Goal: Task Accomplishment & Management: Complete application form

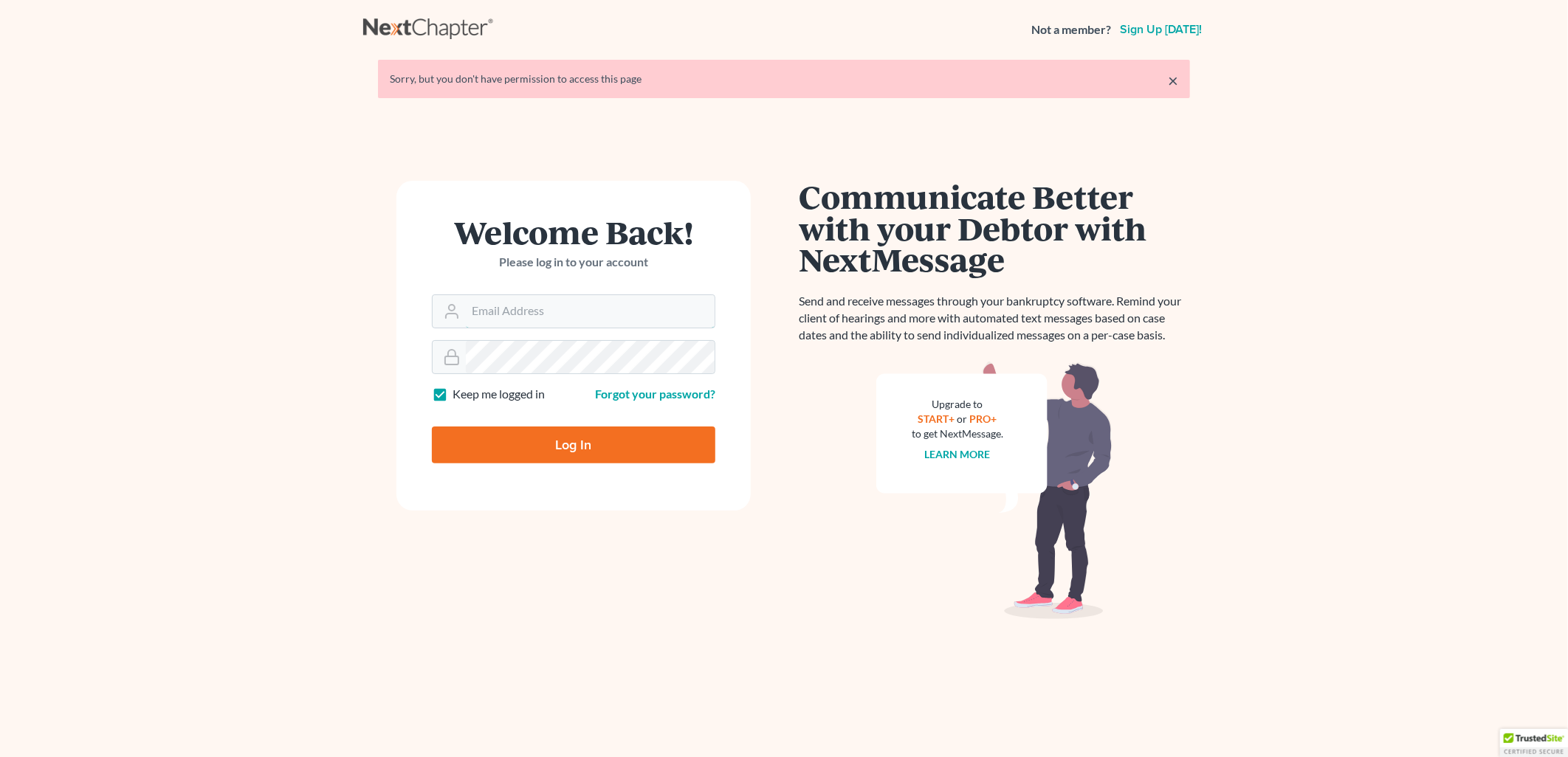
type input "[PERSON_NAME][EMAIL_ADDRESS][PERSON_NAME][DOMAIN_NAME]"
click at [583, 426] on input "Log In" at bounding box center [573, 445] width 283 height 37
type input "Thinking..."
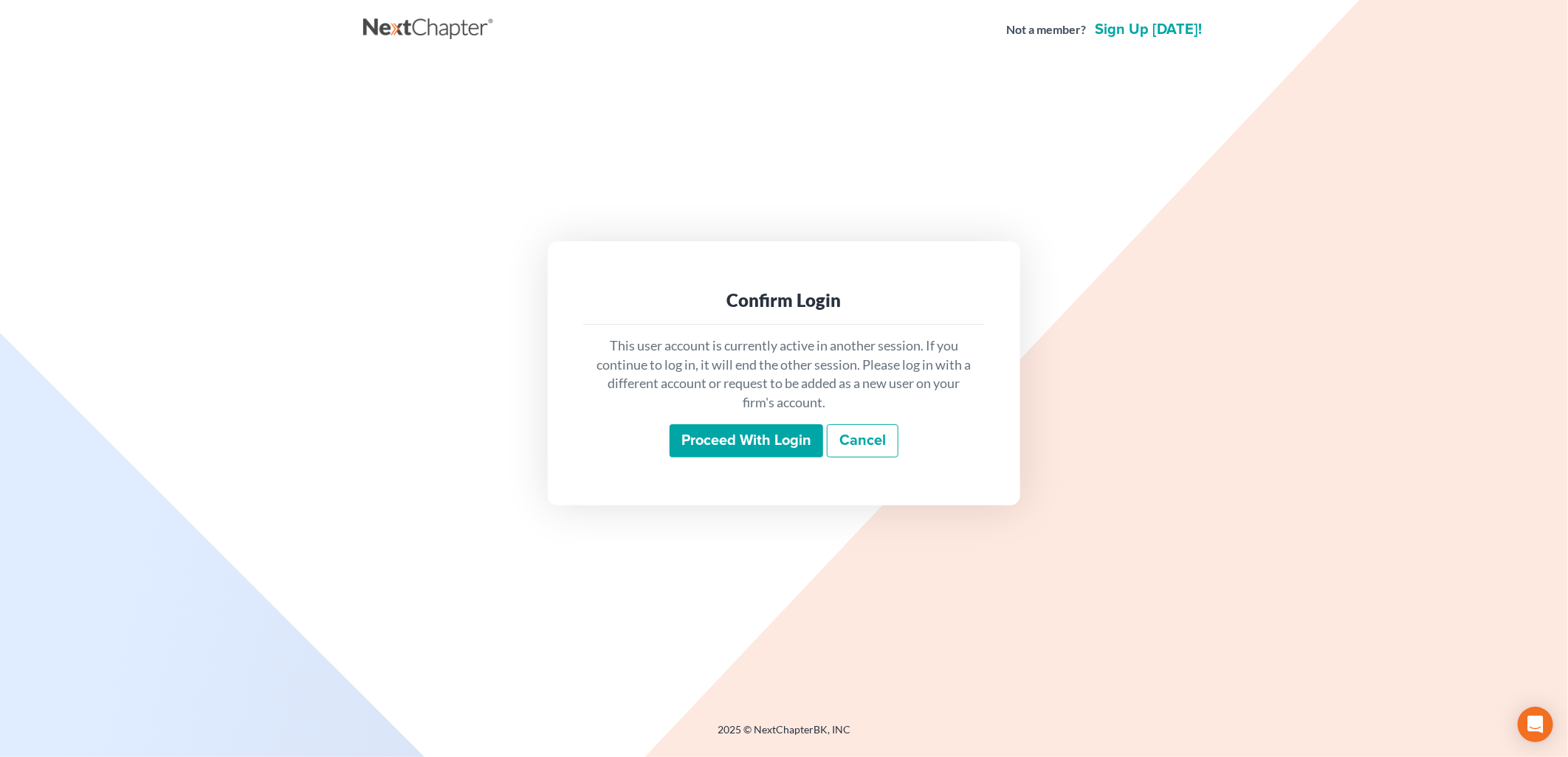
click at [723, 446] on input "Proceed with login" at bounding box center [746, 442] width 154 height 34
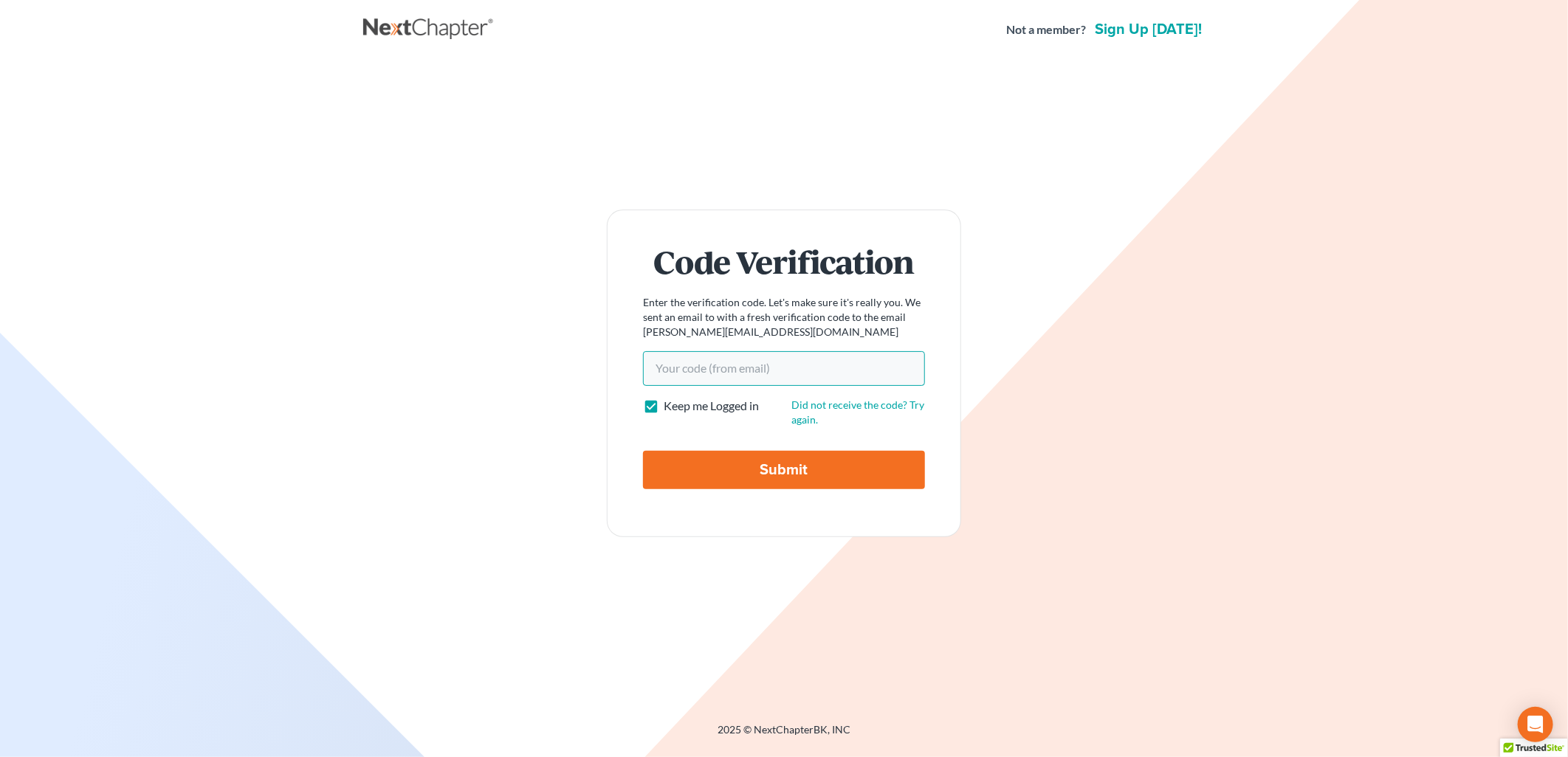
click at [836, 370] on input "Your code(from email)" at bounding box center [783, 368] width 282 height 34
paste input "5c9b73"
type input "5c9b73"
click at [805, 467] on input "Submit" at bounding box center [783, 470] width 282 height 39
type input "Thinking..."
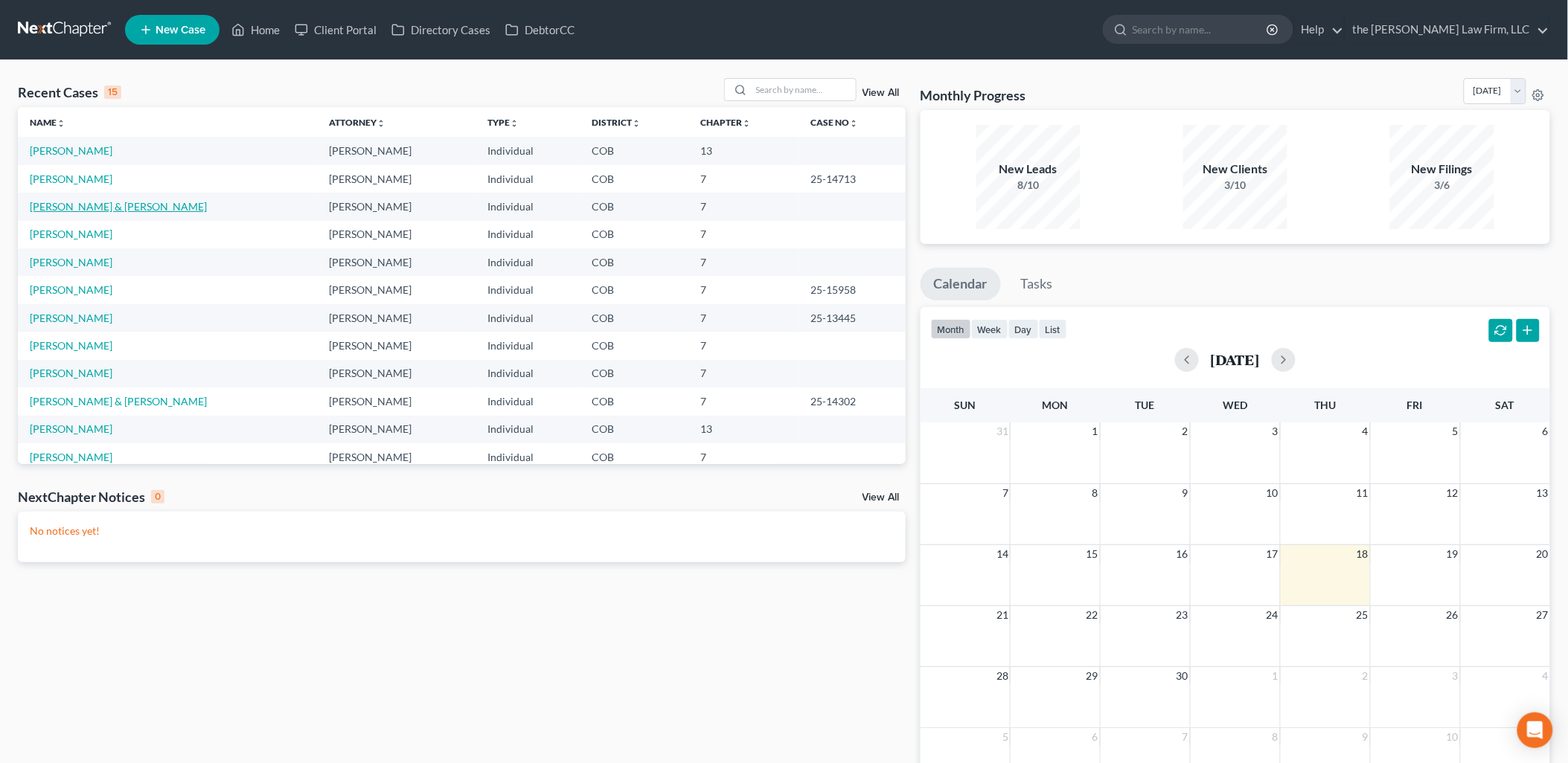
click at [75, 205] on link "[PERSON_NAME] & [PERSON_NAME]" at bounding box center [118, 206] width 177 height 13
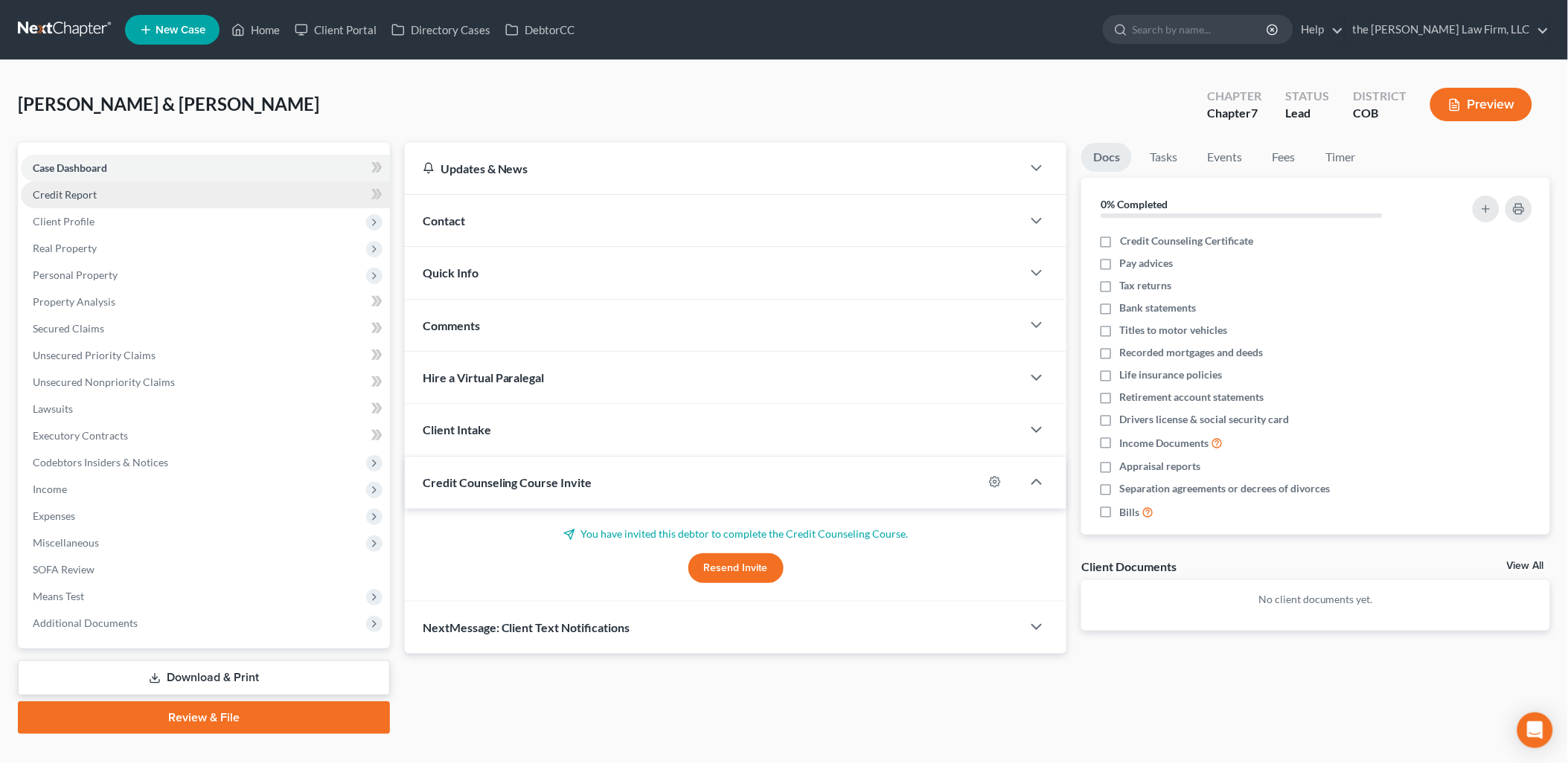
click at [83, 203] on link "Credit Report" at bounding box center [205, 195] width 369 height 27
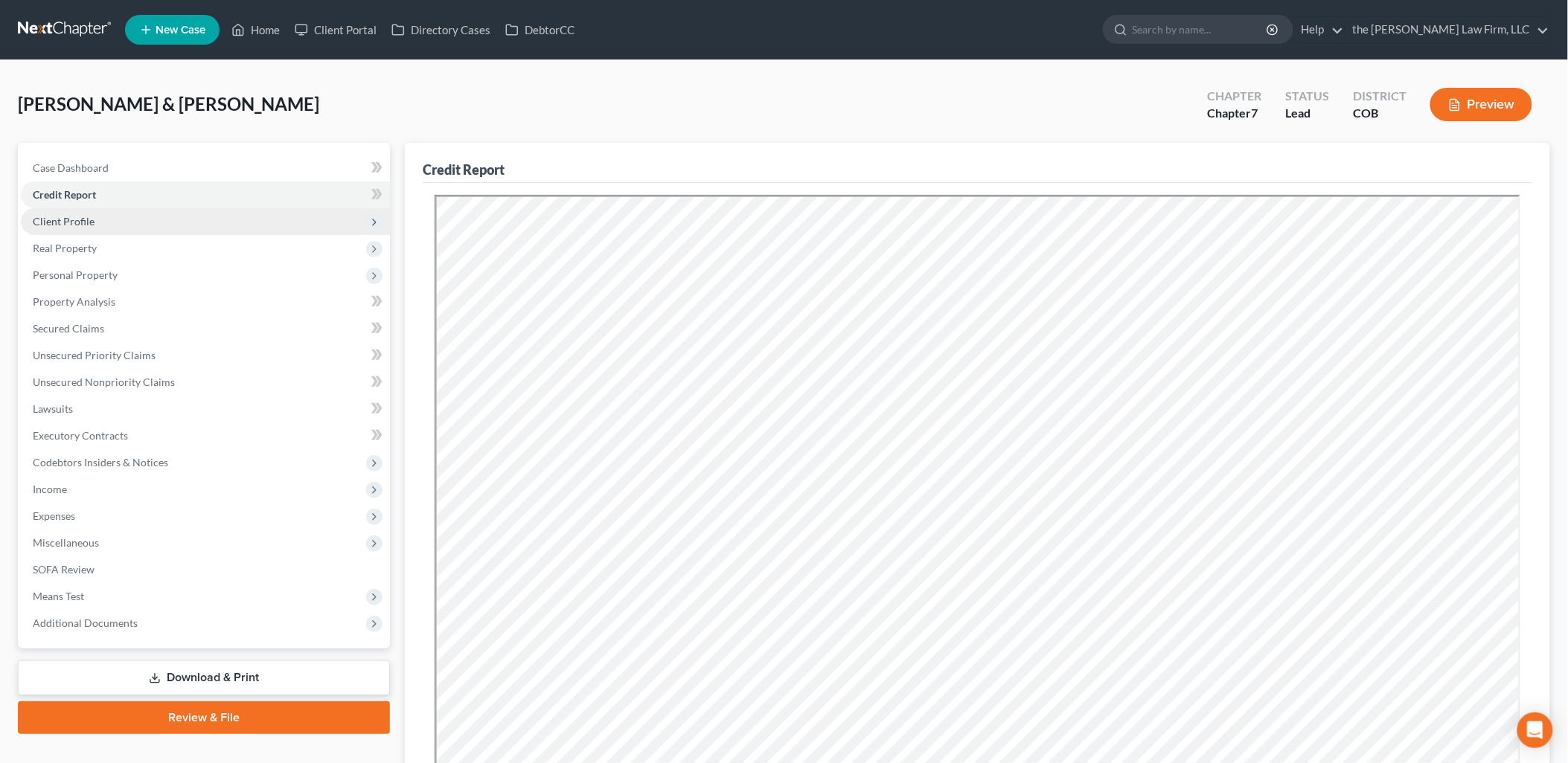
click at [83, 215] on span "Client Profile" at bounding box center [64, 221] width 62 height 13
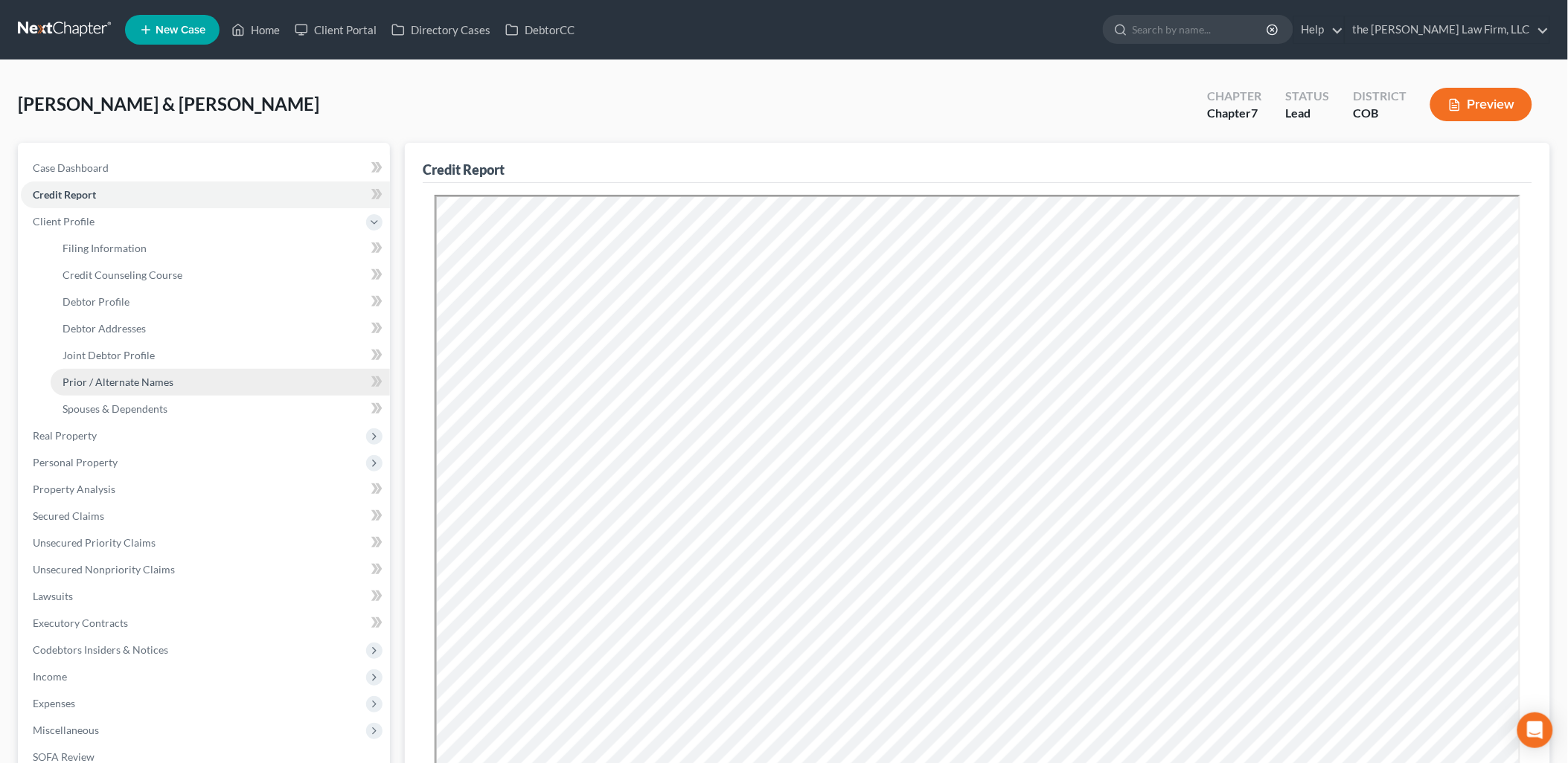
click at [100, 382] on span "Prior / Alternate Names" at bounding box center [118, 382] width 111 height 13
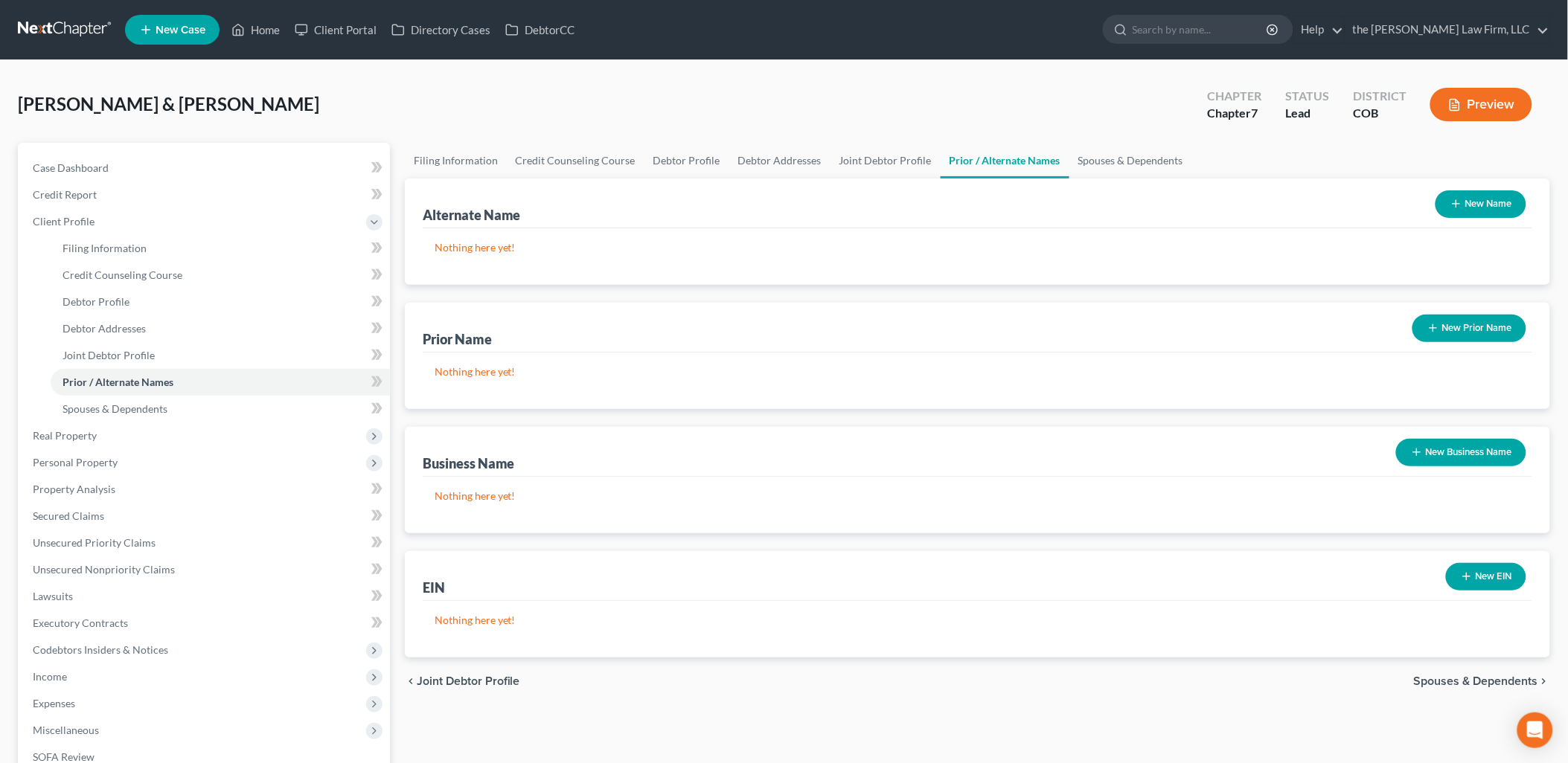
click at [1469, 214] on button "New Name" at bounding box center [1481, 204] width 91 height 27
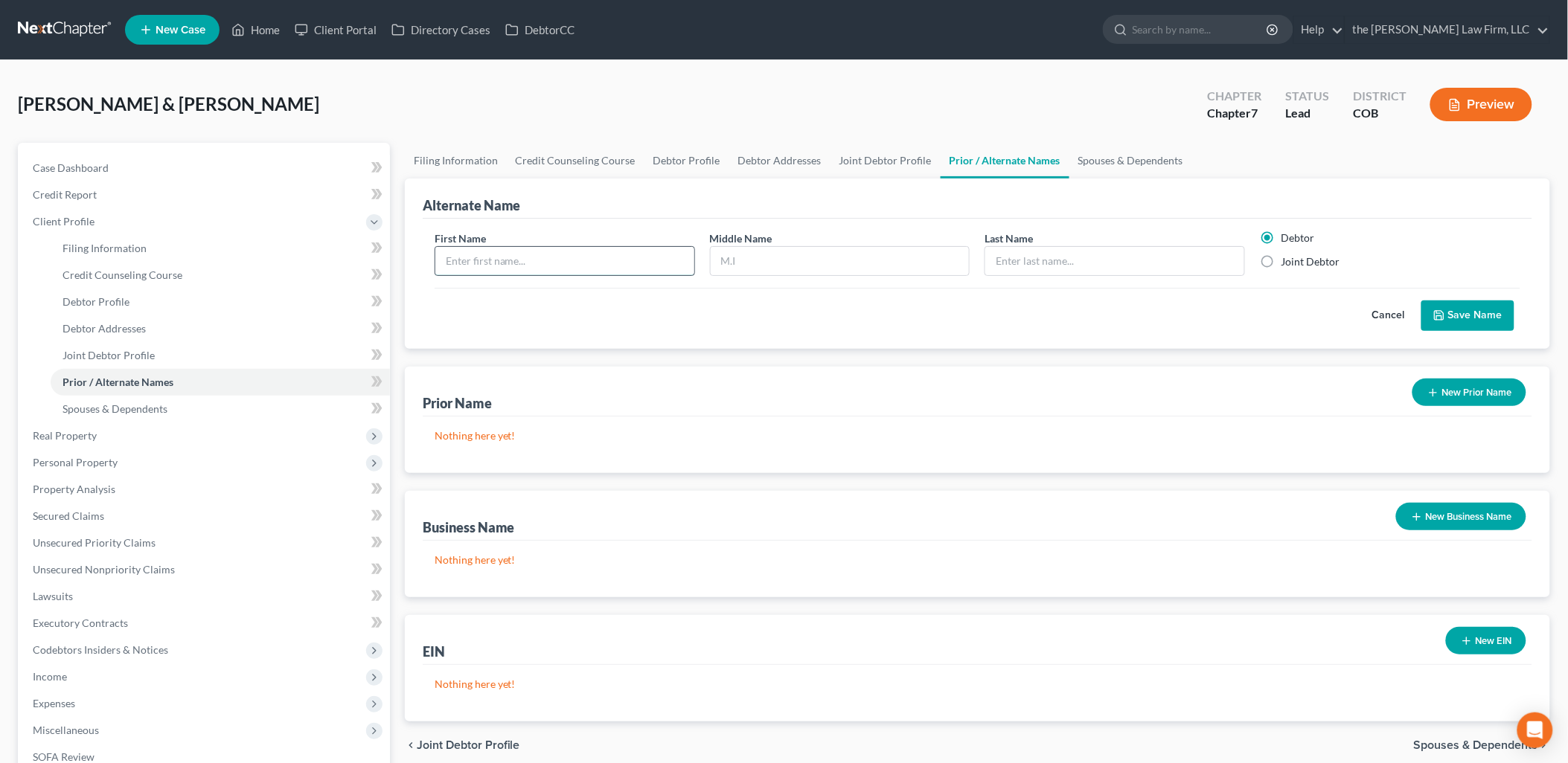
click at [685, 264] on input "text" at bounding box center [564, 260] width 259 height 28
type input "Mandie"
type input "Reed"
click at [1482, 299] on div "Cancel Save Name" at bounding box center [977, 310] width 1085 height 44
click at [1482, 308] on button "Save Name" at bounding box center [1468, 315] width 93 height 31
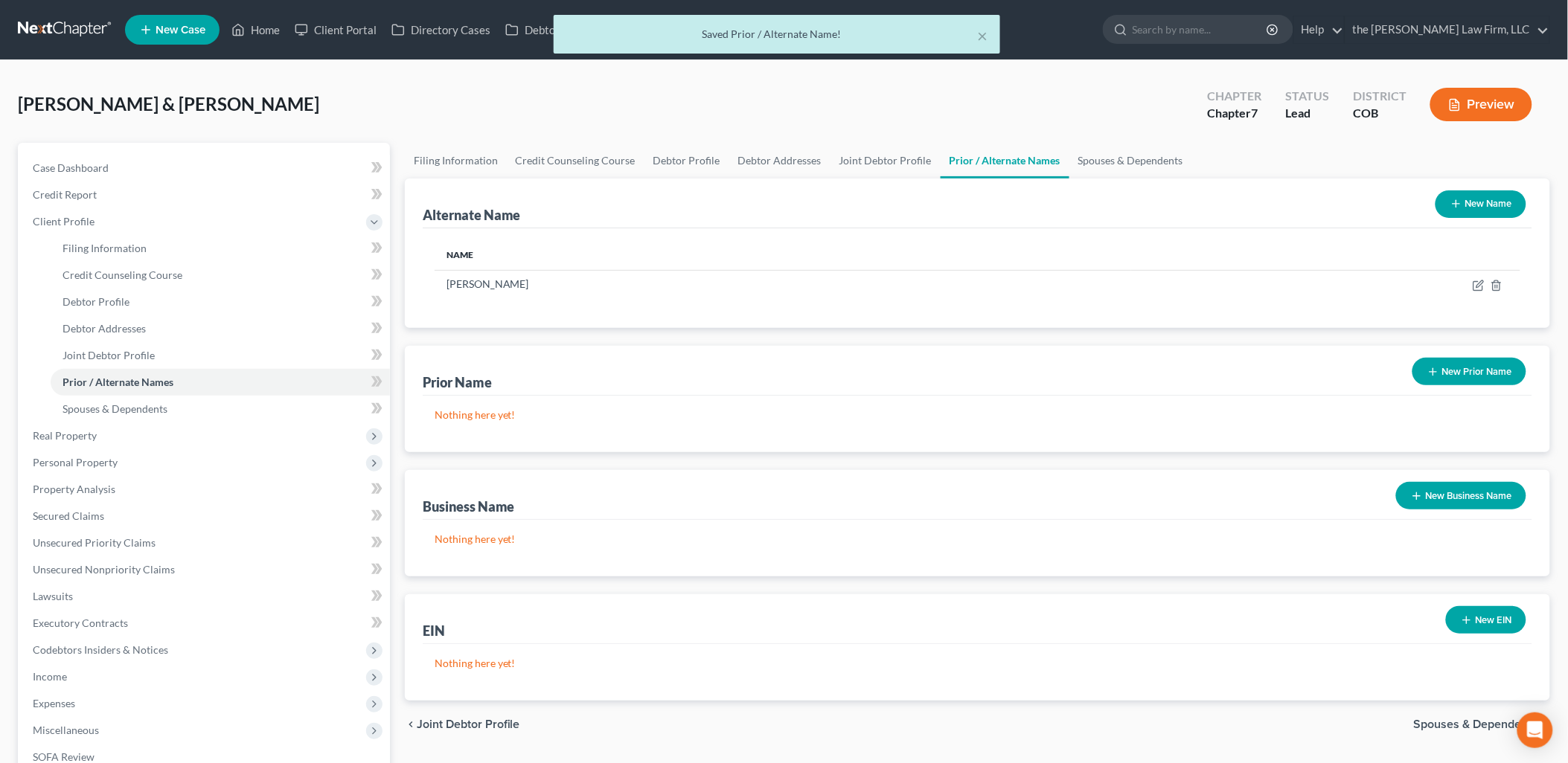
click at [1474, 368] on button "New Prior Name" at bounding box center [1469, 371] width 114 height 27
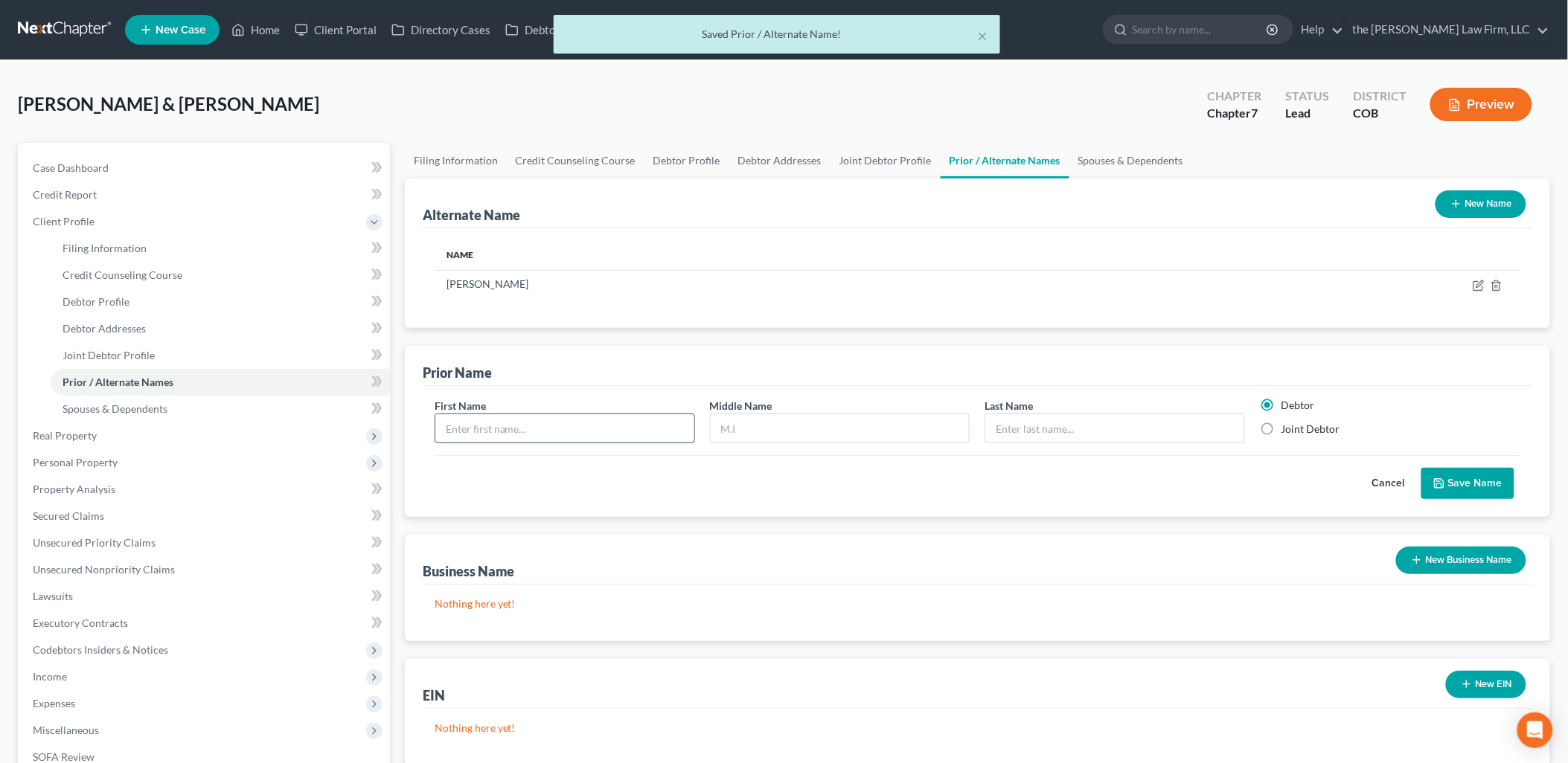
click at [622, 437] on input "text" at bounding box center [564, 428] width 259 height 28
type input "Amanda"
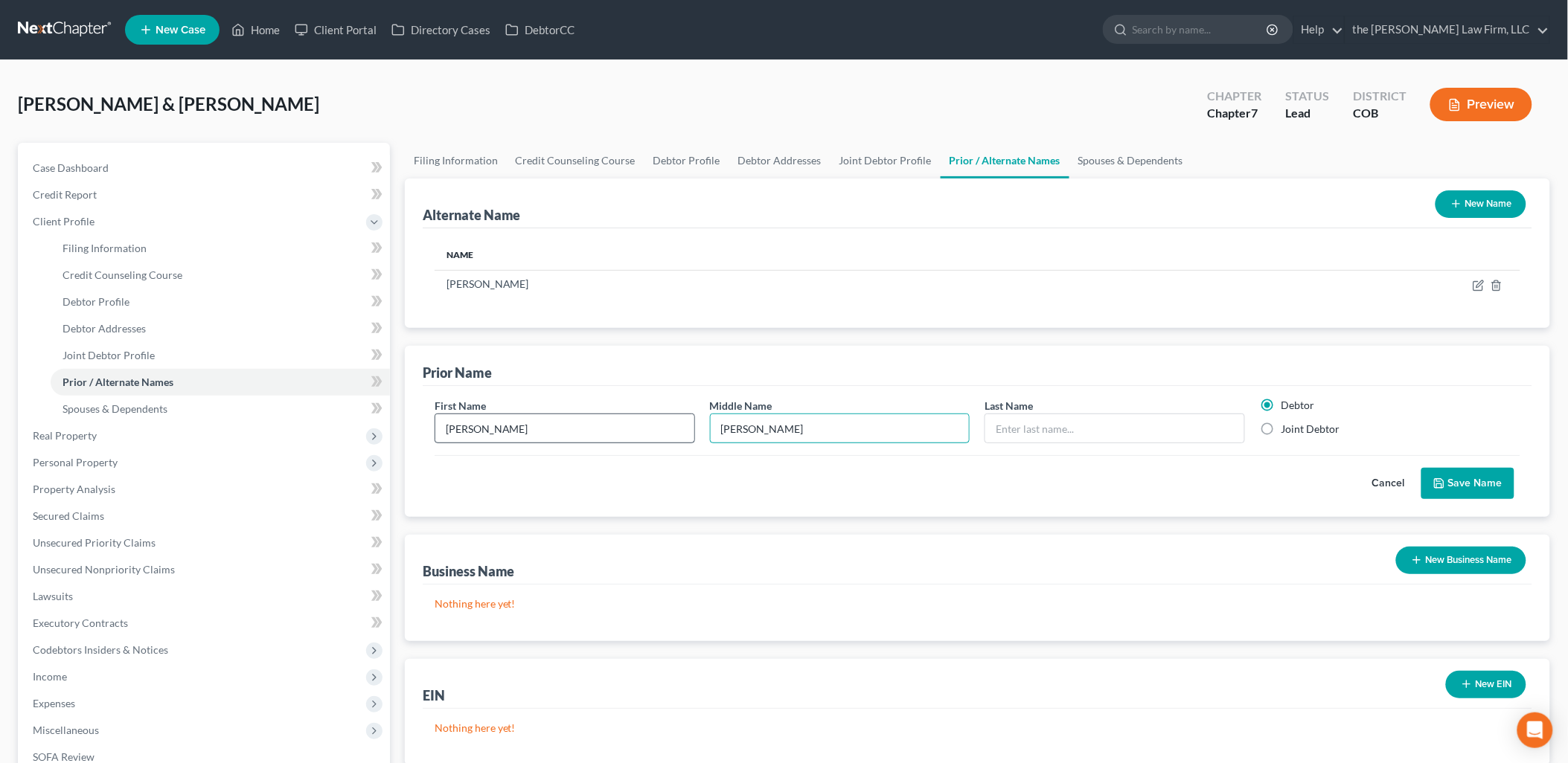
type input "Marie"
type input "Van Nice"
click at [1506, 484] on button "Save Name" at bounding box center [1468, 483] width 93 height 31
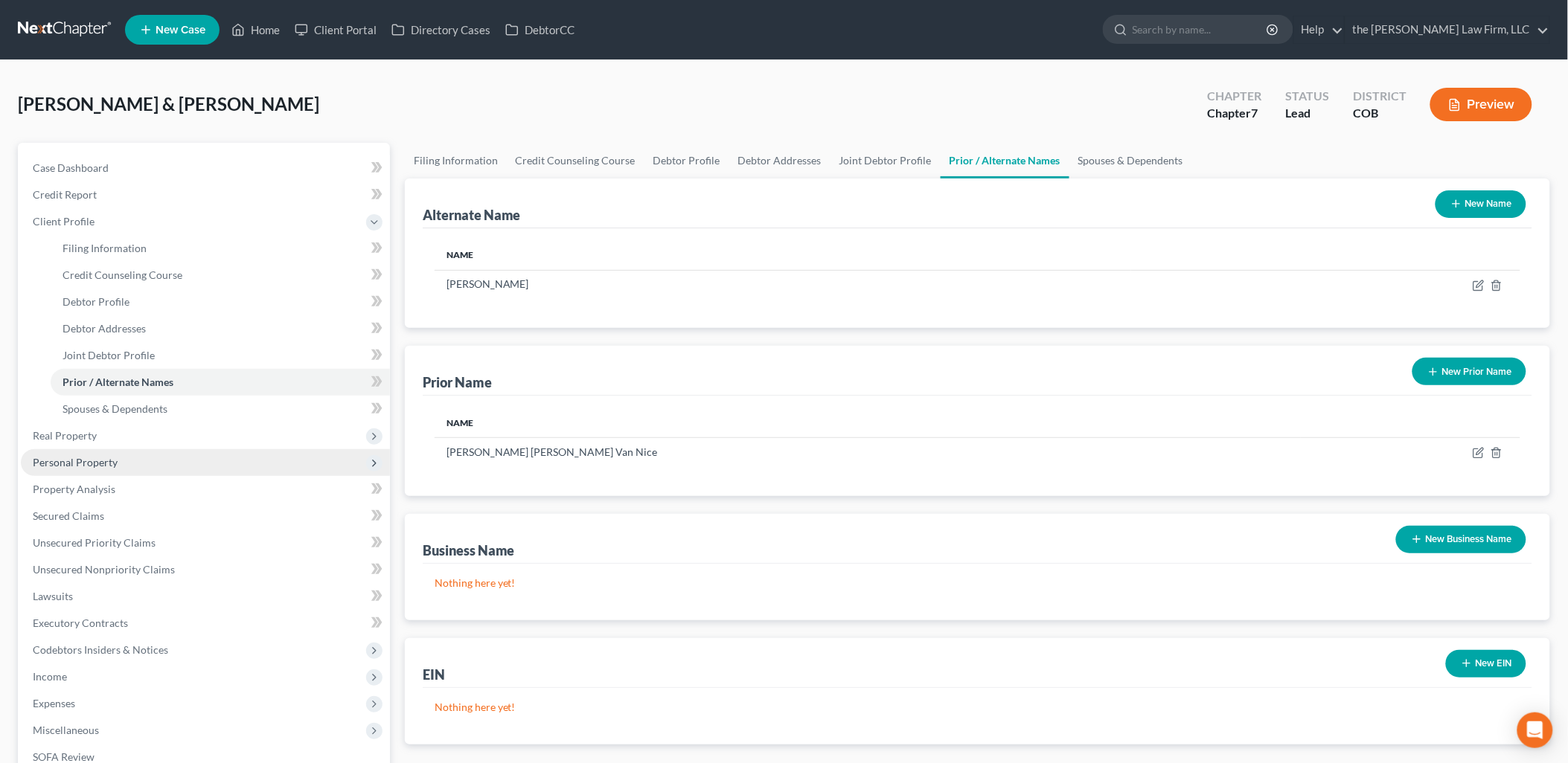
click at [72, 461] on span "Personal Property" at bounding box center [75, 462] width 85 height 13
click at [101, 382] on span "Personal Items" at bounding box center [97, 382] width 69 height 13
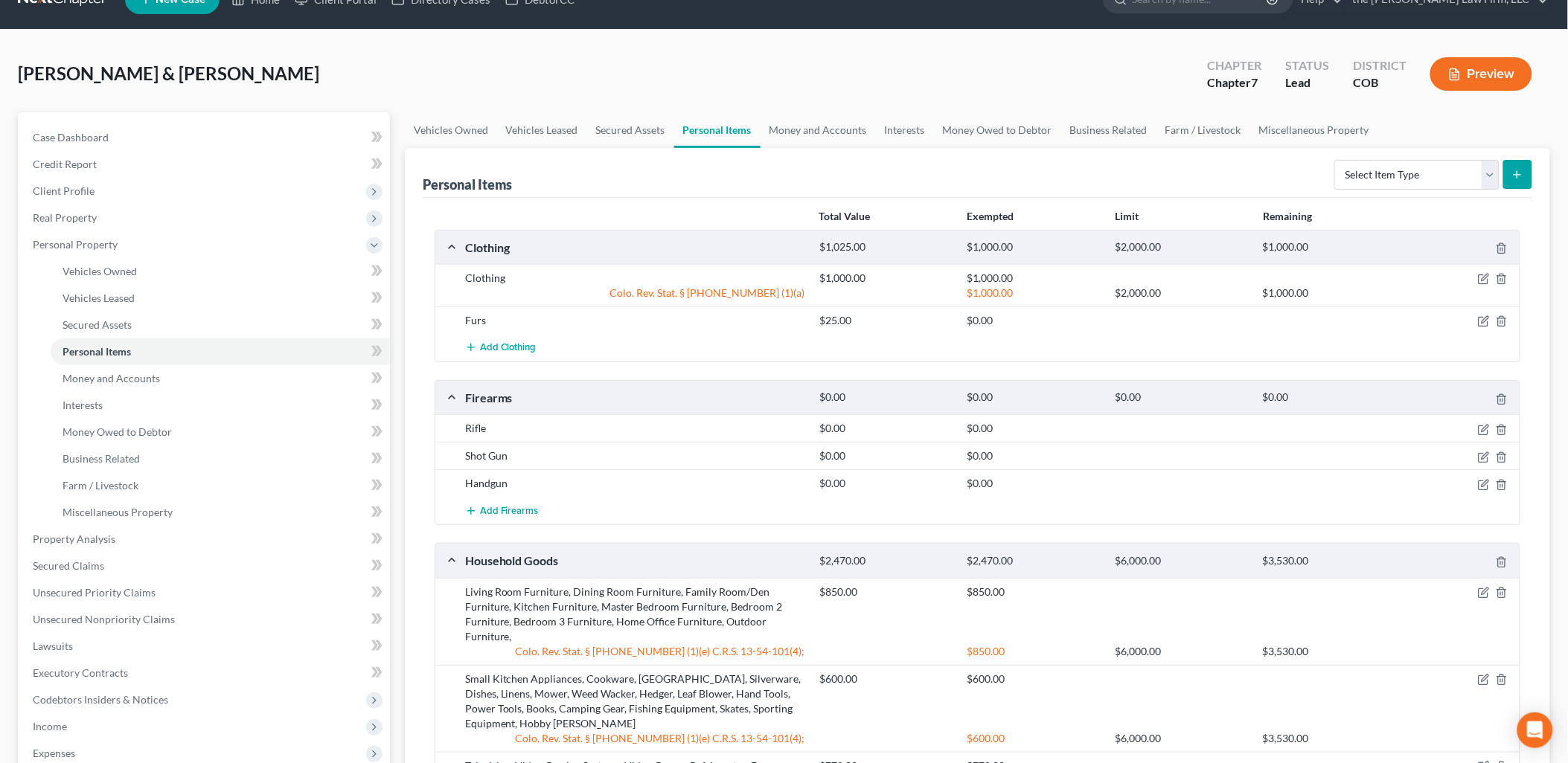
scroll to position [82, 0]
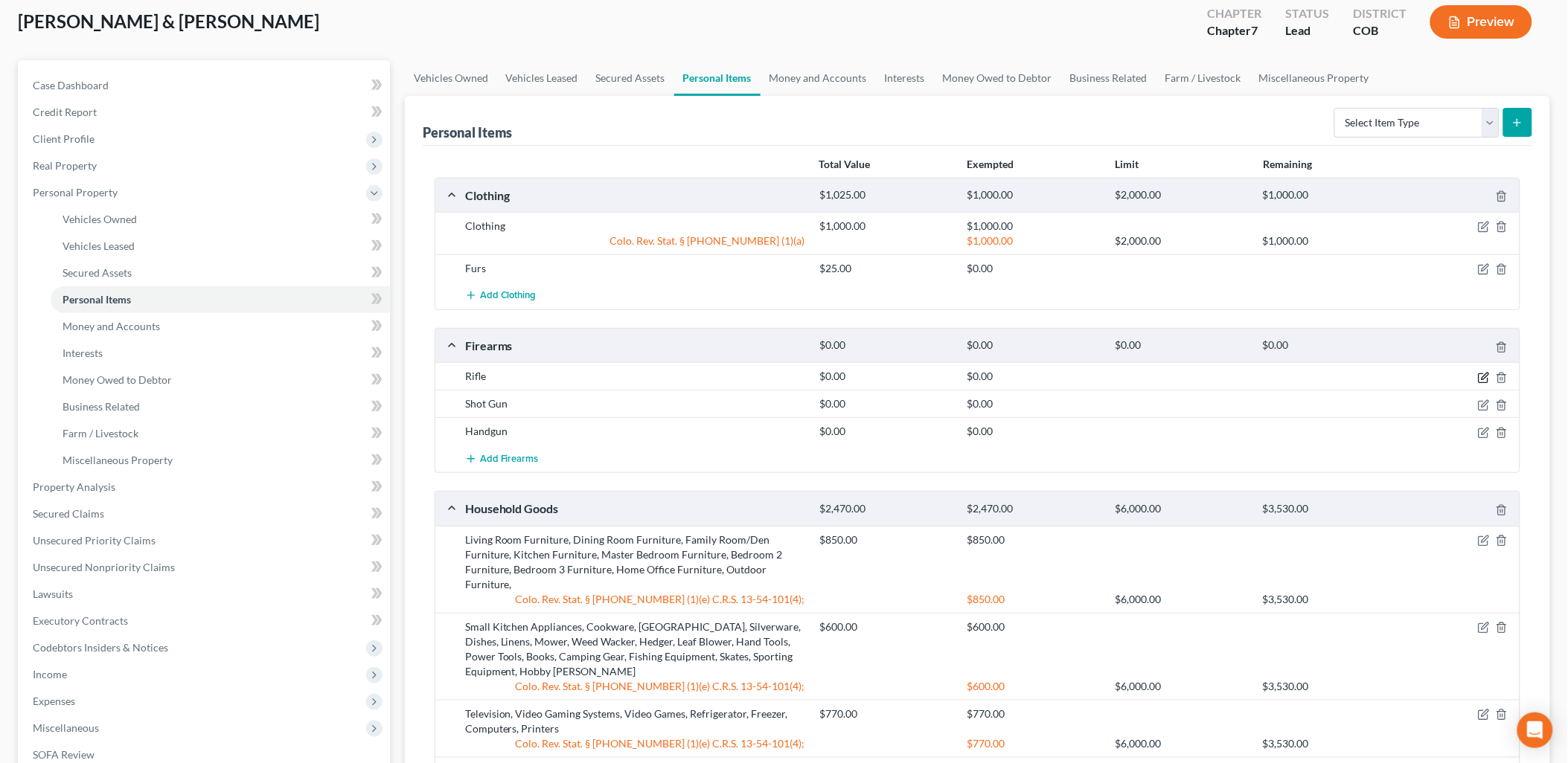
click at [1484, 378] on icon "button" at bounding box center [1485, 376] width 7 height 7
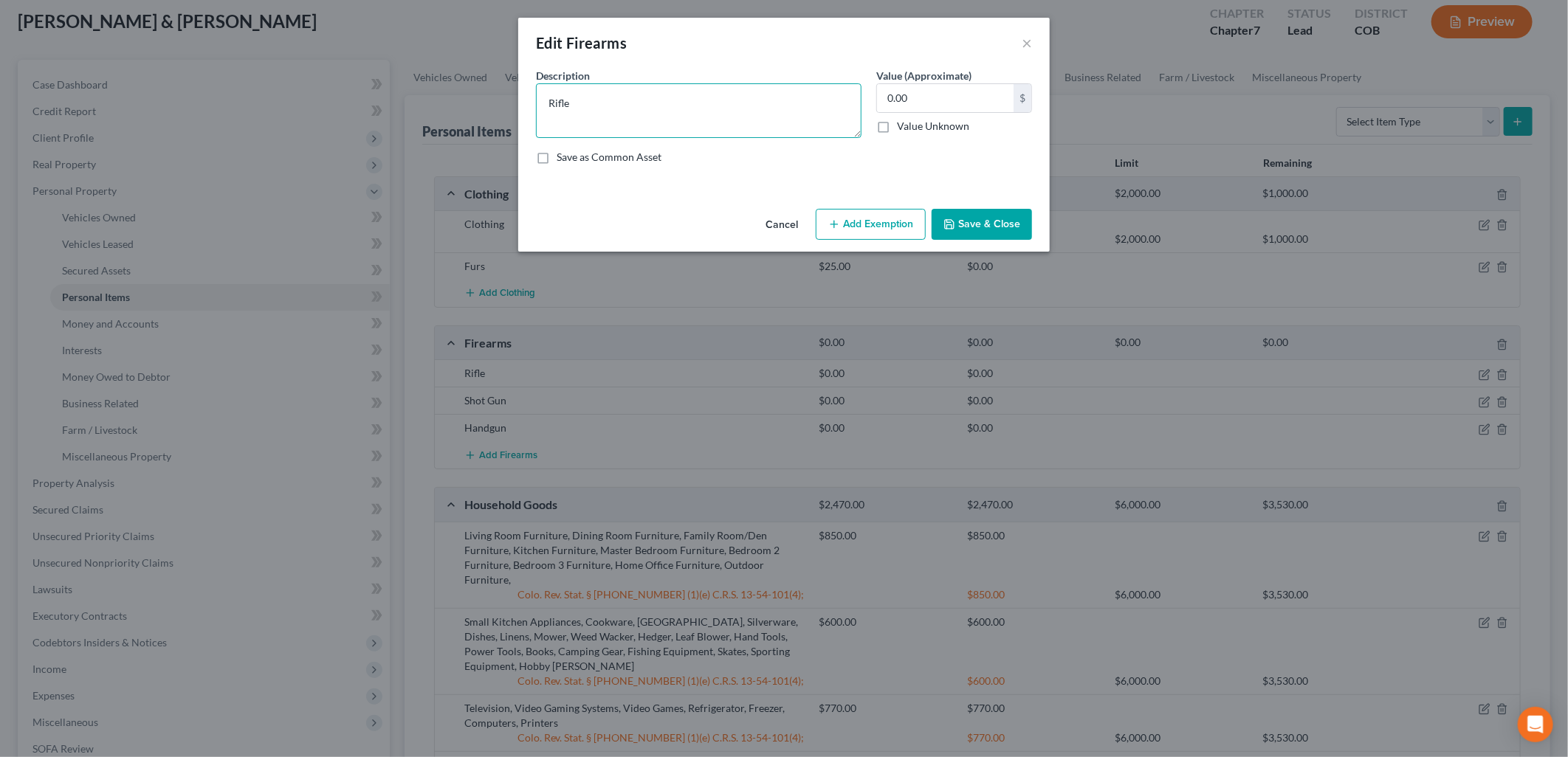
drag, startPoint x: 785, startPoint y: 93, endPoint x: 426, endPoint y: 97, distance: 359.0
click at [426, 97] on div "Edit Firearms × An exemption set must first be selected from the Filing Informa…" at bounding box center [784, 378] width 1568 height 757
click at [680, 99] on textarea "Rifle" at bounding box center [698, 110] width 326 height 55
drag, startPoint x: 681, startPoint y: 100, endPoint x: 474, endPoint y: 98, distance: 207.0
click at [474, 98] on div "Edit Firearms × An exemption set must first be selected from the Filing Informa…" at bounding box center [784, 378] width 1568 height 757
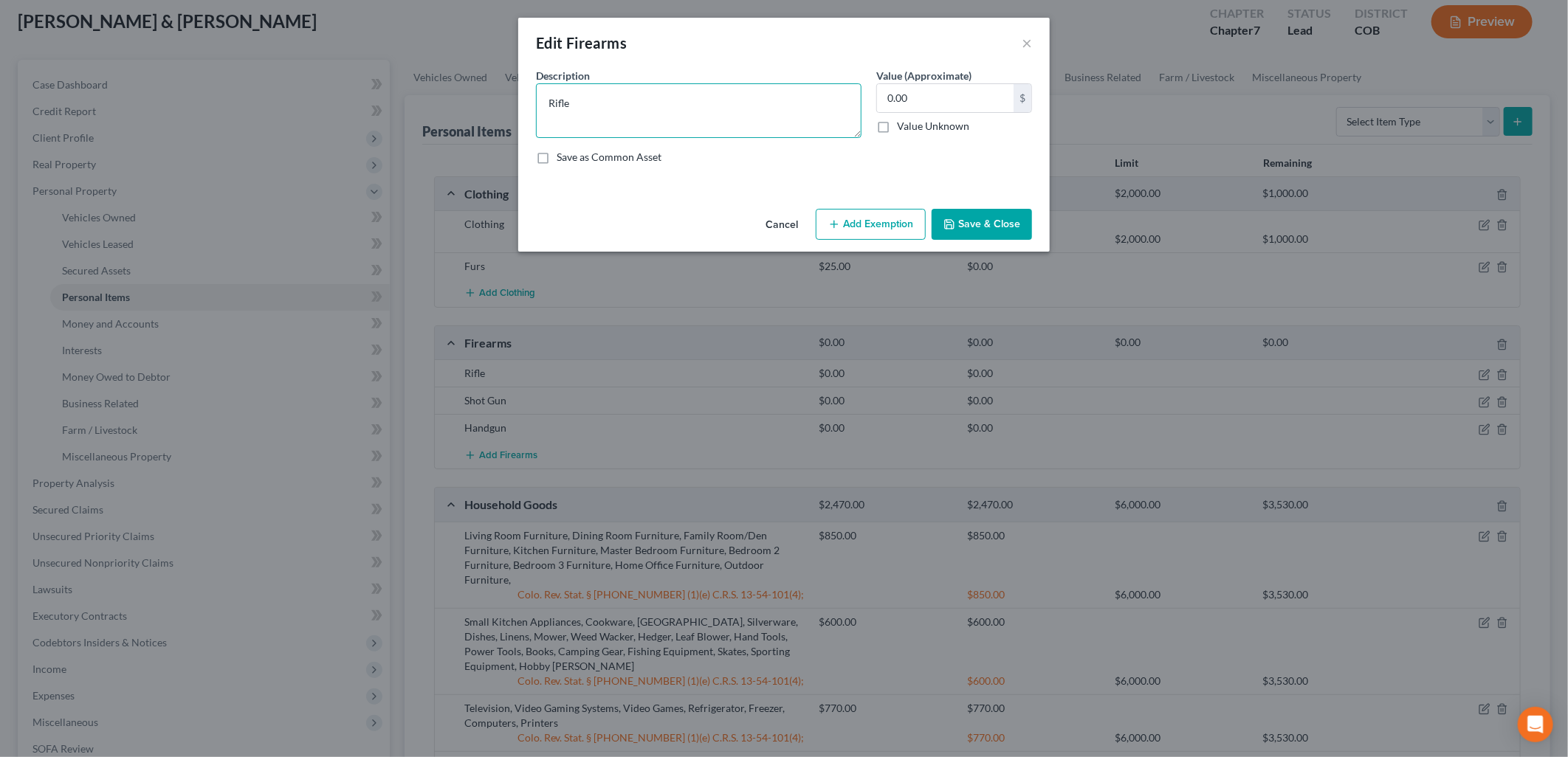
paste textarea "Henry lever action rifle .44 mag"
type textarea "Henry lever action rifle .44 mag"
click at [953, 91] on input "0.00" at bounding box center [945, 98] width 136 height 28
type input "400"
click at [908, 220] on button "Add Exemption" at bounding box center [871, 224] width 110 height 31
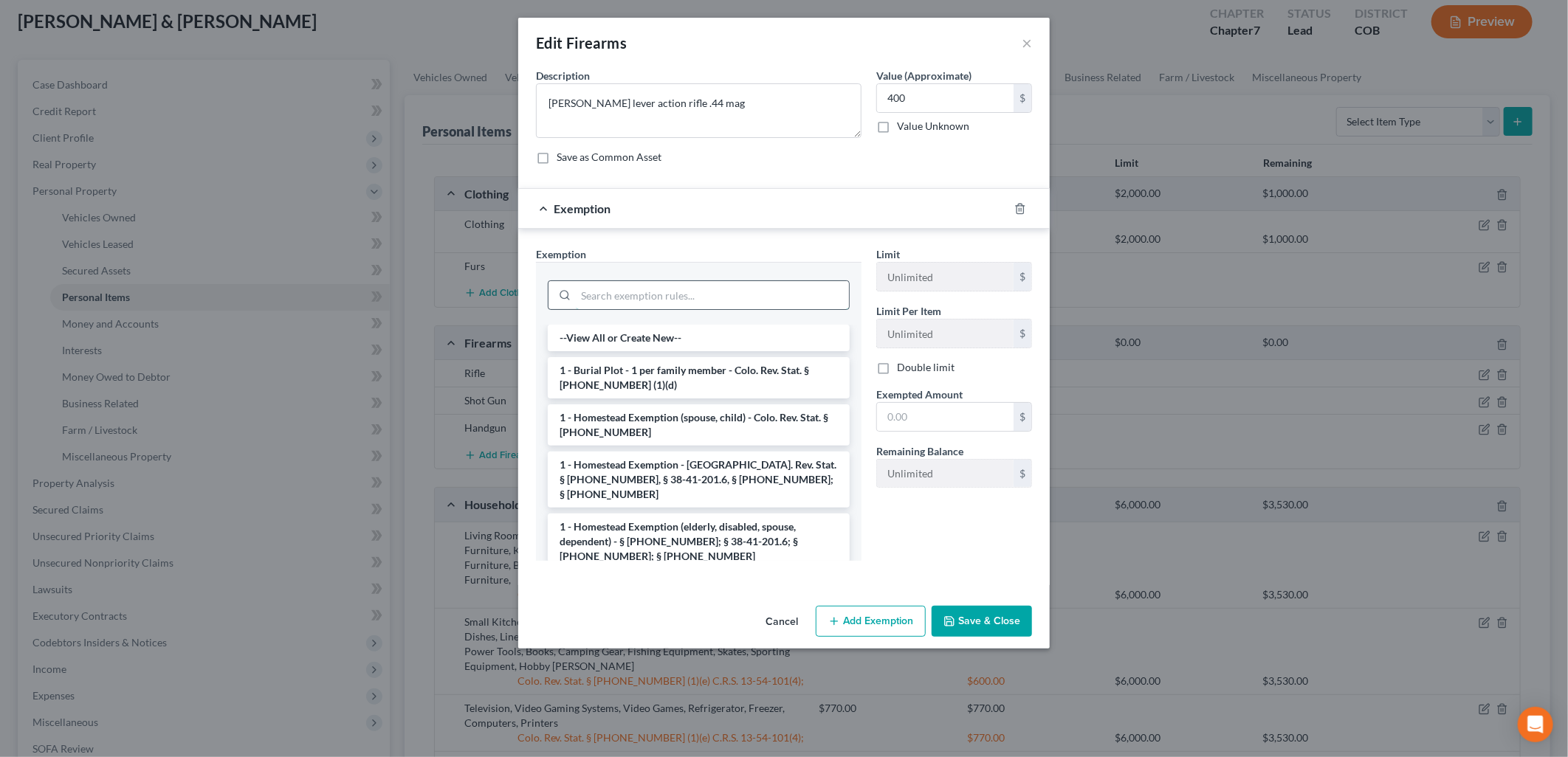
click at [655, 299] on input "search" at bounding box center [712, 294] width 273 height 28
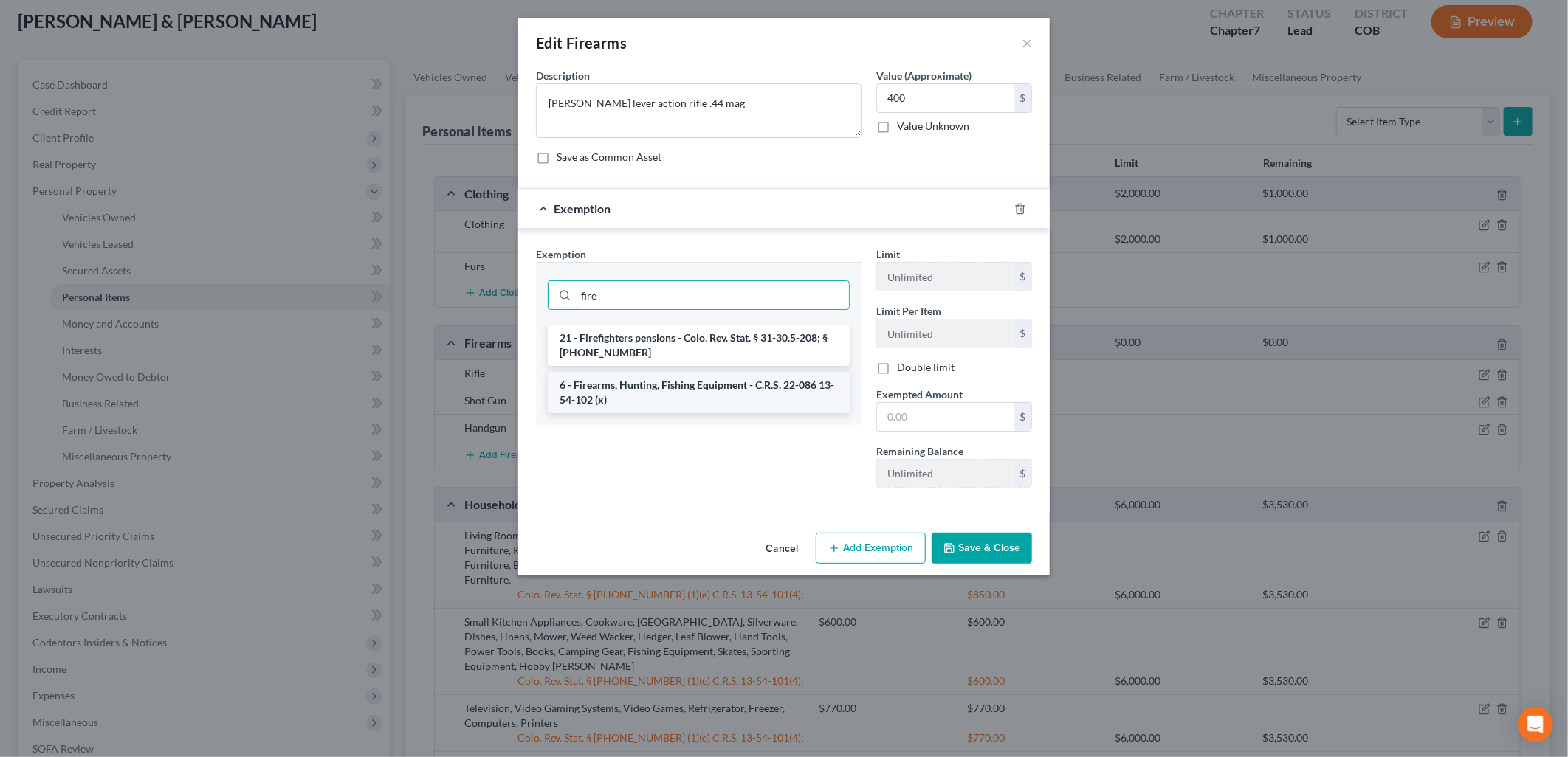
type input "fire"
click at [649, 392] on li "6 - Firearms, Hunting, Fishing Equipment - C.R.S. 22-086 13-54-102 (x)" at bounding box center [698, 392] width 302 height 41
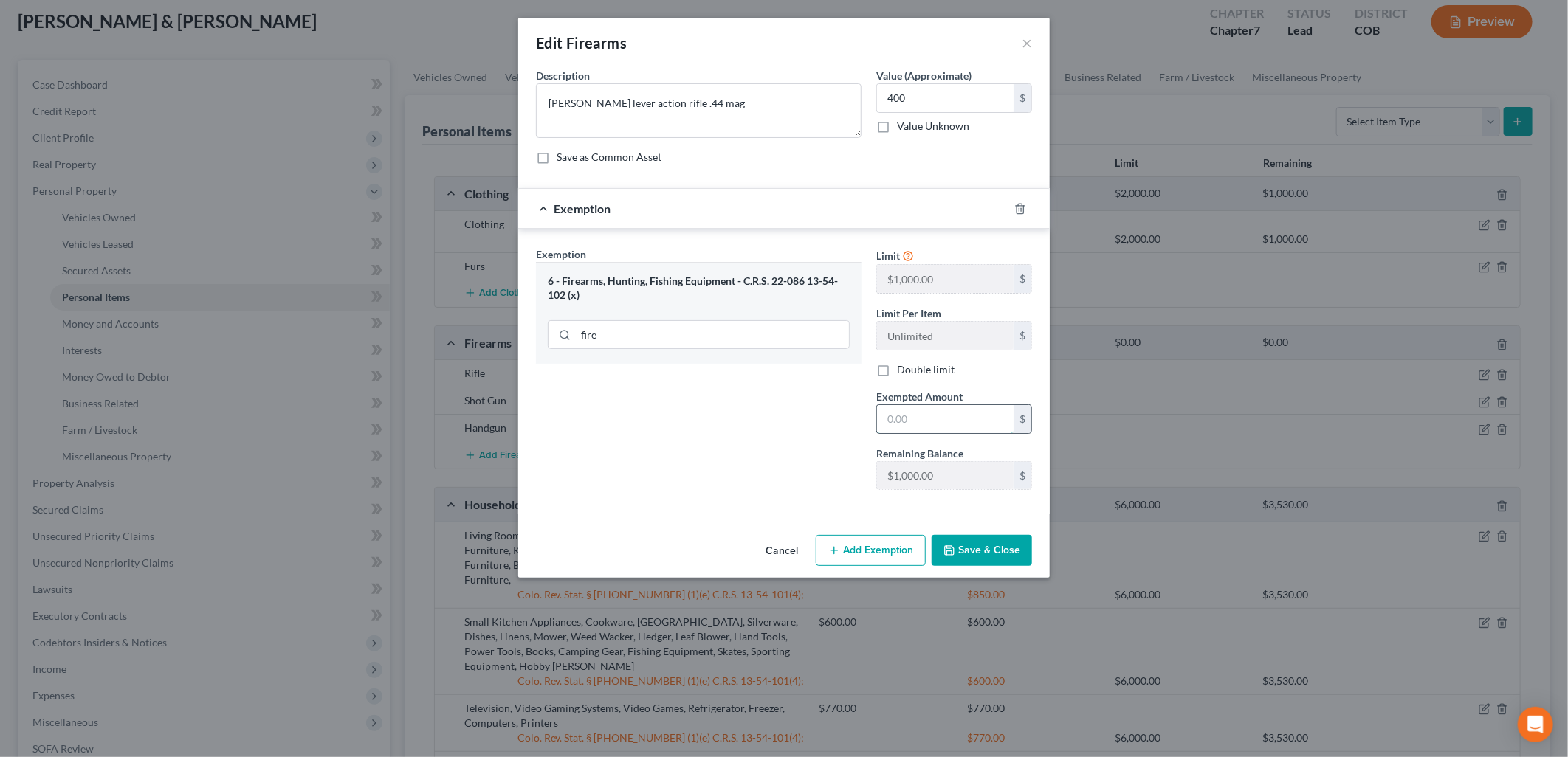
click at [948, 418] on input "text" at bounding box center [945, 419] width 136 height 28
type input "400"
click at [1002, 555] on button "Save & Close" at bounding box center [981, 550] width 100 height 31
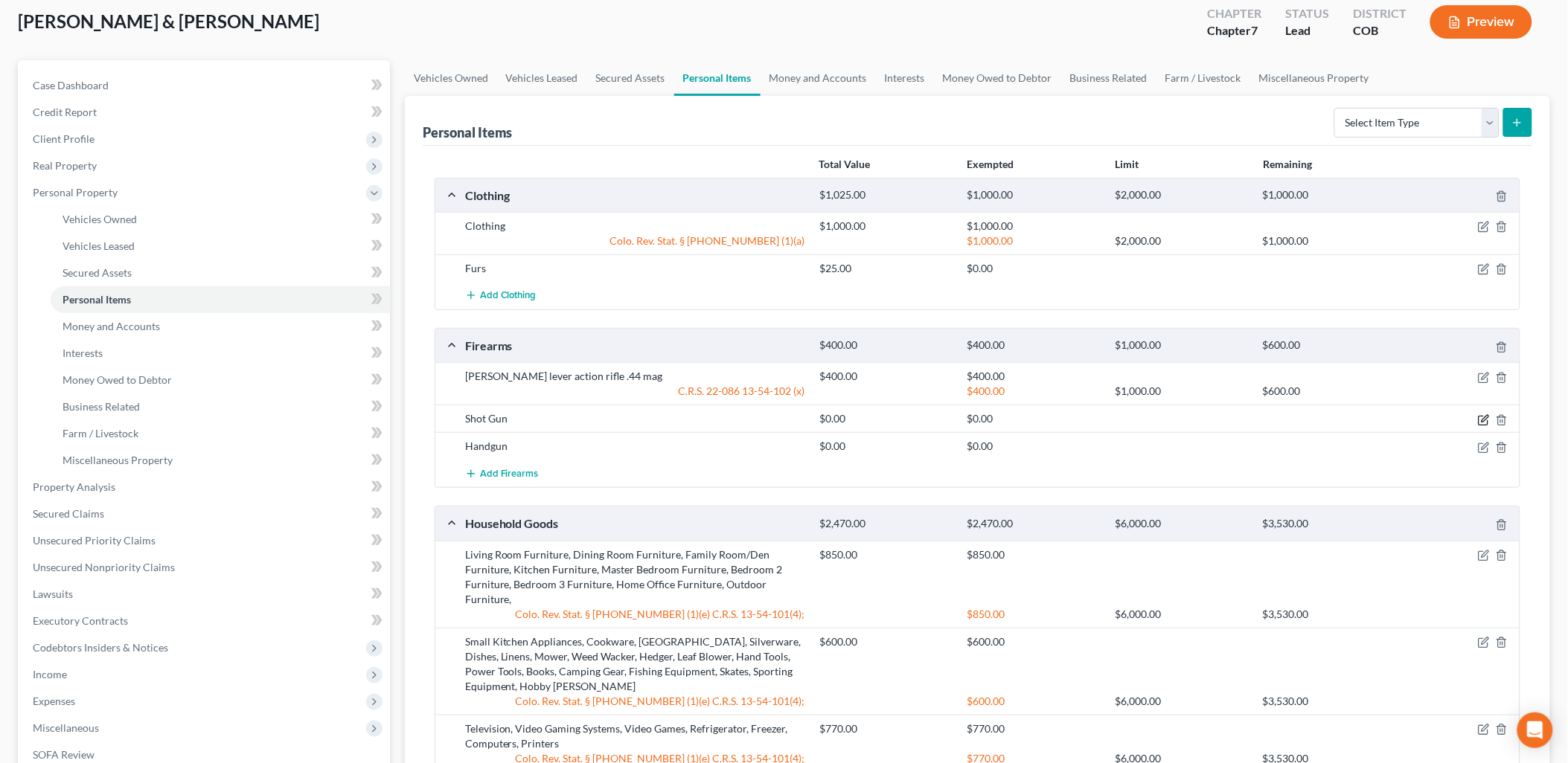
click at [1482, 422] on icon "button" at bounding box center [1484, 420] width 12 height 12
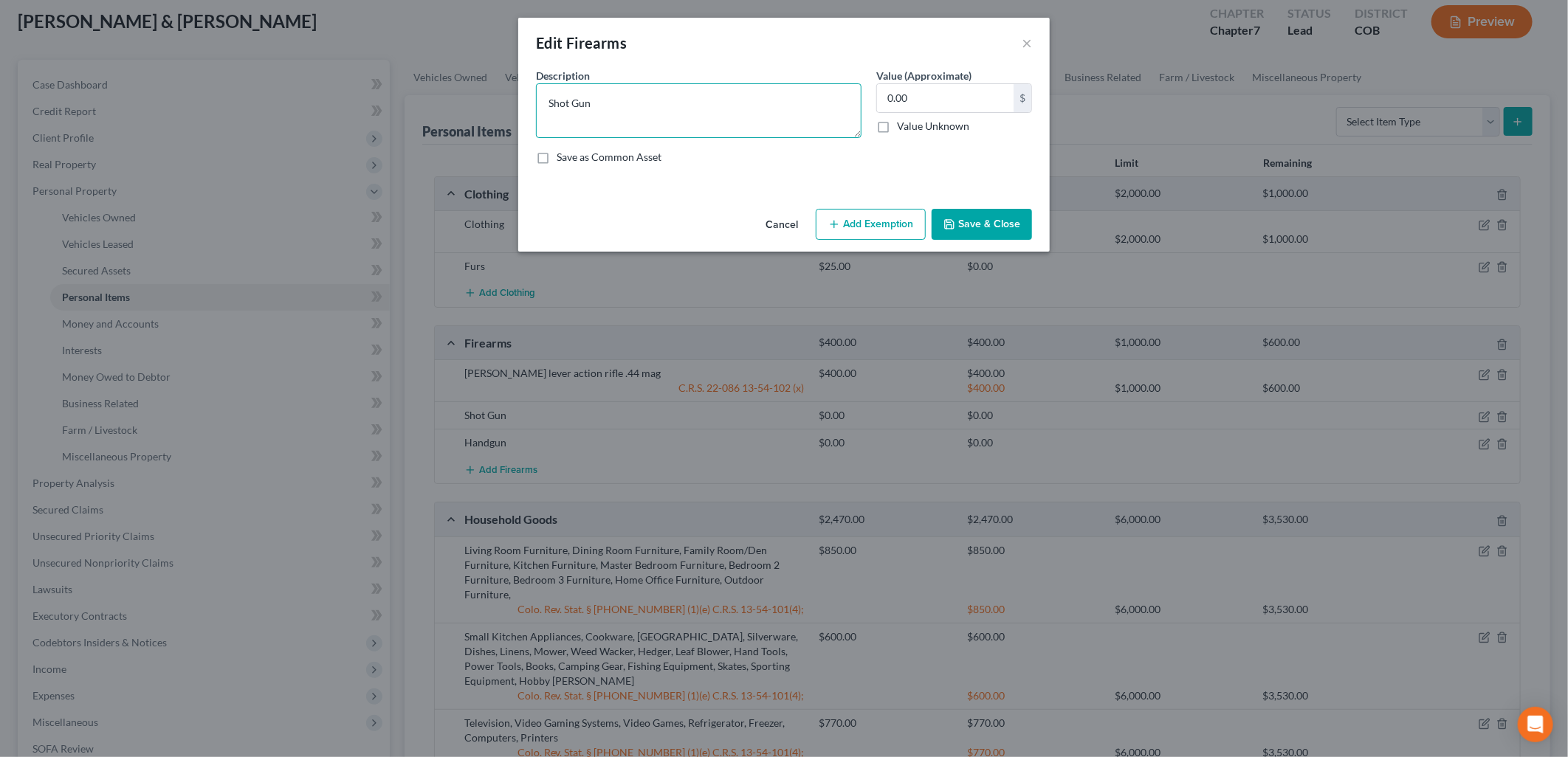
drag, startPoint x: 660, startPoint y: 115, endPoint x: 493, endPoint y: 90, distance: 168.9
click at [493, 90] on div "Edit Firearms × An exemption set must first be selected from the Filing Informa…" at bounding box center [784, 378] width 1568 height 757
paste textarea "Mossberg 500 pump action 12 gauge shotg"
type textarea "Mossberg 500 pump action 12 gauge shotgun"
click at [988, 97] on input "0.00" at bounding box center [945, 98] width 136 height 28
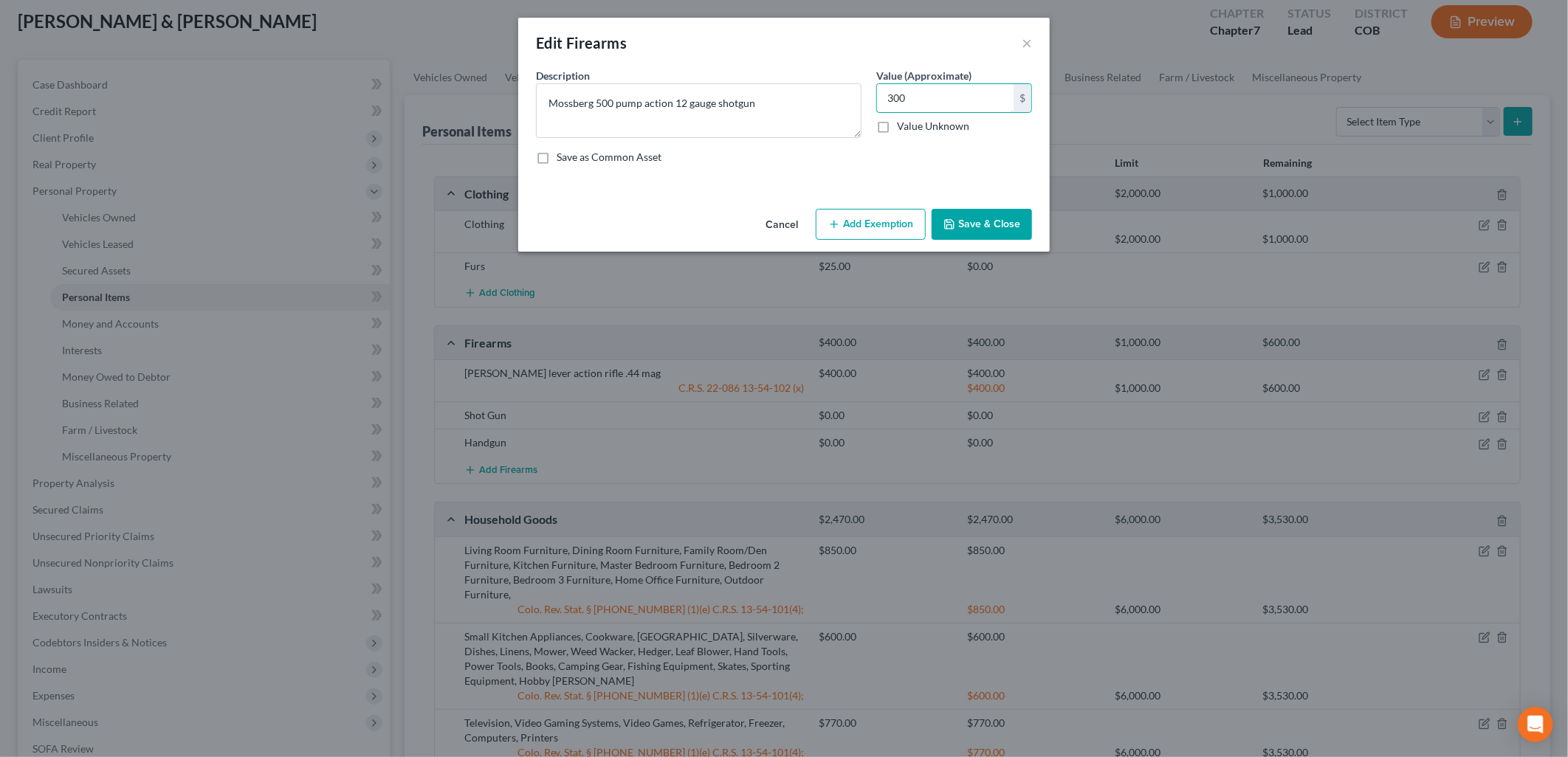
type input "300"
click at [906, 229] on button "Add Exemption" at bounding box center [871, 224] width 110 height 31
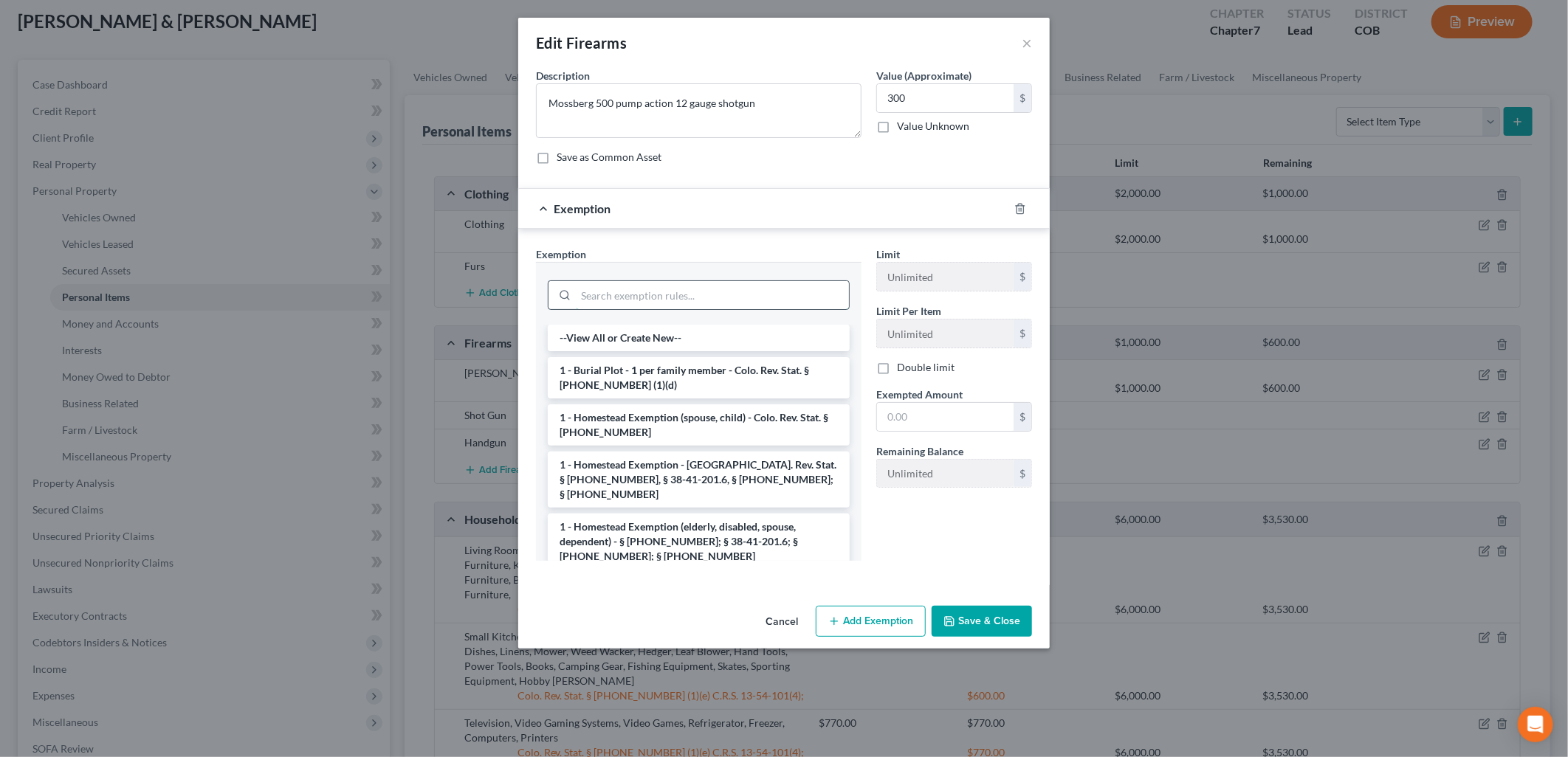
click at [737, 292] on input "search" at bounding box center [712, 294] width 273 height 28
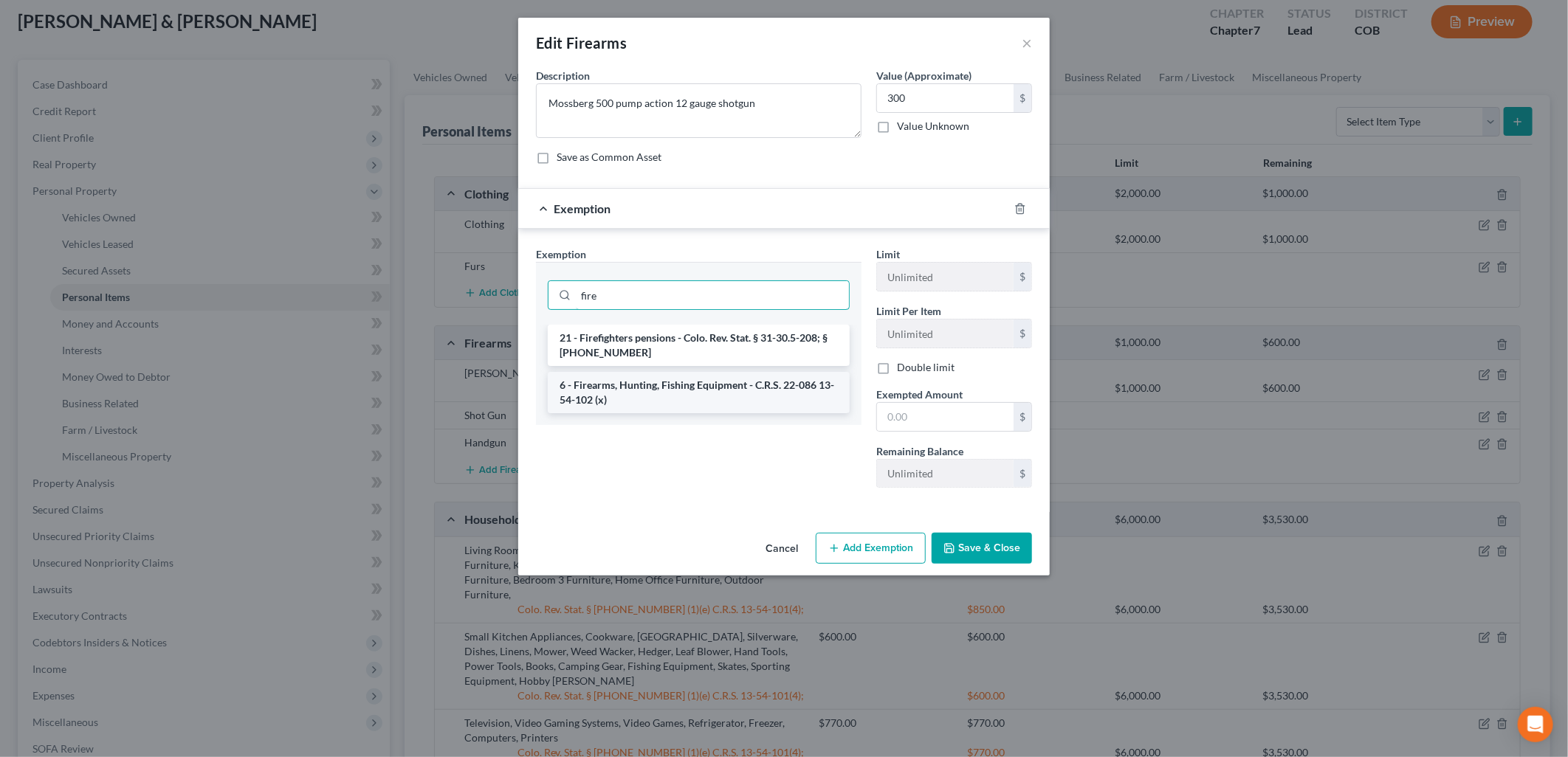
type input "fire"
drag, startPoint x: 712, startPoint y: 409, endPoint x: 744, endPoint y: 406, distance: 32.1
click at [713, 408] on li "6 - Firearms, Hunting, Fishing Equipment - C.R.S. 22-086 13-54-102 (x)" at bounding box center [698, 392] width 302 height 41
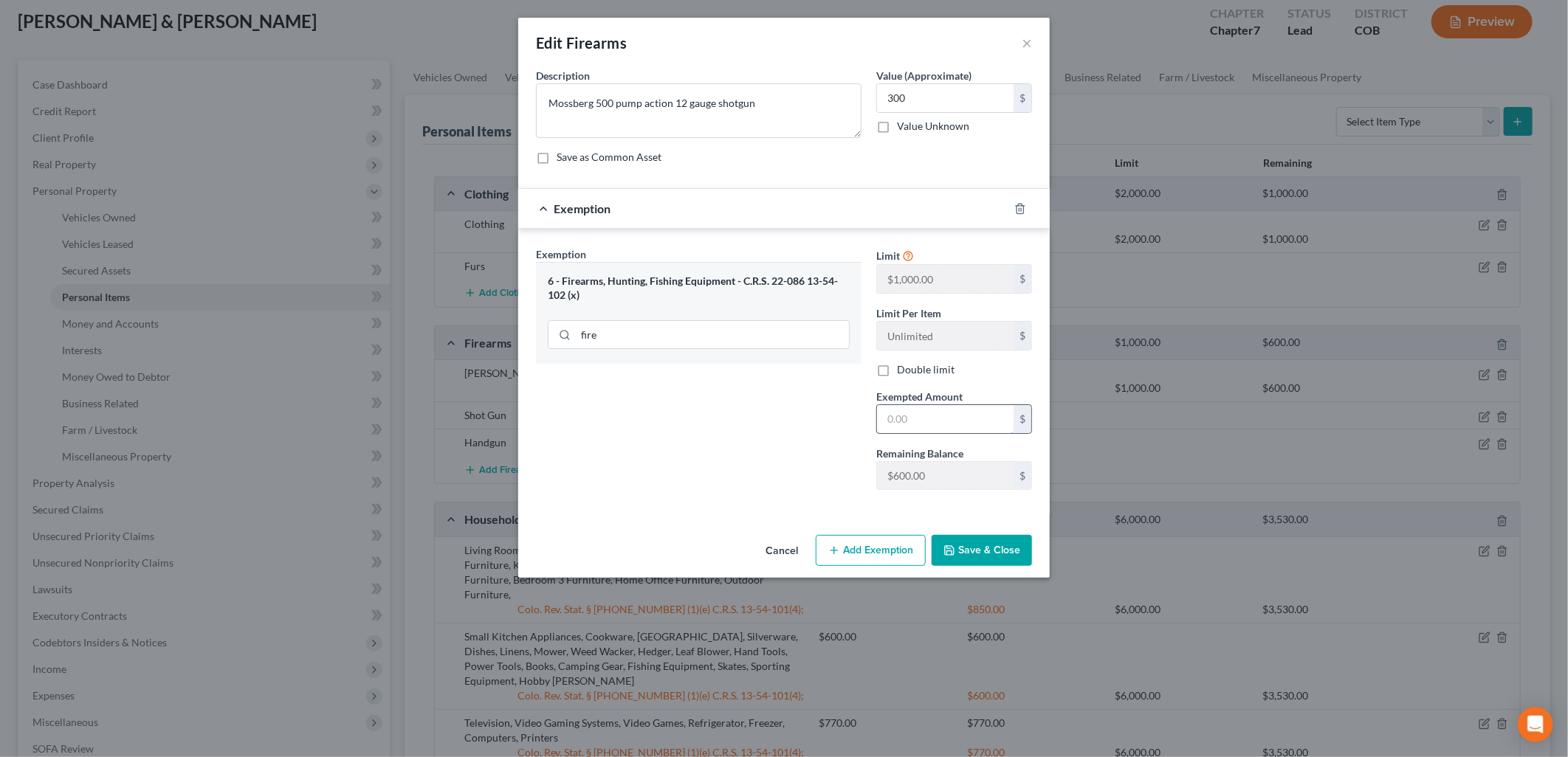
click at [954, 418] on input "text" at bounding box center [945, 419] width 136 height 28
type input "300"
click at [974, 555] on button "Save & Close" at bounding box center [981, 550] width 100 height 31
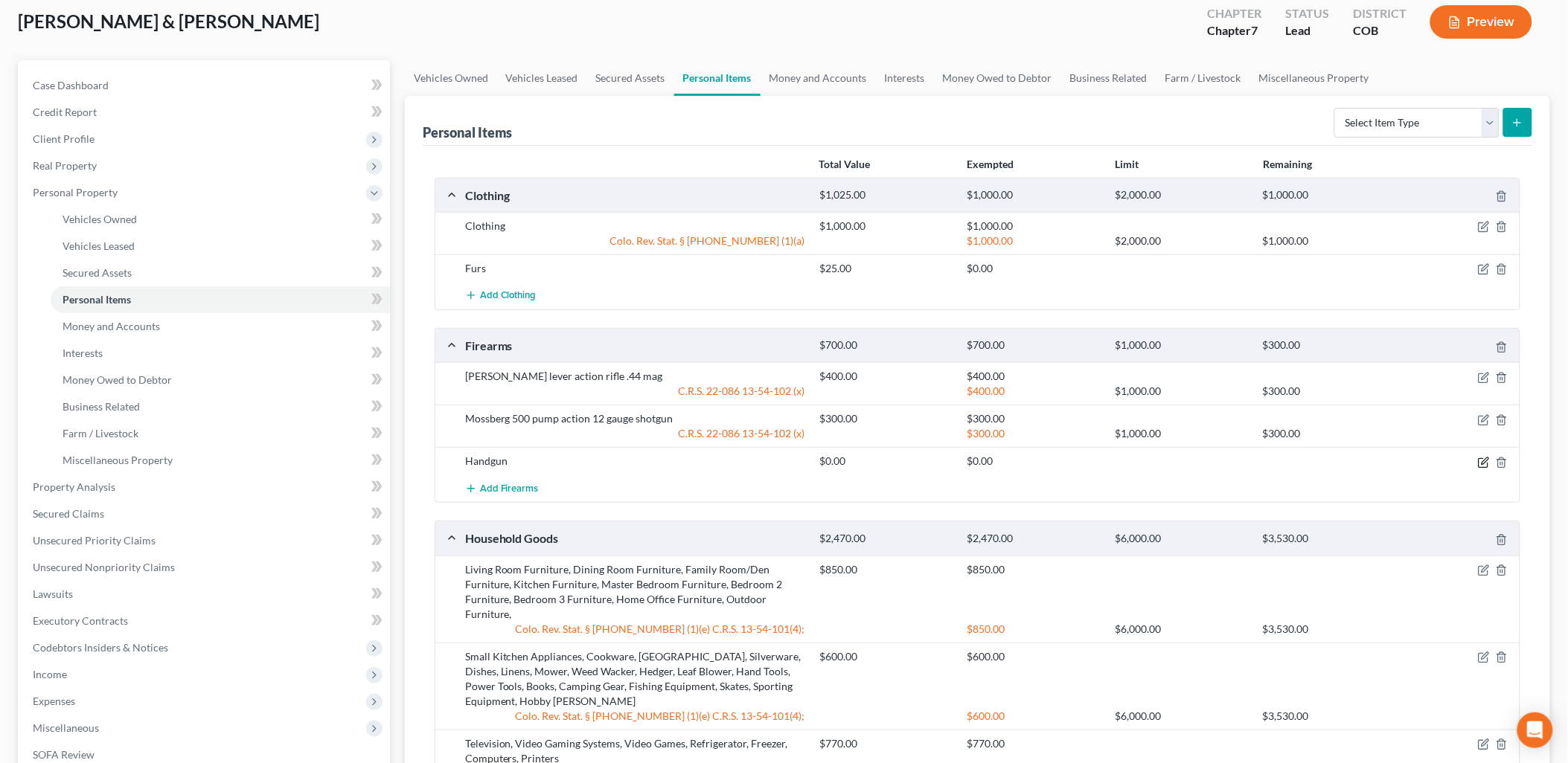
click at [1482, 459] on icon "button" at bounding box center [1484, 463] width 12 height 12
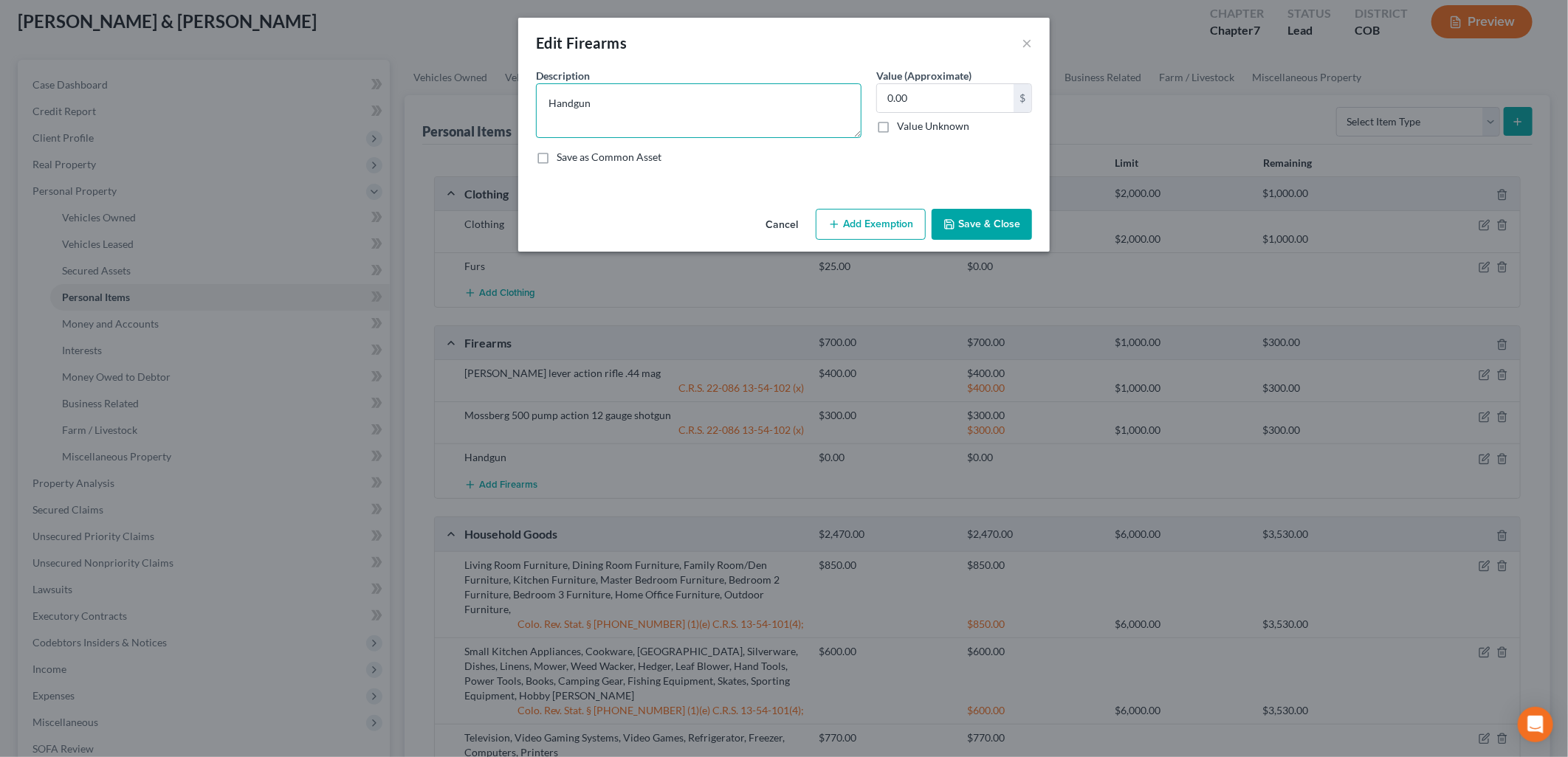
drag, startPoint x: 697, startPoint y: 135, endPoint x: 485, endPoint y: 117, distance: 212.8
click at [485, 117] on div "Edit Firearms × An exemption set must first be selected from the Filing Informa…" at bounding box center [784, 378] width 1568 height 757
paste textarea "Smith and Wesson sigma handgun .40 caliber"
type textarea "Smith and Wesson sigma handgun .40 caliber"
click at [990, 103] on input "0.00" at bounding box center [945, 98] width 136 height 28
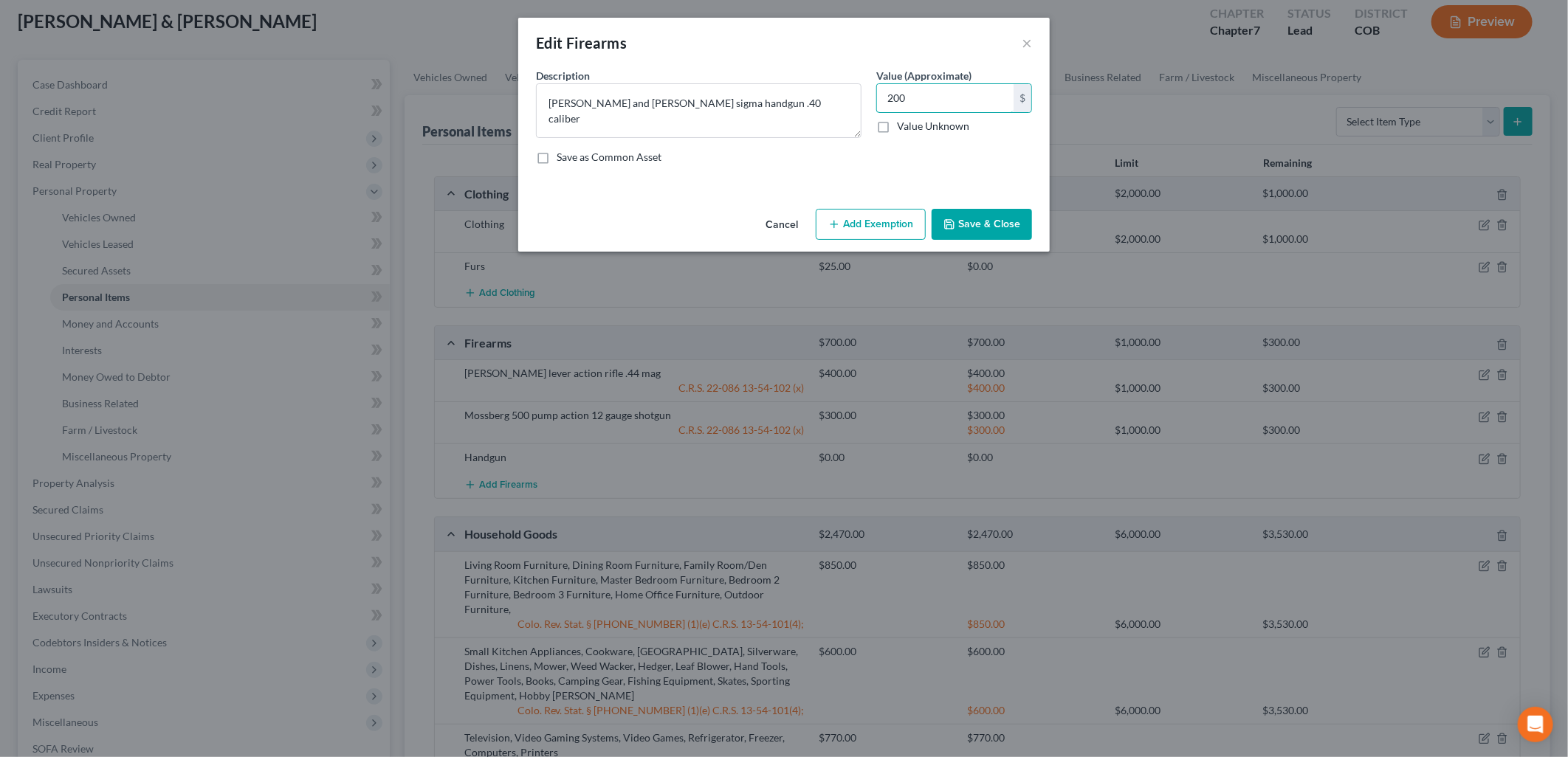
type input "200"
click at [861, 222] on button "Add Exemption" at bounding box center [871, 224] width 110 height 31
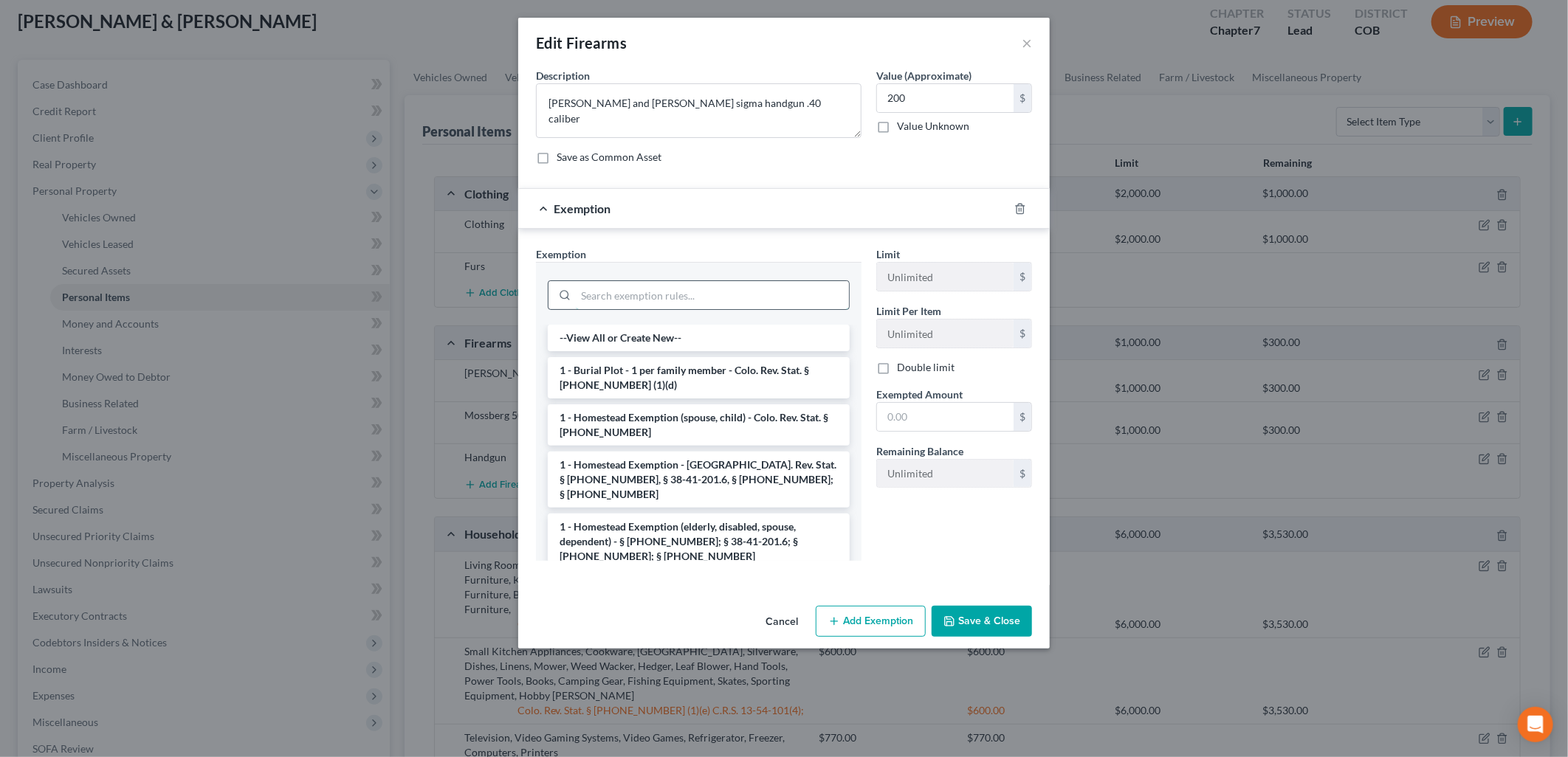
click at [635, 291] on input "search" at bounding box center [712, 294] width 273 height 28
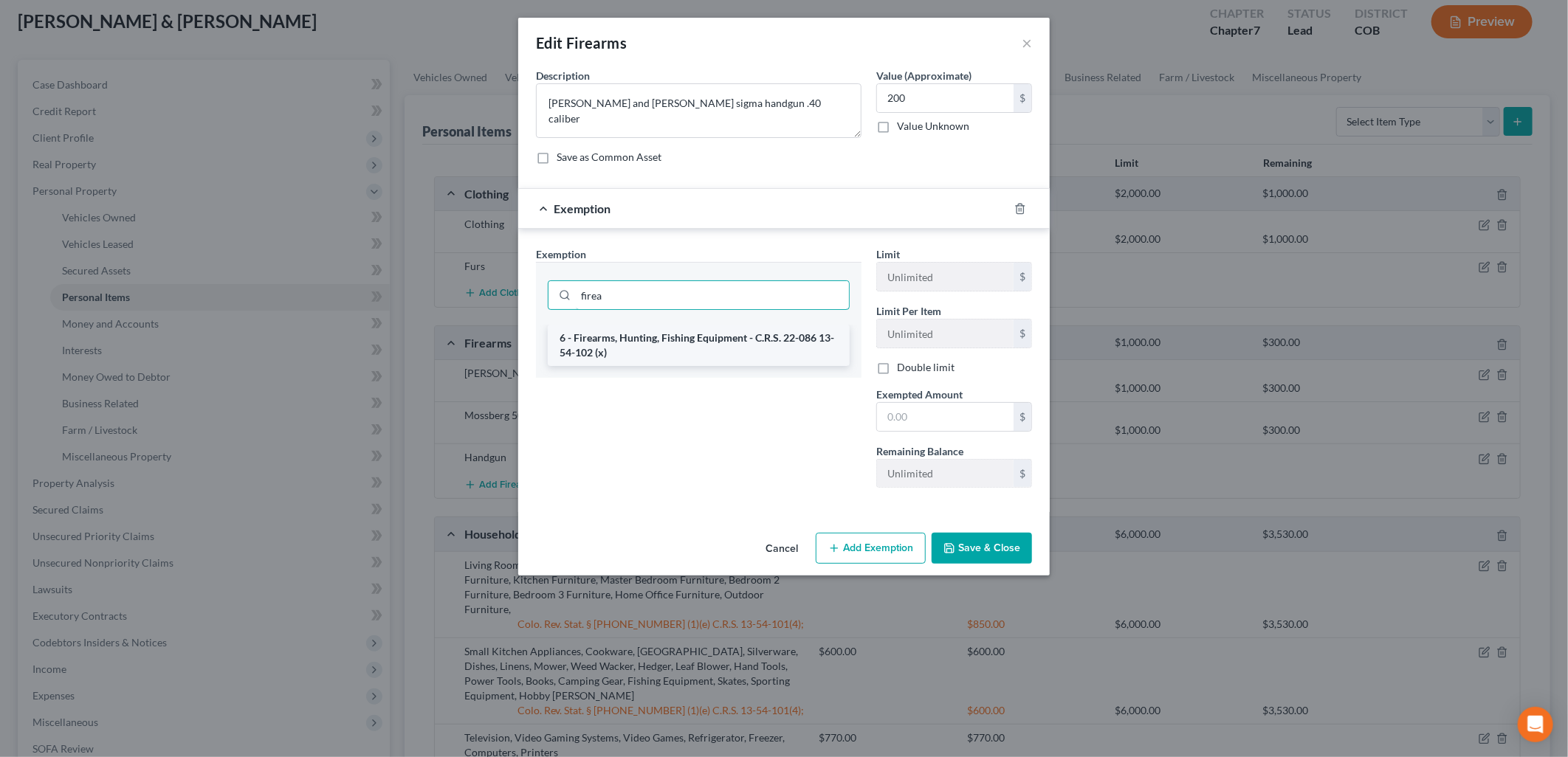
type input "firea"
click at [633, 341] on li "6 - Firearms, Hunting, Fishing Equipment - C.R.S. 22-086 13-54-102 (x)" at bounding box center [698, 345] width 302 height 41
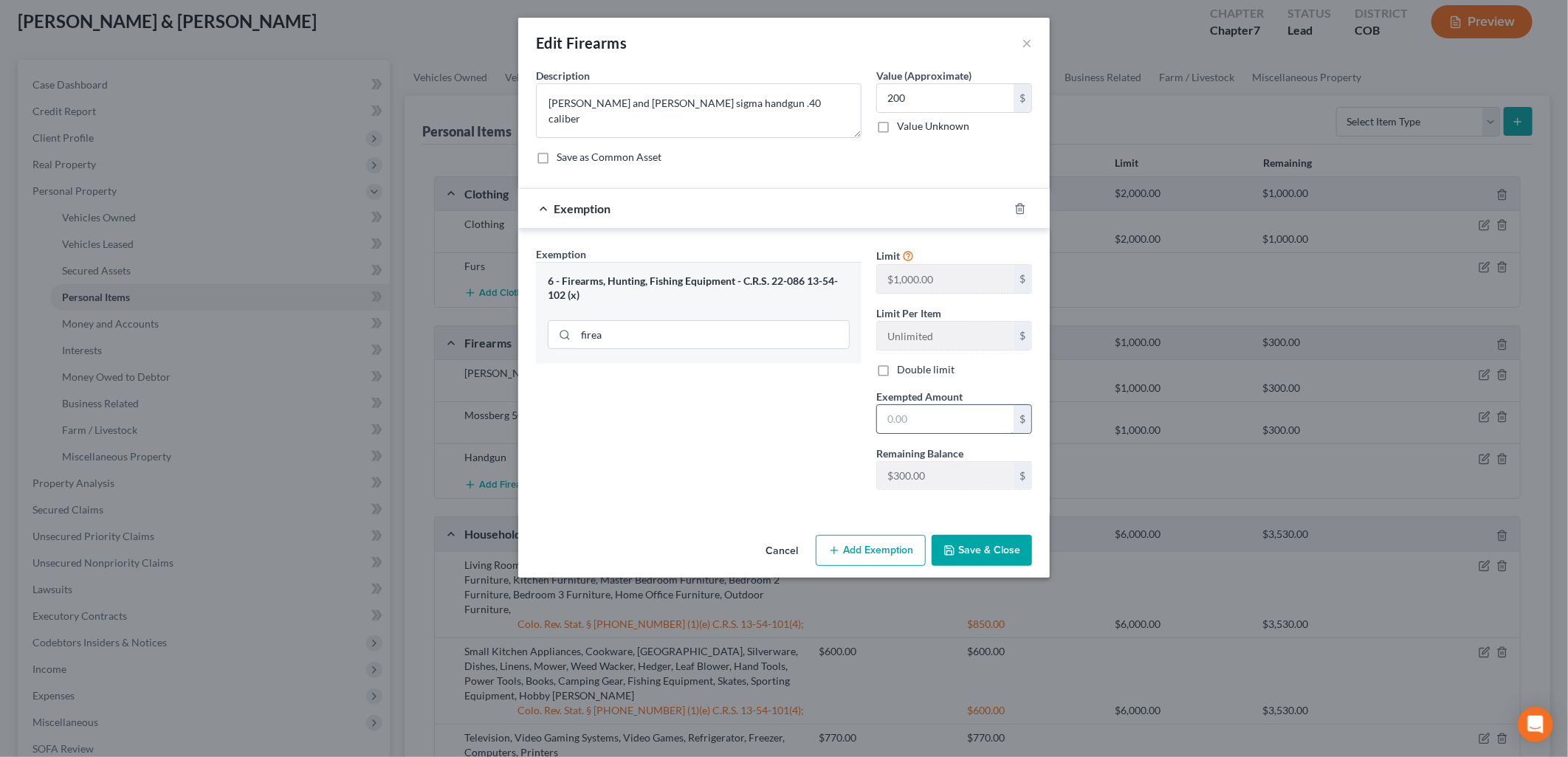
click at [954, 416] on input "text" at bounding box center [945, 419] width 136 height 28
type input "200"
click at [978, 551] on button "Save & Close" at bounding box center [981, 550] width 100 height 31
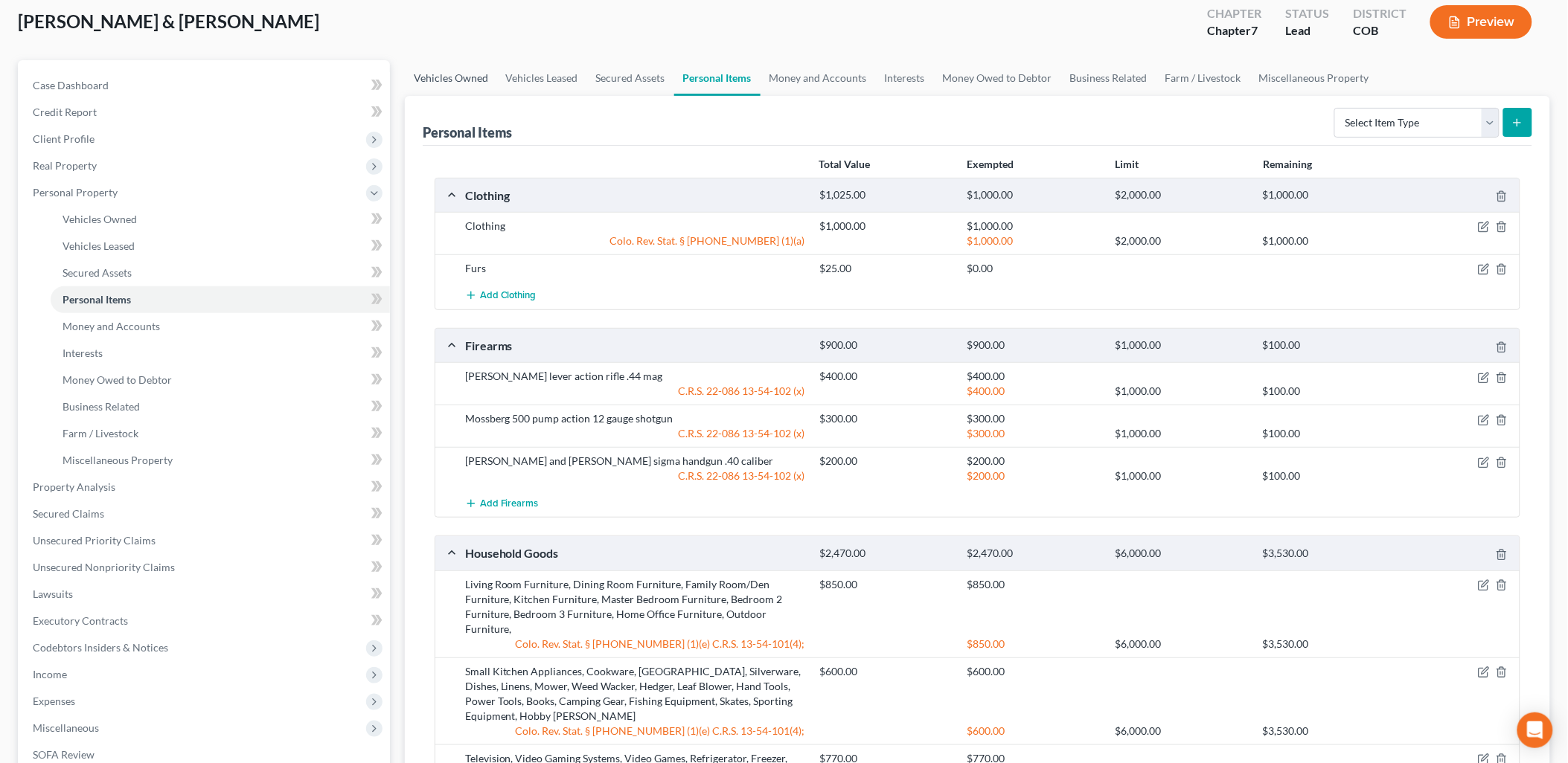
drag, startPoint x: 463, startPoint y: 77, endPoint x: 477, endPoint y: 78, distance: 14.0
click at [463, 77] on link "Vehicles Owned" at bounding box center [450, 78] width 92 height 36
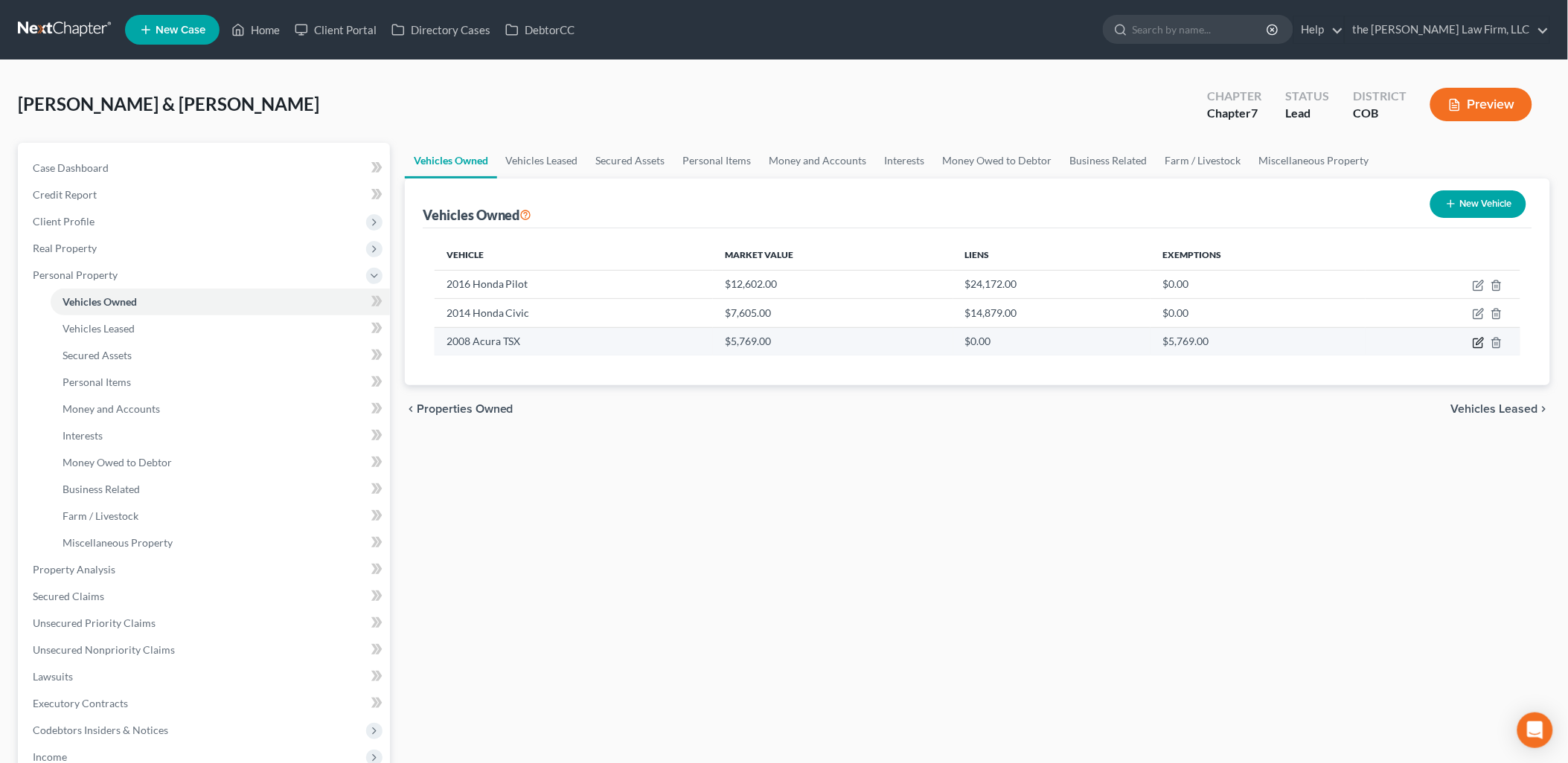
click at [1479, 341] on icon "button" at bounding box center [1478, 343] width 12 height 12
select select "0"
select select "18"
select select "2"
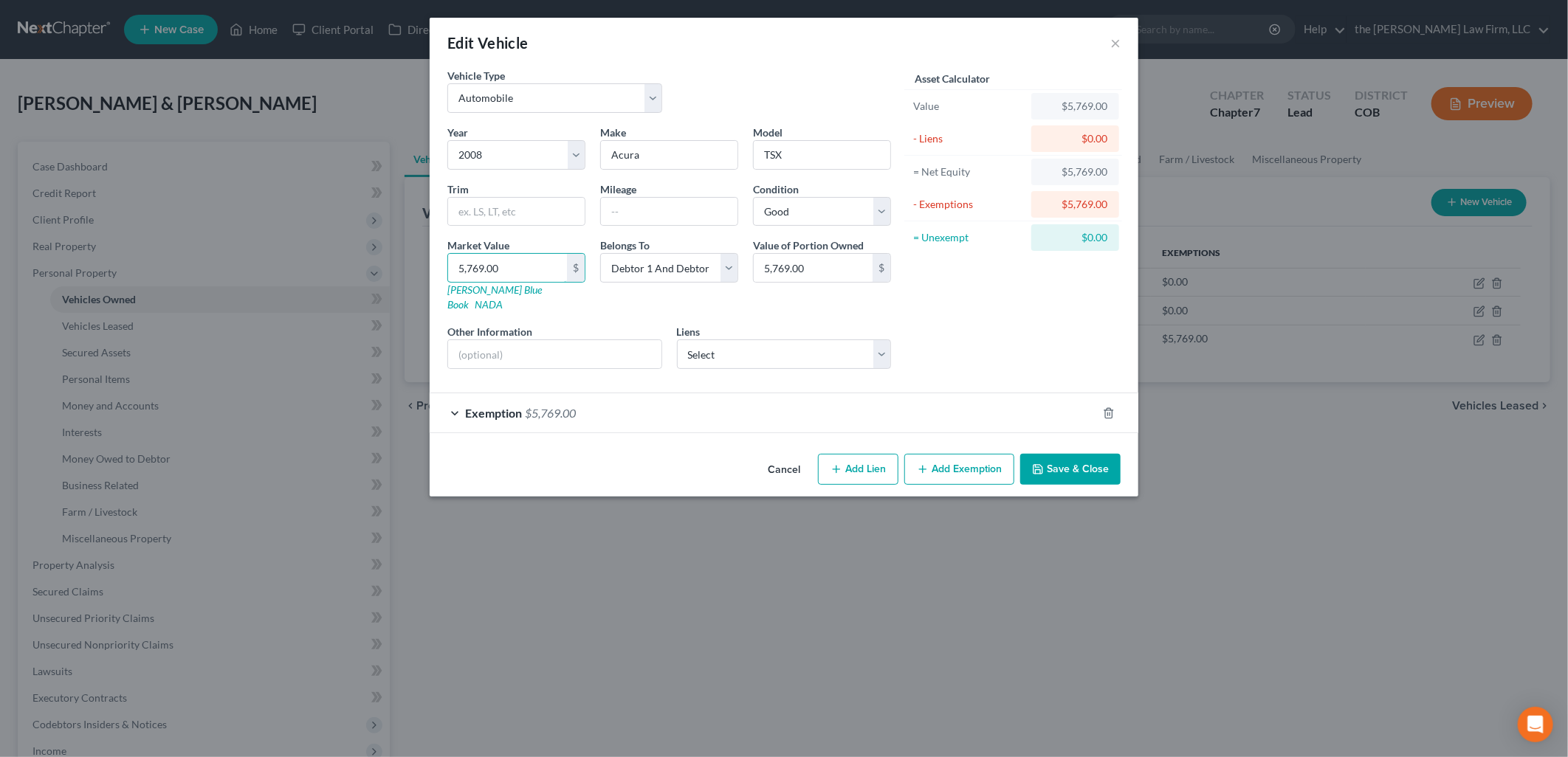
type input "3"
type input "3.00"
type input "36"
type input "36.00"
type input "361"
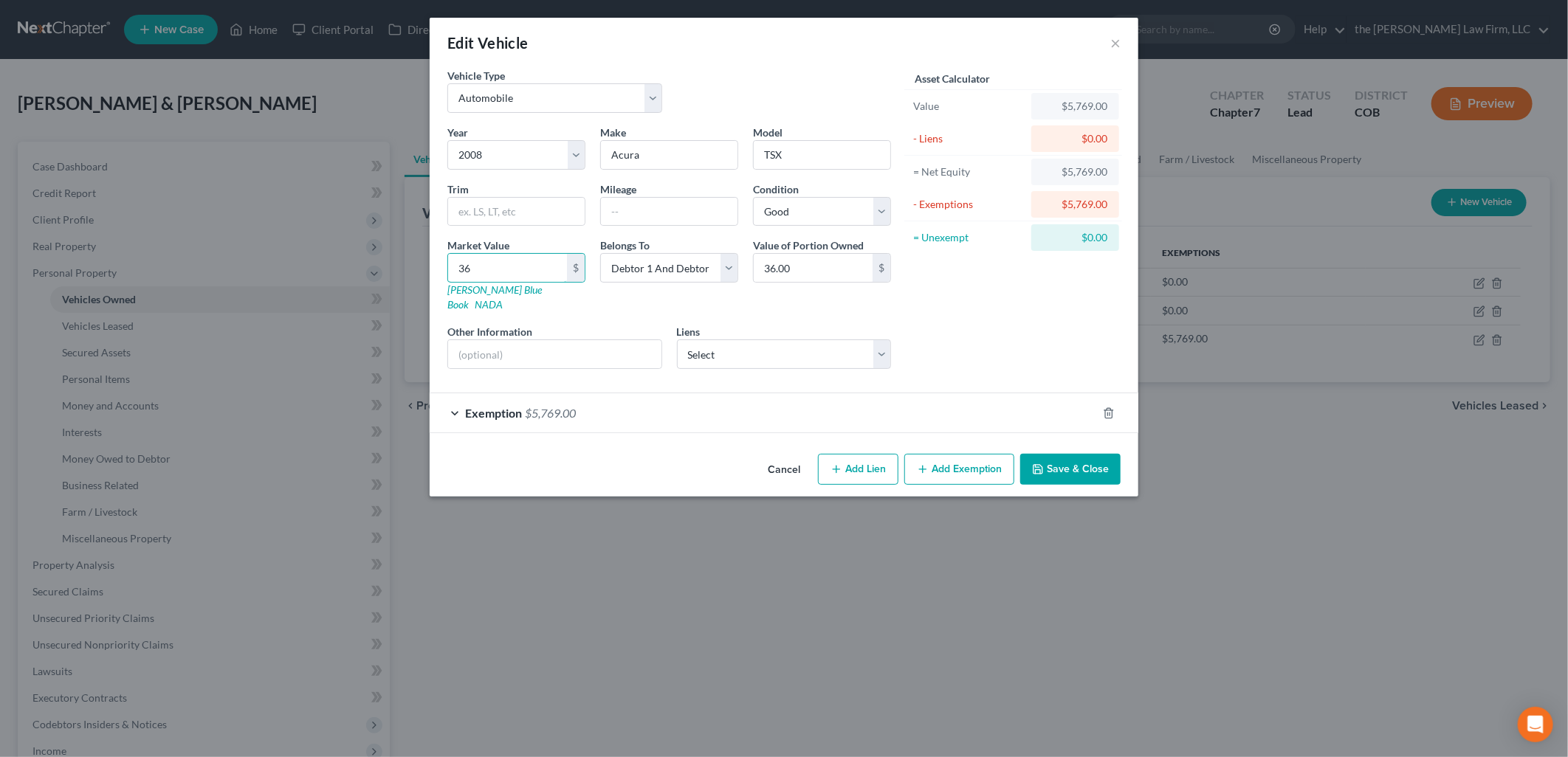
type input "361.00"
type input "3614"
type input "3,614.00"
type input "3,614"
click at [520, 408] on div "Exemption $5,769.00" at bounding box center [763, 413] width 667 height 40
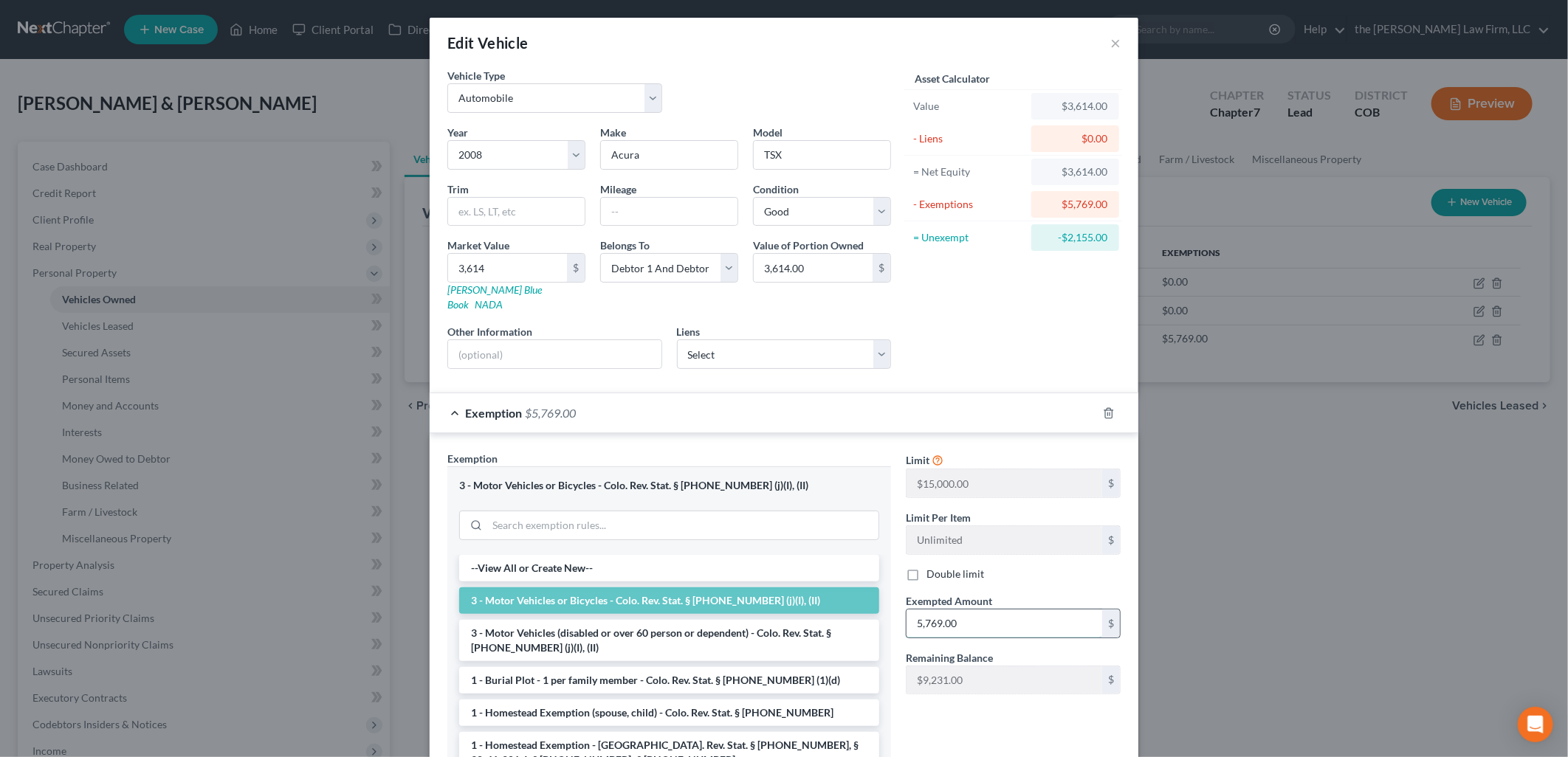
click at [1064, 611] on input "5,769.00" at bounding box center [1004, 623] width 196 height 28
type input "6"
type input "3,614"
click at [1074, 354] on div "Asset Calculator Value $3,614.00 - Liens $0.00 = Net Equity $3,614.00 - Exempti…" at bounding box center [1013, 225] width 230 height 313
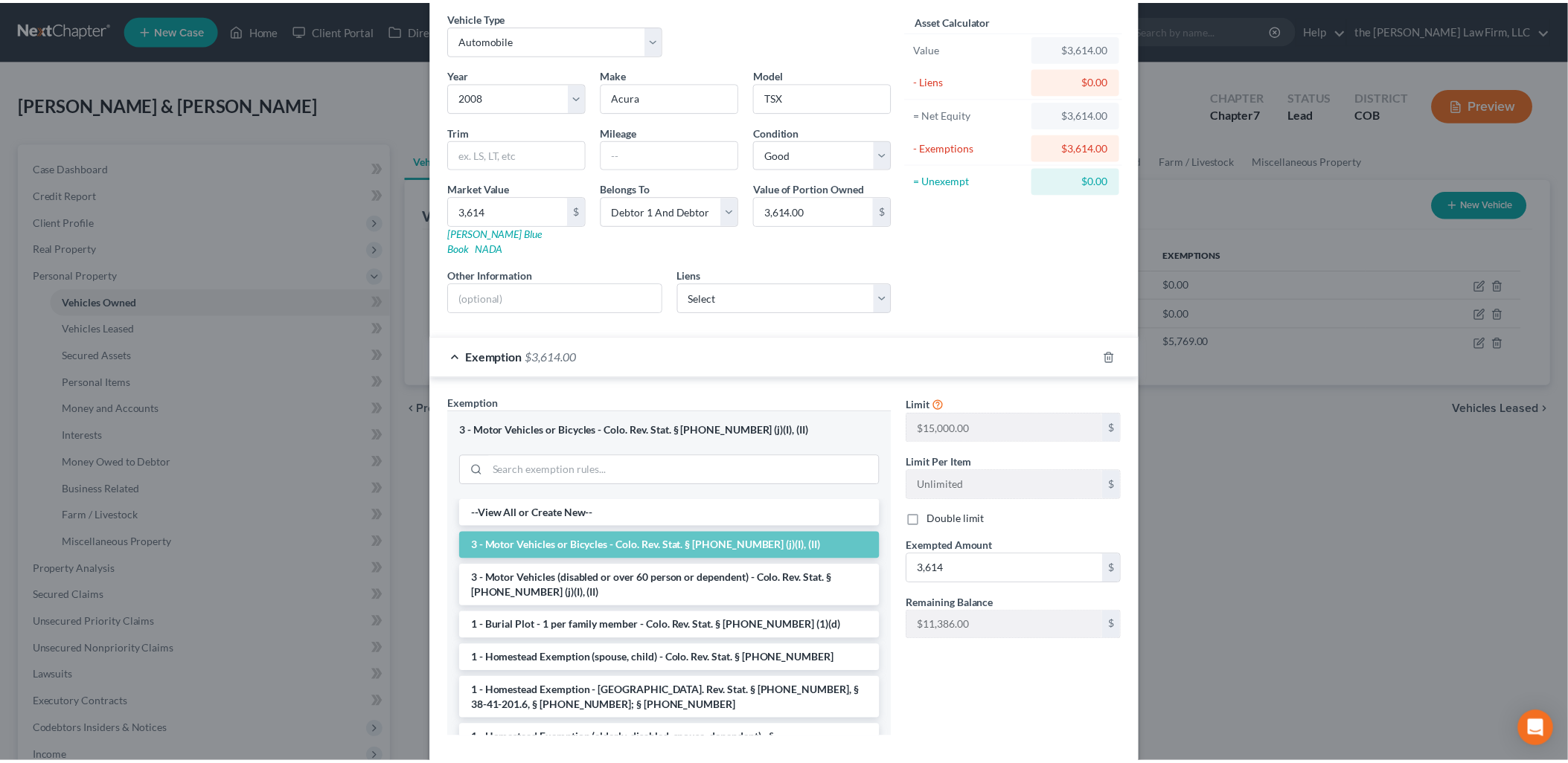
scroll to position [125, 0]
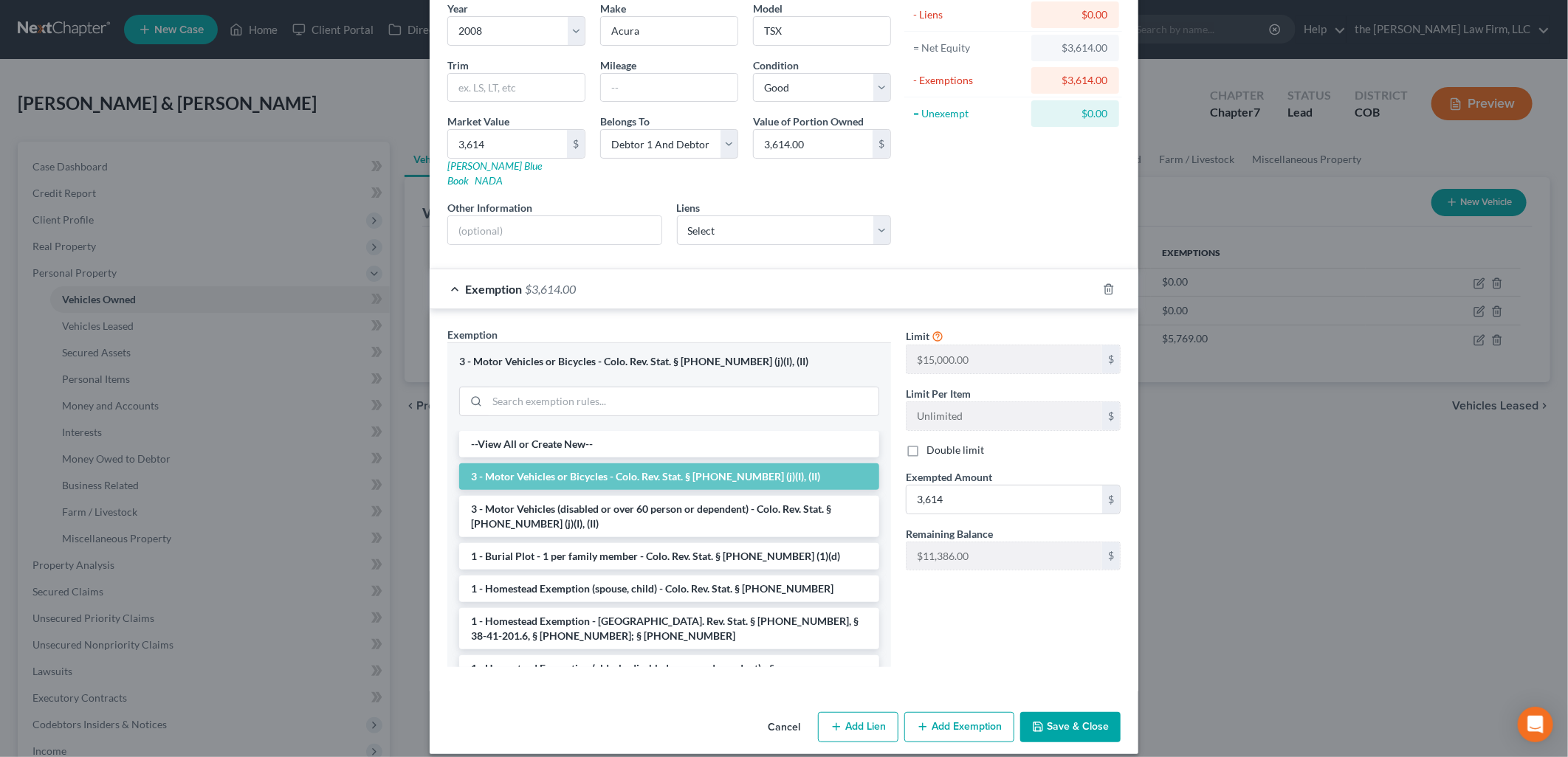
click at [1070, 714] on button "Save & Close" at bounding box center [1070, 728] width 100 height 31
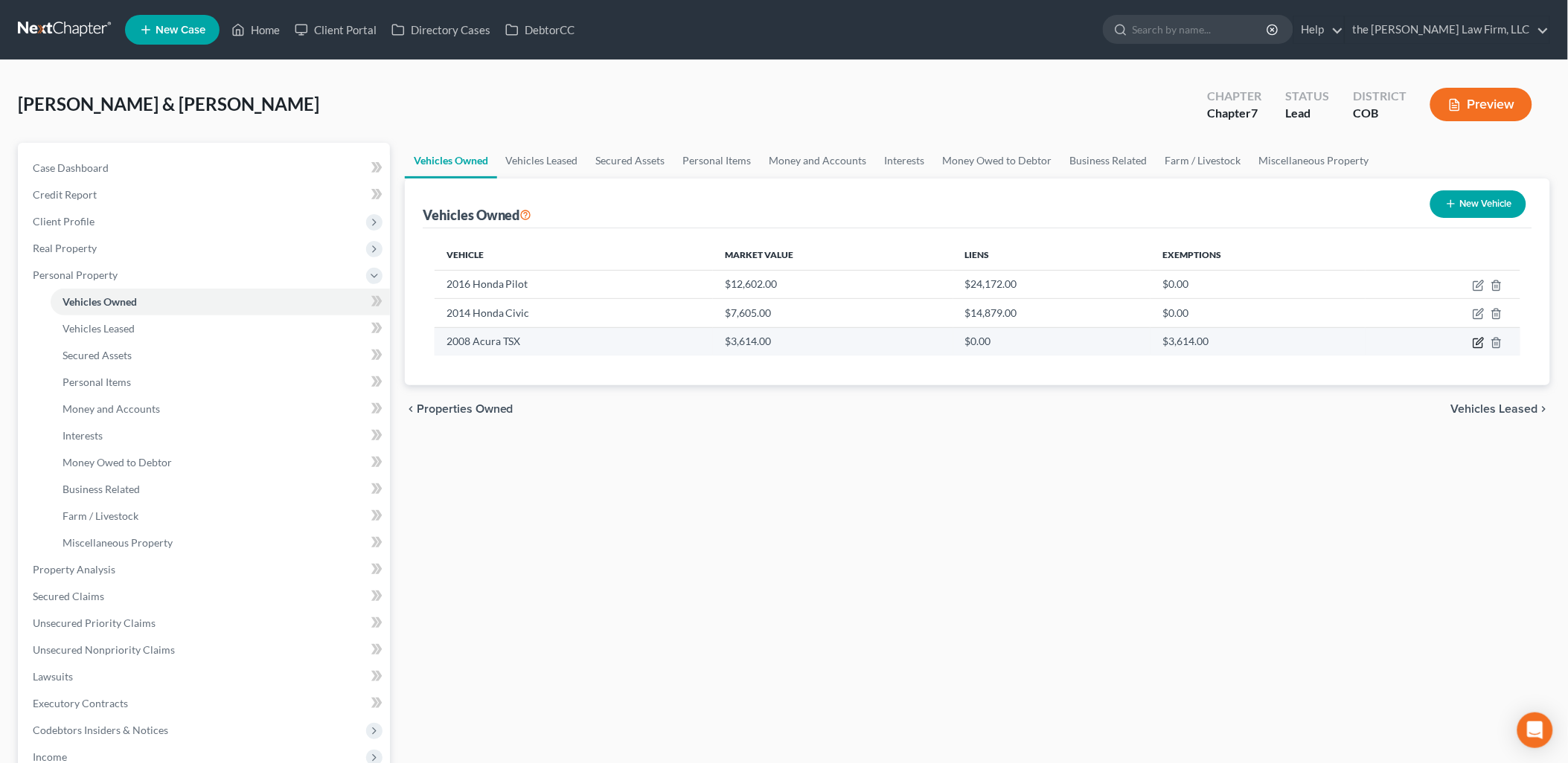
click at [1475, 343] on icon "button" at bounding box center [1478, 343] width 12 height 12
select select "0"
select select "18"
select select "2"
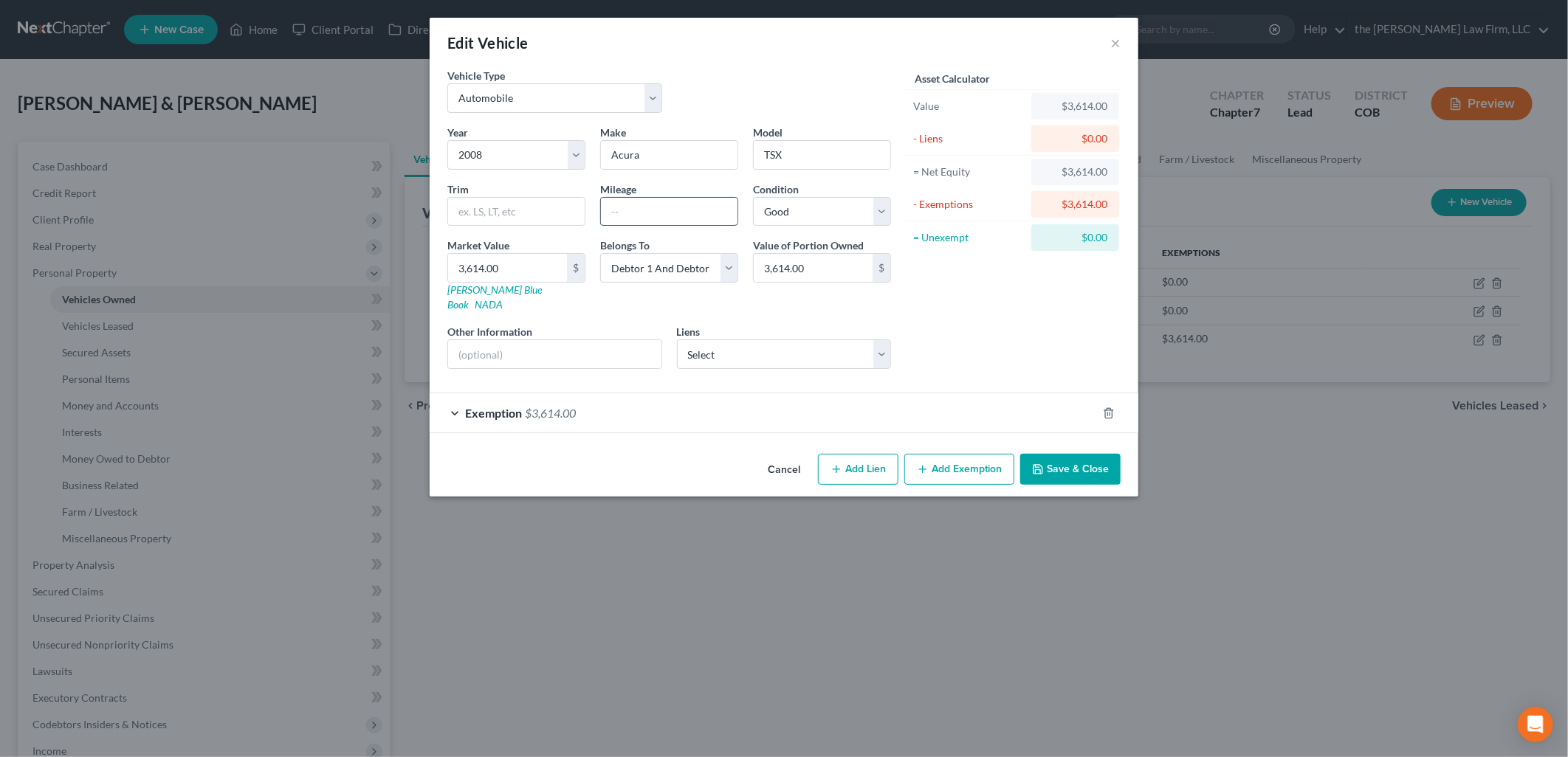
click at [669, 214] on input "text" at bounding box center [669, 211] width 136 height 28
type input "120000"
click at [978, 337] on div "Asset Calculator Value $3,614.00 - Liens $0.00 = Net Equity $3,614.00 - Exempti…" at bounding box center [1013, 225] width 230 height 313
click at [820, 190] on div "Condition Select Excellent Very Good Good Fair Poor" at bounding box center [822, 204] width 153 height 45
drag, startPoint x: 819, startPoint y: 202, endPoint x: 821, endPoint y: 225, distance: 23.1
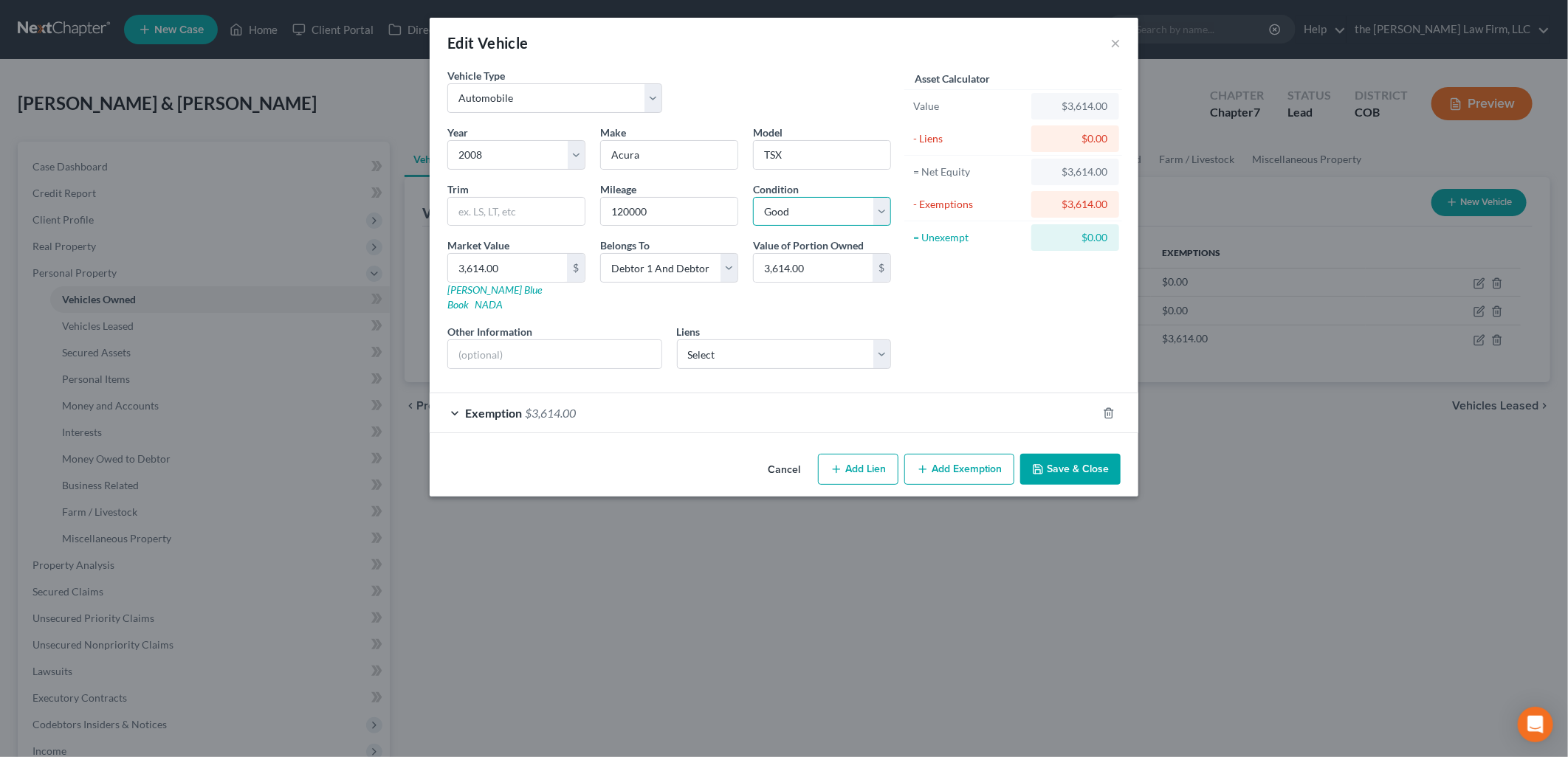
click at [819, 202] on select "Select Excellent Very Good Good Fair Poor" at bounding box center [822, 211] width 138 height 29
click at [753, 197] on select "Select Excellent Very Good Good Fair Poor" at bounding box center [822, 211] width 138 height 29
click at [785, 208] on select "Select Excellent Very Good Good Fair Poor" at bounding box center [822, 211] width 138 height 29
select select "3"
click at [753, 197] on select "Select Excellent Very Good Good Fair Poor" at bounding box center [822, 211] width 138 height 29
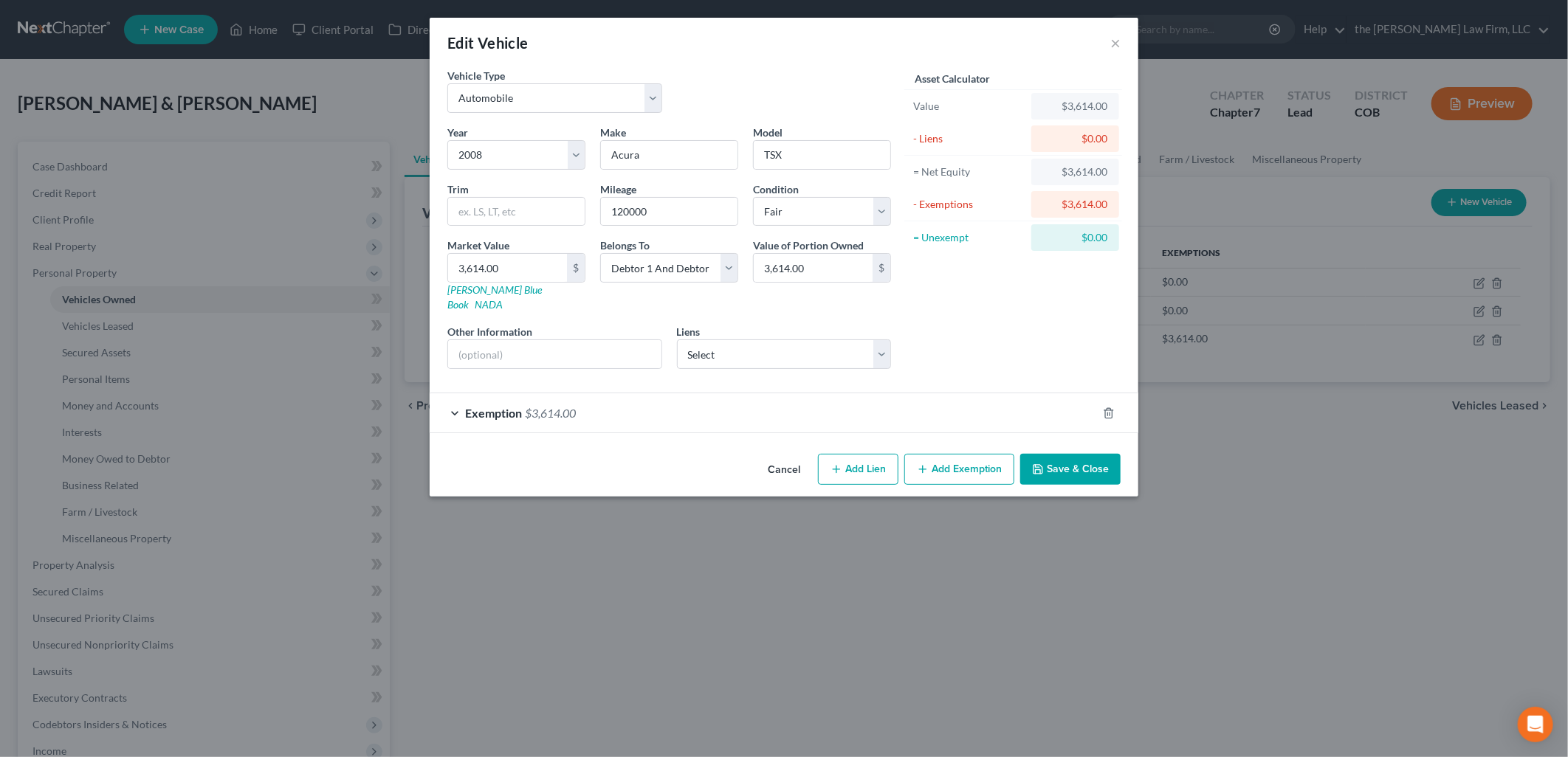
click at [1081, 454] on button "Save & Close" at bounding box center [1070, 469] width 100 height 31
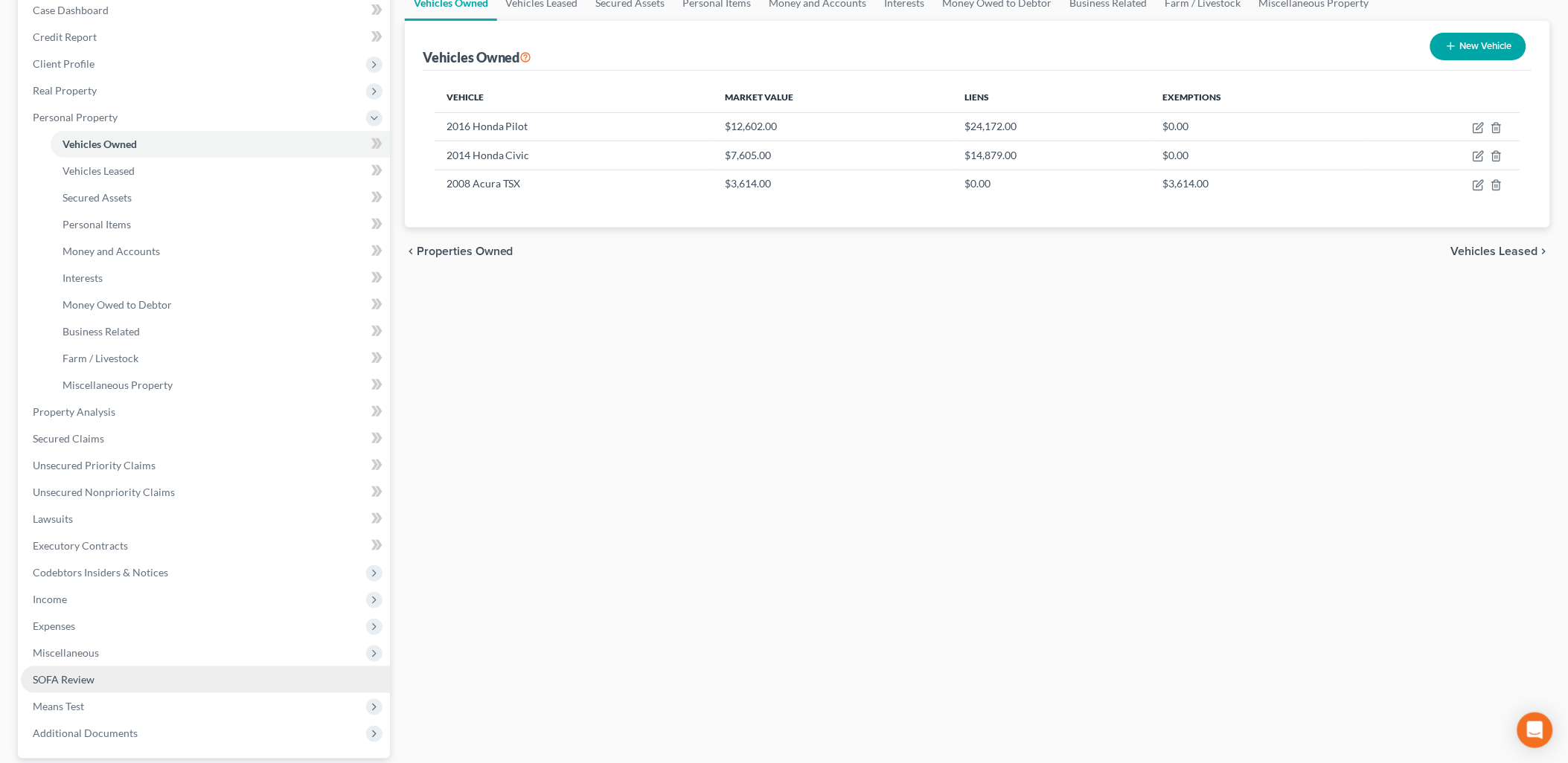
scroll to position [165, 0]
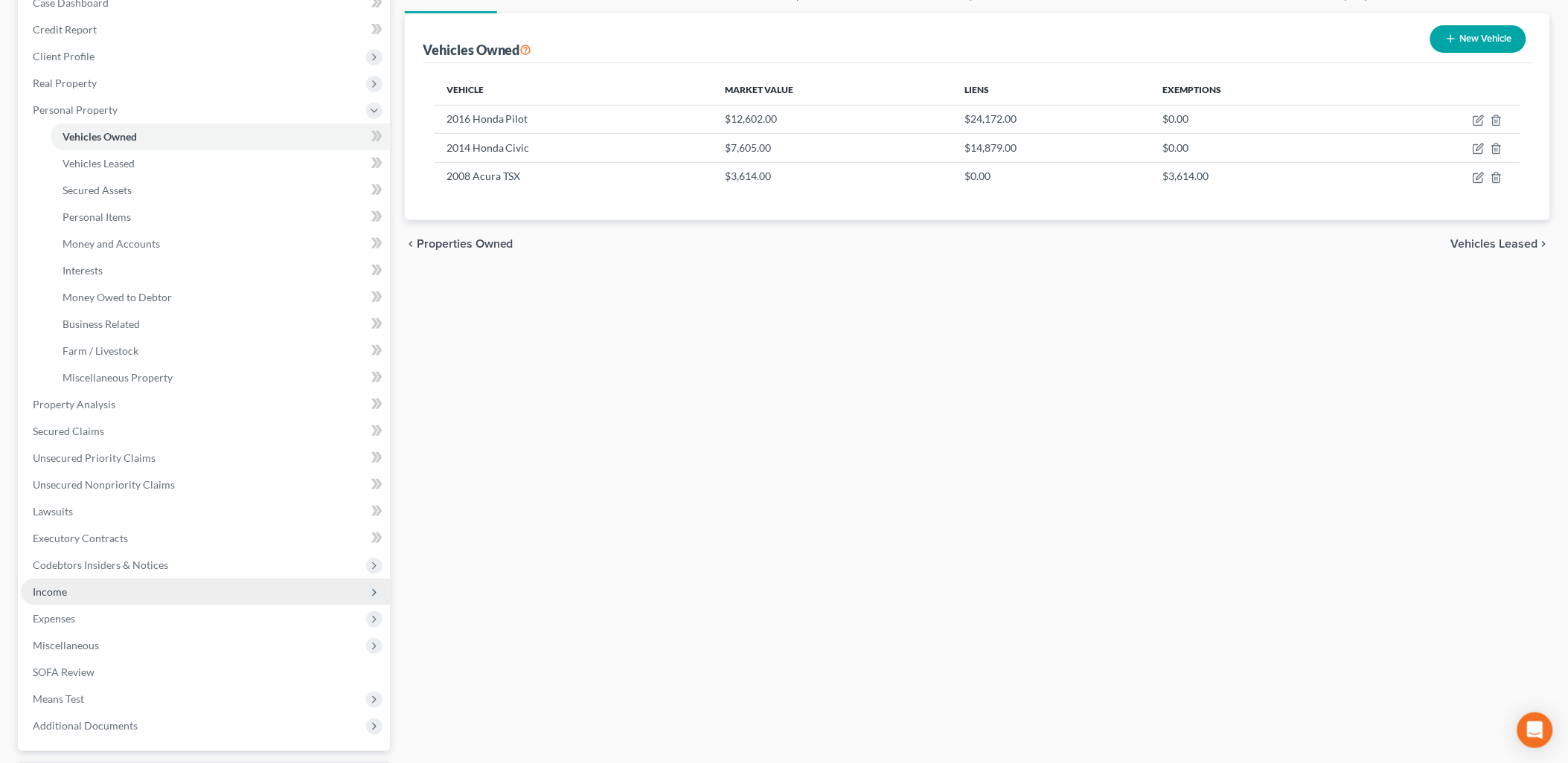
click at [94, 590] on span "Income" at bounding box center [205, 593] width 369 height 27
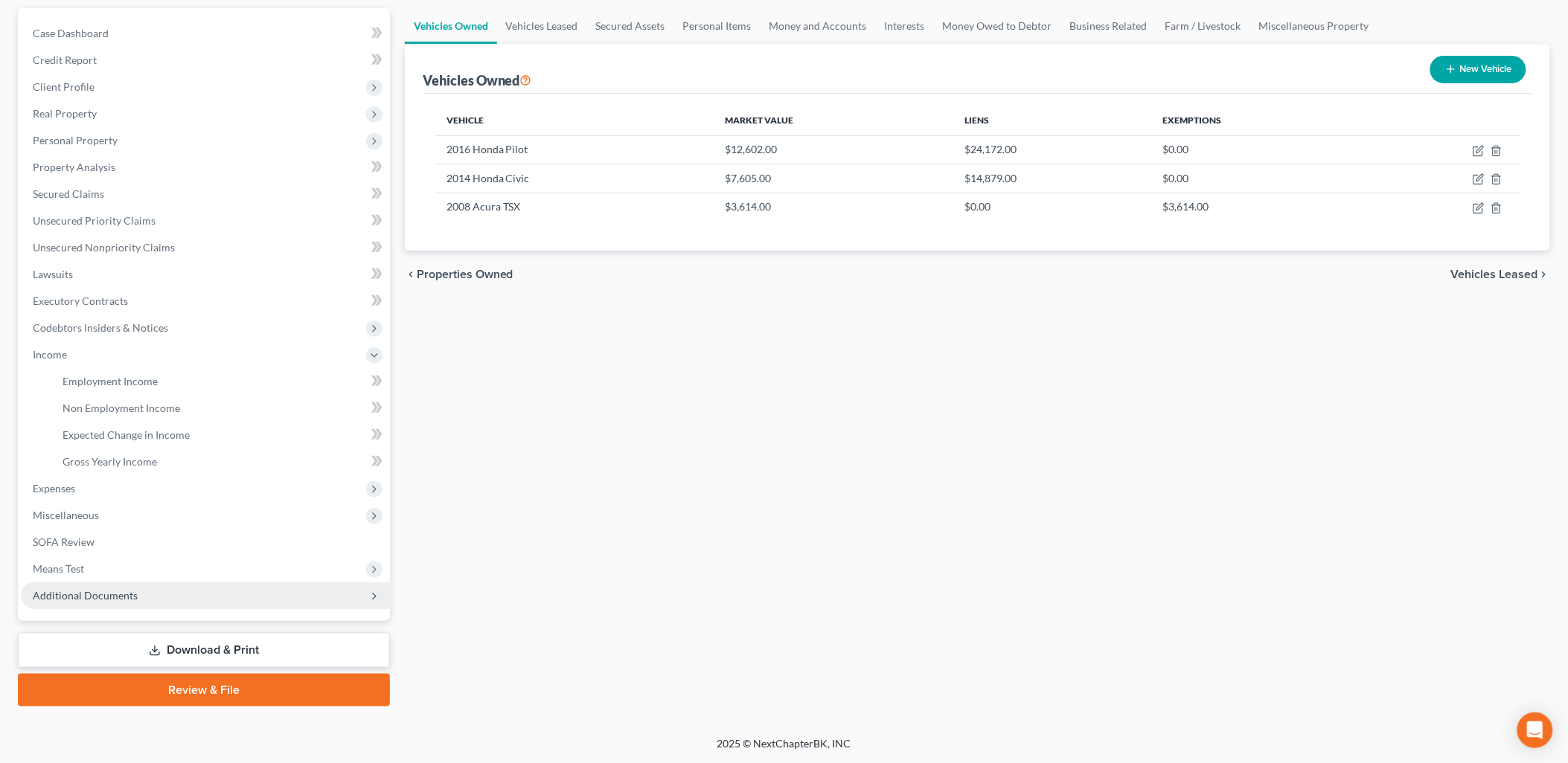
scroll to position [131, 0]
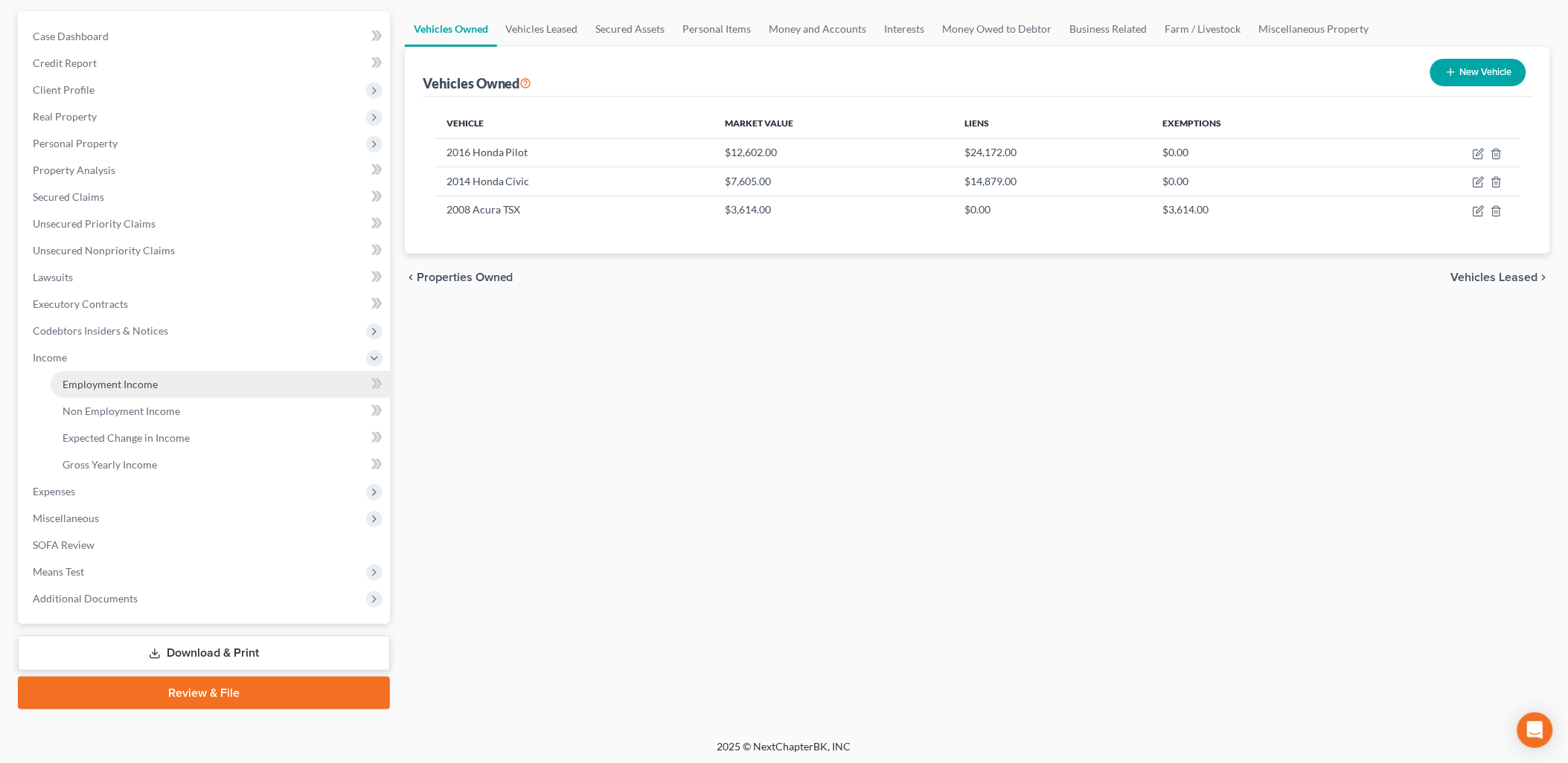
click at [109, 385] on span "Employment Income" at bounding box center [110, 384] width 95 height 13
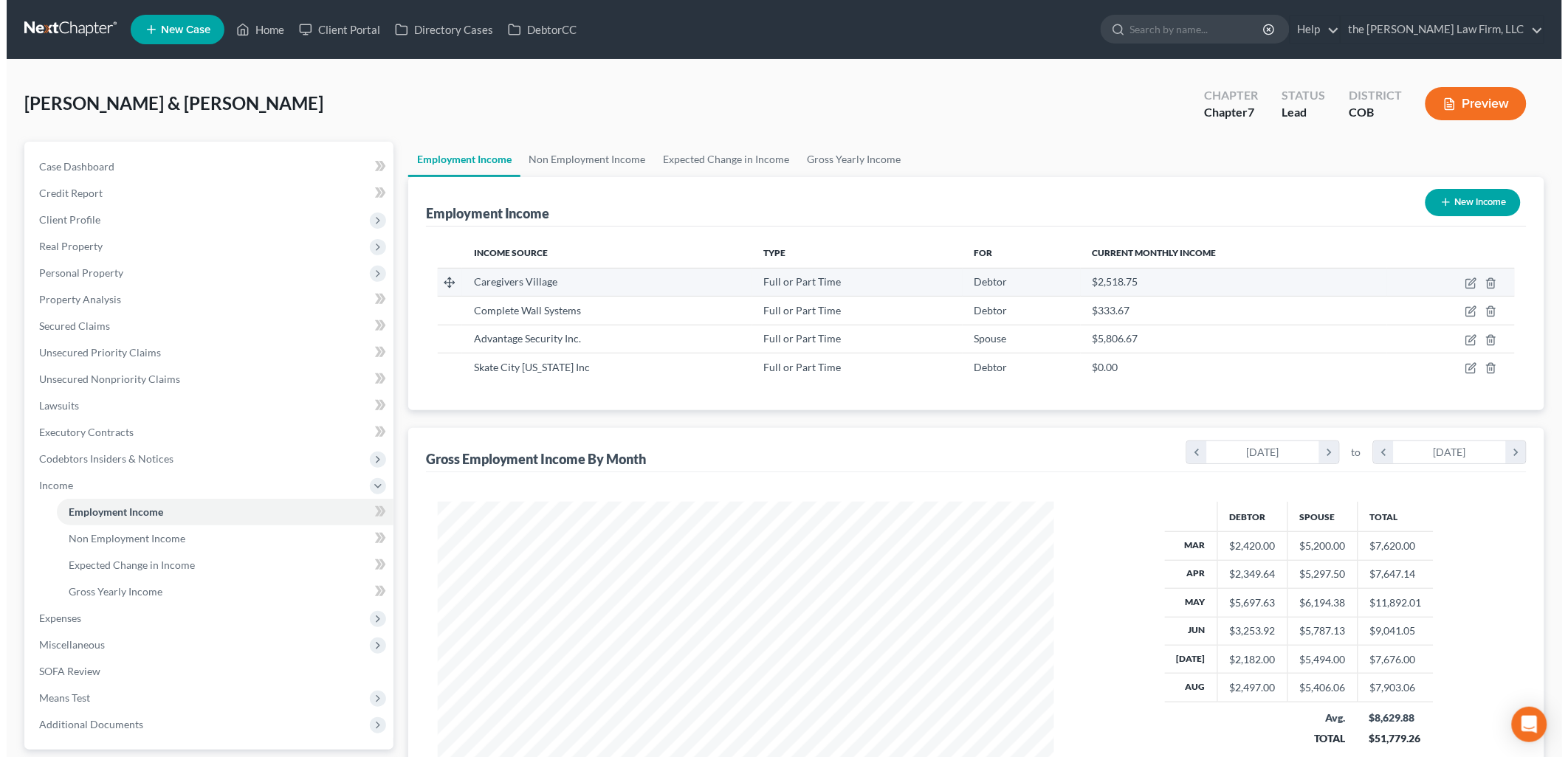
scroll to position [308, 646]
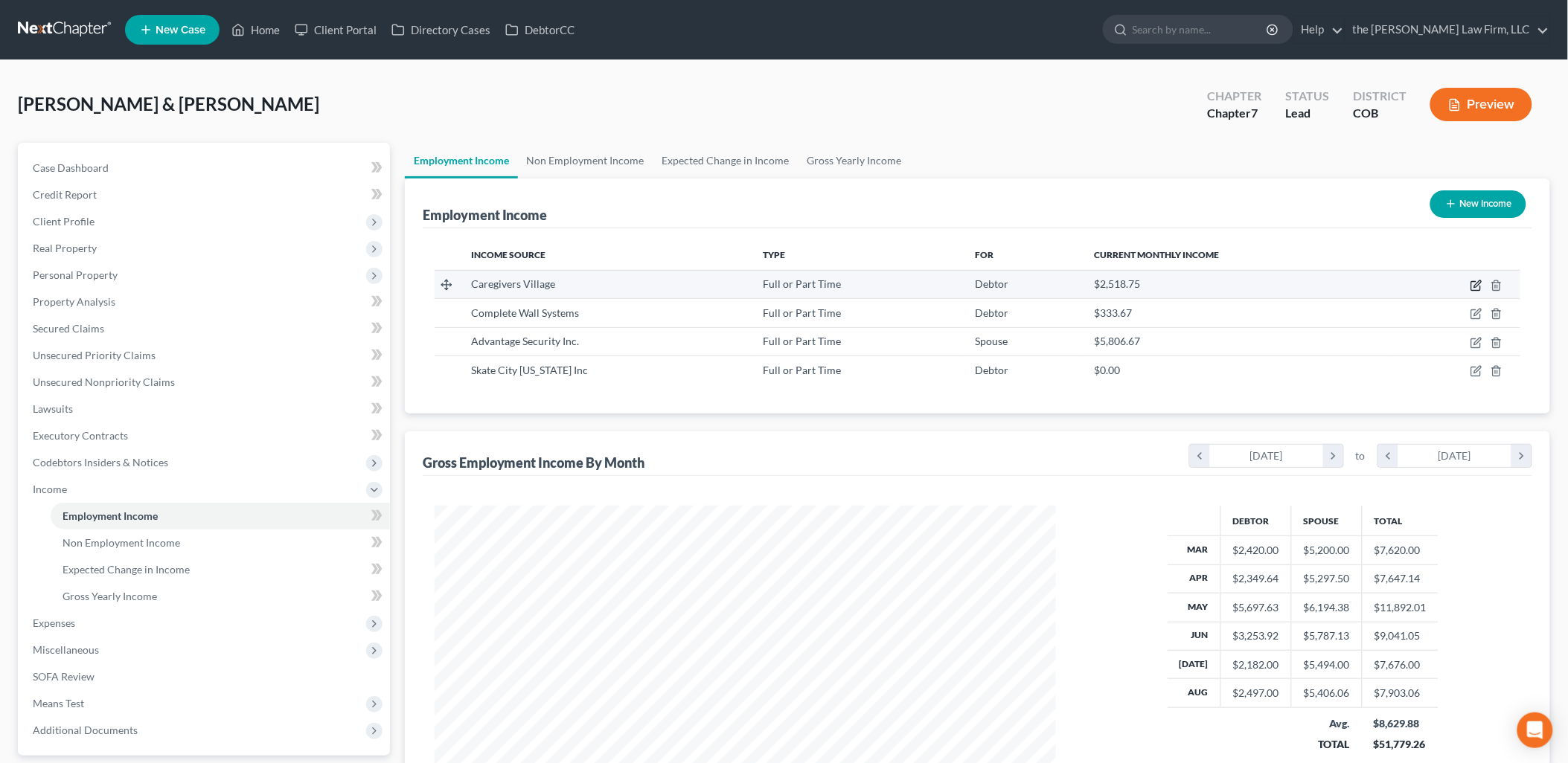
click at [1479, 281] on icon "button" at bounding box center [1477, 284] width 7 height 7
select select "0"
select select "5"
select select "2"
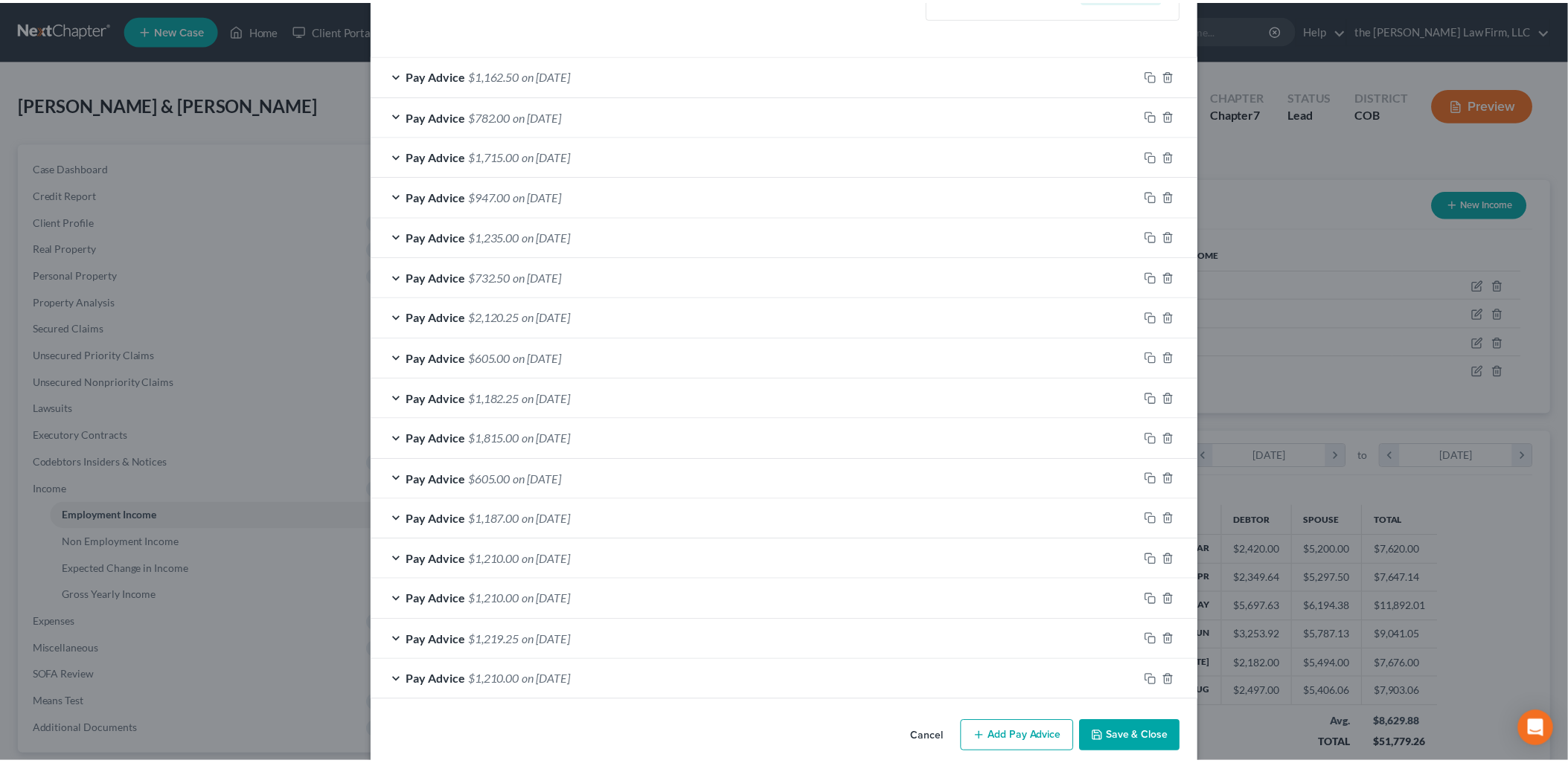
scroll to position [471, 0]
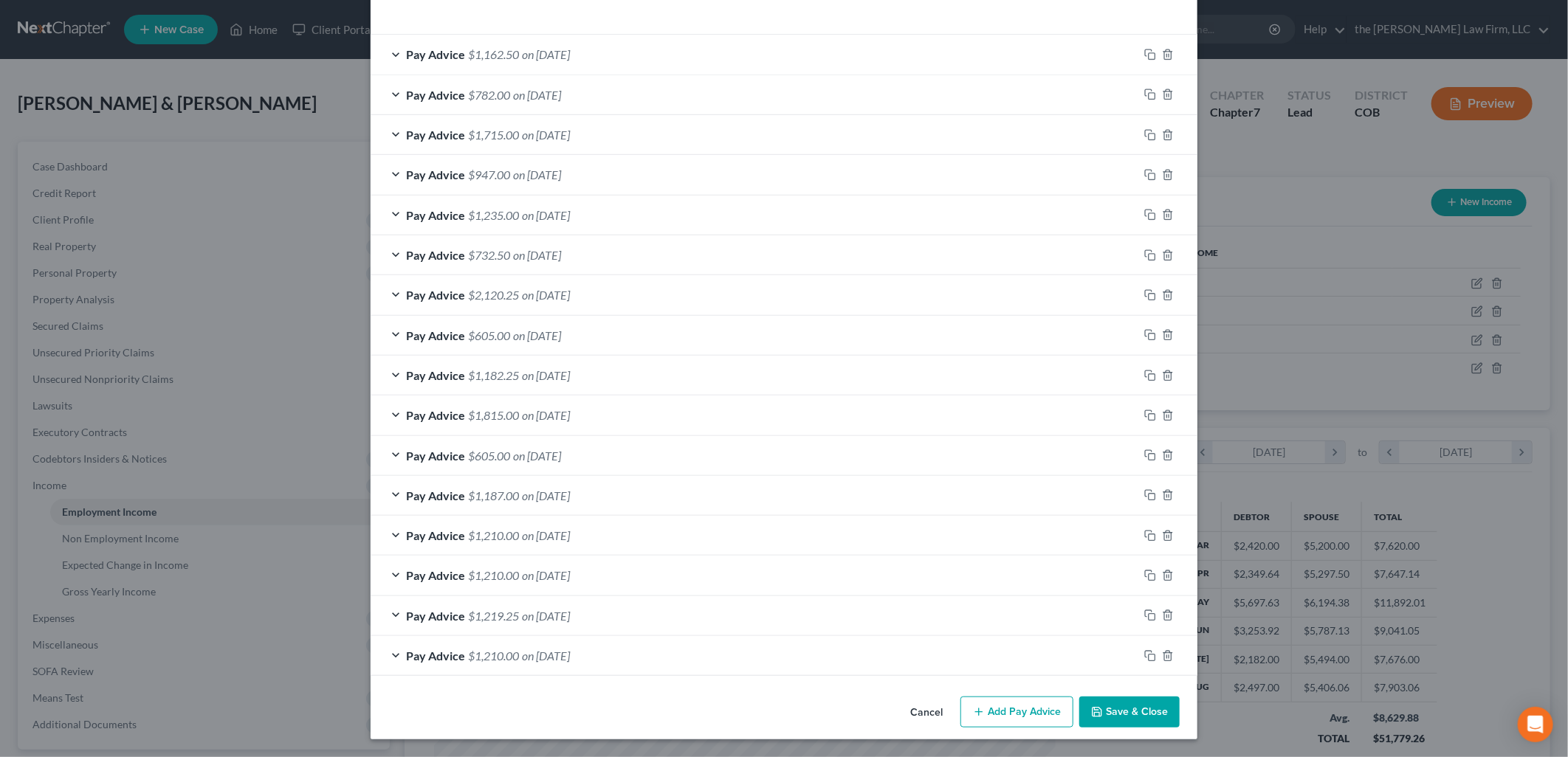
click at [1125, 702] on button "Save & Close" at bounding box center [1129, 712] width 100 height 31
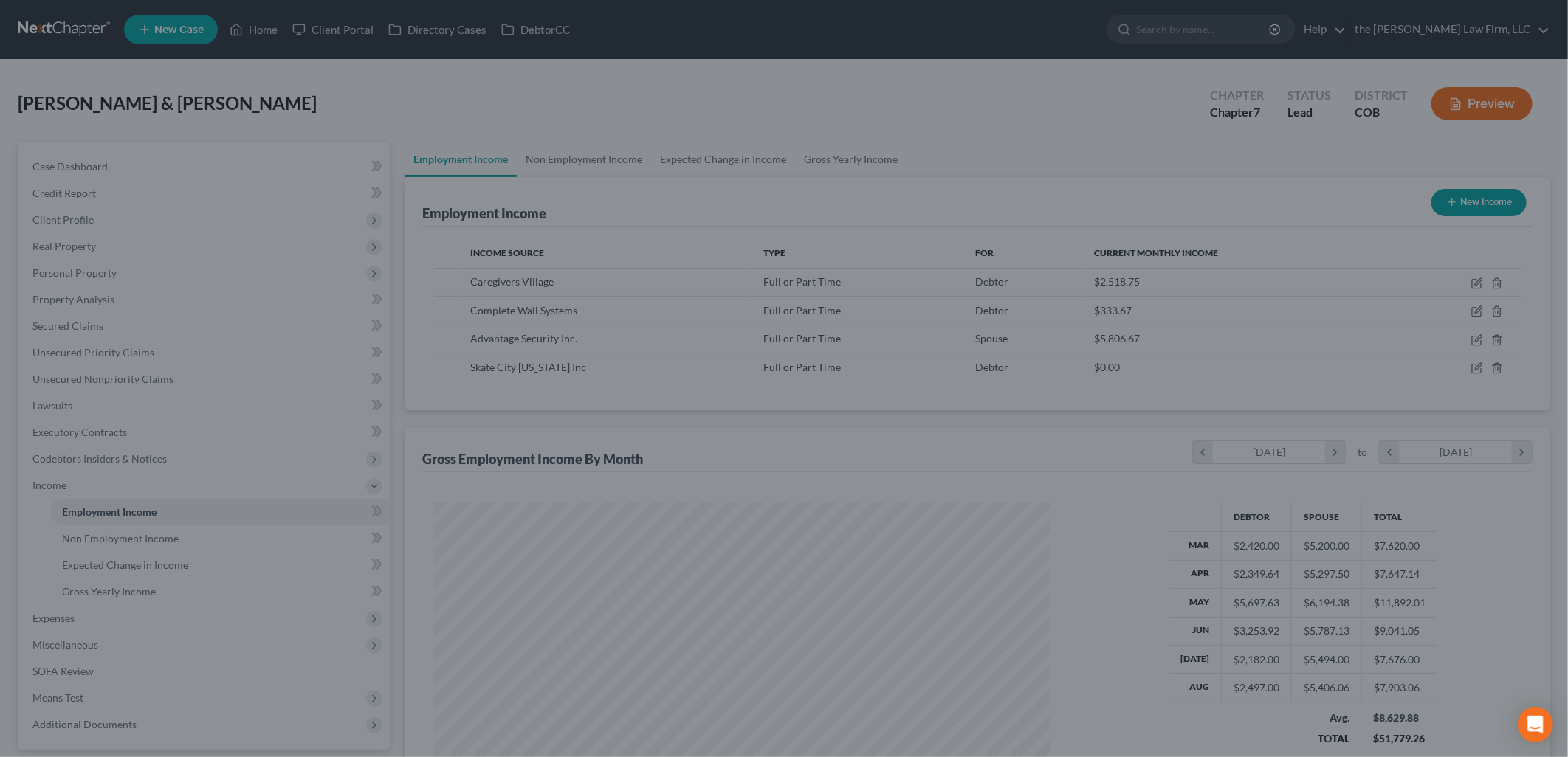
scroll to position [737691, 737433]
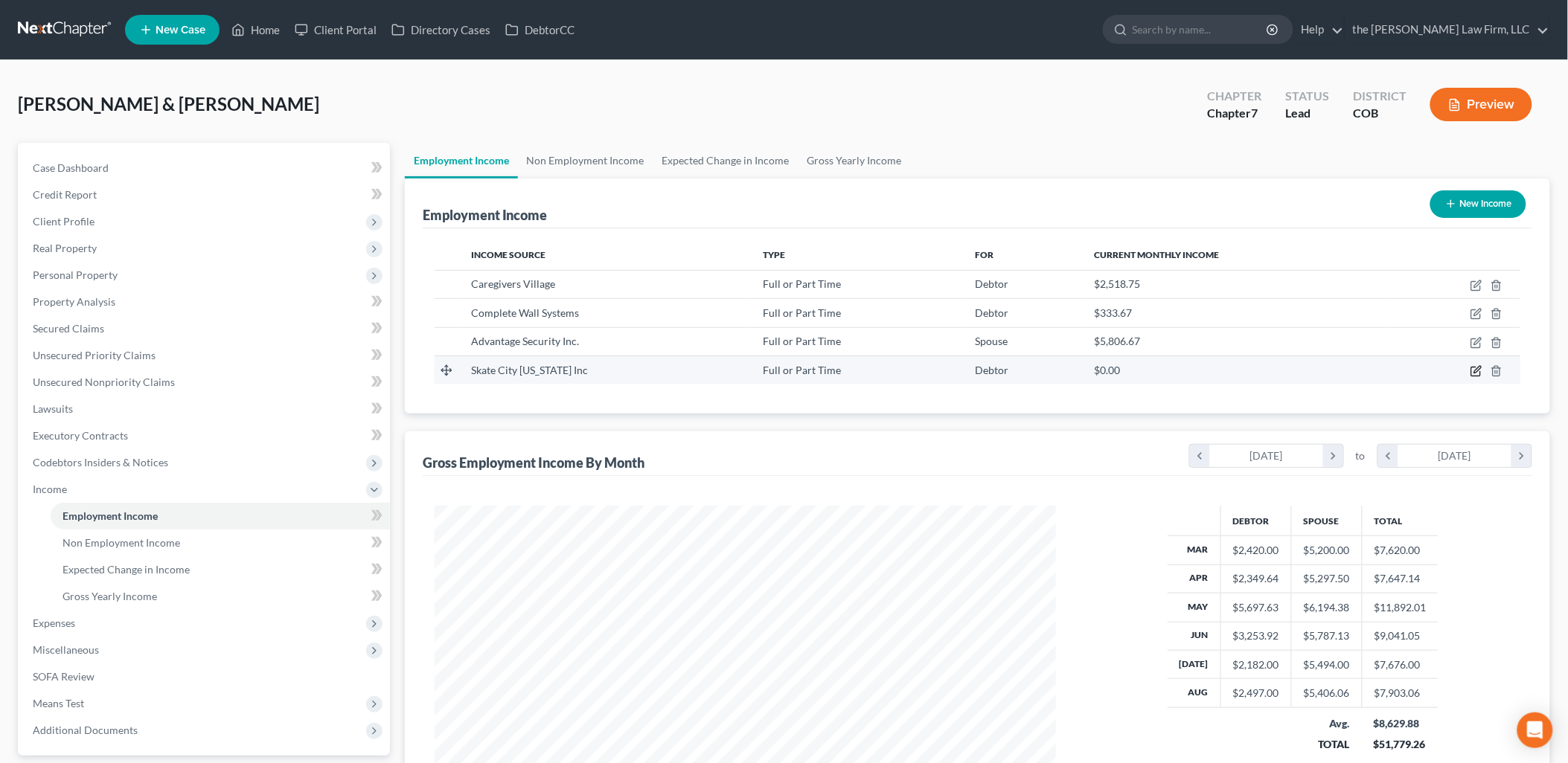
click at [1479, 365] on icon "button" at bounding box center [1476, 371] width 12 height 12
select select "0"
select select "5"
select select "2"
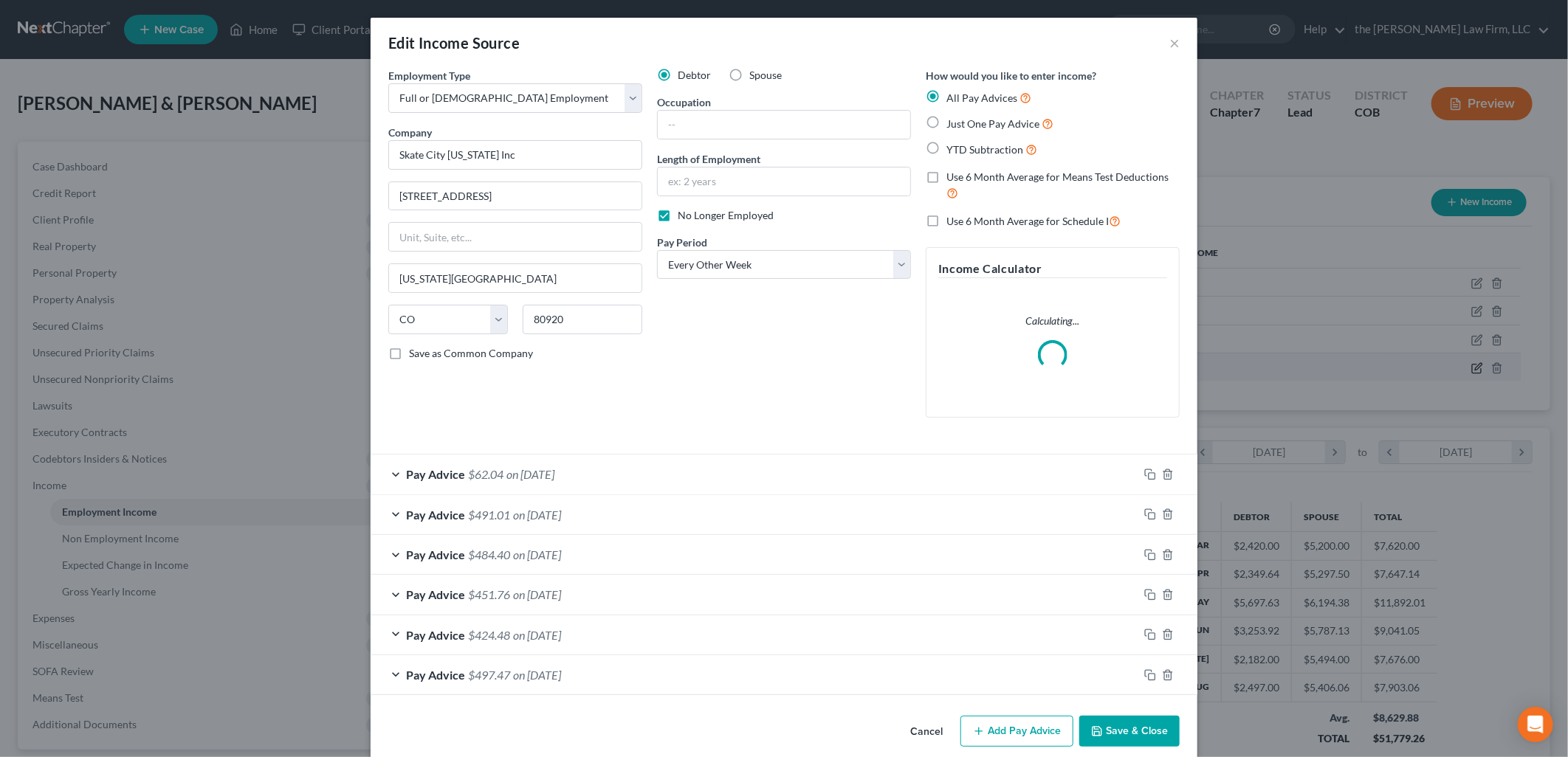
scroll to position [310, 651]
click at [728, 124] on input "text" at bounding box center [784, 124] width 252 height 28
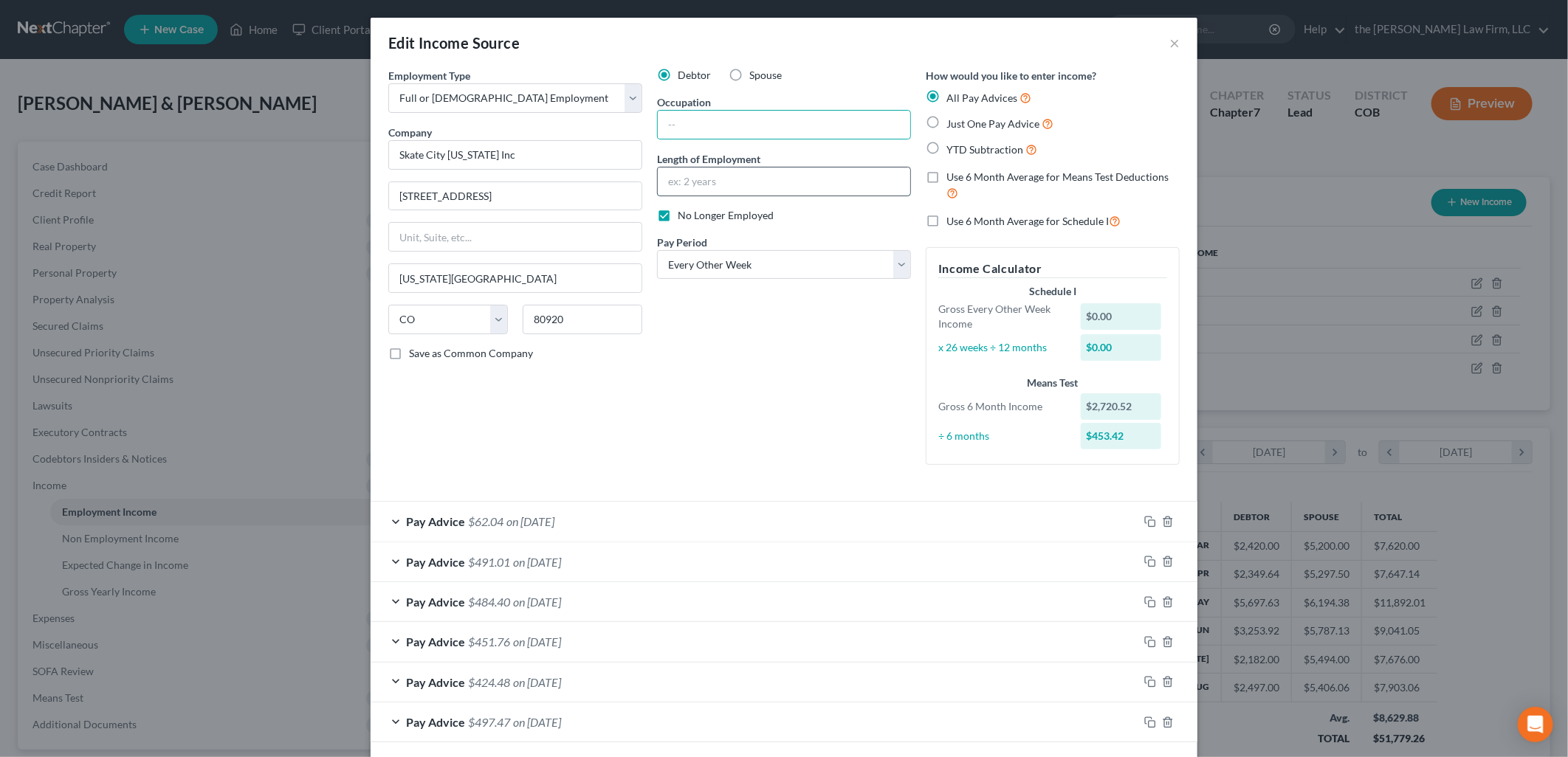
click at [670, 178] on input "text" at bounding box center [784, 181] width 252 height 28
type input "1"
type input "2 Months"
click at [696, 118] on input "text" at bounding box center [784, 124] width 252 height 28
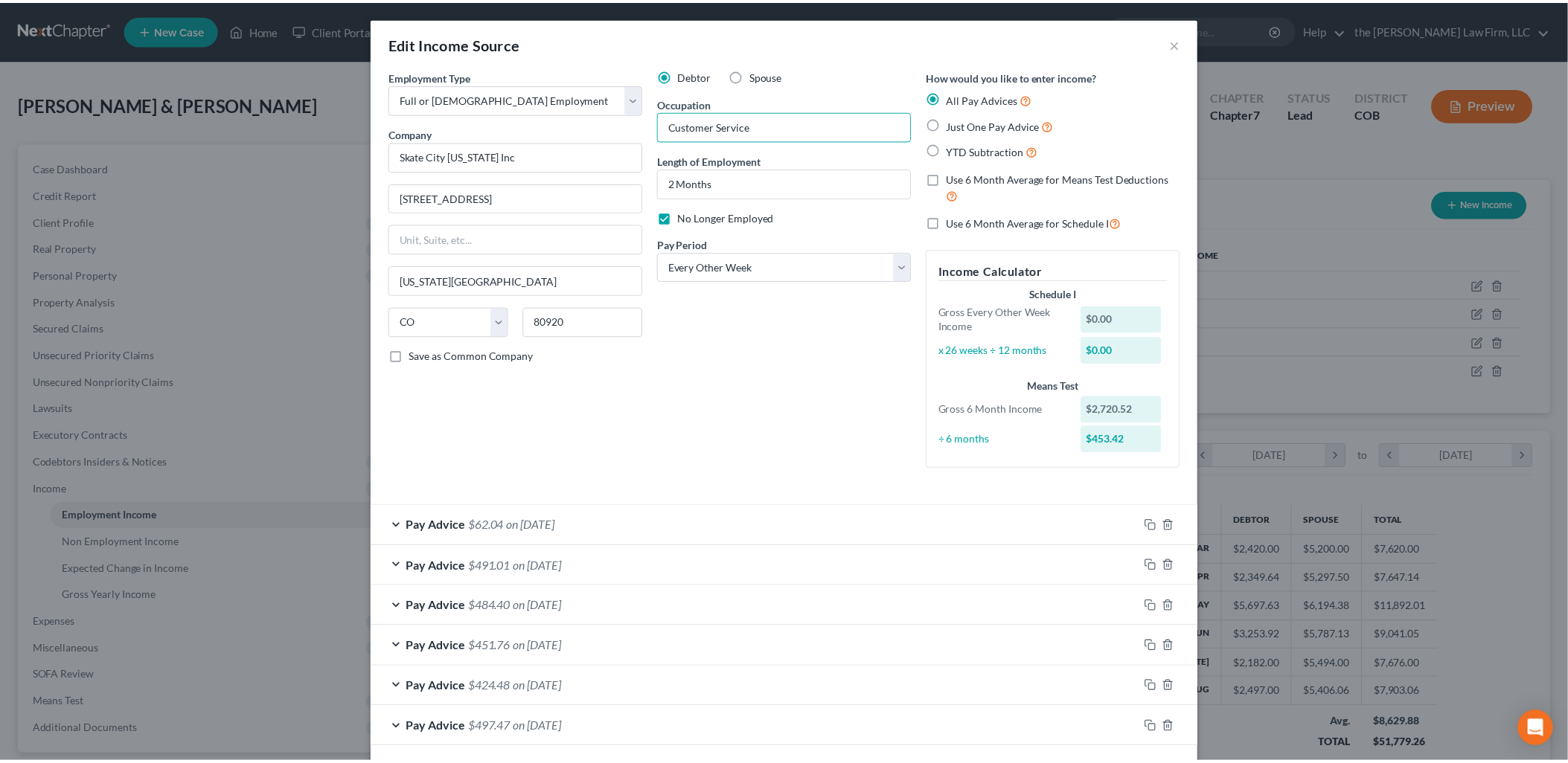
scroll to position [67, 0]
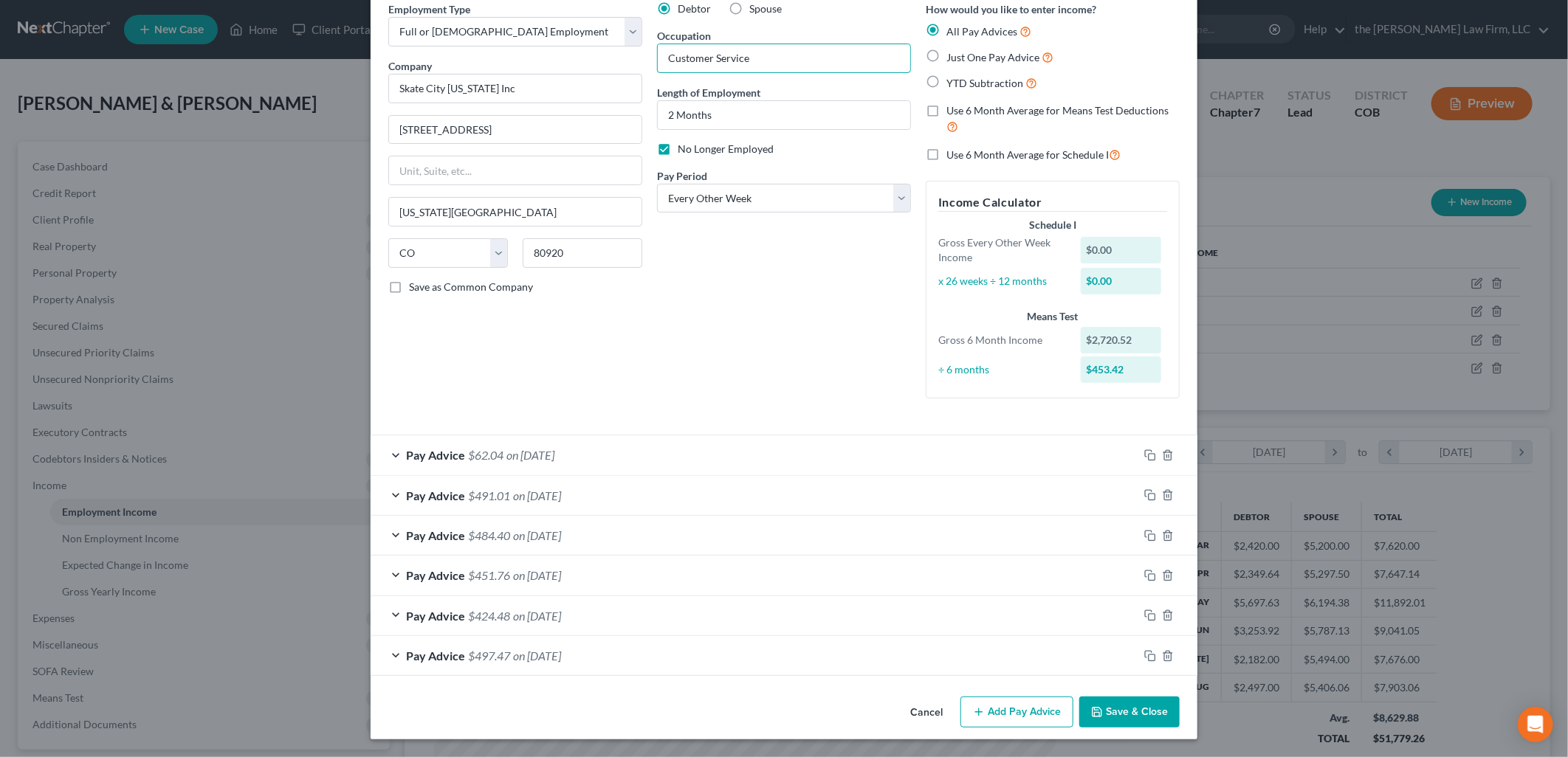
type input "Customer Service"
click at [1109, 710] on button "Save & Close" at bounding box center [1129, 712] width 100 height 31
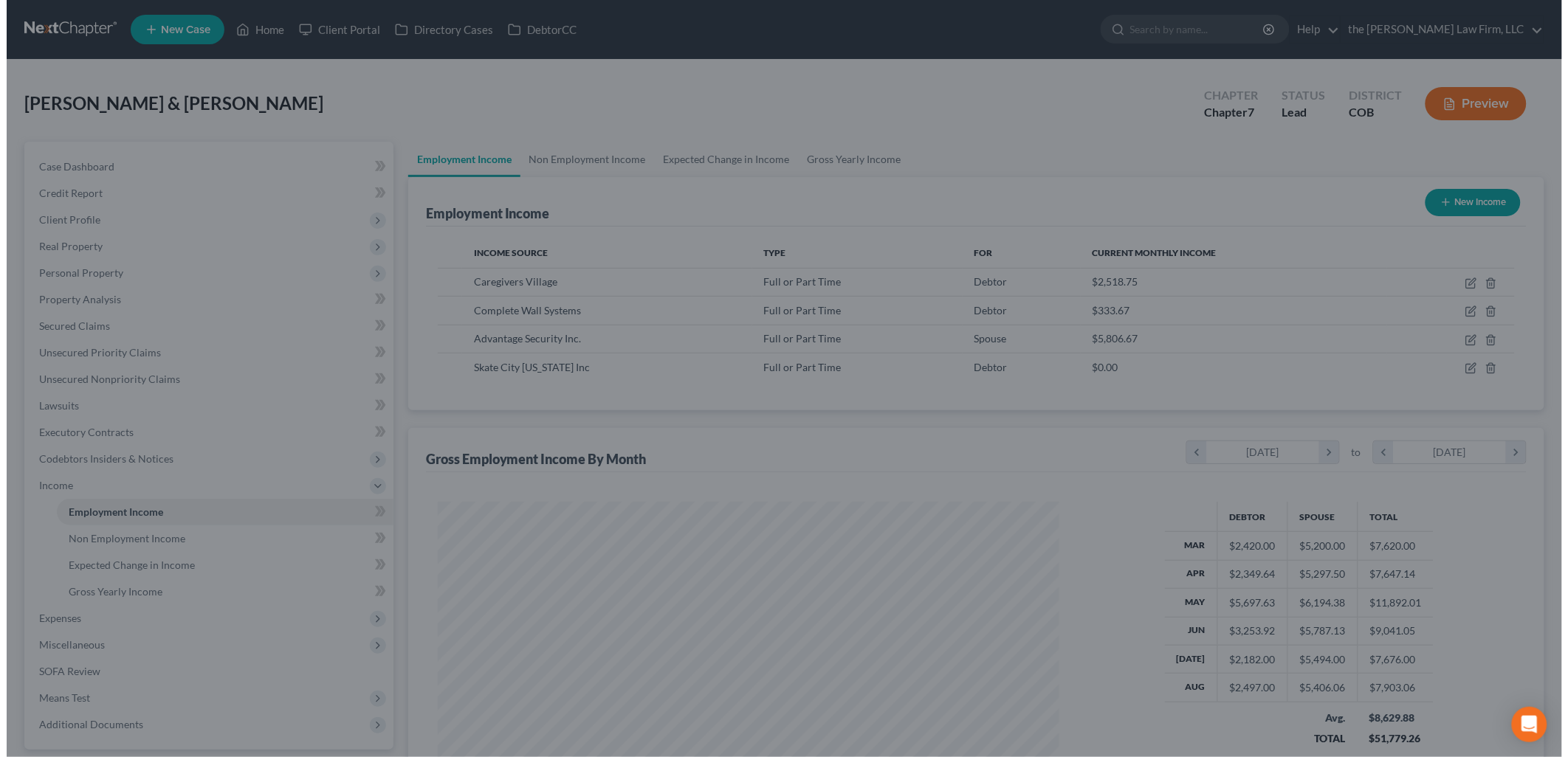
scroll to position [737691, 737433]
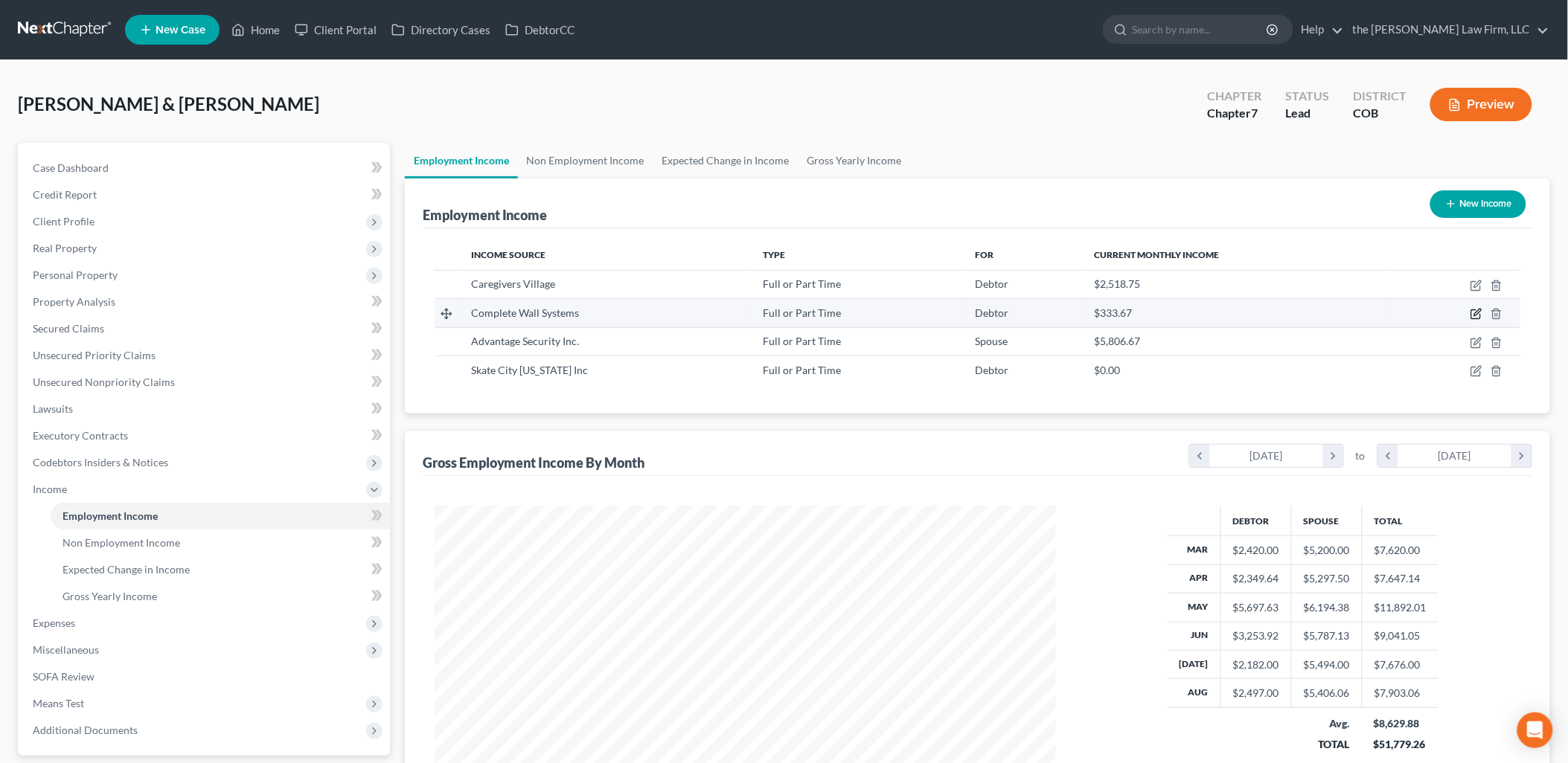
click at [1476, 310] on icon "button" at bounding box center [1476, 314] width 12 height 12
select select "0"
select select "5"
select select "0"
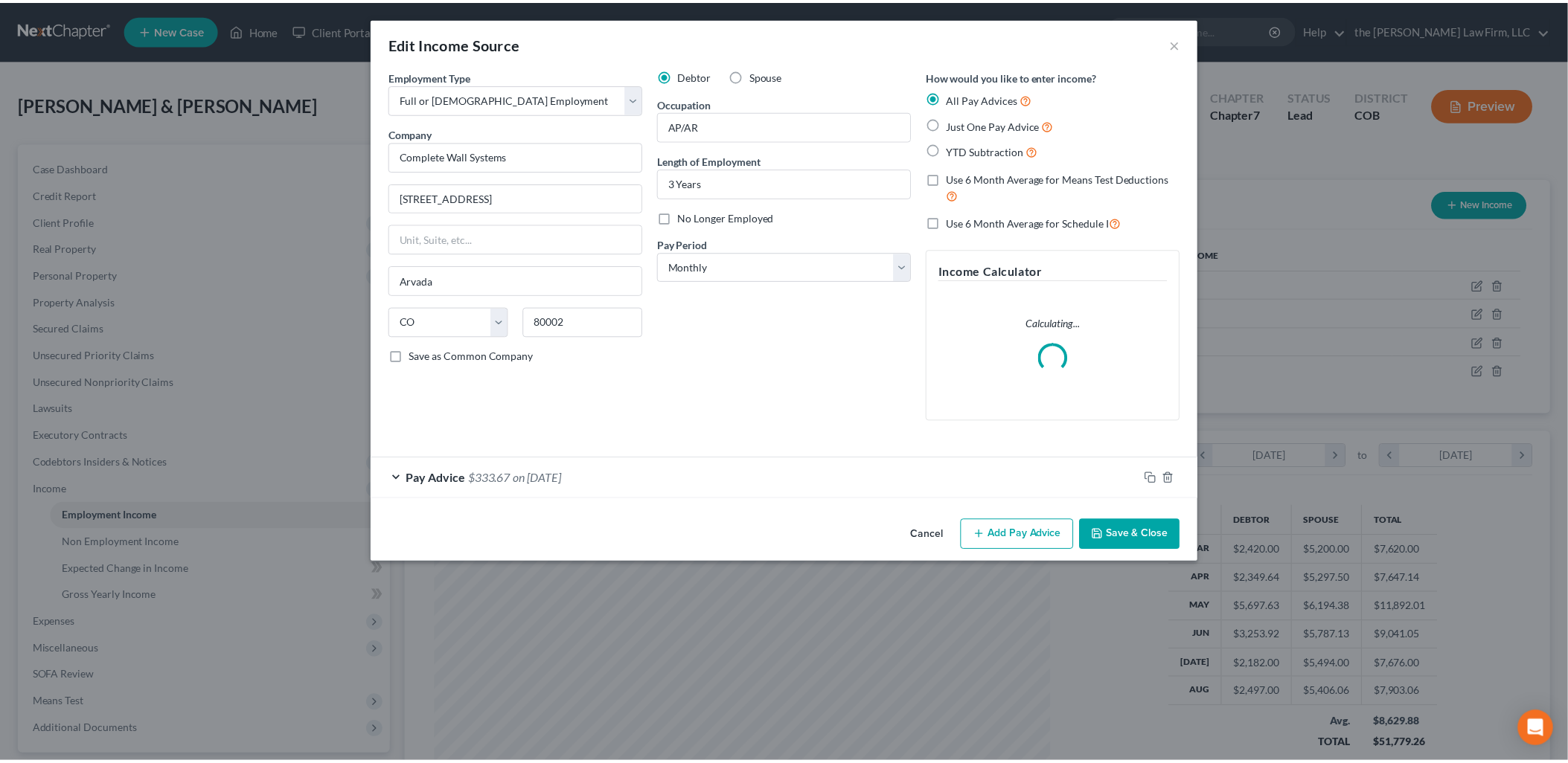
scroll to position [313, 656]
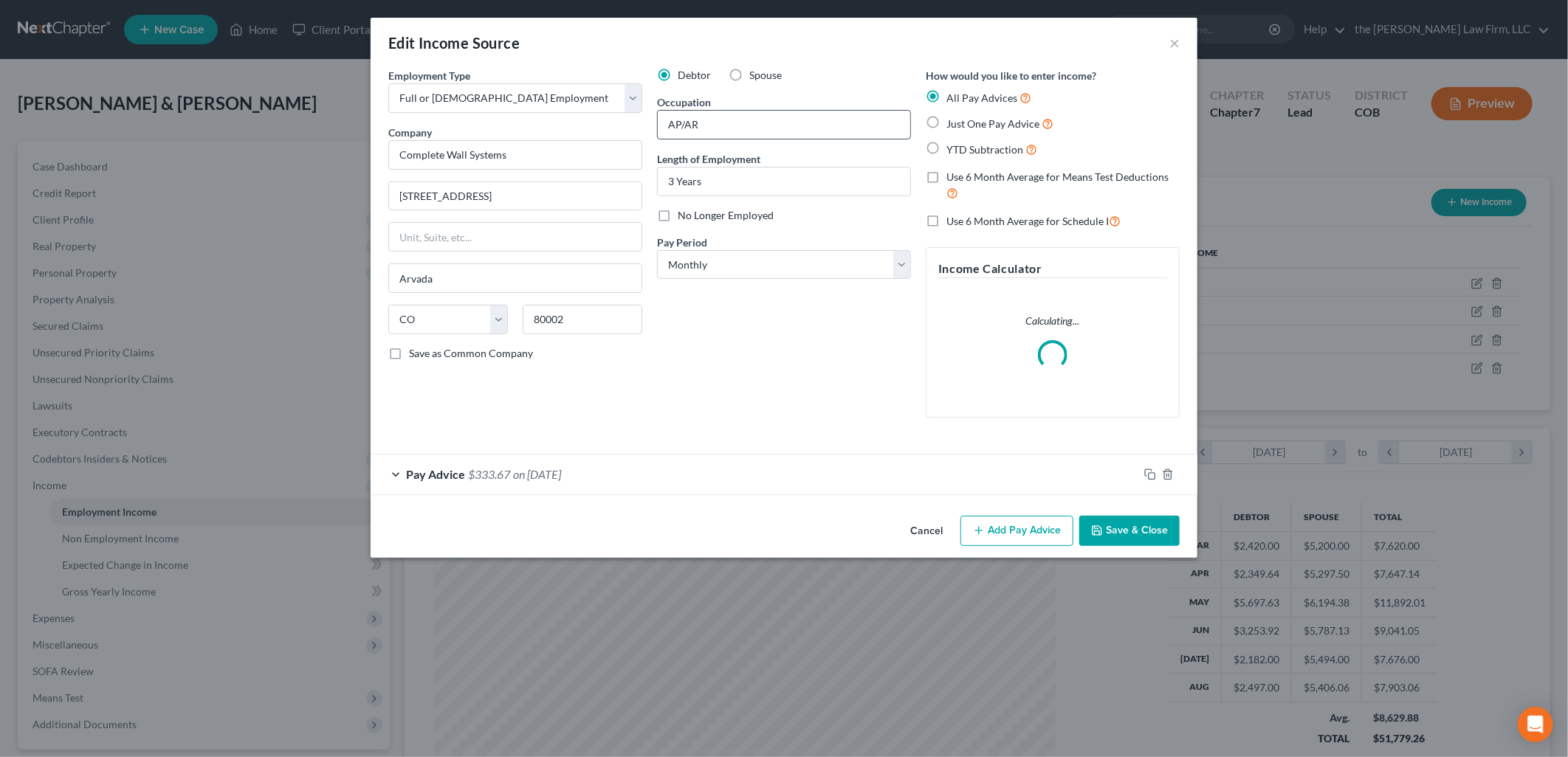
click at [764, 119] on input "AP/AR" at bounding box center [784, 124] width 252 height 28
drag, startPoint x: 766, startPoint y: 121, endPoint x: 630, endPoint y: 154, distance: 139.9
click at [630, 154] on div "Employment Type * Select Full or Part Time Employment Self Employment Company *…" at bounding box center [784, 255] width 806 height 374
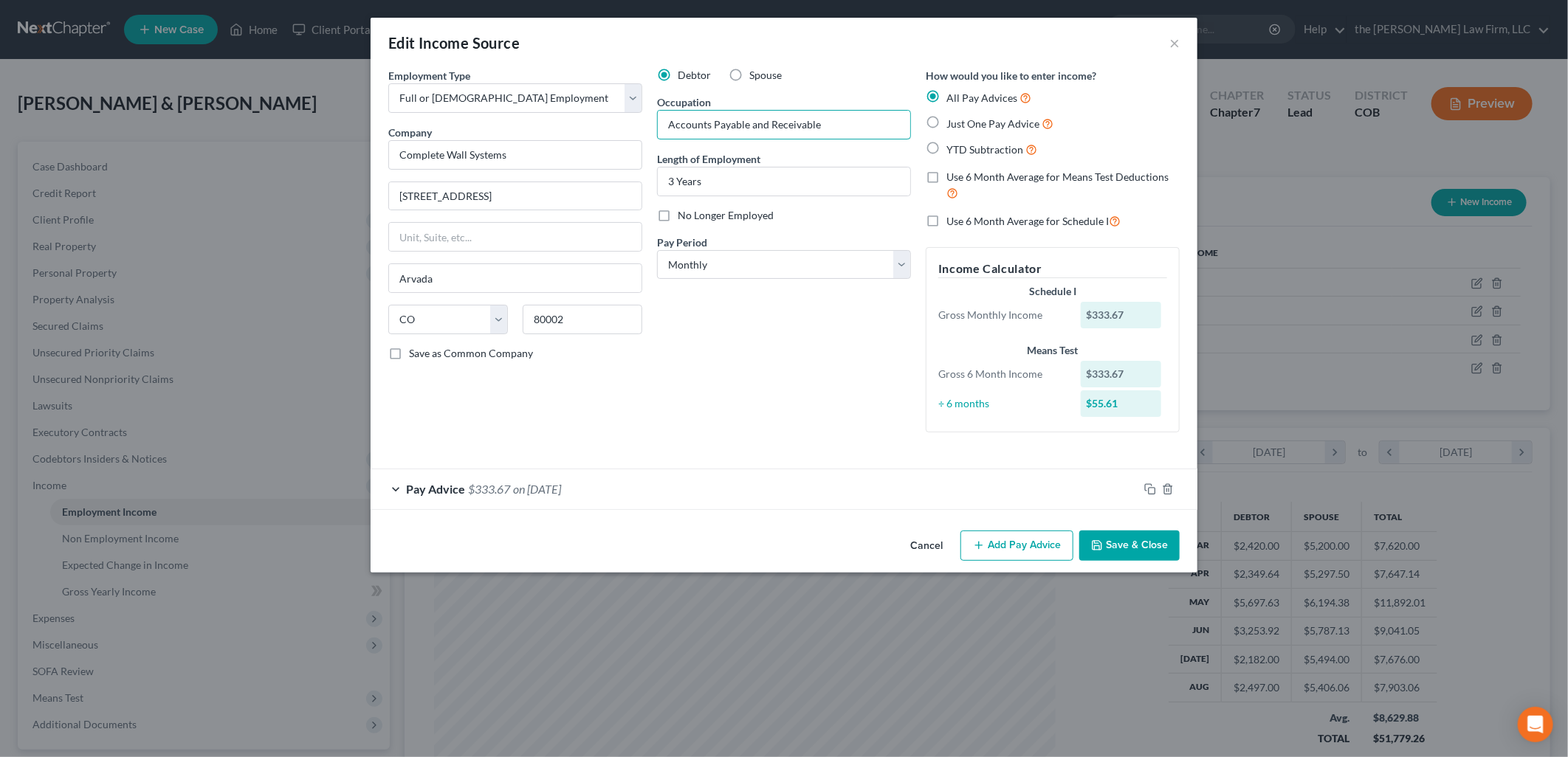
type input "Accounts Payable and Receivable"
click at [1136, 545] on button "Save & Close" at bounding box center [1129, 546] width 100 height 31
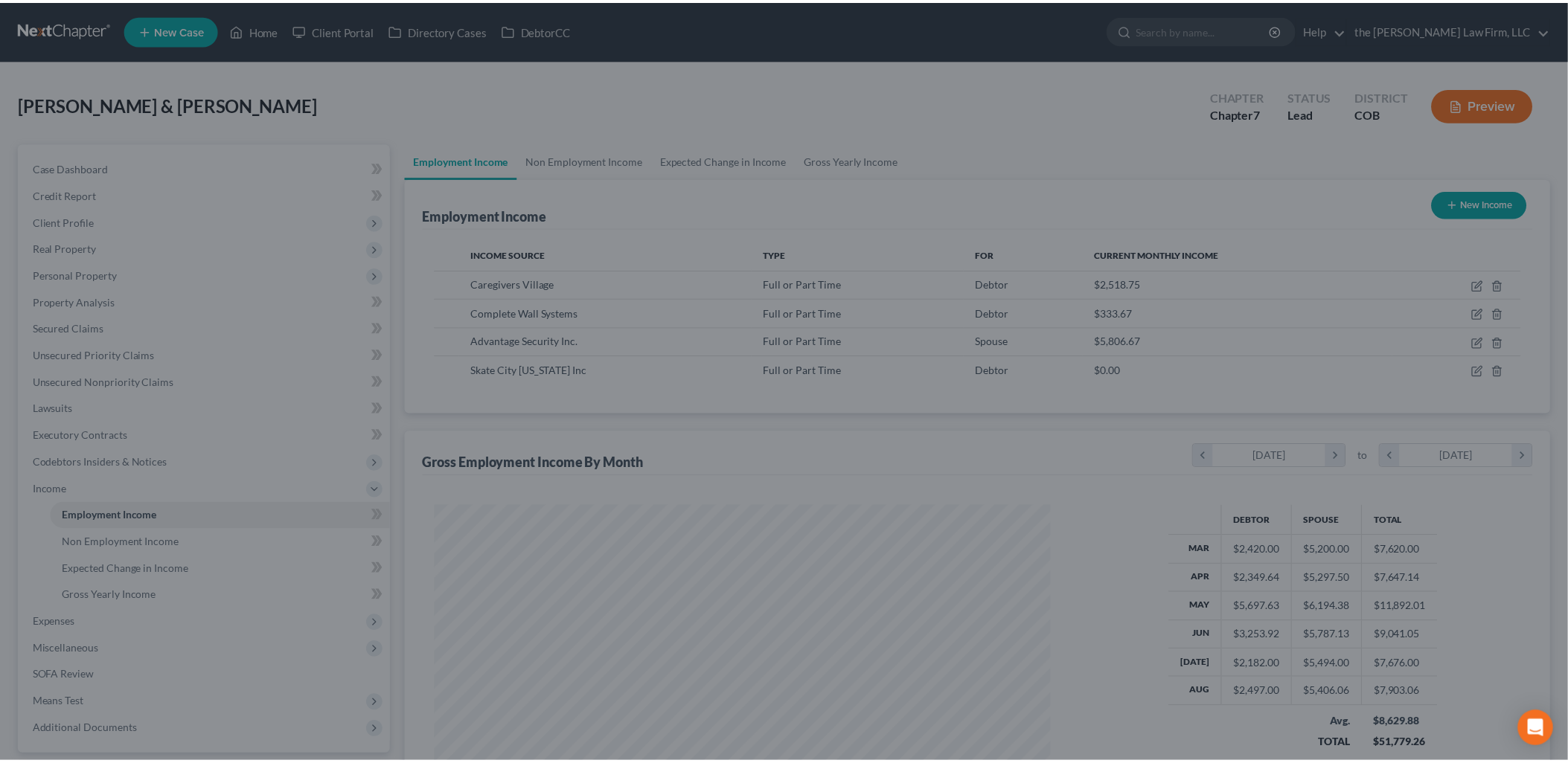
scroll to position [743538, 743415]
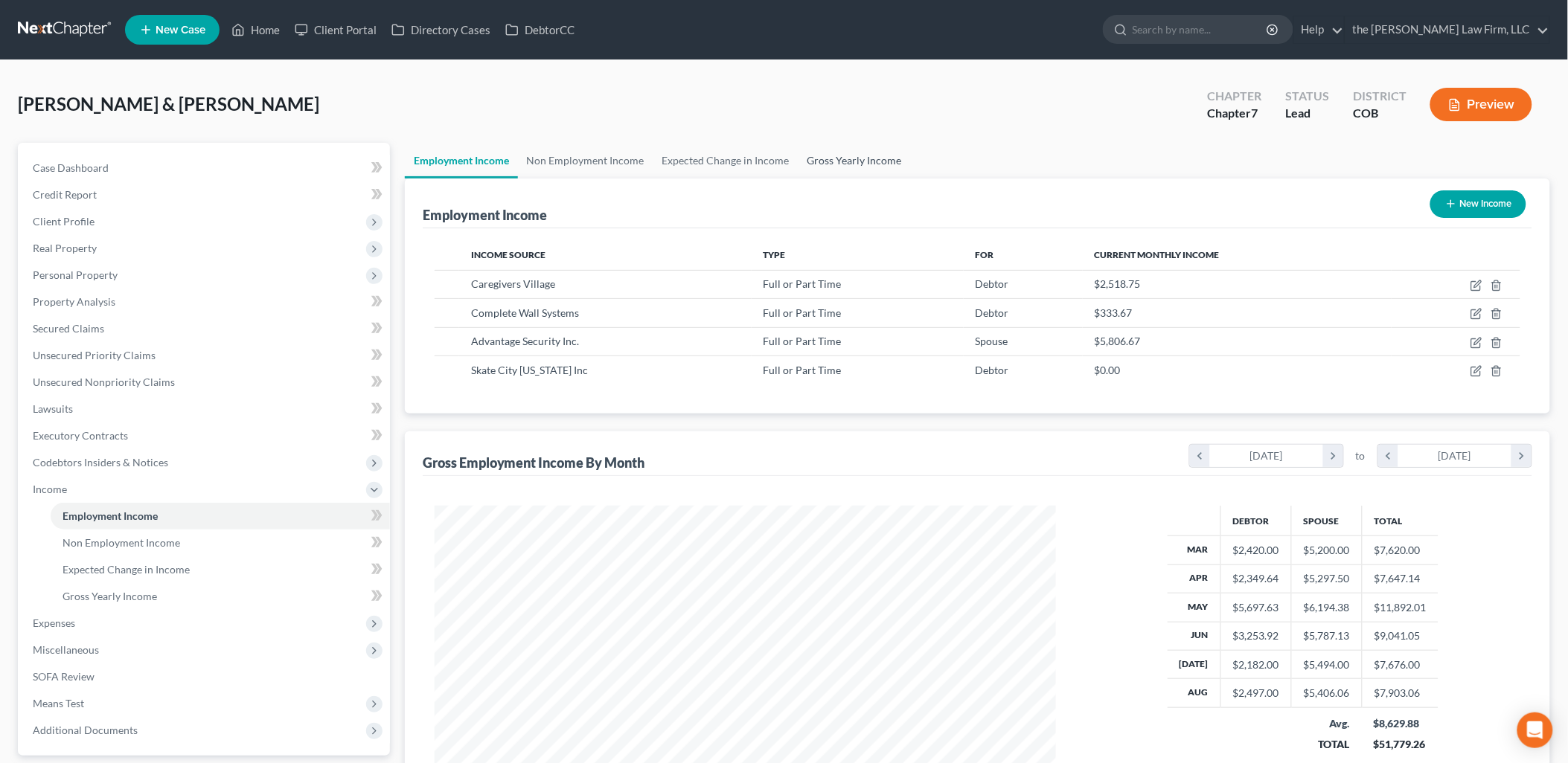
click at [850, 164] on link "Gross Yearly Income" at bounding box center [854, 160] width 112 height 36
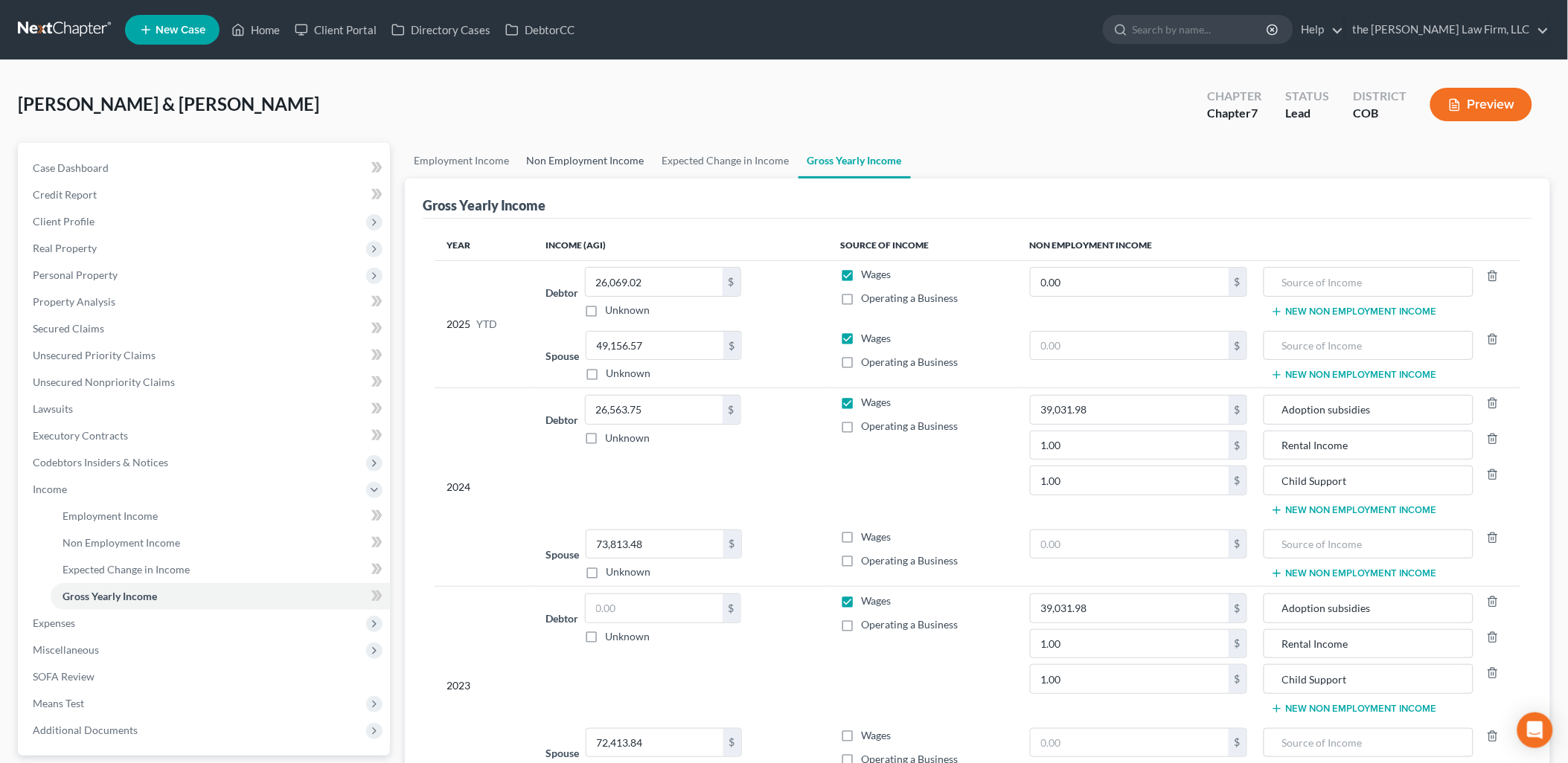
click at [591, 153] on link "Non Employment Income" at bounding box center [586, 160] width 136 height 36
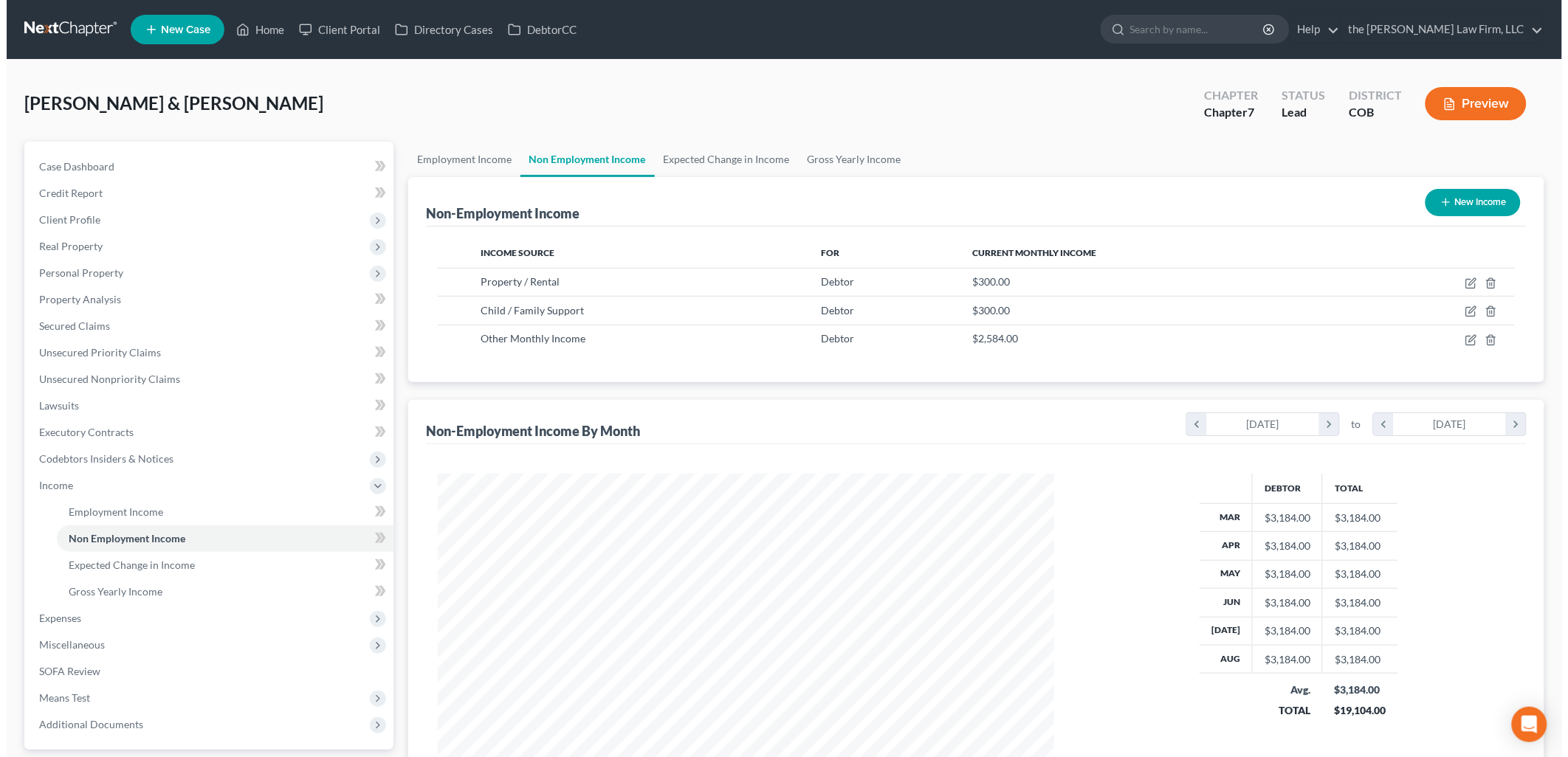
scroll to position [308, 646]
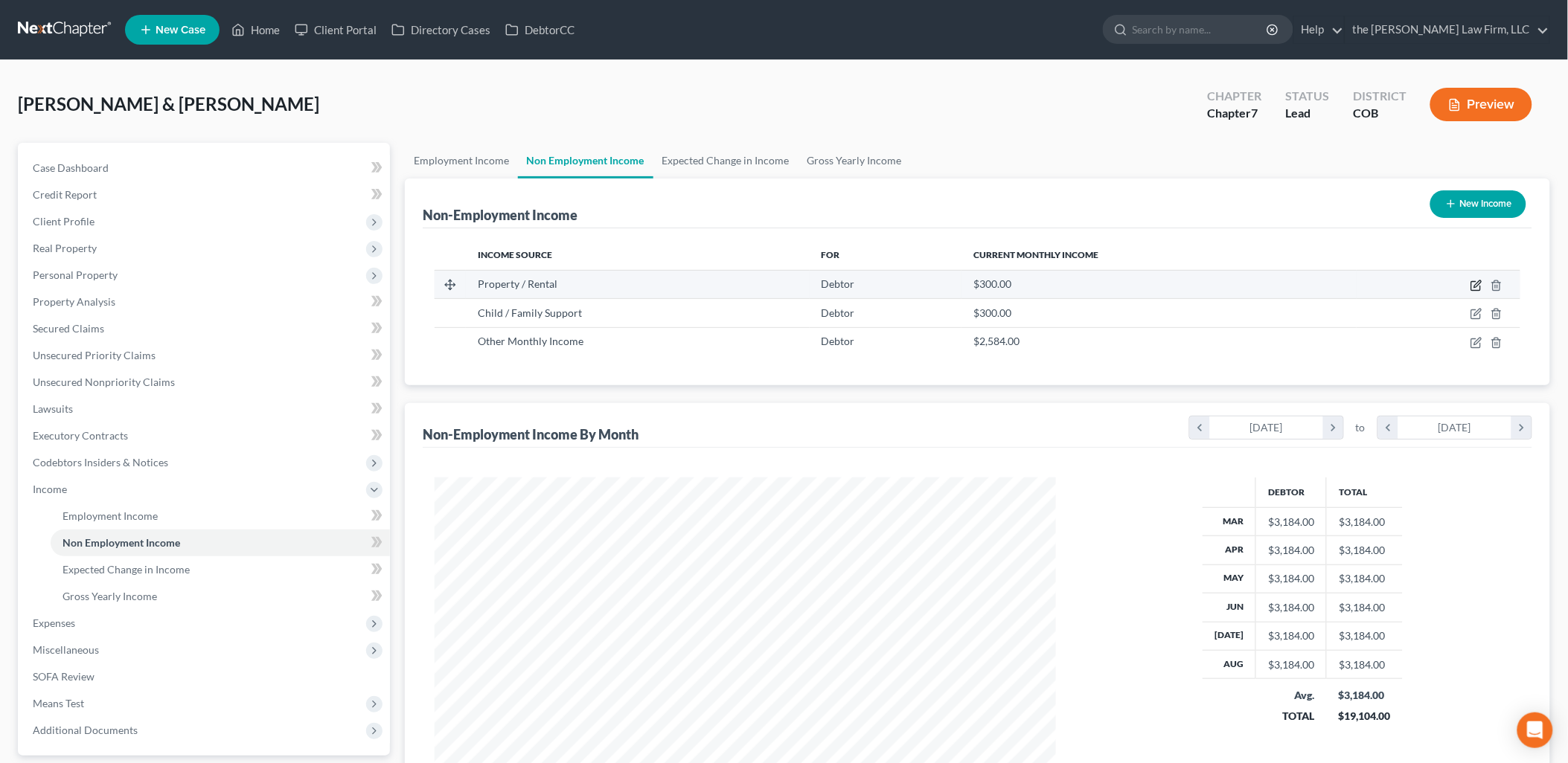
click at [1478, 283] on icon "button" at bounding box center [1476, 286] width 12 height 12
select select "9"
select select "0"
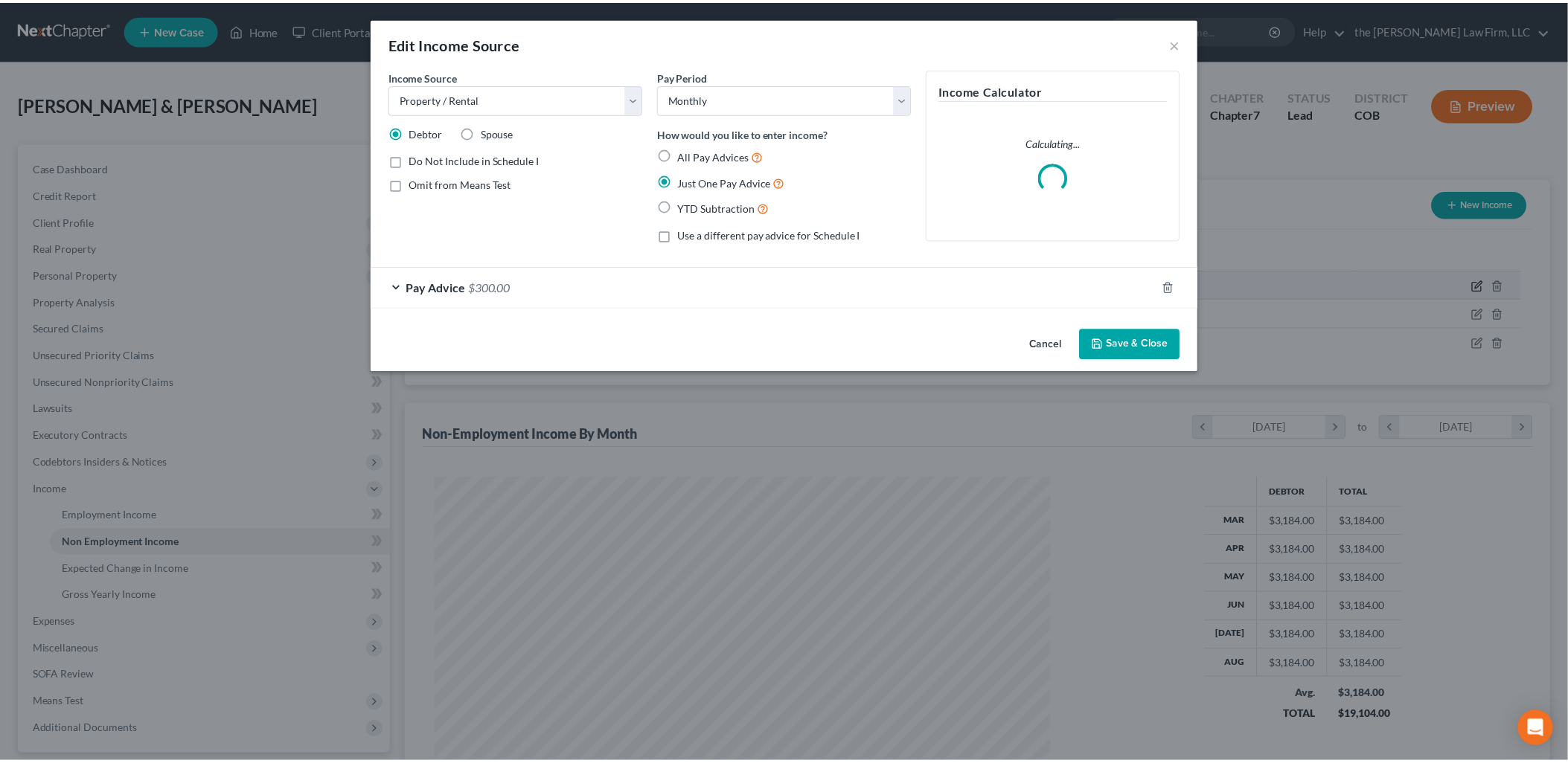
scroll to position [313, 656]
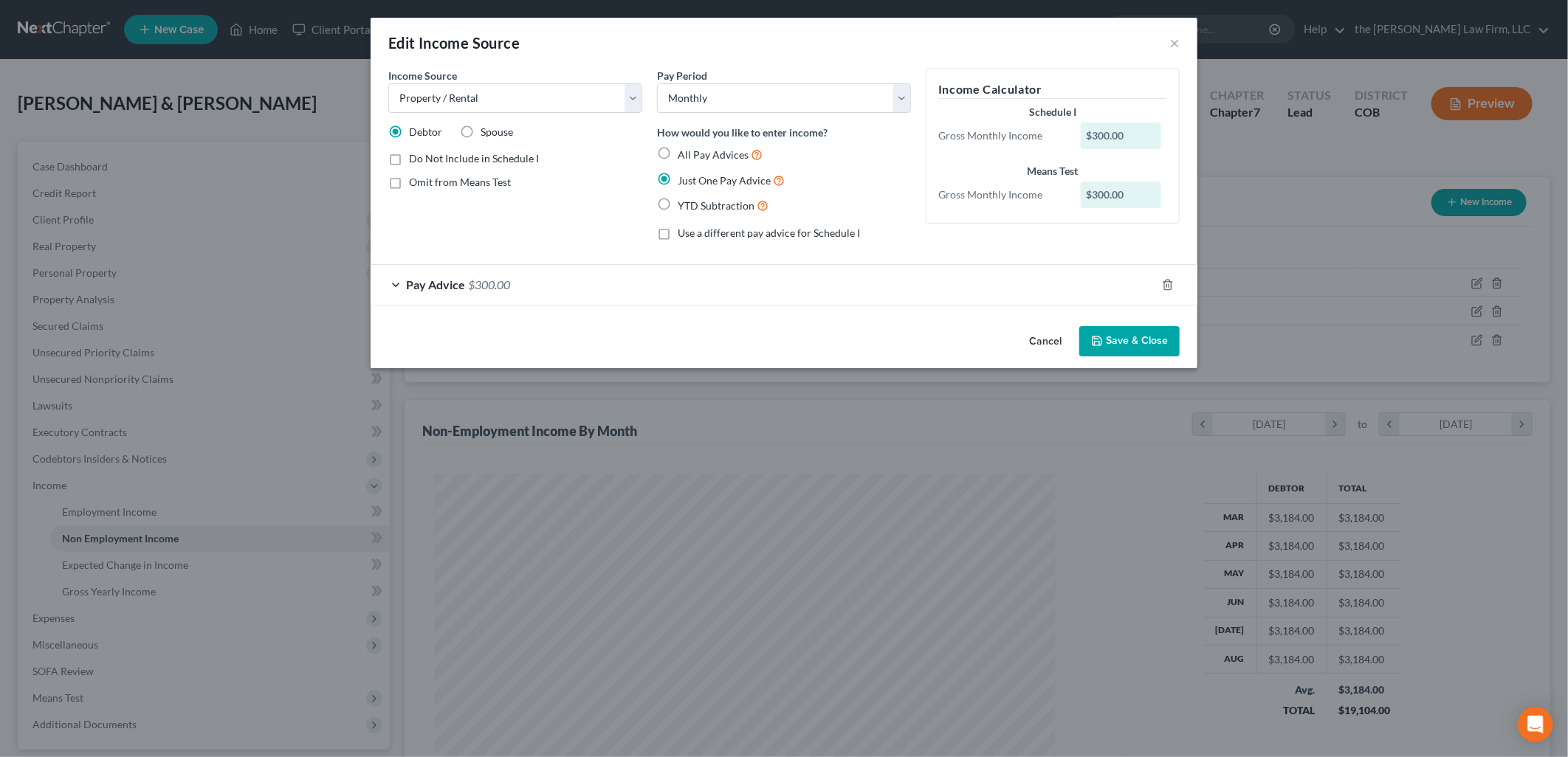
click at [1098, 337] on icon "button" at bounding box center [1097, 341] width 12 height 12
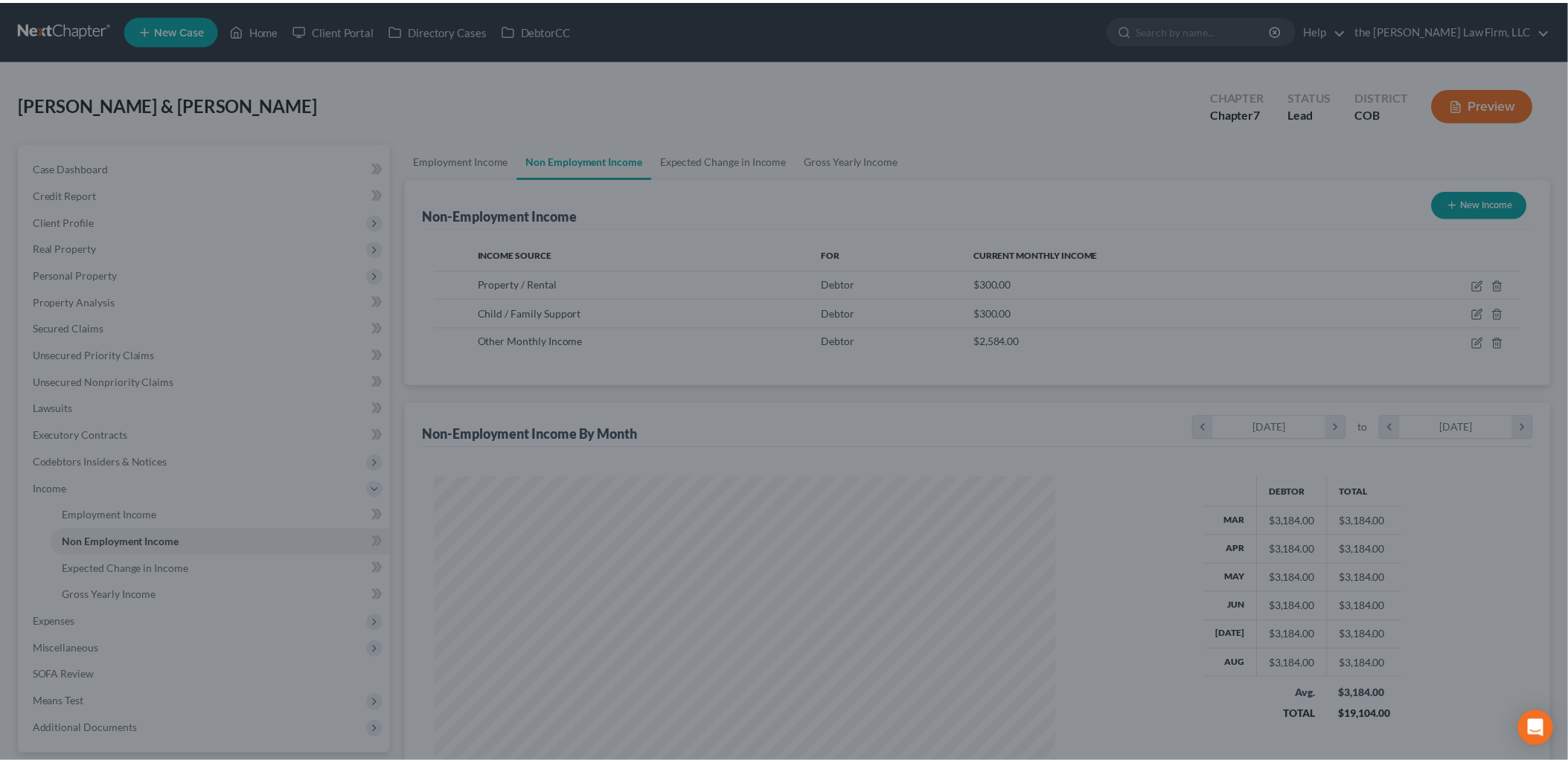
scroll to position [743538, 743415]
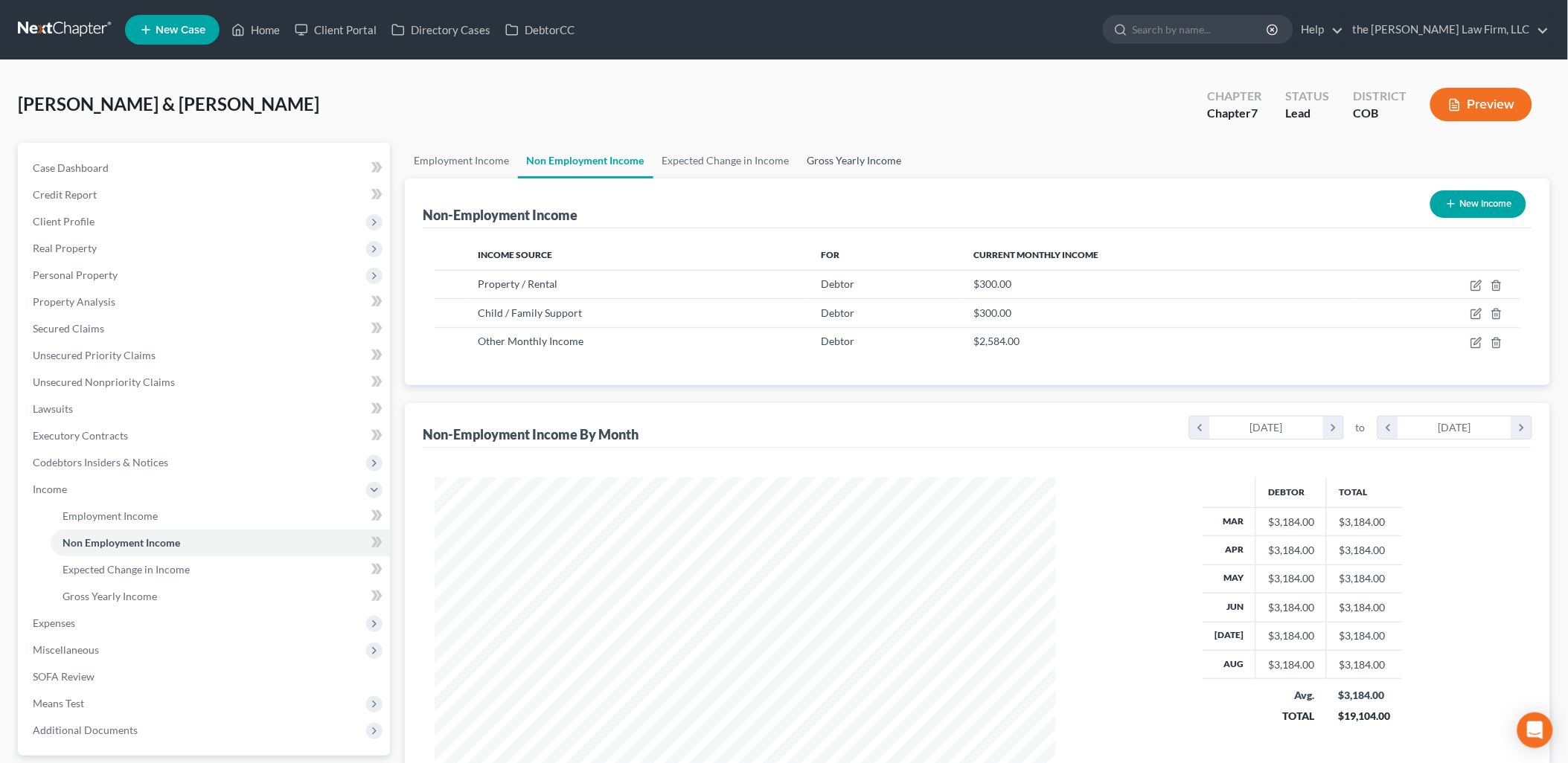
click at [829, 157] on link "Gross Yearly Income" at bounding box center [854, 160] width 112 height 36
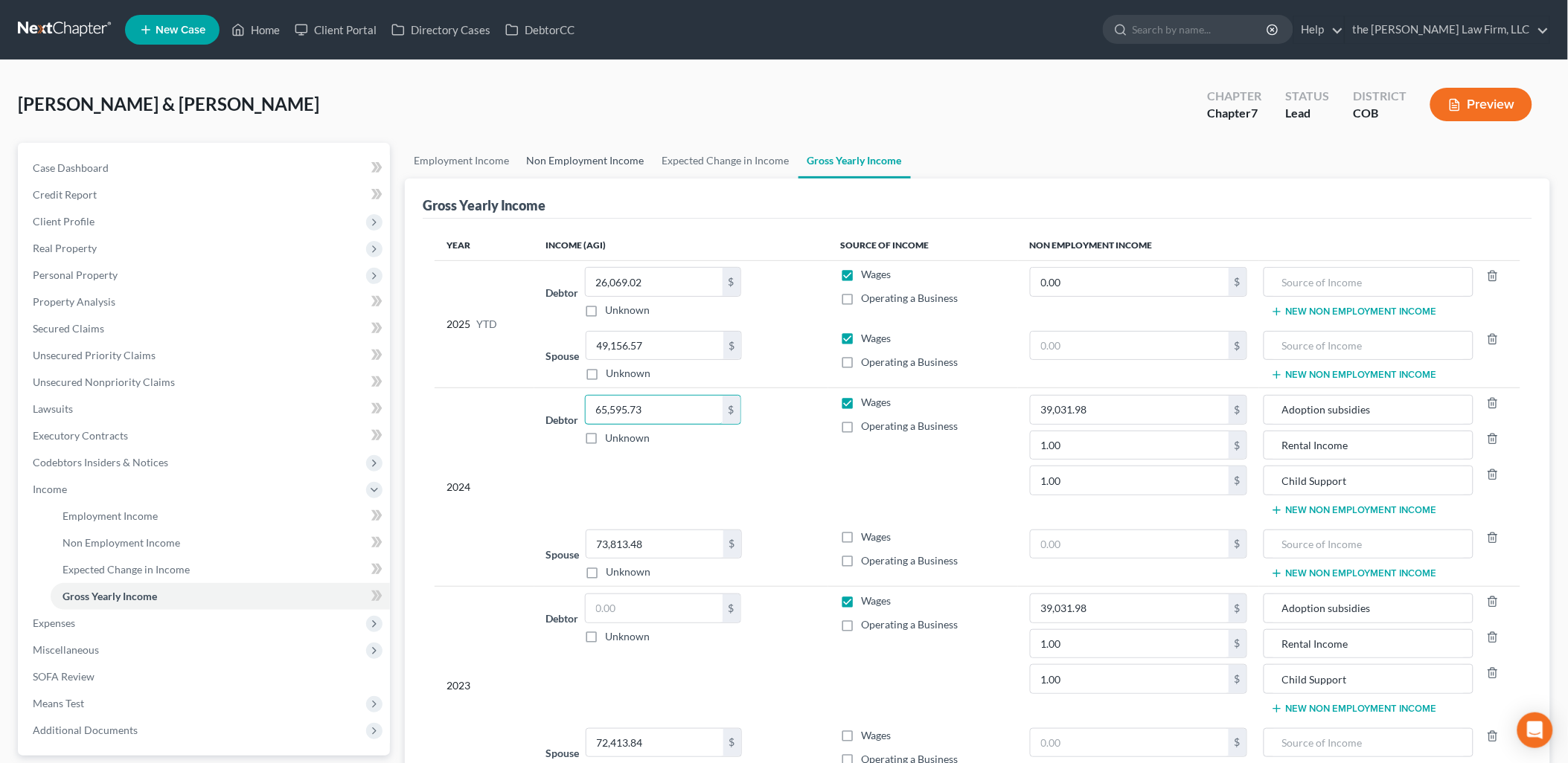
type input "65,595.73"
click at [573, 160] on link "Non Employment Income" at bounding box center [586, 160] width 136 height 36
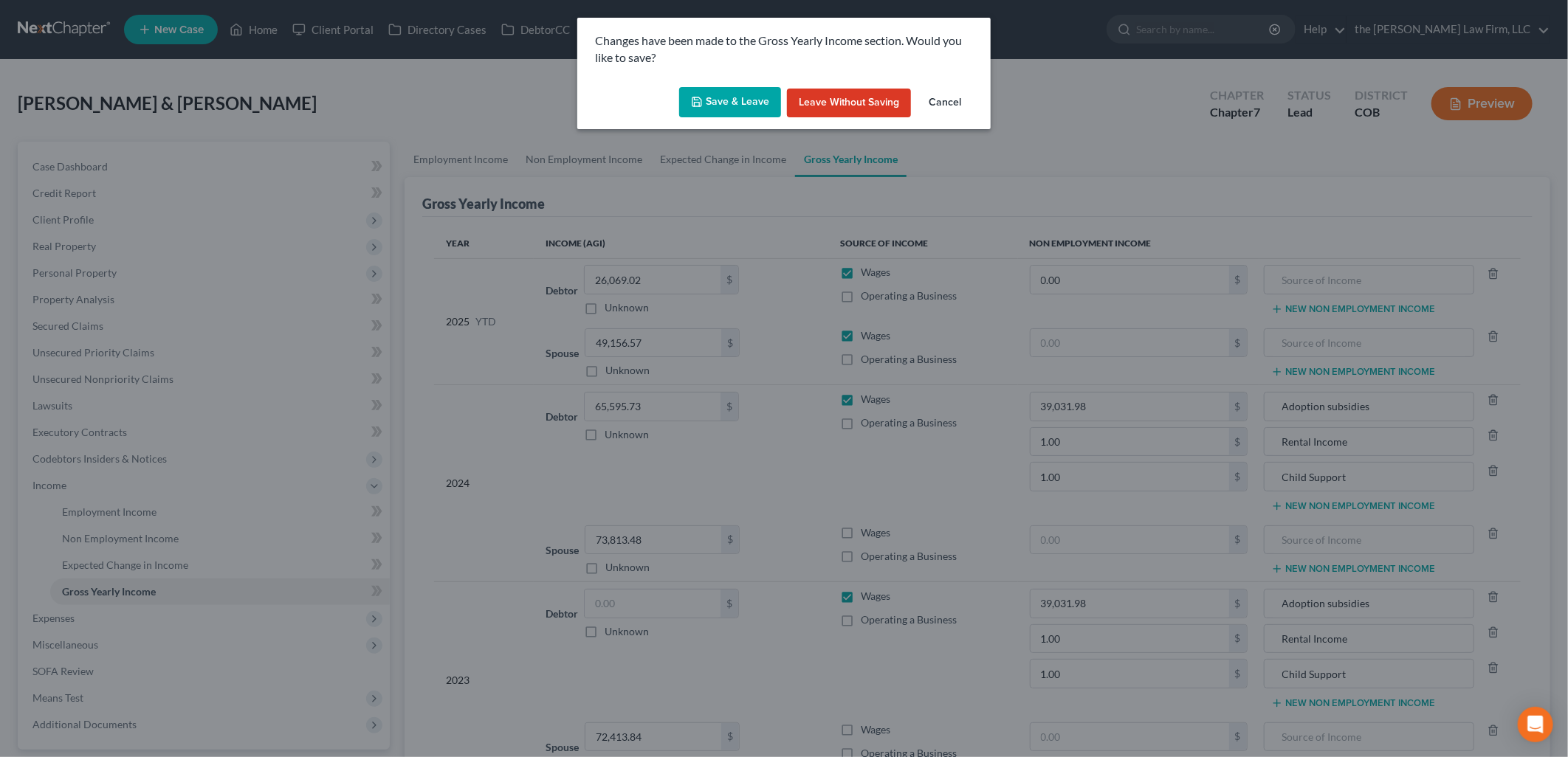
click at [737, 93] on button "Save & Leave" at bounding box center [729, 103] width 102 height 31
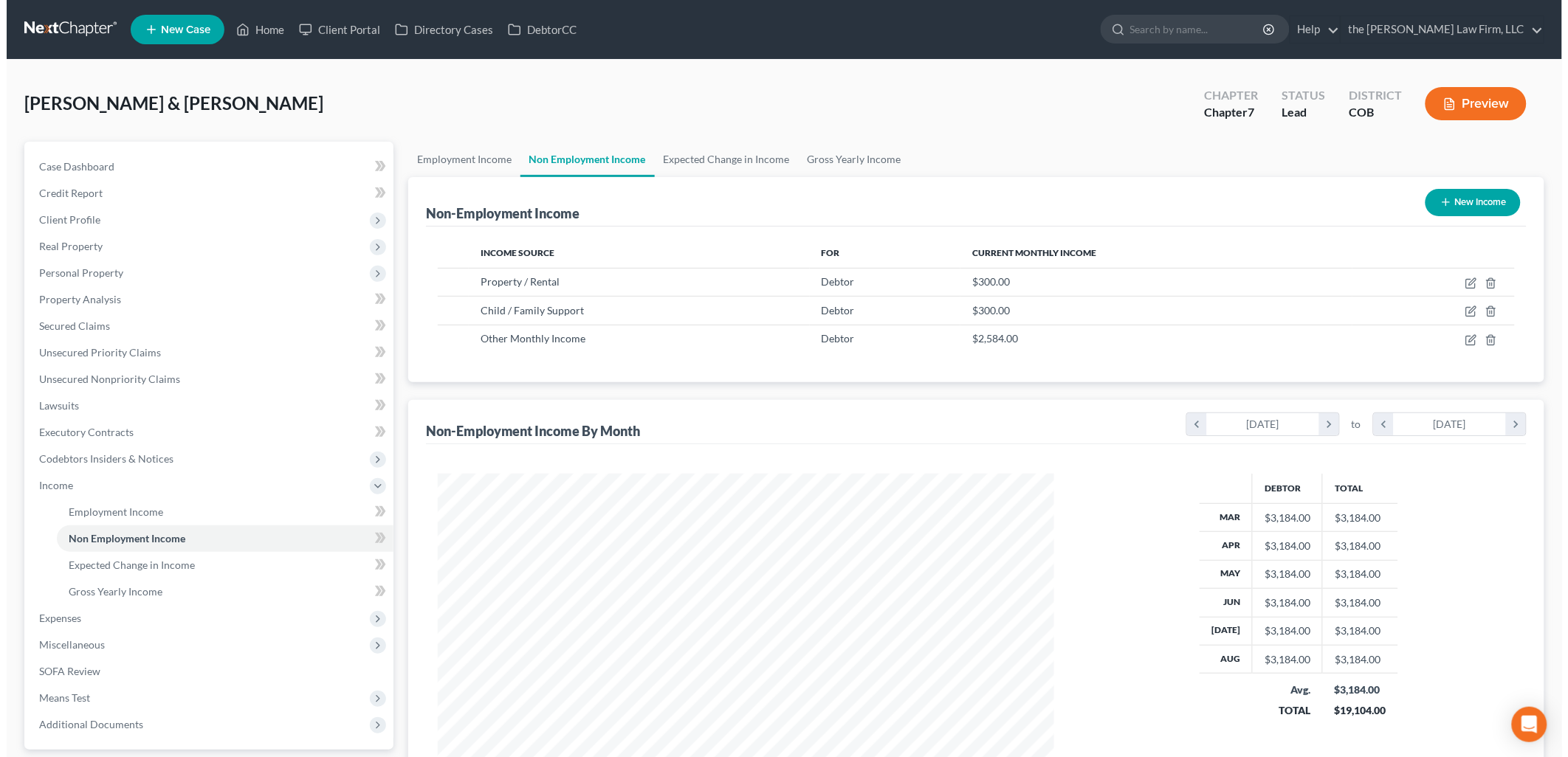
scroll to position [308, 646]
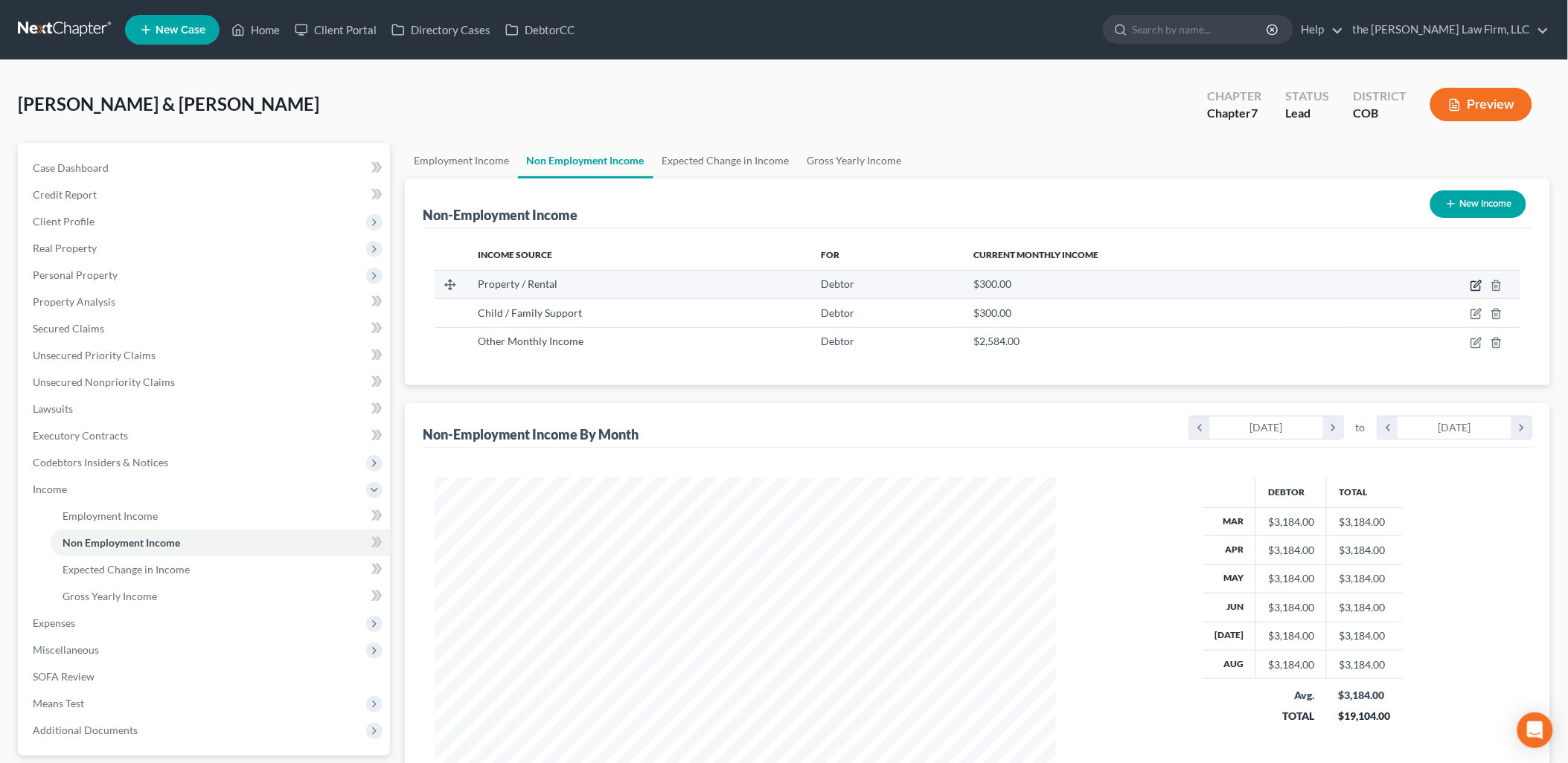
click at [1478, 287] on icon "button" at bounding box center [1476, 286] width 12 height 12
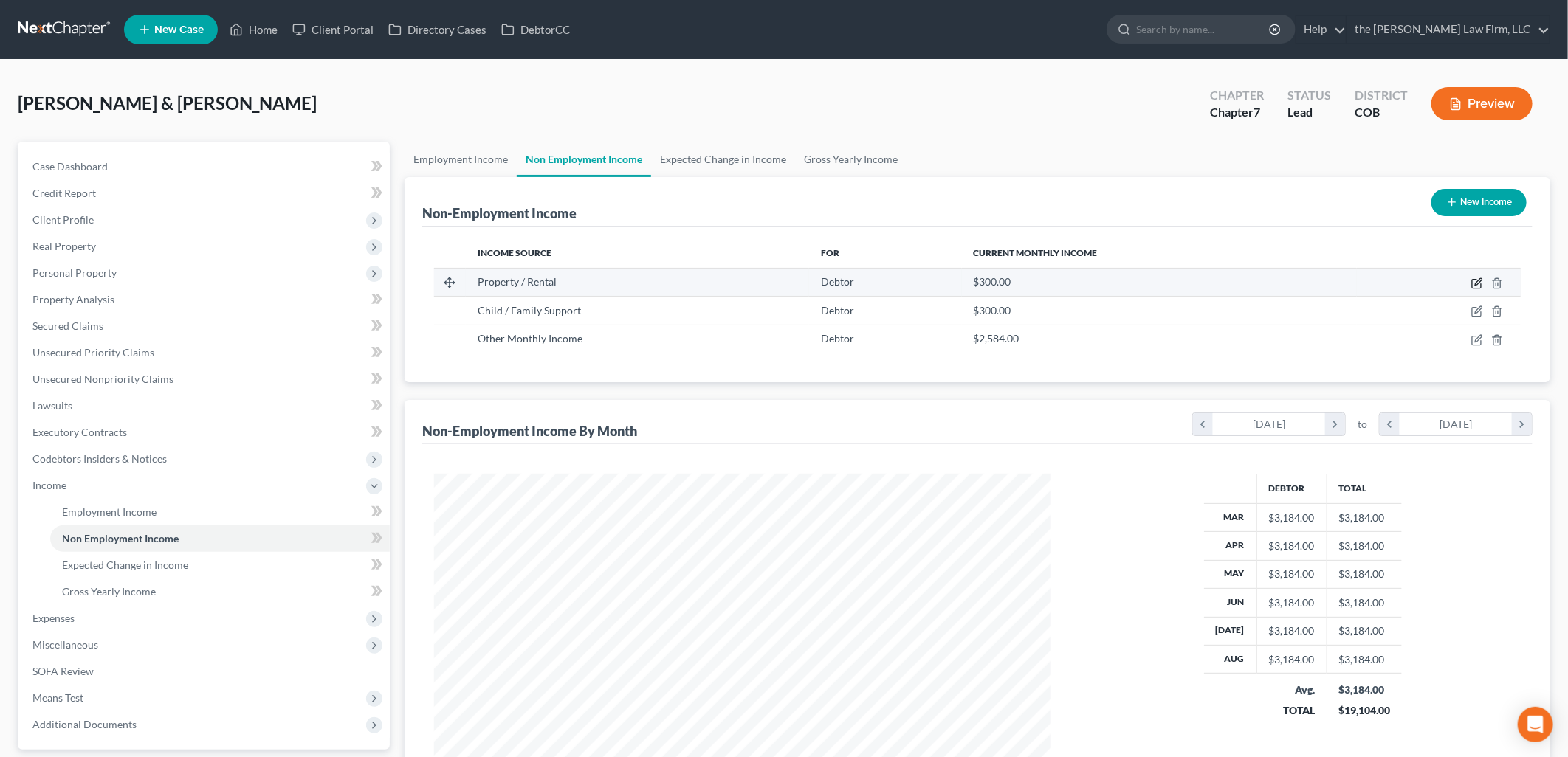
select select "9"
select select "0"
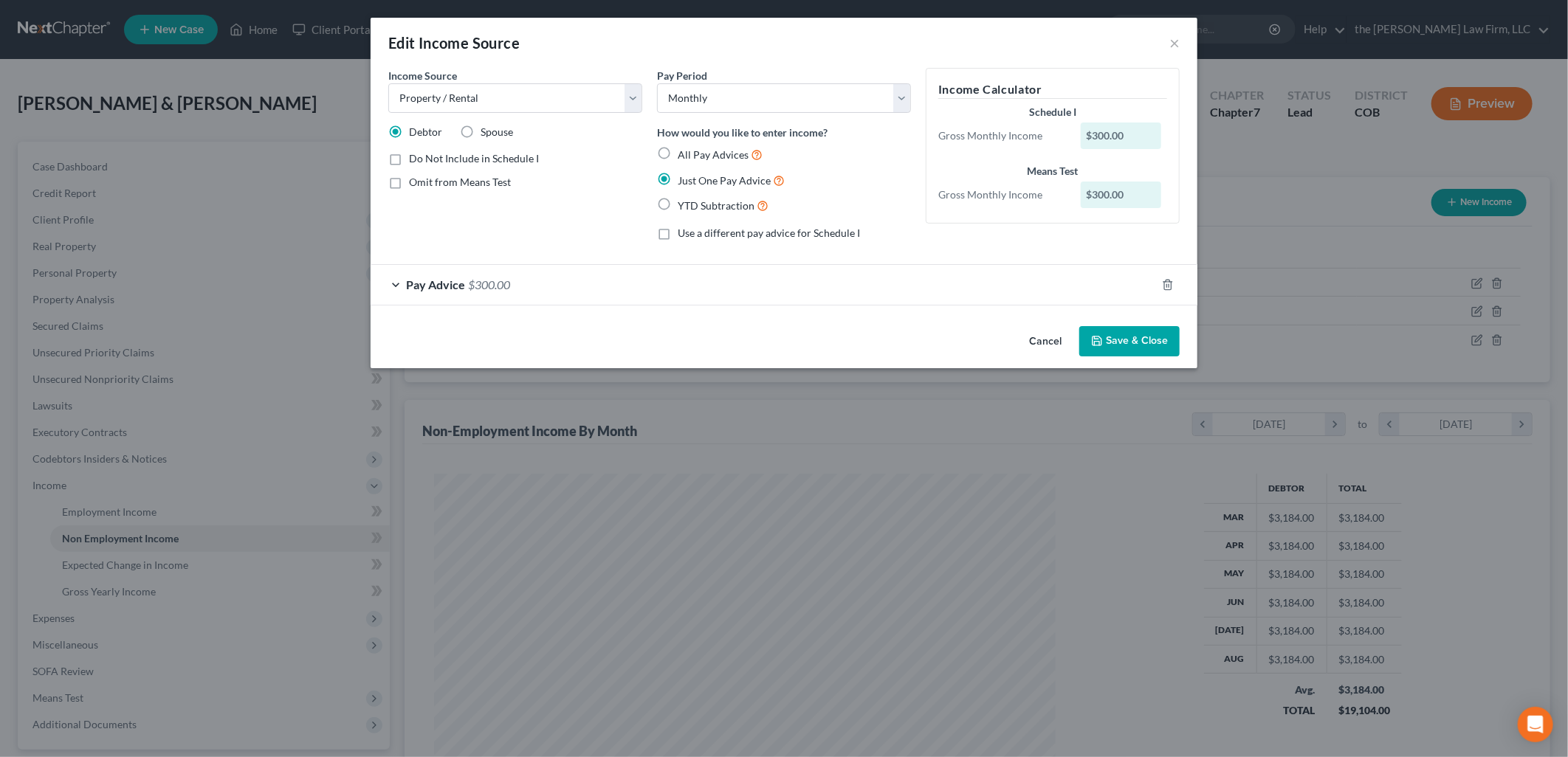
click at [677, 157] on label "All Pay Advices" at bounding box center [719, 155] width 85 height 17
click at [683, 156] on input "All Pay Advices" at bounding box center [687, 151] width 9 height 9
radio input "true"
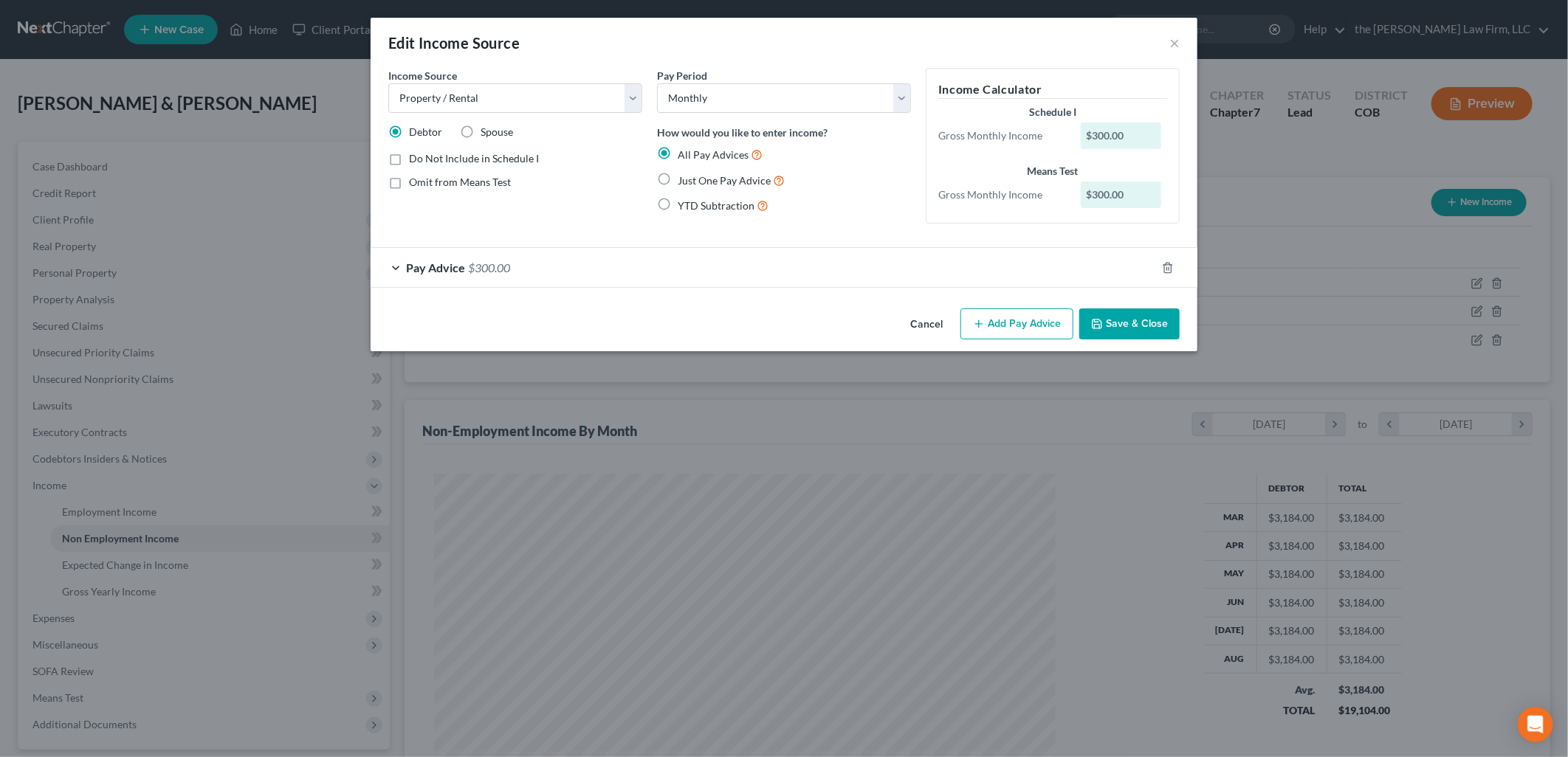
click at [587, 267] on div "Pay Advice $300.00" at bounding box center [763, 267] width 786 height 40
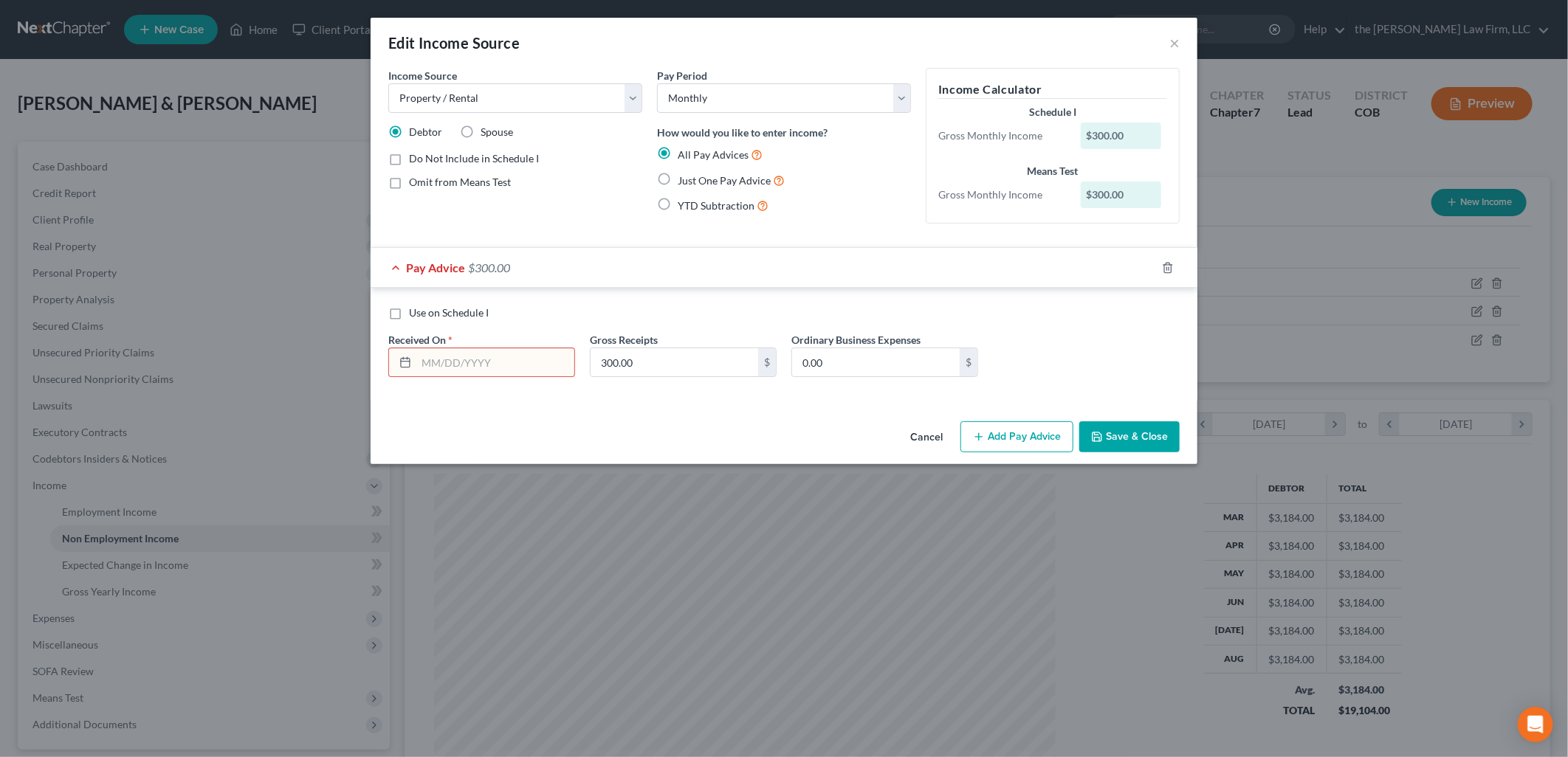
click at [466, 359] on input "text" at bounding box center [495, 362] width 158 height 28
type input "9/1/2025"
click at [1094, 426] on button "Save & Close" at bounding box center [1129, 437] width 100 height 31
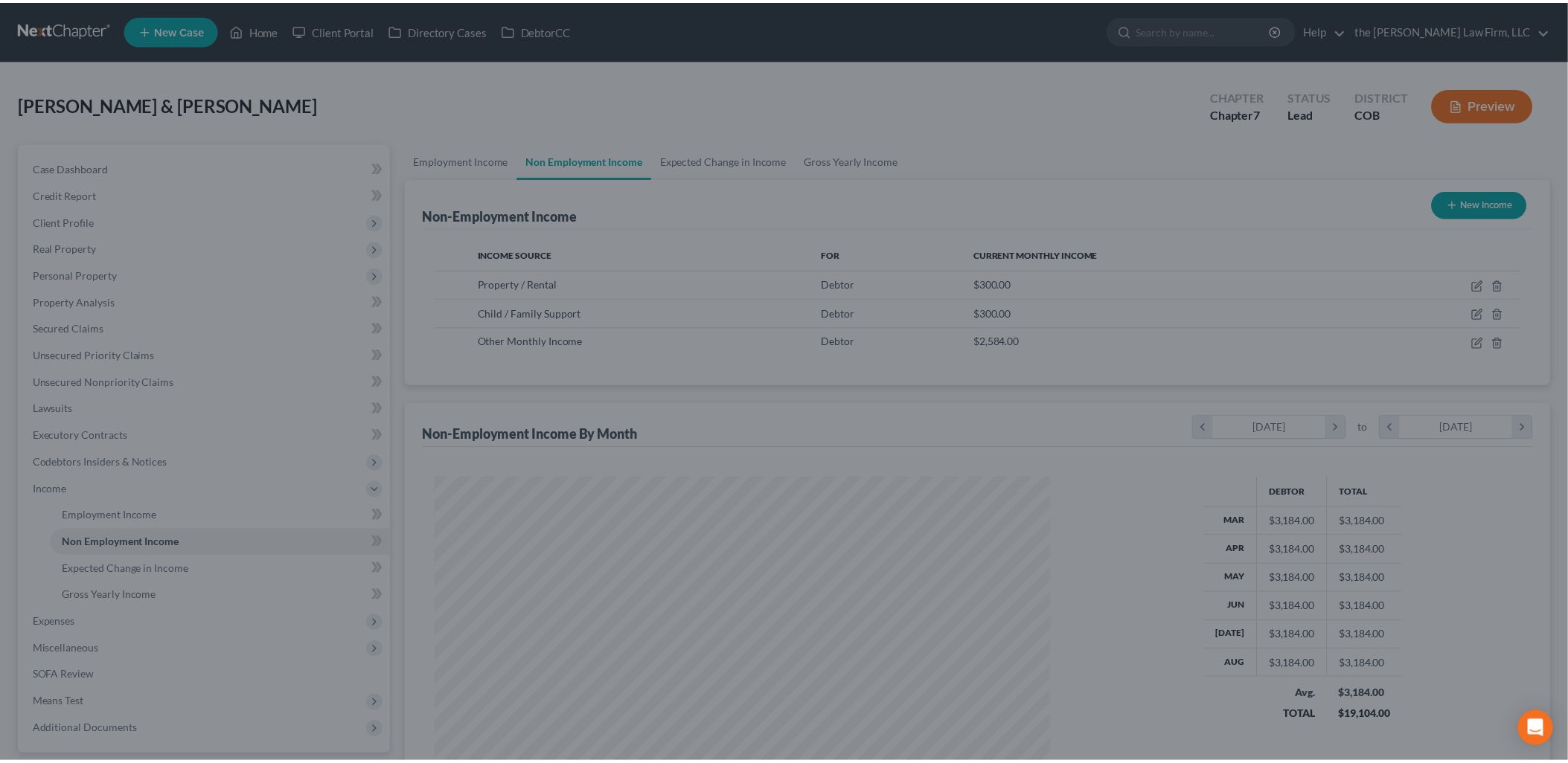
scroll to position [743538, 743415]
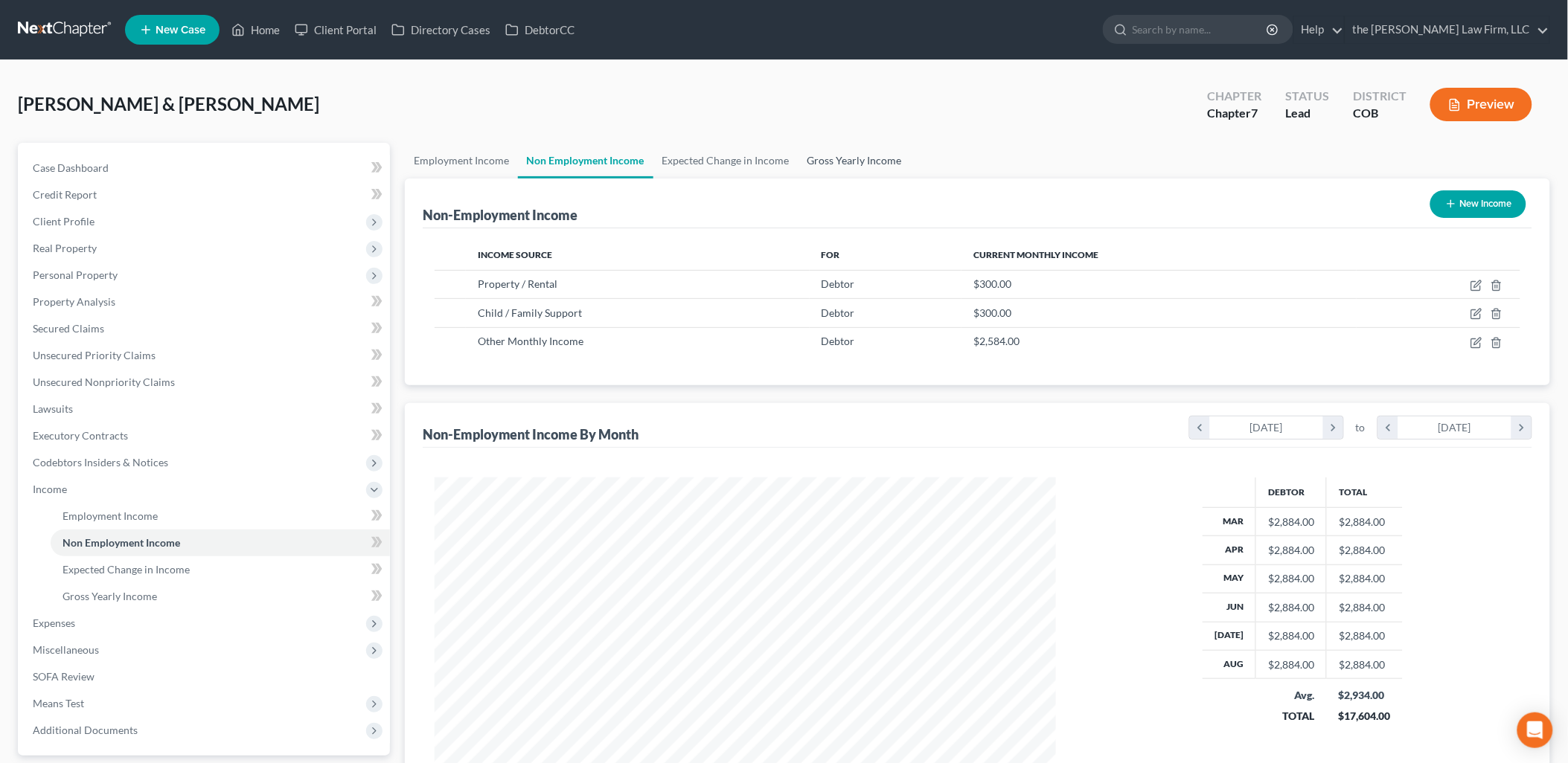
click at [891, 161] on link "Gross Yearly Income" at bounding box center [854, 160] width 112 height 36
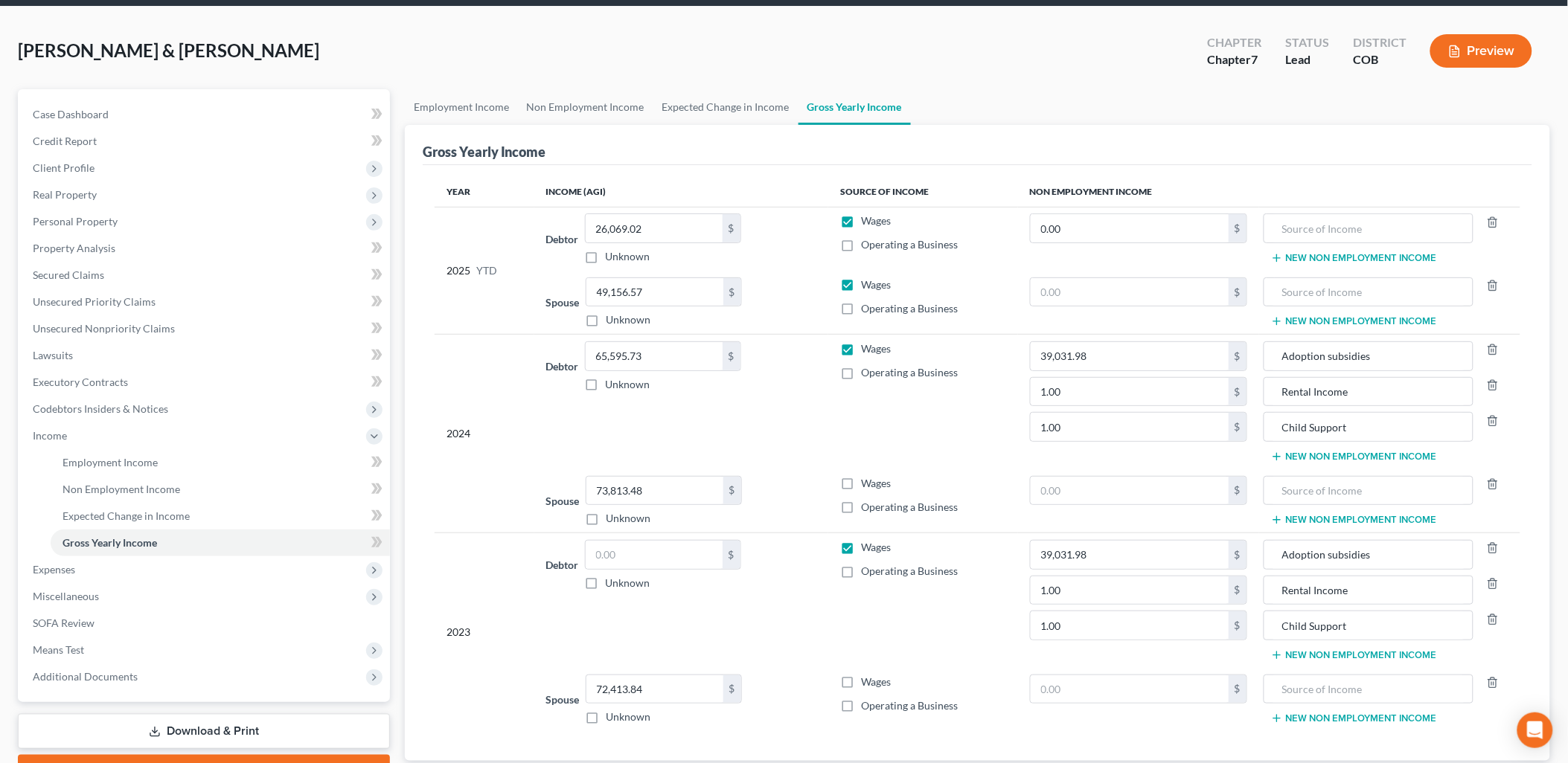
scroll to position [82, 0]
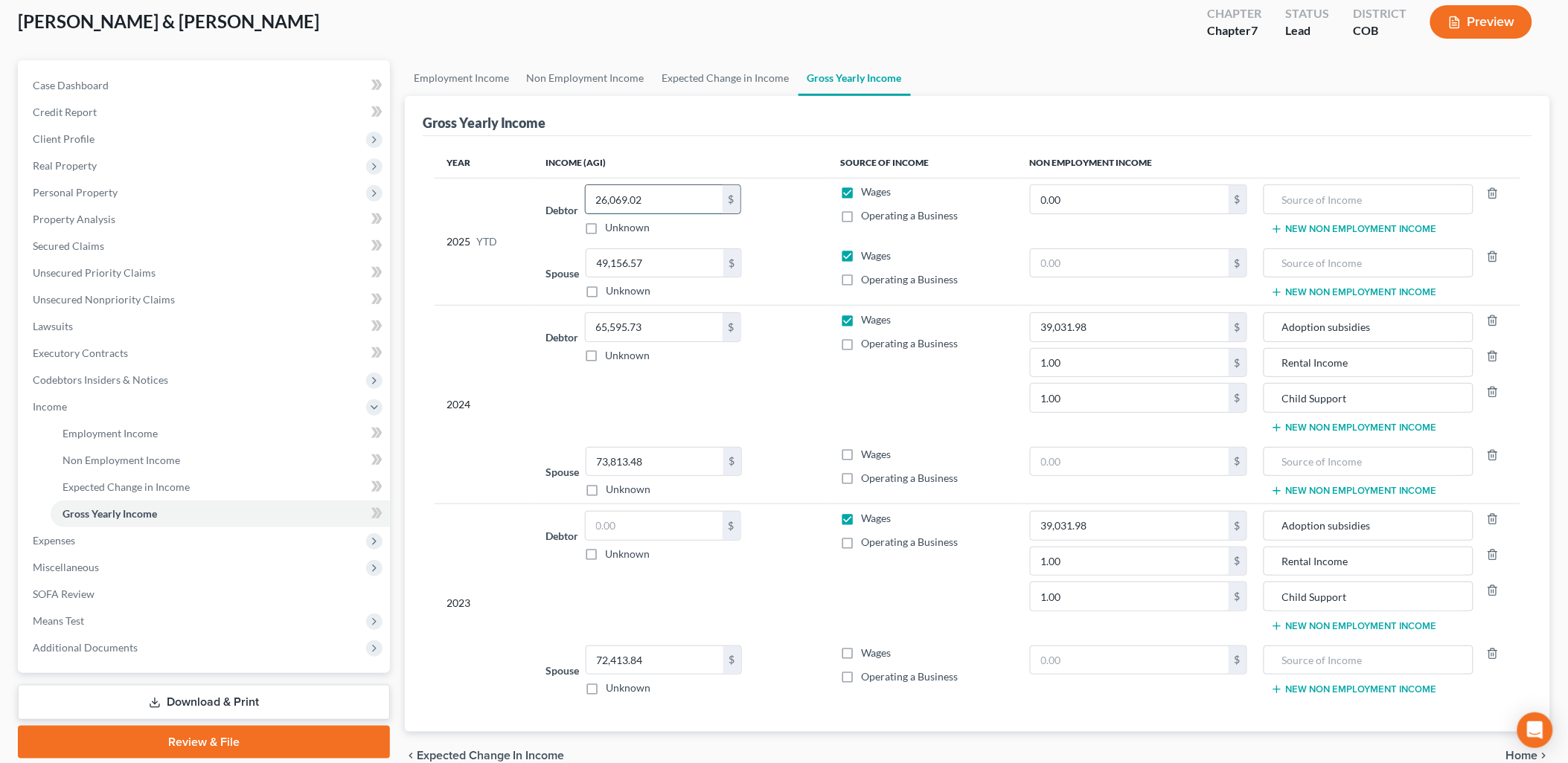
click at [690, 197] on input "26,069.02" at bounding box center [654, 198] width 137 height 28
click at [628, 189] on input "text" at bounding box center [654, 198] width 137 height 28
type input "26,069.02"
click at [1494, 355] on line "button" at bounding box center [1494, 357] width 0 height 3
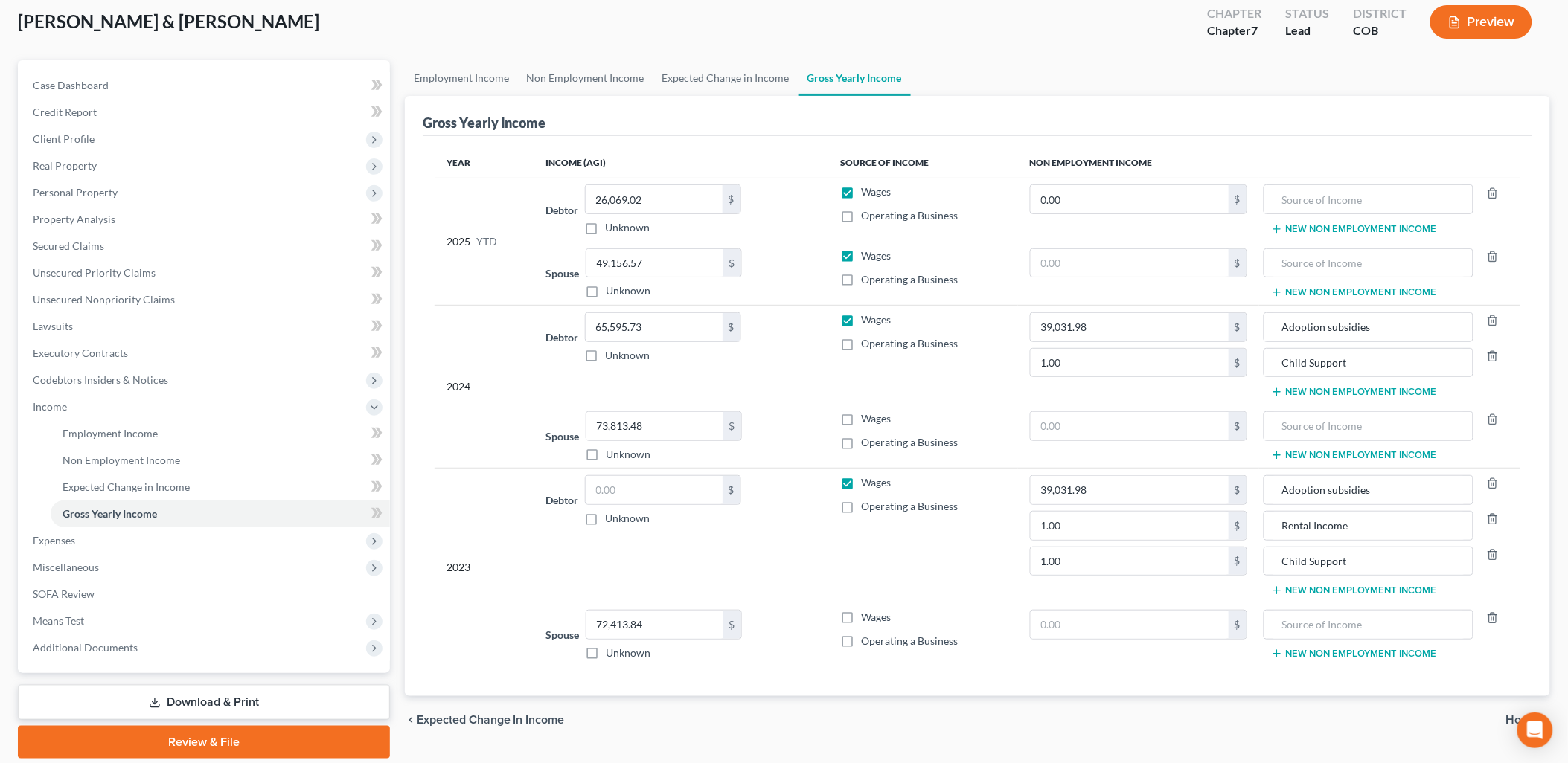
click at [1297, 227] on button "New Non Employment Income" at bounding box center [1354, 229] width 166 height 12
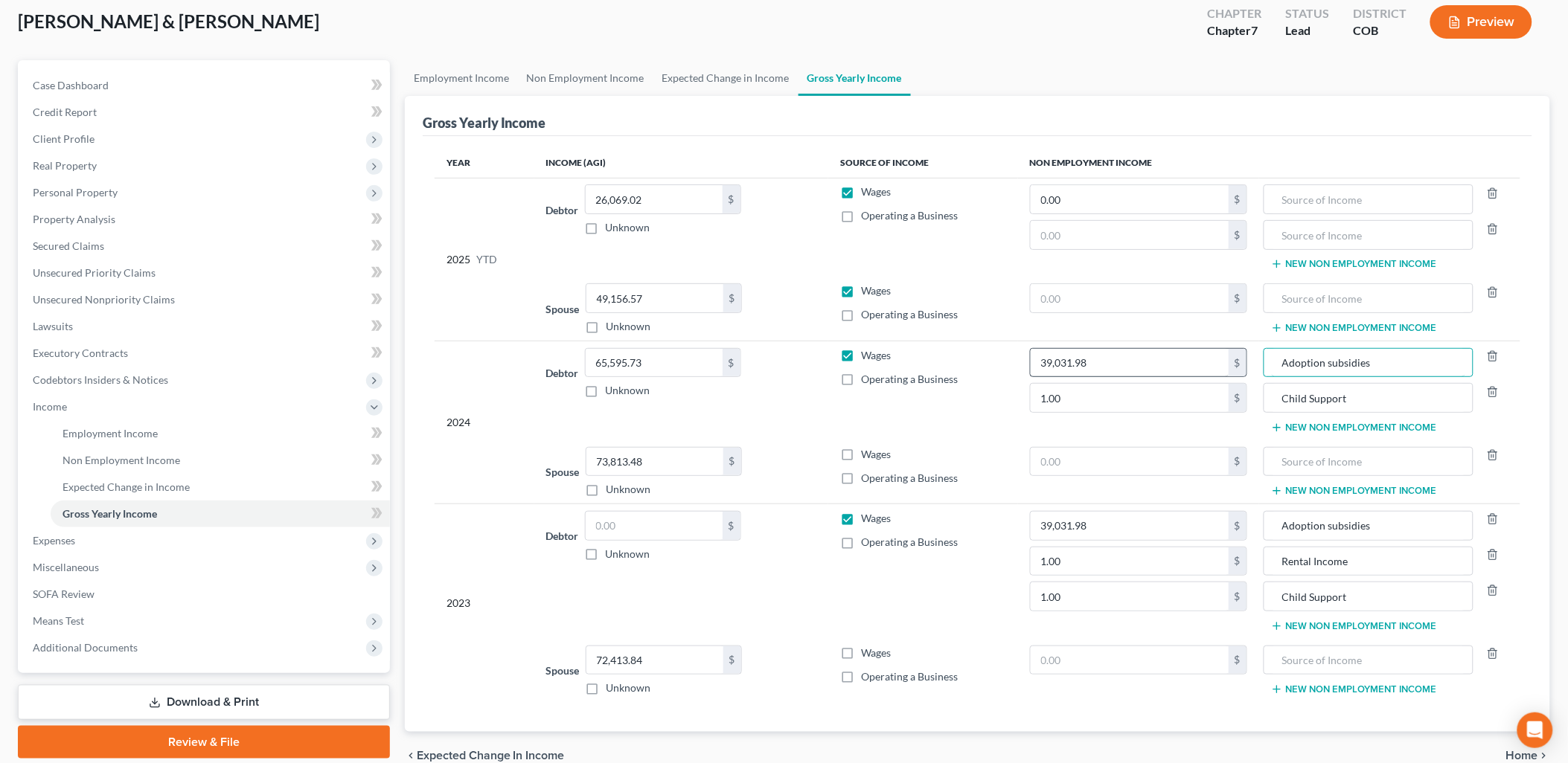
drag, startPoint x: 1399, startPoint y: 367, endPoint x: 1226, endPoint y: 362, distance: 173.1
click at [1226, 362] on tr "2024 Debtor 65,595.73 $ Unknown Balance Undetermined 65,595.73 $ Unknown Wages …" at bounding box center [977, 390] width 1085 height 99
click at [1356, 187] on input "text" at bounding box center [1368, 198] width 194 height 28
paste input "Adoption subsidies"
type input "Adoption subsidies"
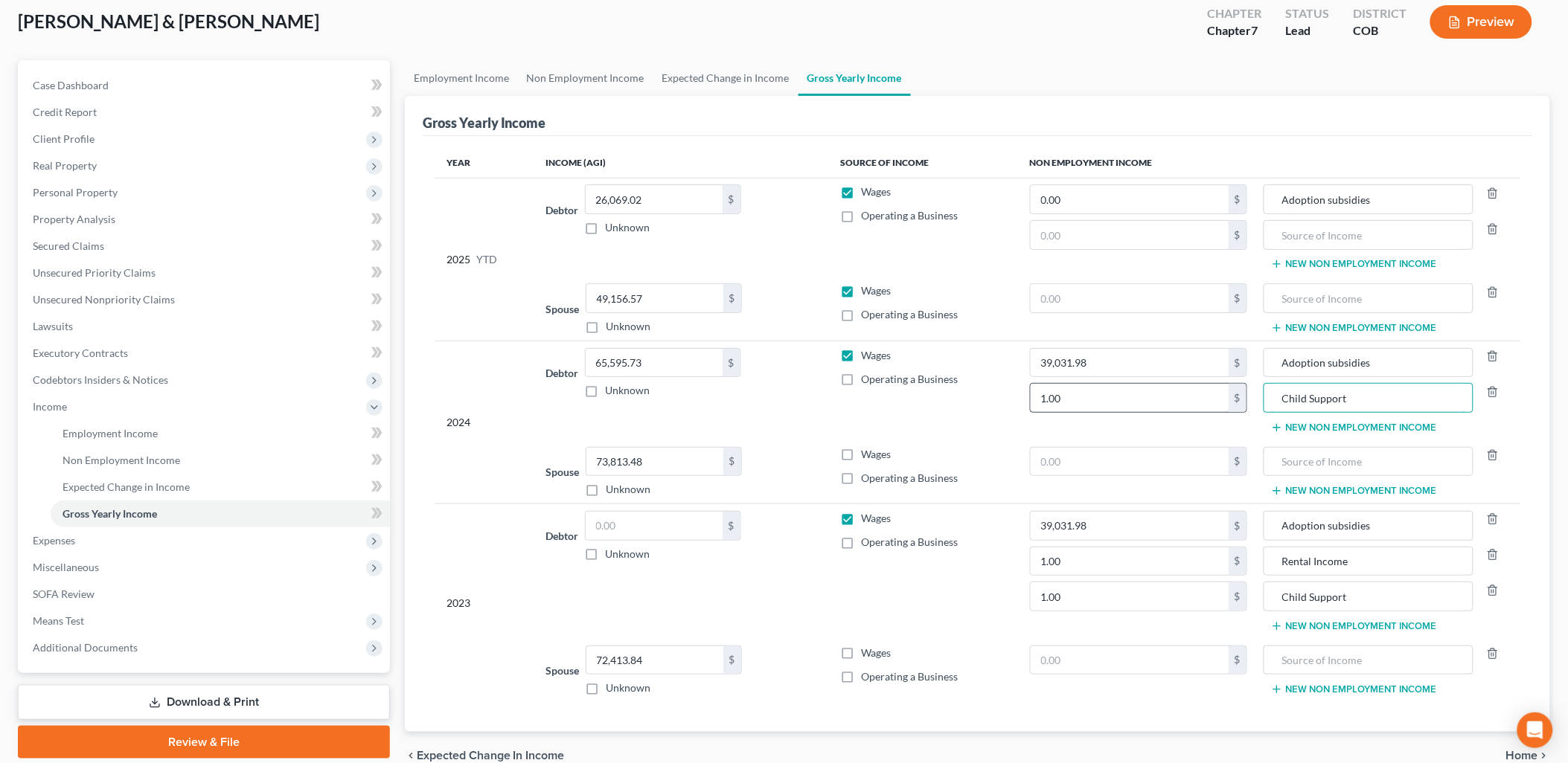
drag, startPoint x: 1375, startPoint y: 409, endPoint x: 1194, endPoint y: 387, distance: 182.3
click at [1194, 387] on tr "2024 Debtor 65,595.73 $ Unknown Balance Undetermined 65,595.73 $ Unknown Wages …" at bounding box center [977, 390] width 1085 height 99
click at [1343, 232] on input "text" at bounding box center [1368, 235] width 194 height 28
paste input "Child Support"
type input "Child Support"
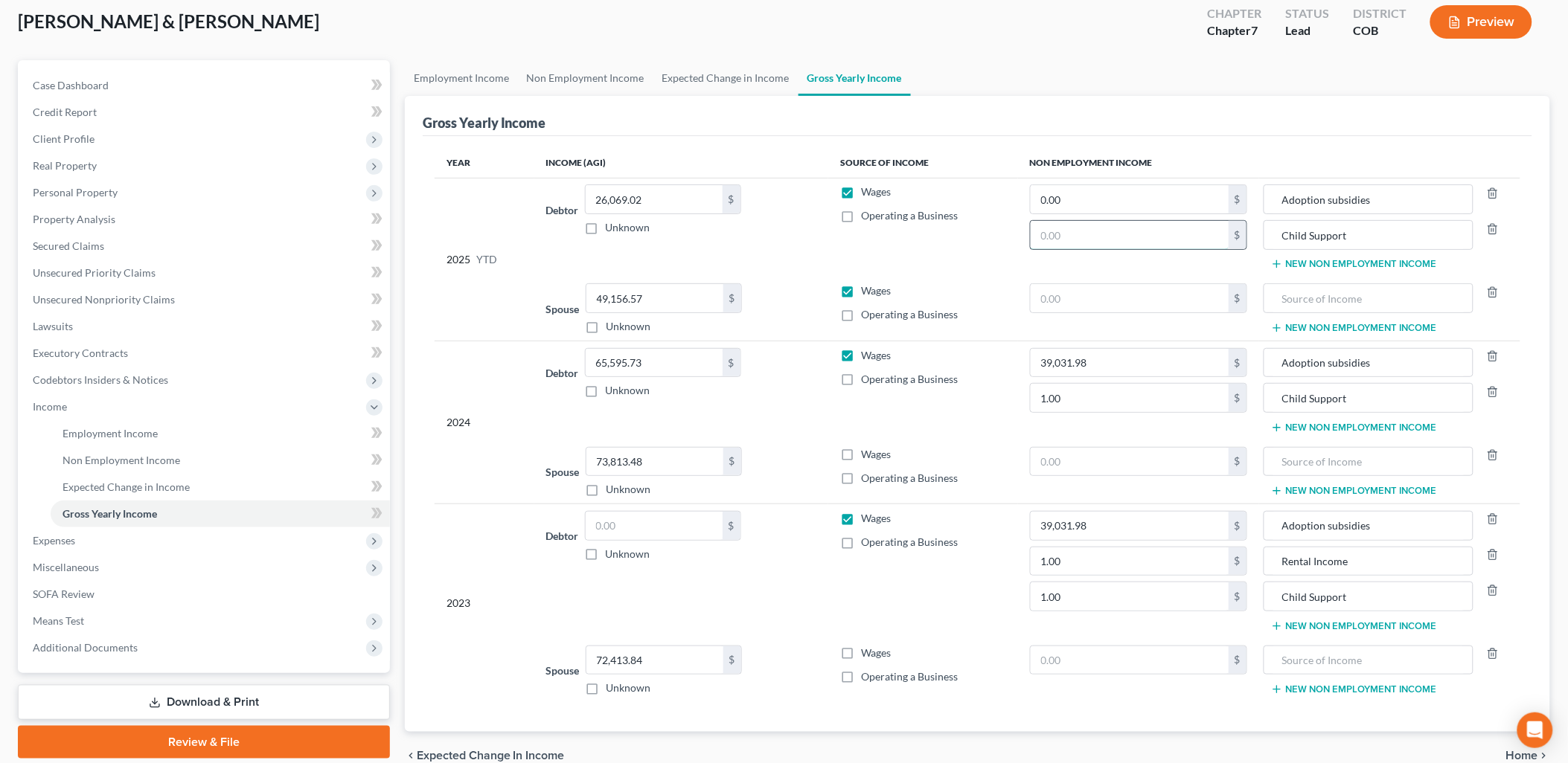
click at [1175, 239] on input "text" at bounding box center [1129, 235] width 198 height 28
type input "2,700"
click at [1317, 269] on button "New Non Employment Income" at bounding box center [1354, 264] width 166 height 12
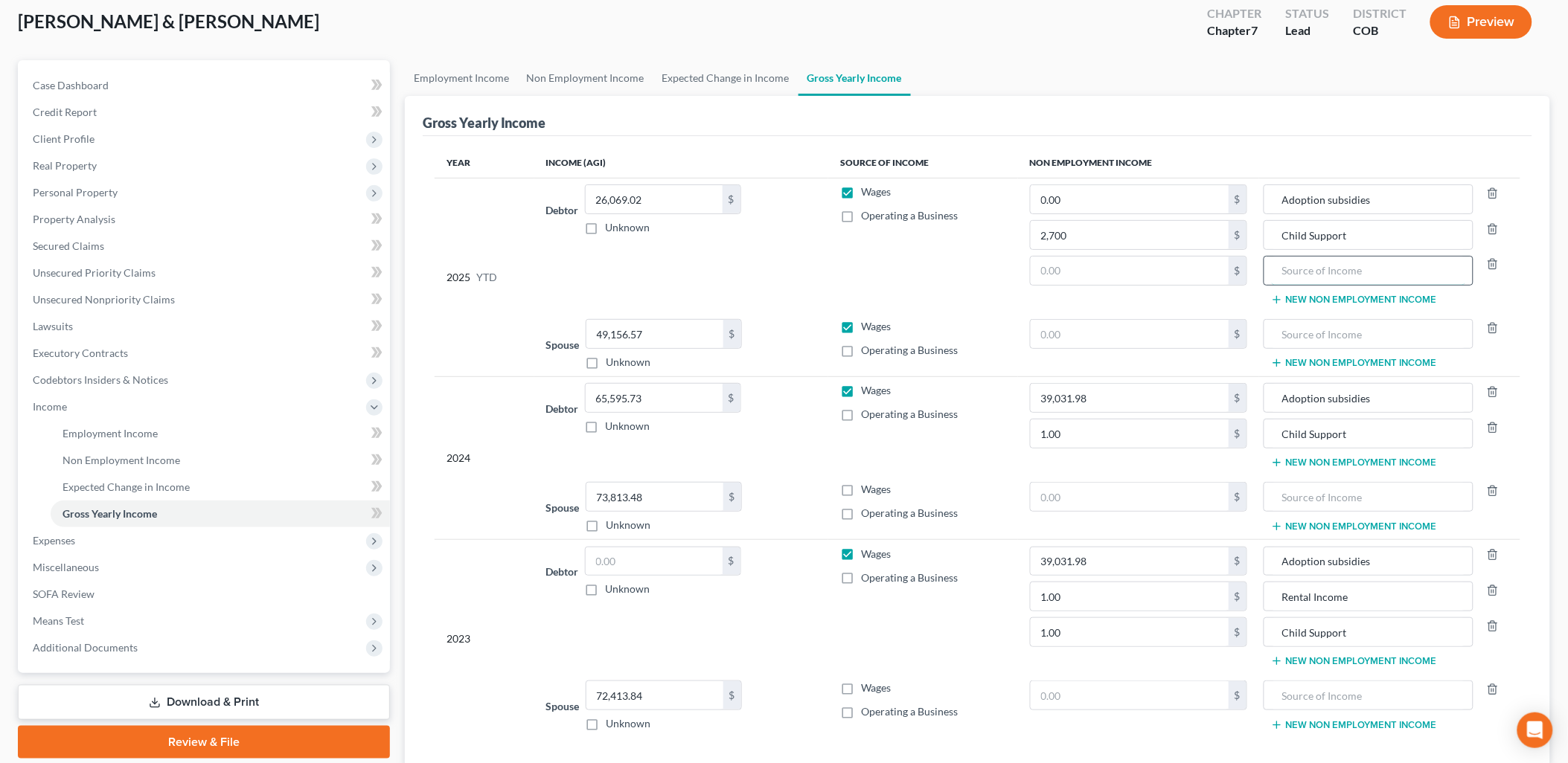
click at [1296, 279] on input "text" at bounding box center [1368, 270] width 194 height 28
type input "T"
type input "Rental income"
click at [1154, 269] on input "text" at bounding box center [1129, 270] width 198 height 28
drag, startPoint x: 1052, startPoint y: 270, endPoint x: 1023, endPoint y: 270, distance: 29.0
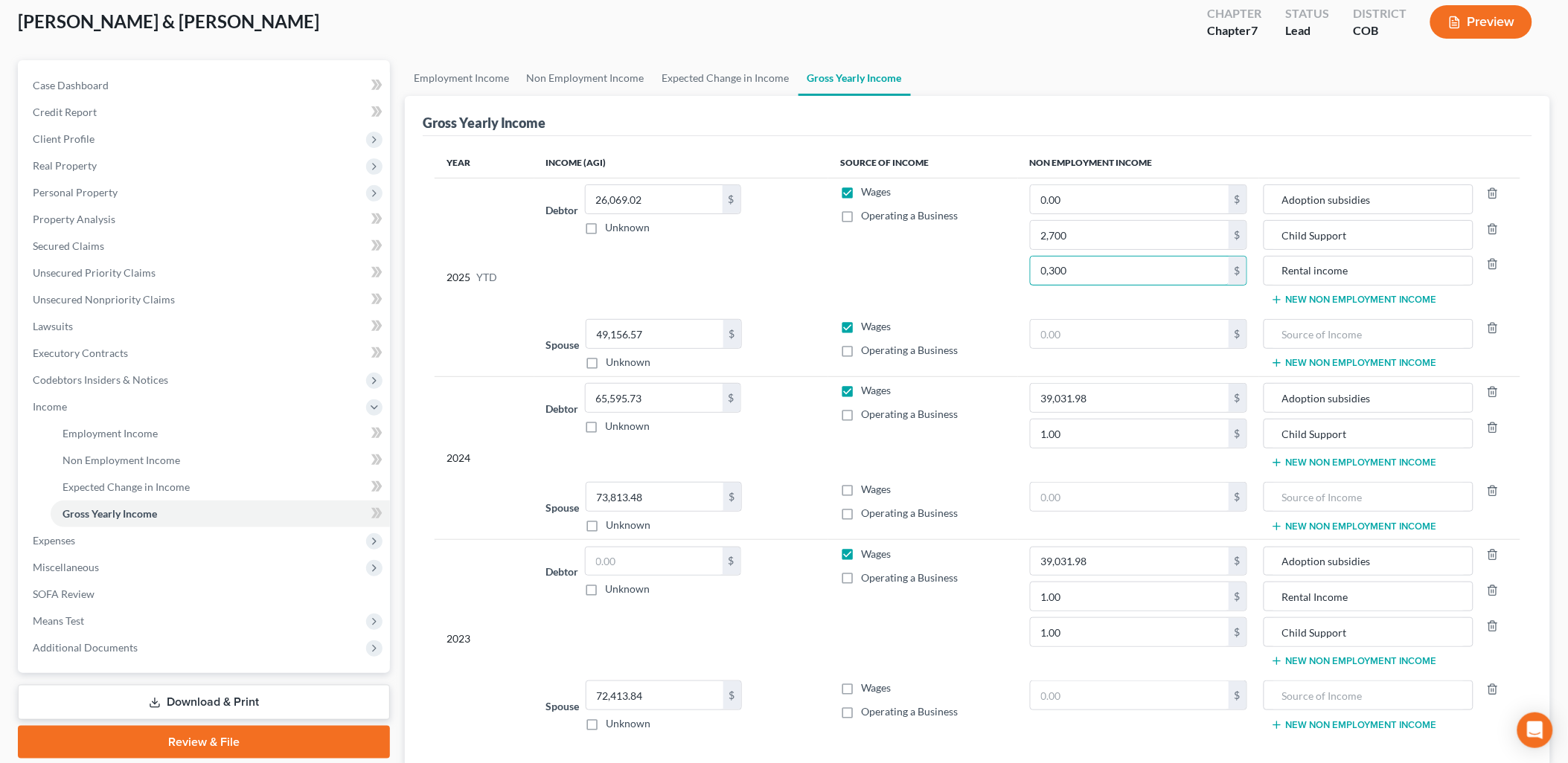
click at [1023, 270] on td "0.00 $ 2,700 $ 0,300 $" at bounding box center [1138, 245] width 241 height 135
type input "300"
click at [1023, 270] on td "0.00 $ 2,700 $ 300 $" at bounding box center [1138, 245] width 241 height 135
click at [1144, 188] on input "0.00" at bounding box center [1129, 198] width 198 height 28
type input "23,256"
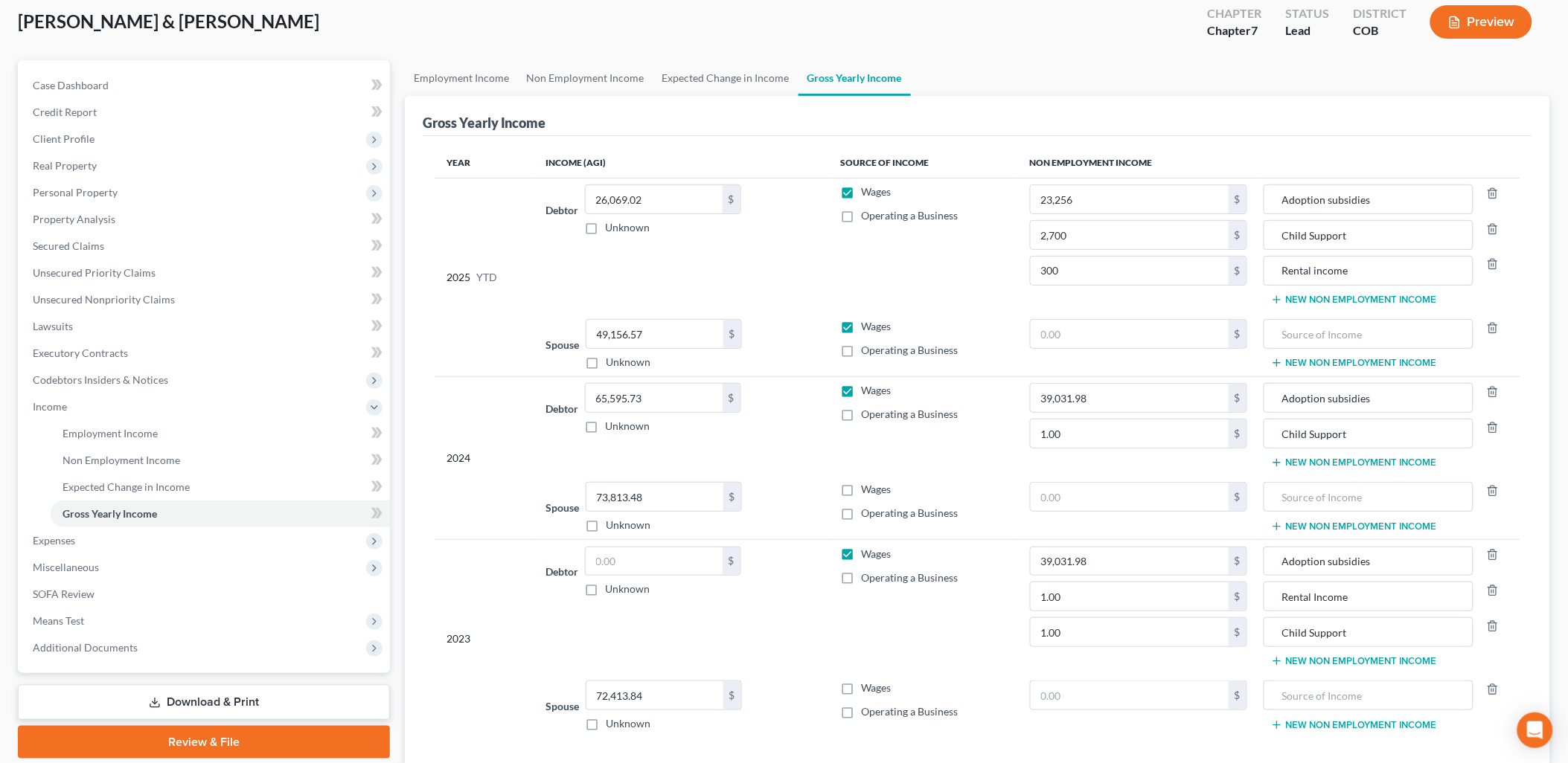
click at [1186, 142] on div "Year Income (AGI) Source of Income Non Employment Income 2025 YTD Debtor 26,069…" at bounding box center [977, 452] width 1109 height 632
click at [1008, 258] on td "Wages Operating a Business" at bounding box center [924, 245] width 190 height 135
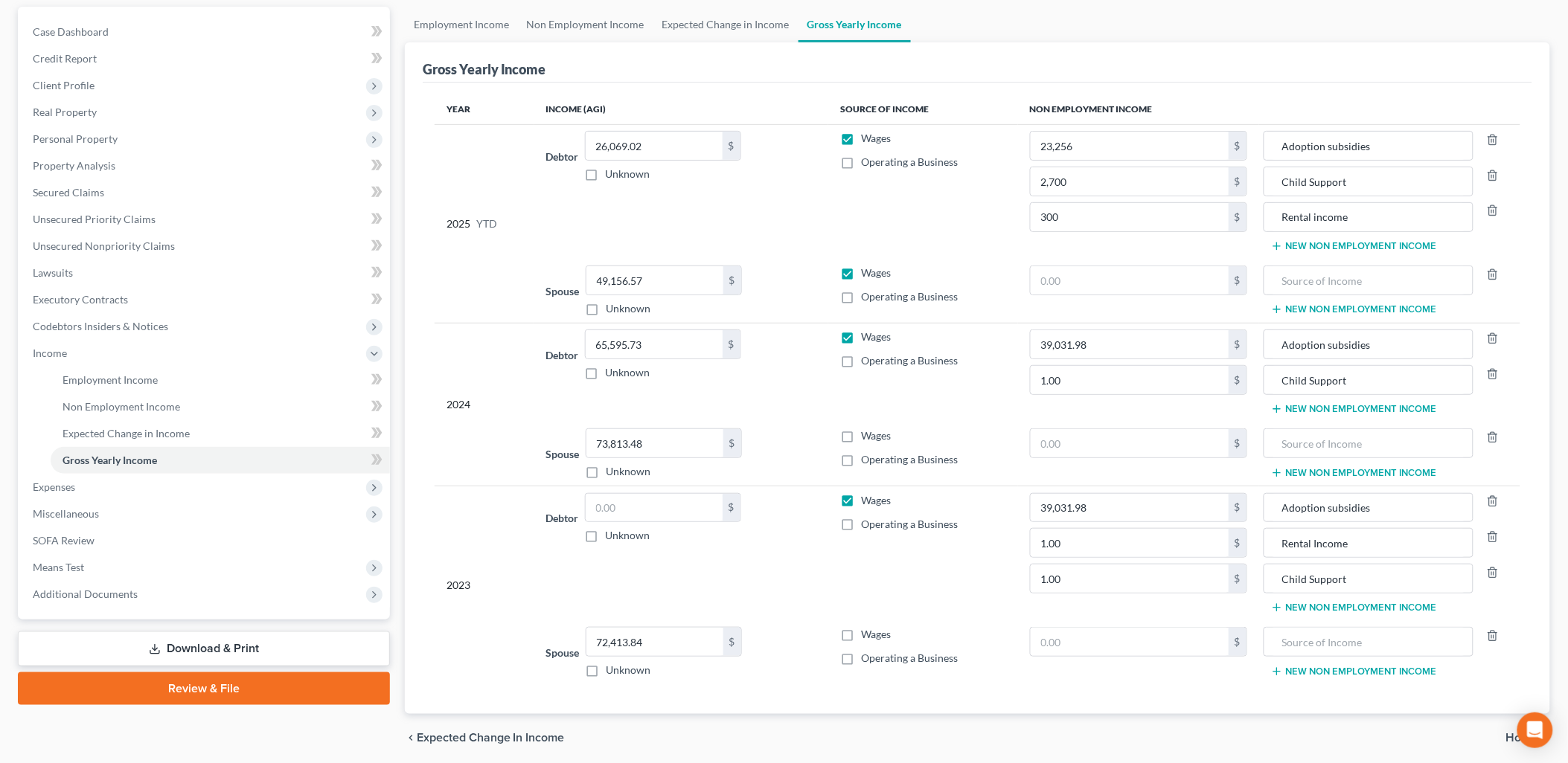
scroll to position [165, 0]
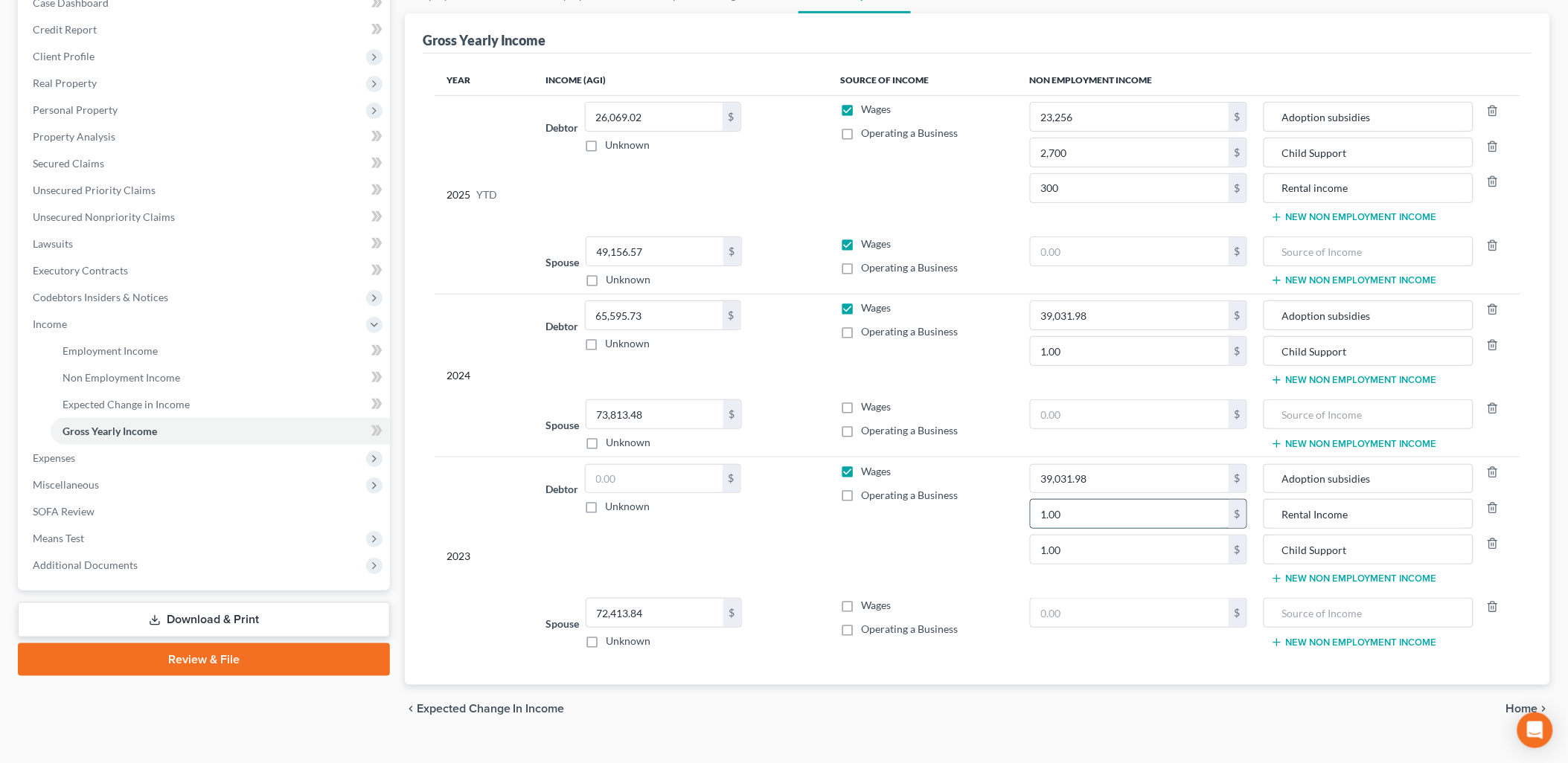
click at [1096, 513] on input "1.00" at bounding box center [1129, 514] width 198 height 28
click at [1491, 507] on icon "button" at bounding box center [1493, 508] width 12 height 12
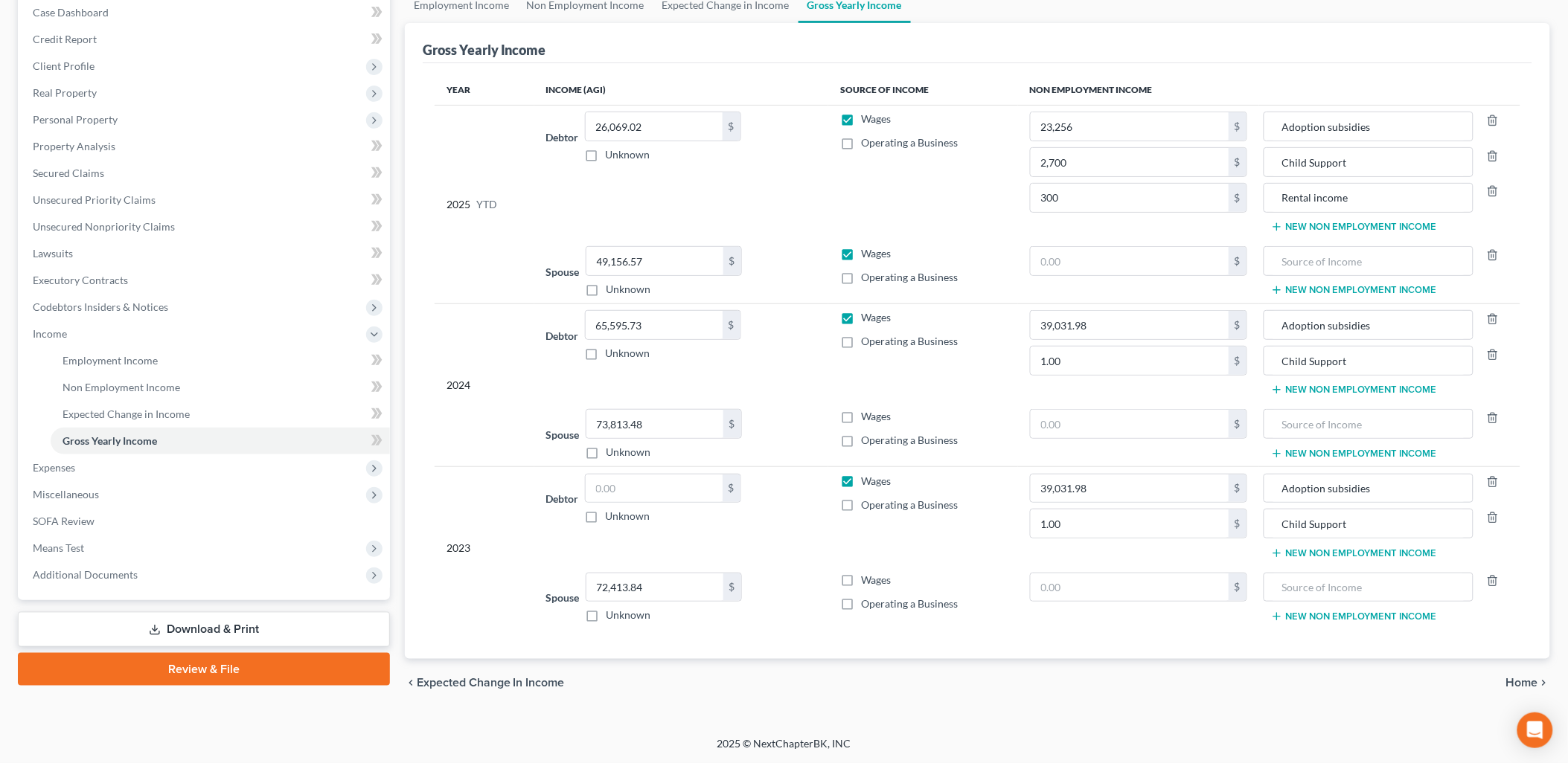
scroll to position [156, 0]
click at [1120, 353] on input "1.00" at bounding box center [1129, 360] width 198 height 28
click at [714, 336] on input "65,595.73" at bounding box center [654, 325] width 137 height 28
click at [672, 324] on input "65,595.73" at bounding box center [654, 325] width 137 height 28
drag, startPoint x: 680, startPoint y: 329, endPoint x: 592, endPoint y: 331, distance: 88.0
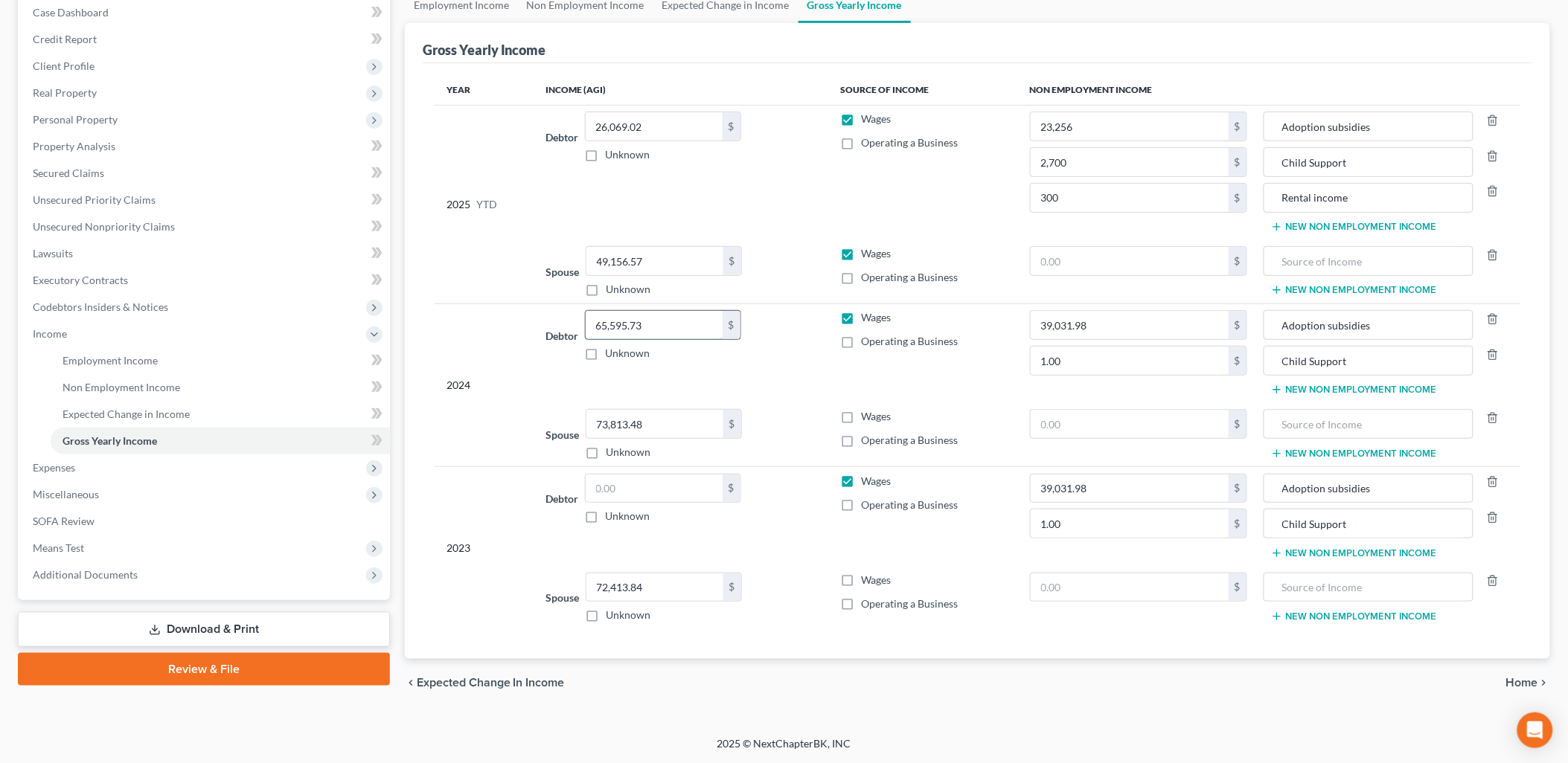
click at [592, 331] on input "65,595.73" at bounding box center [654, 325] width 137 height 28
click at [927, 213] on td "Wages Operating a Business" at bounding box center [924, 172] width 190 height 135
click at [823, 396] on td "Debtor 26,563.75 $ Unknown Balance Undetermined 26,563.75 $ Unknown" at bounding box center [681, 353] width 294 height 99
click at [683, 317] on input "26,563.75" at bounding box center [654, 325] width 137 height 28
type input "4,000"
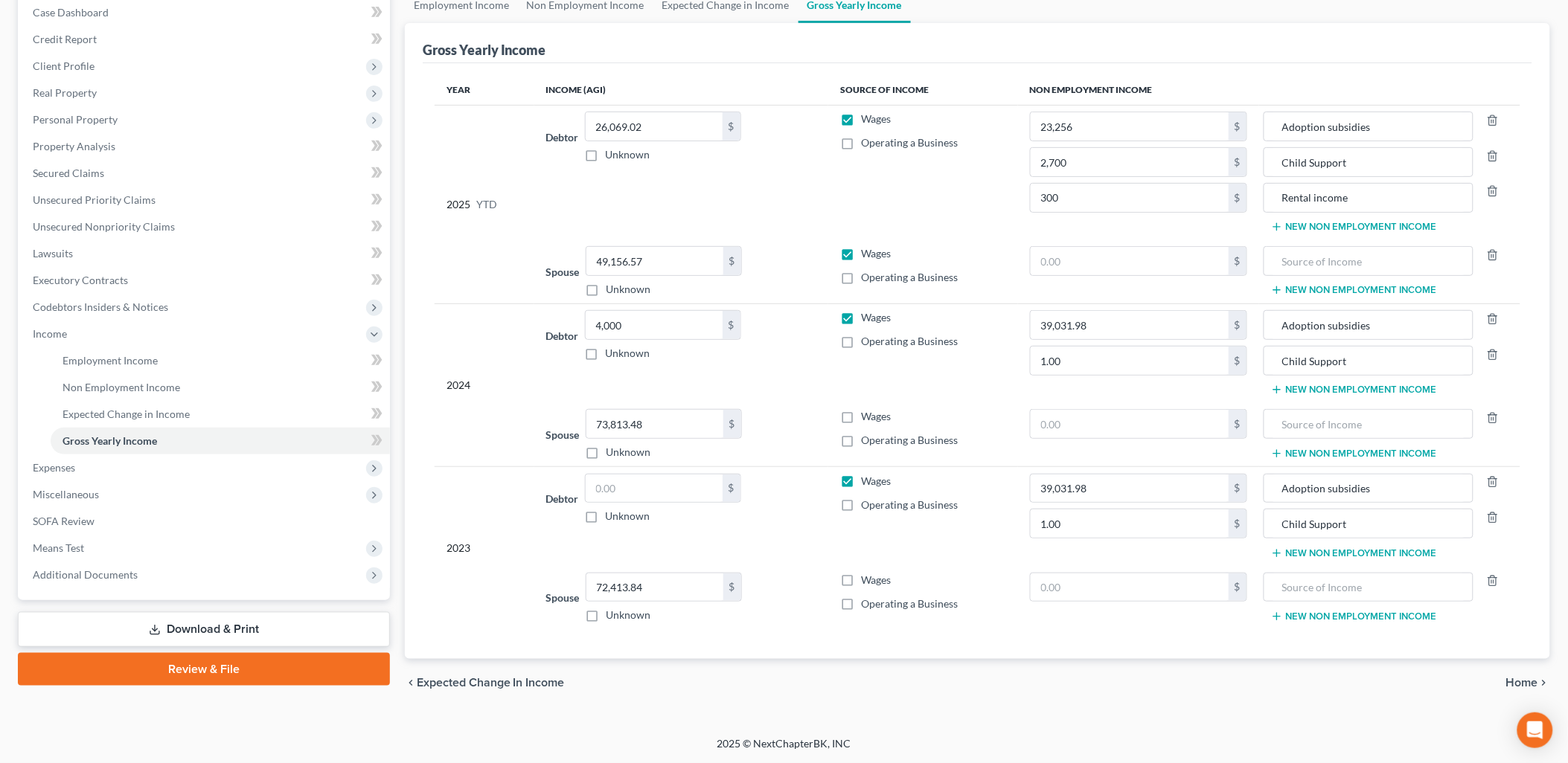
click at [778, 382] on td "Debtor 4,000.00 $ Unknown Balance Undetermined 4,000 $ Unknown" at bounding box center [681, 353] width 294 height 99
click at [668, 330] on input "4,000" at bounding box center [654, 325] width 137 height 28
click at [646, 484] on input "text" at bounding box center [654, 488] width 137 height 28
type input "4,000"
click at [659, 325] on input "4,000" at bounding box center [654, 325] width 137 height 28
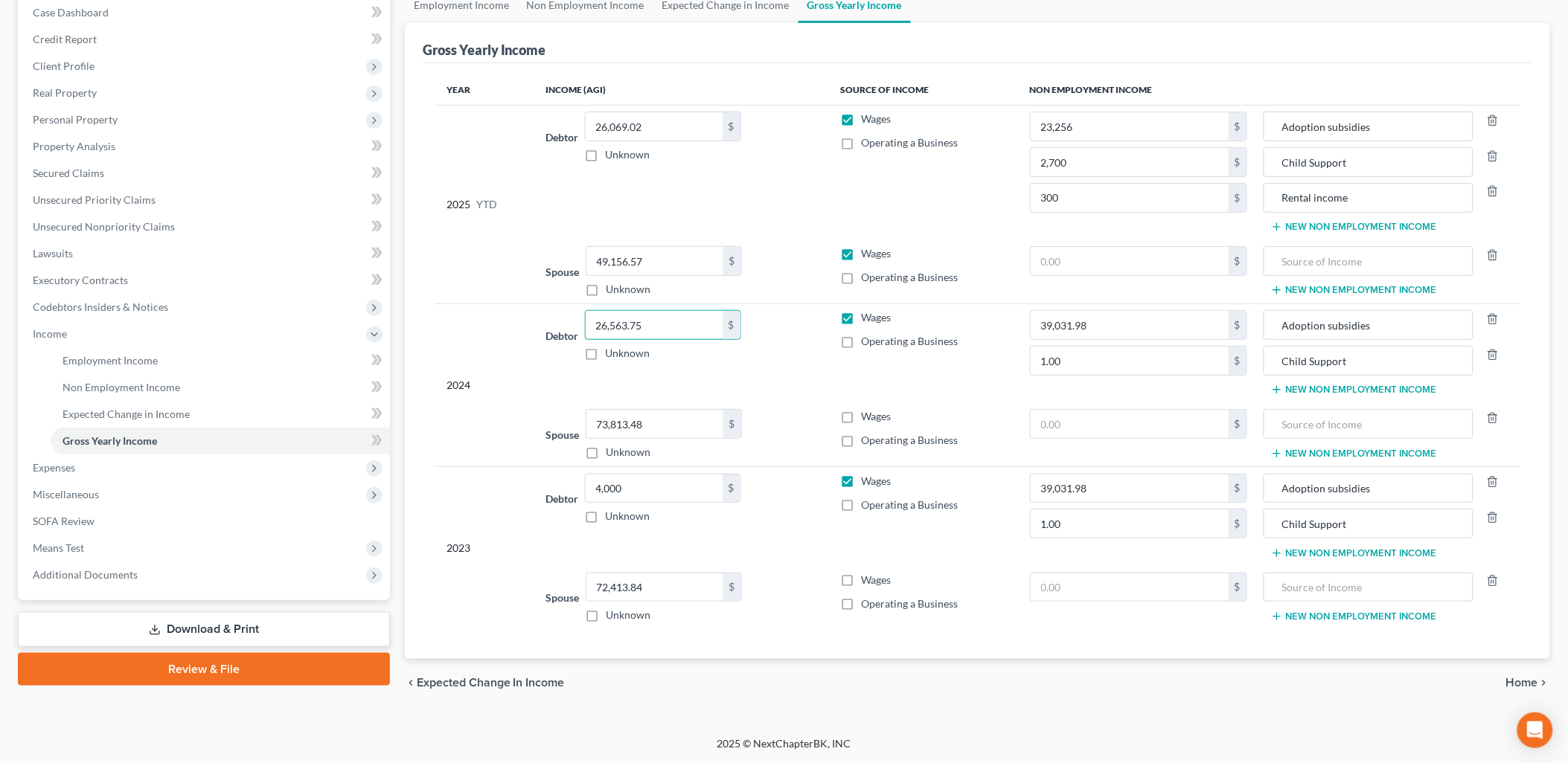
type input "26,563.75"
click at [521, 439] on div "2024" at bounding box center [483, 385] width 75 height 149
click at [1237, 38] on div "Gross Yearly Income" at bounding box center [977, 42] width 1109 height 40
click at [1314, 259] on input "text" at bounding box center [1368, 260] width 194 height 28
click at [1327, 420] on input "text" at bounding box center [1368, 423] width 194 height 28
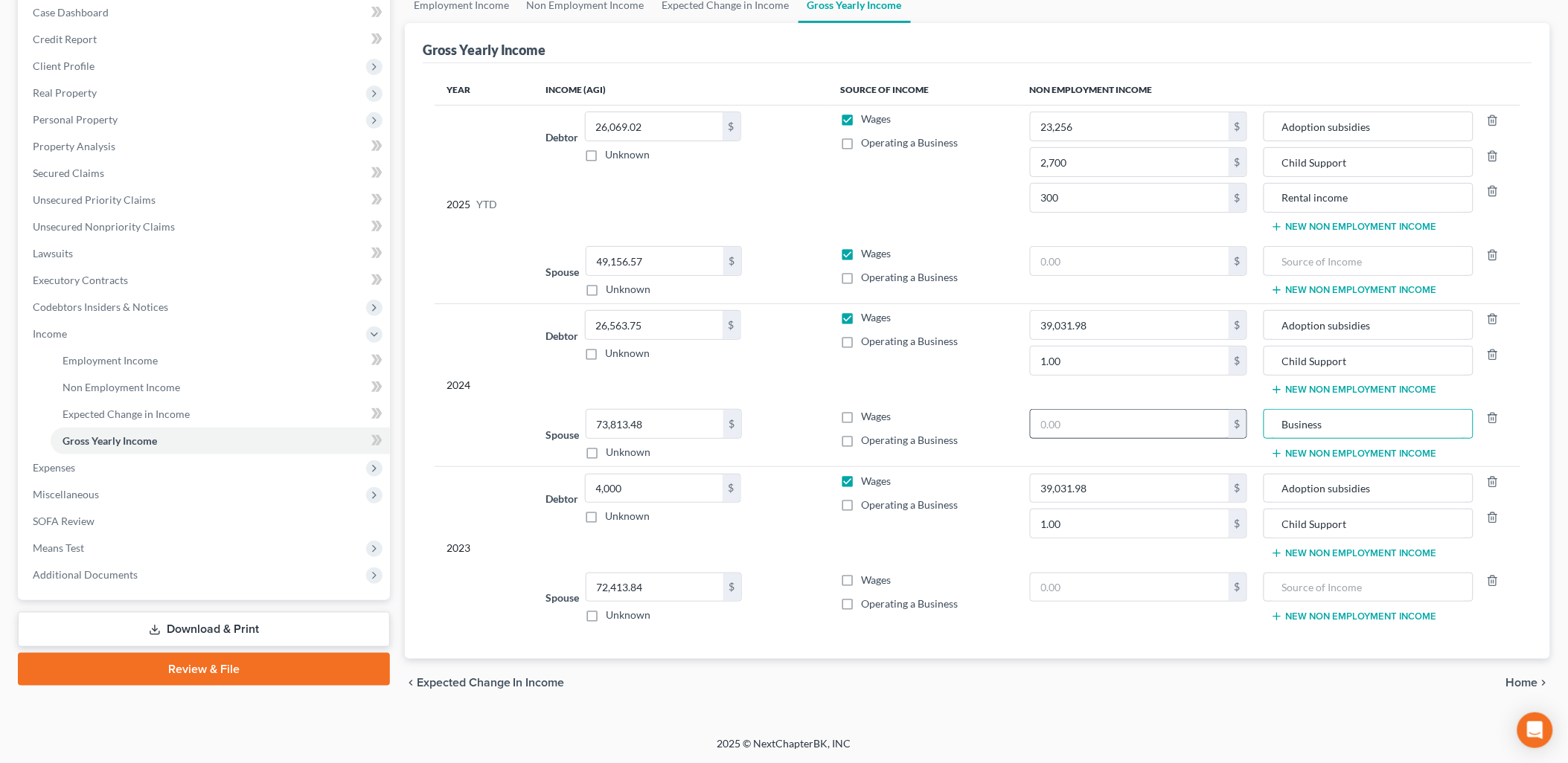
type input "Business"
click at [1170, 425] on input "text" at bounding box center [1129, 423] width 198 height 28
type input "1,122.80"
drag, startPoint x: 1352, startPoint y: 428, endPoint x: 1263, endPoint y: 427, distance: 89.0
click at [1263, 427] on td "Business New Non Employment Income" at bounding box center [1390, 435] width 261 height 64
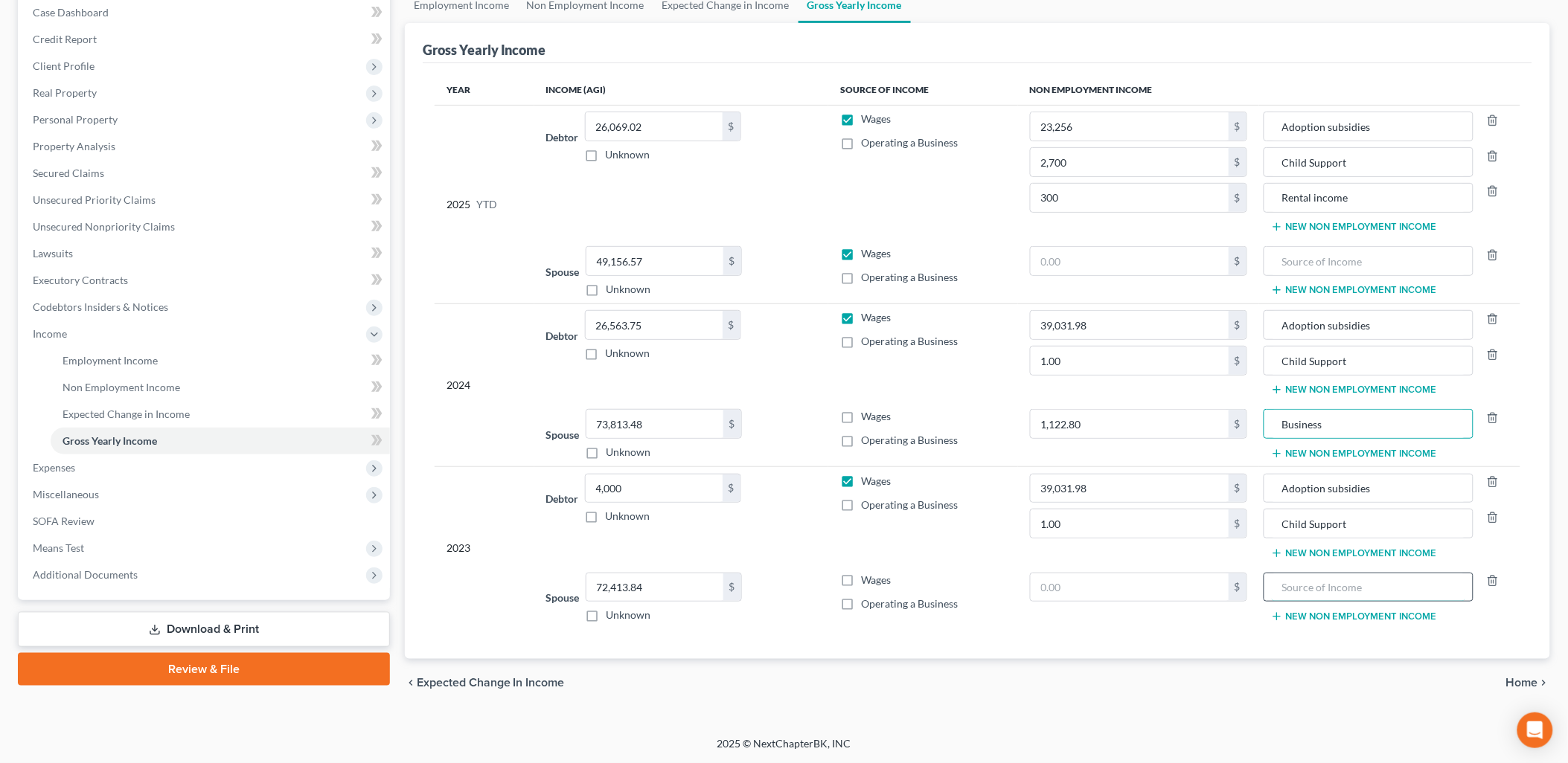
click at [1348, 591] on input "text" at bounding box center [1368, 587] width 194 height 28
paste input "Business"
type input "Business"
click at [1194, 588] on input "text" at bounding box center [1129, 587] width 198 height 28
click at [76, 120] on span "Personal Property" at bounding box center [75, 119] width 85 height 13
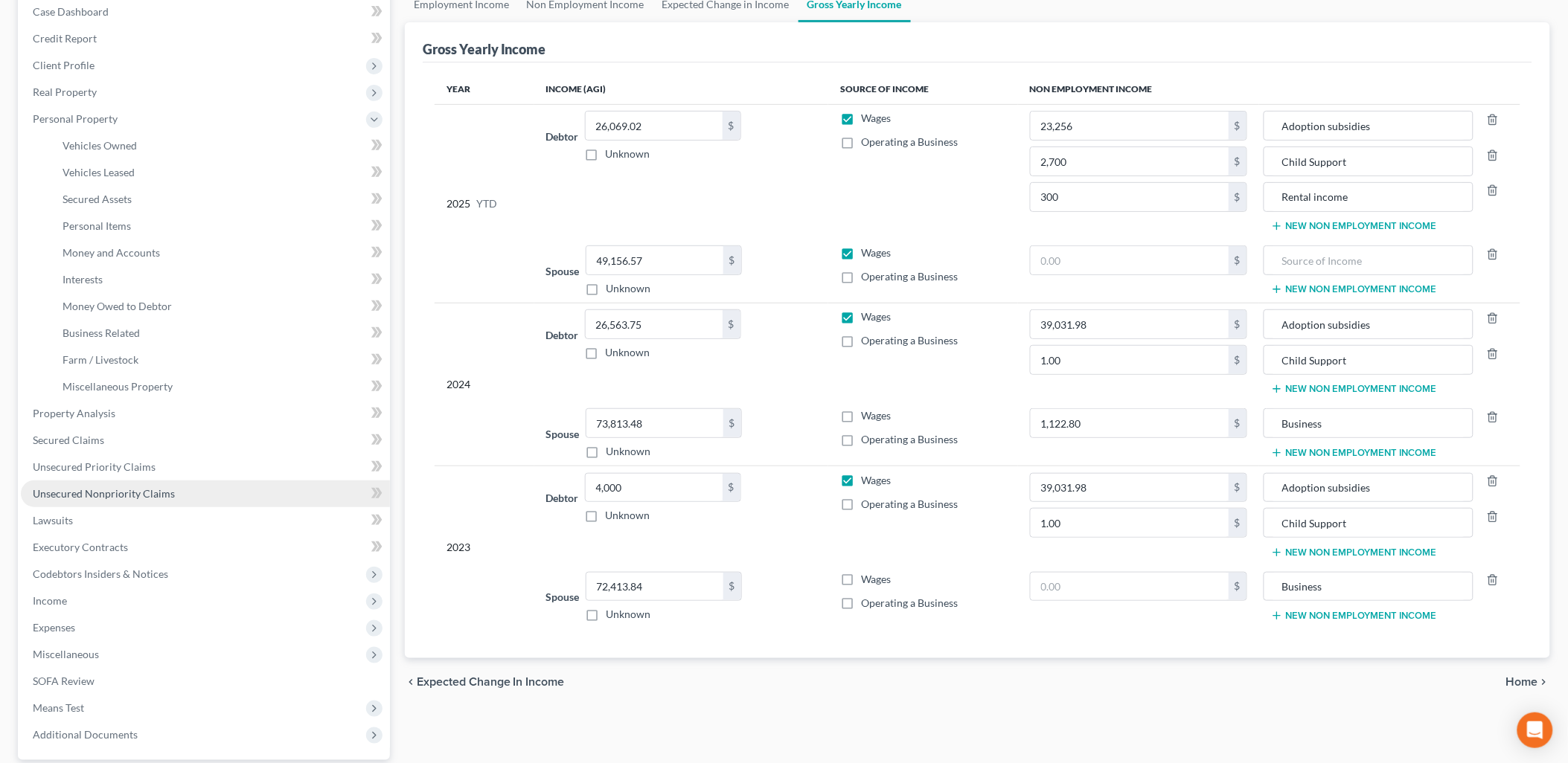
click at [149, 487] on span "Unsecured Nonpriority Claims" at bounding box center [104, 493] width 142 height 13
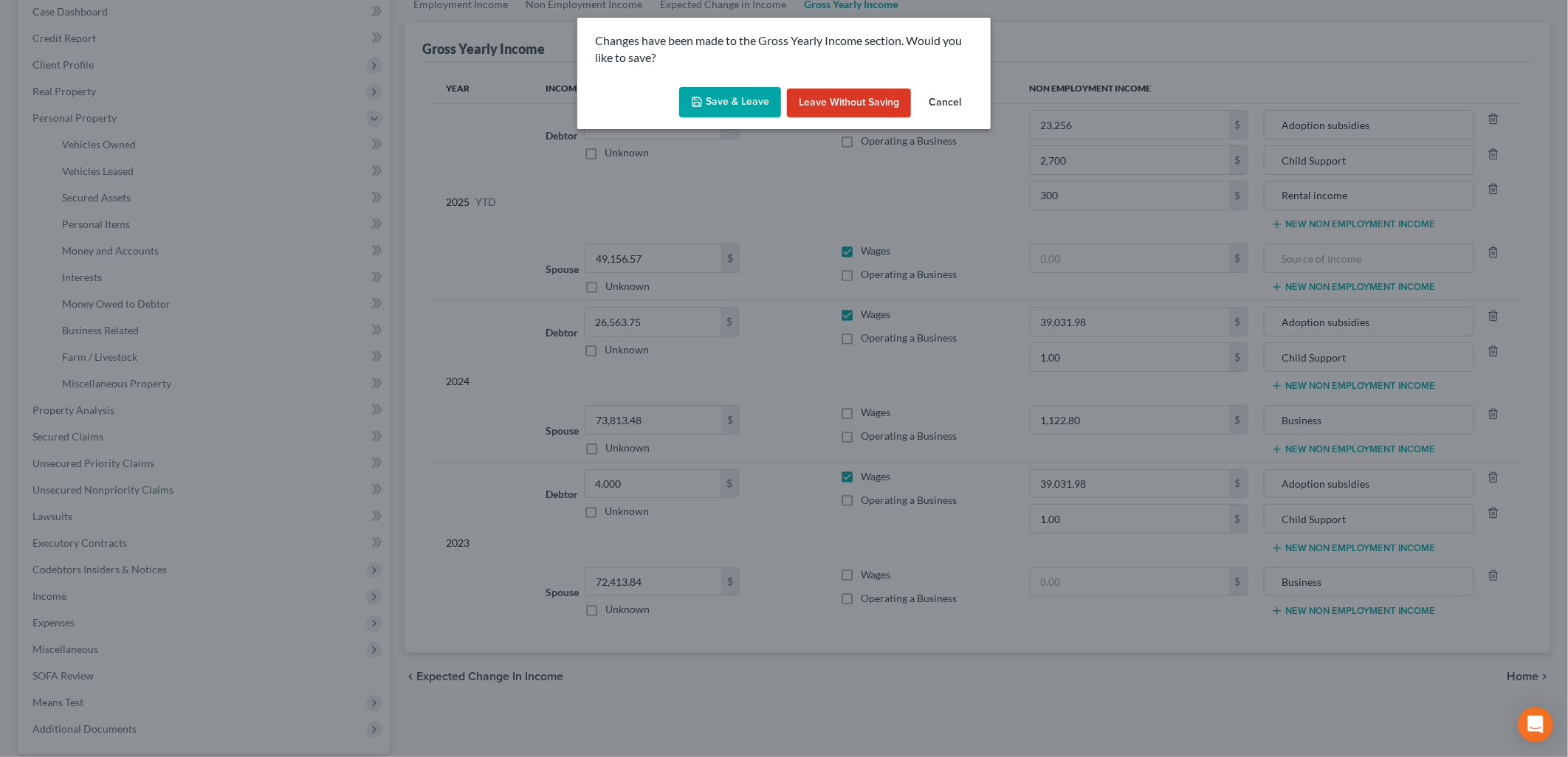
click at [735, 99] on button "Save & Leave" at bounding box center [729, 103] width 102 height 31
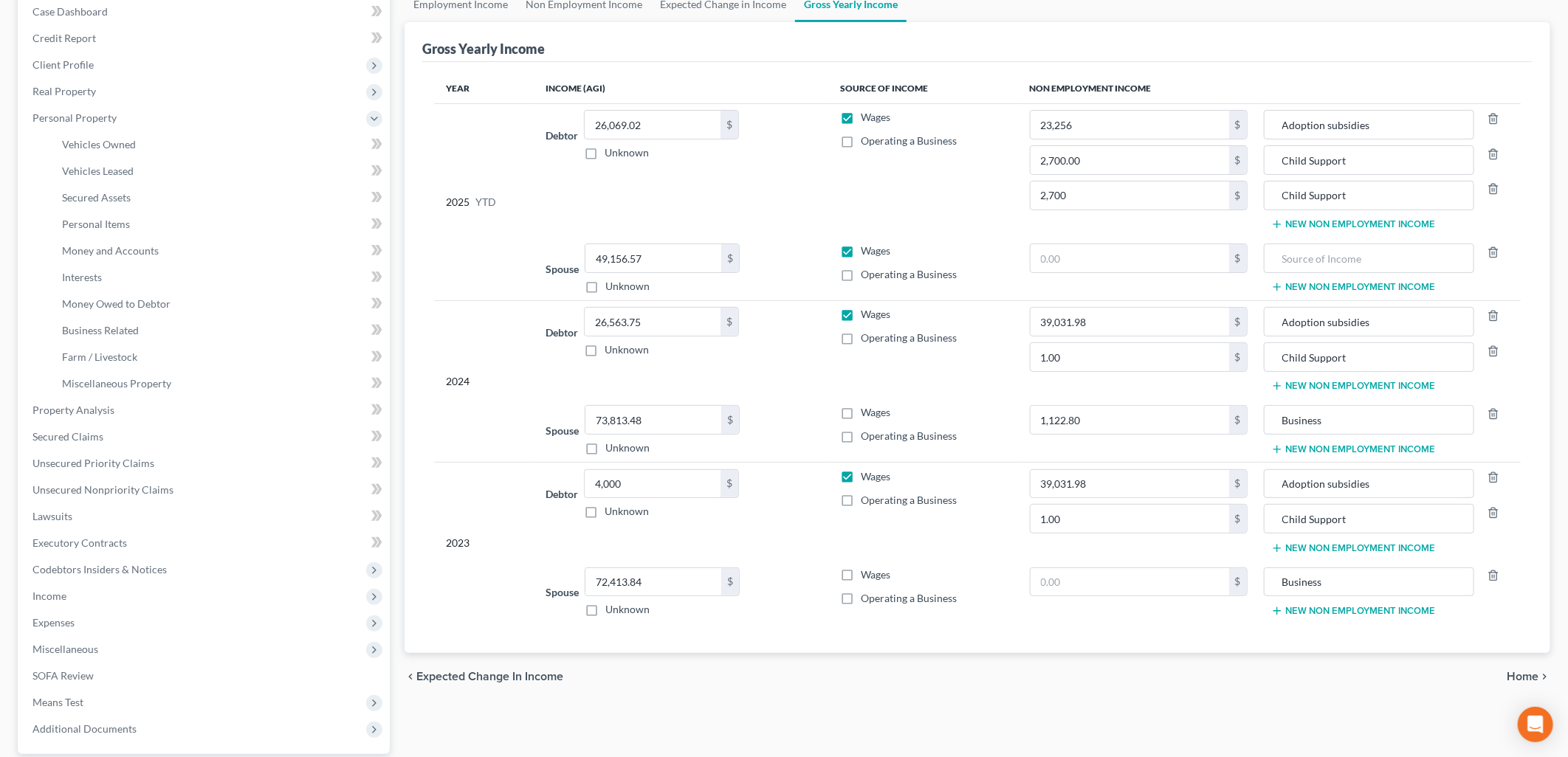
type input "23,256.00"
type input "300.00"
type input "Rental income"
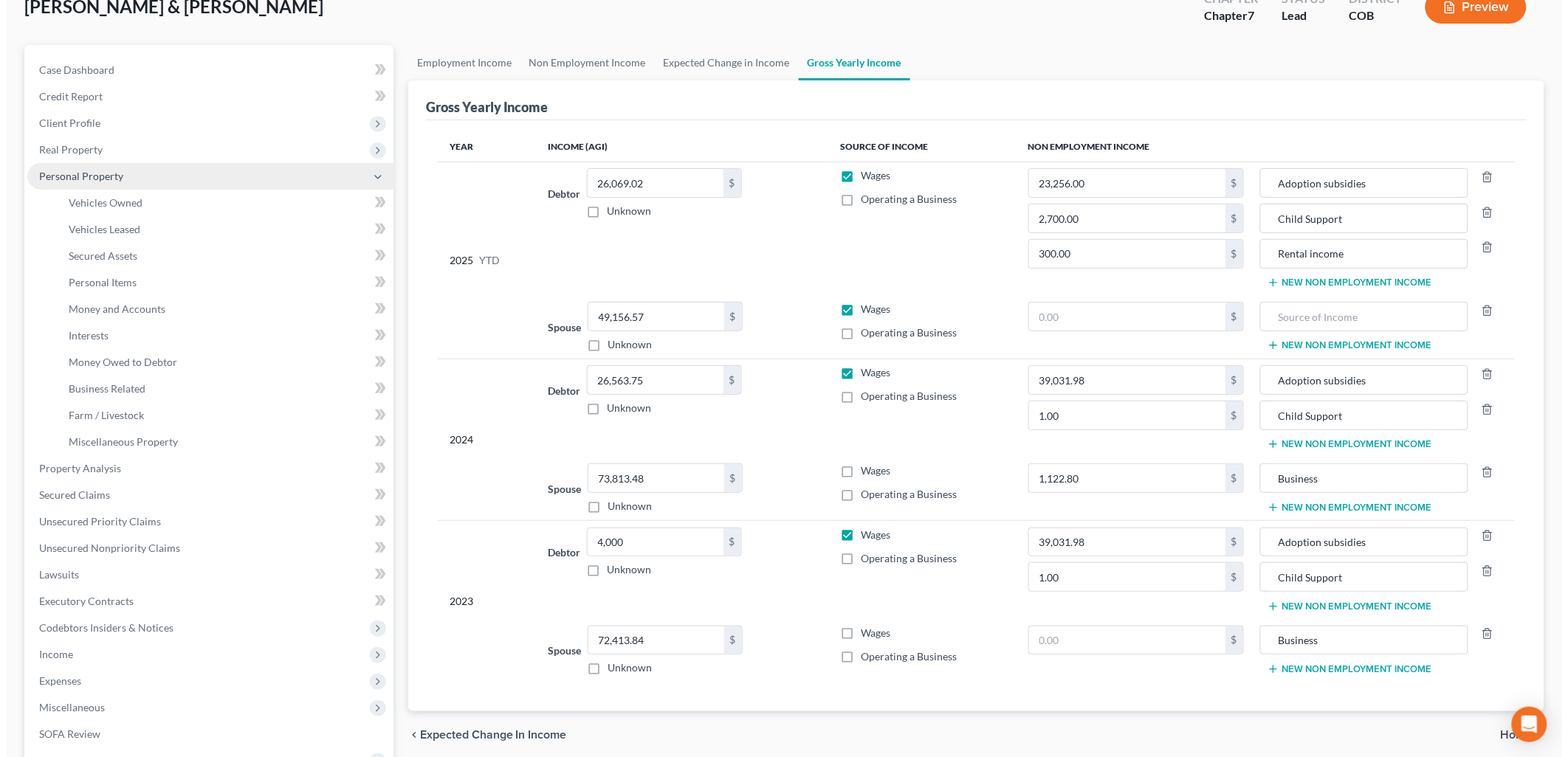
scroll to position [0, 0]
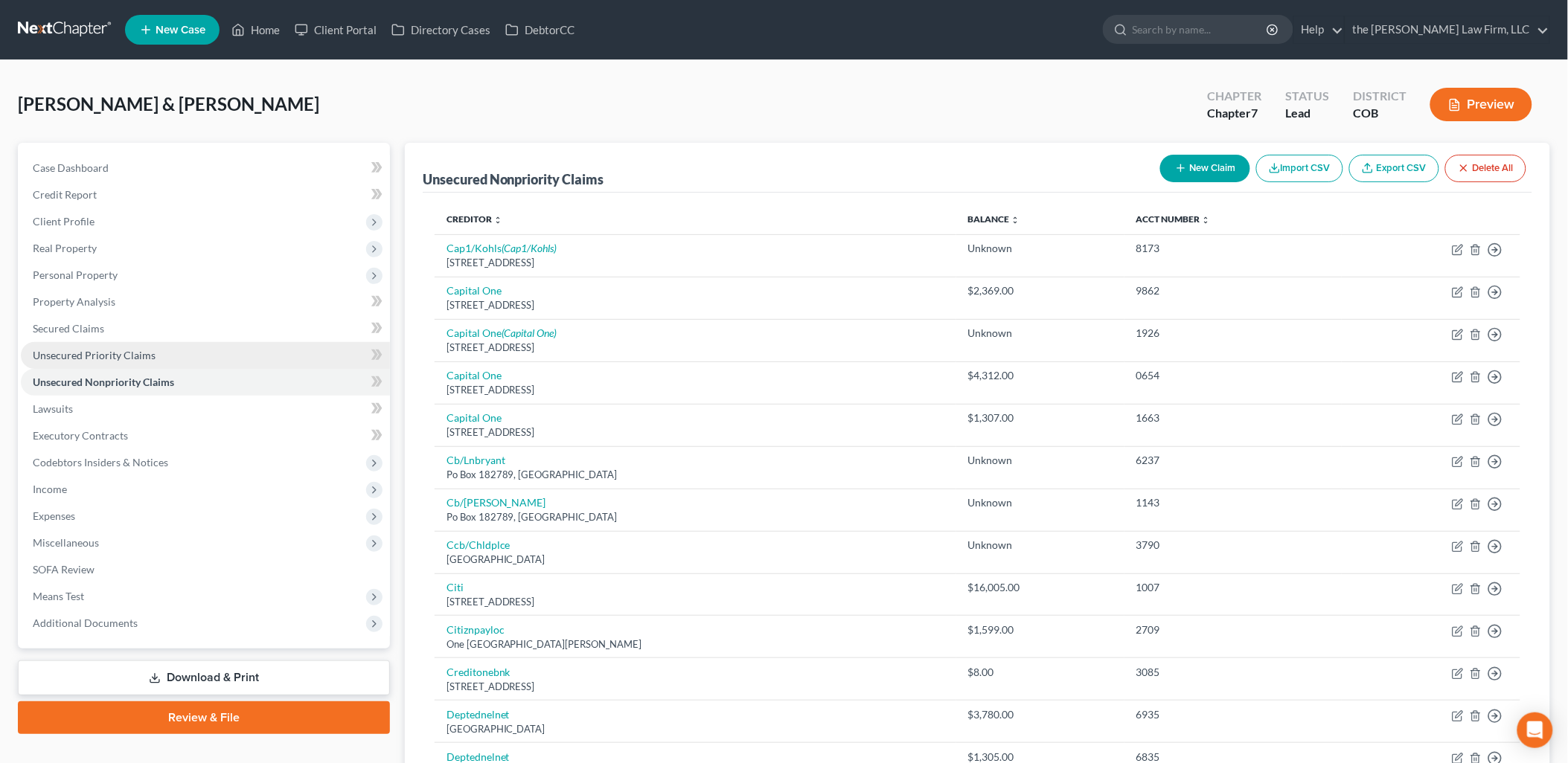
click at [110, 354] on span "Unsecured Priority Claims" at bounding box center [94, 355] width 123 height 13
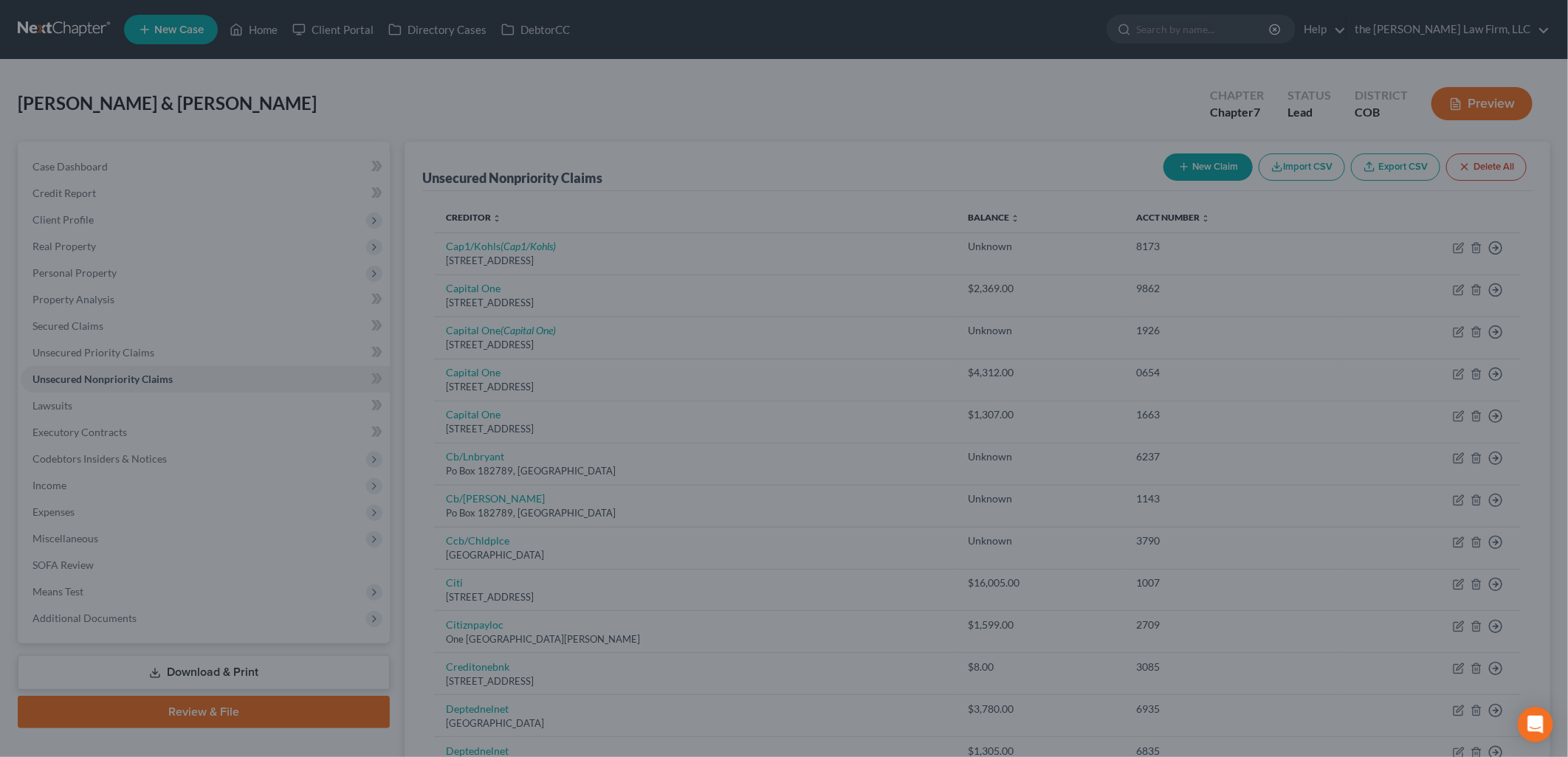
click at [97, 378] on div at bounding box center [784, 378] width 1568 height 757
click at [718, 96] on div at bounding box center [784, 378] width 1568 height 757
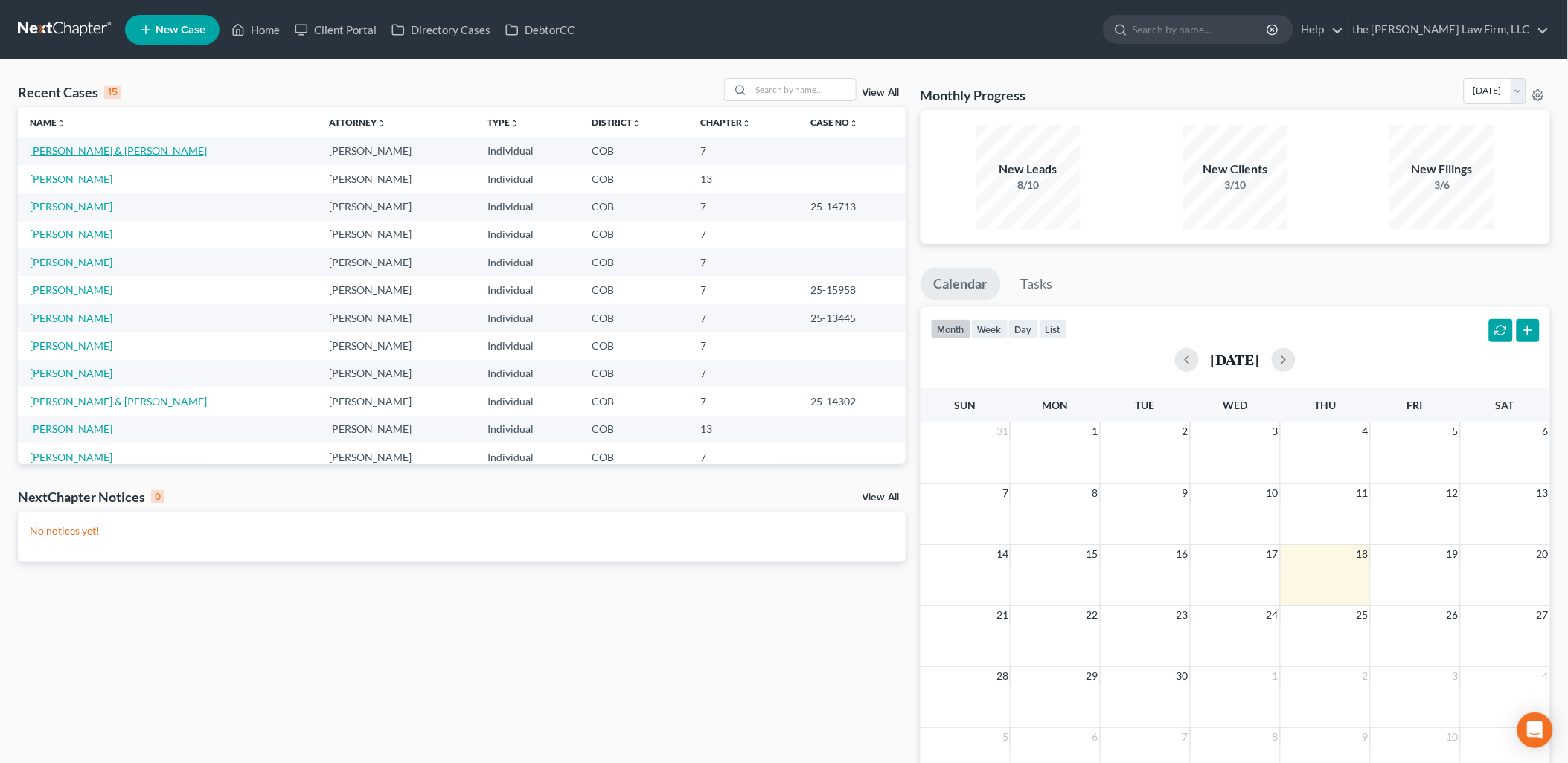
click at [71, 150] on link "[PERSON_NAME] & [PERSON_NAME]" at bounding box center [118, 150] width 177 height 13
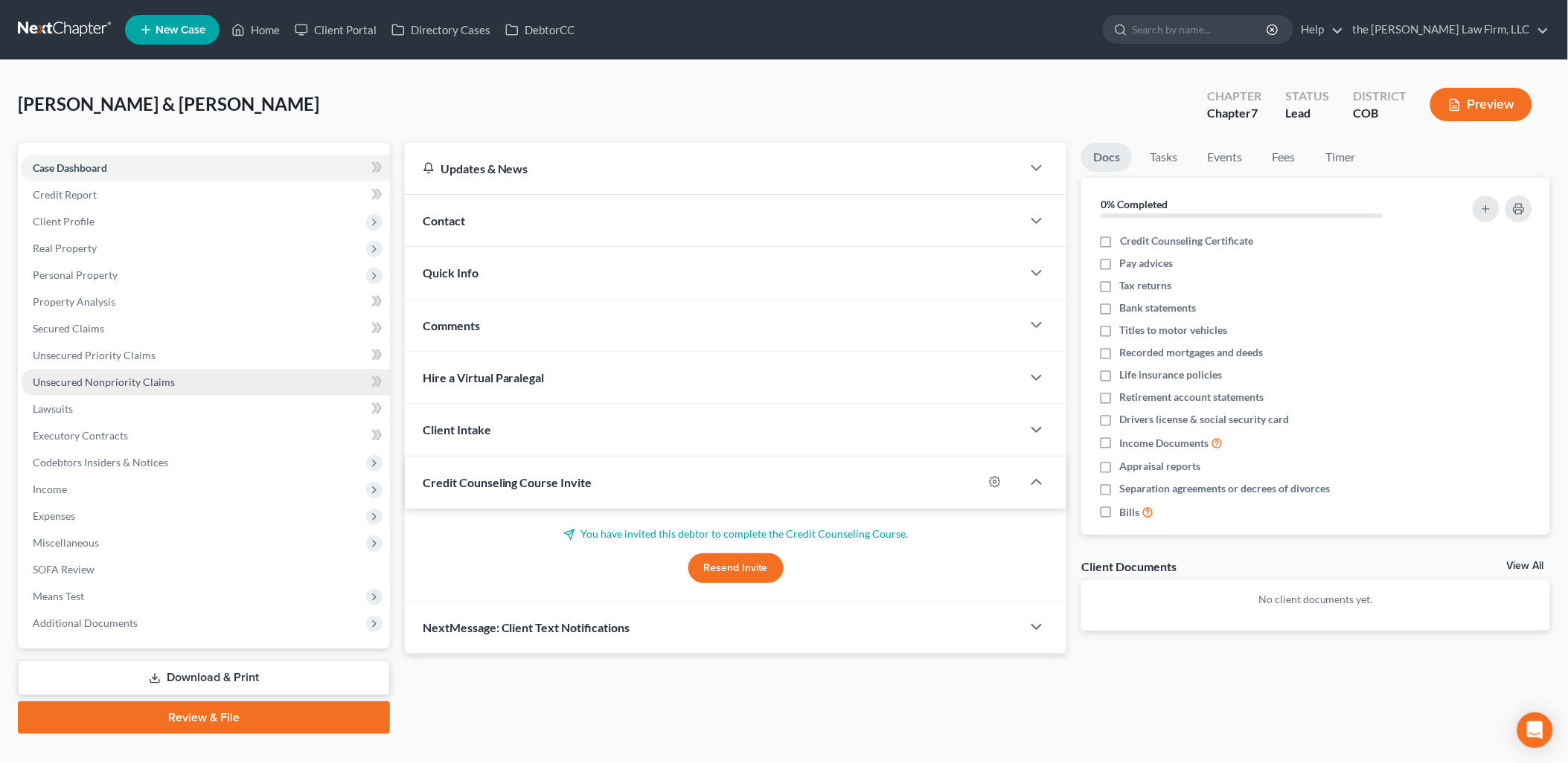
click at [76, 378] on span "Unsecured Nonpriority Claims" at bounding box center [104, 382] width 142 height 13
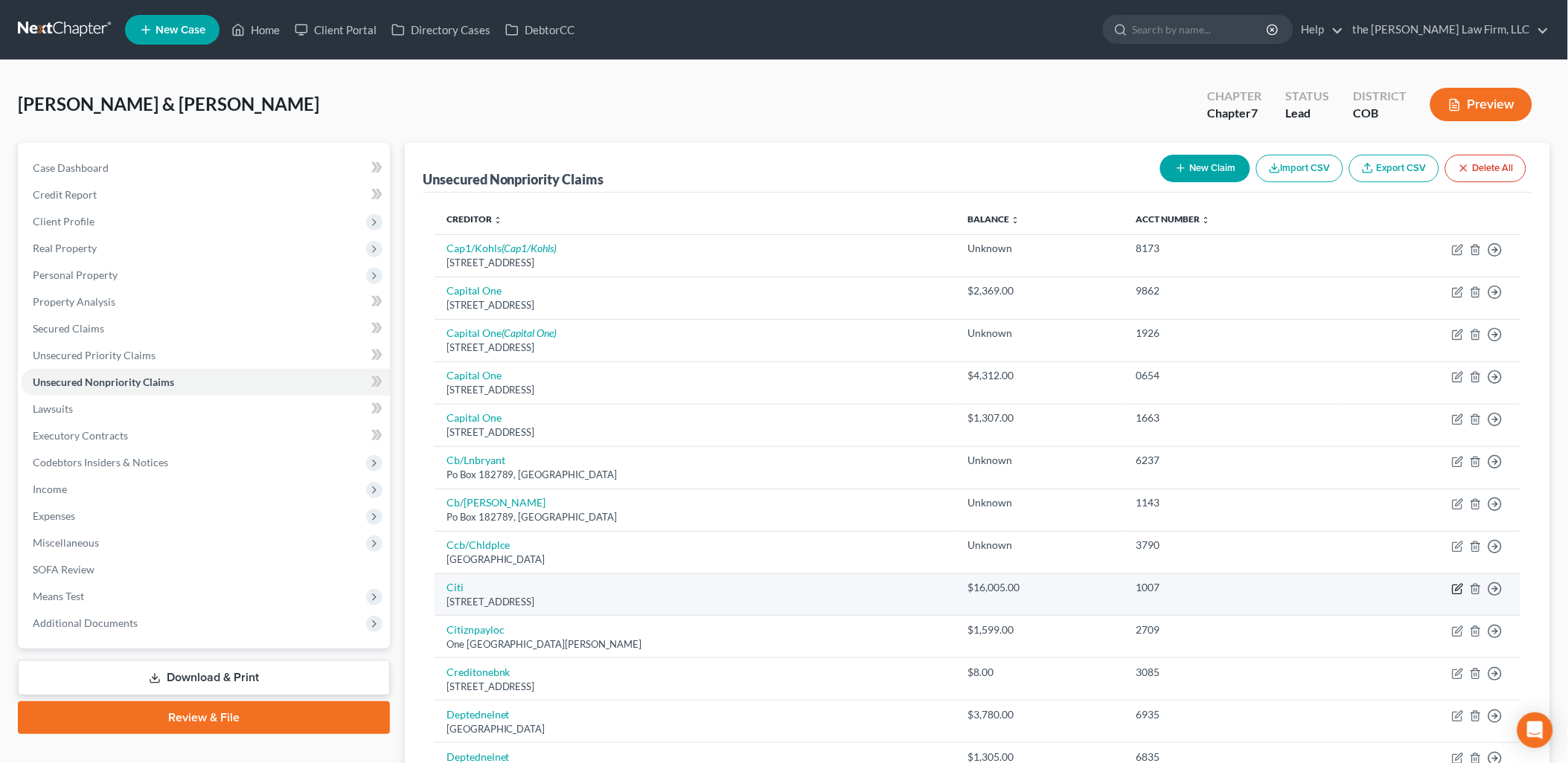
click at [1459, 589] on icon "button" at bounding box center [1458, 589] width 12 height 12
select select "43"
select select "0"
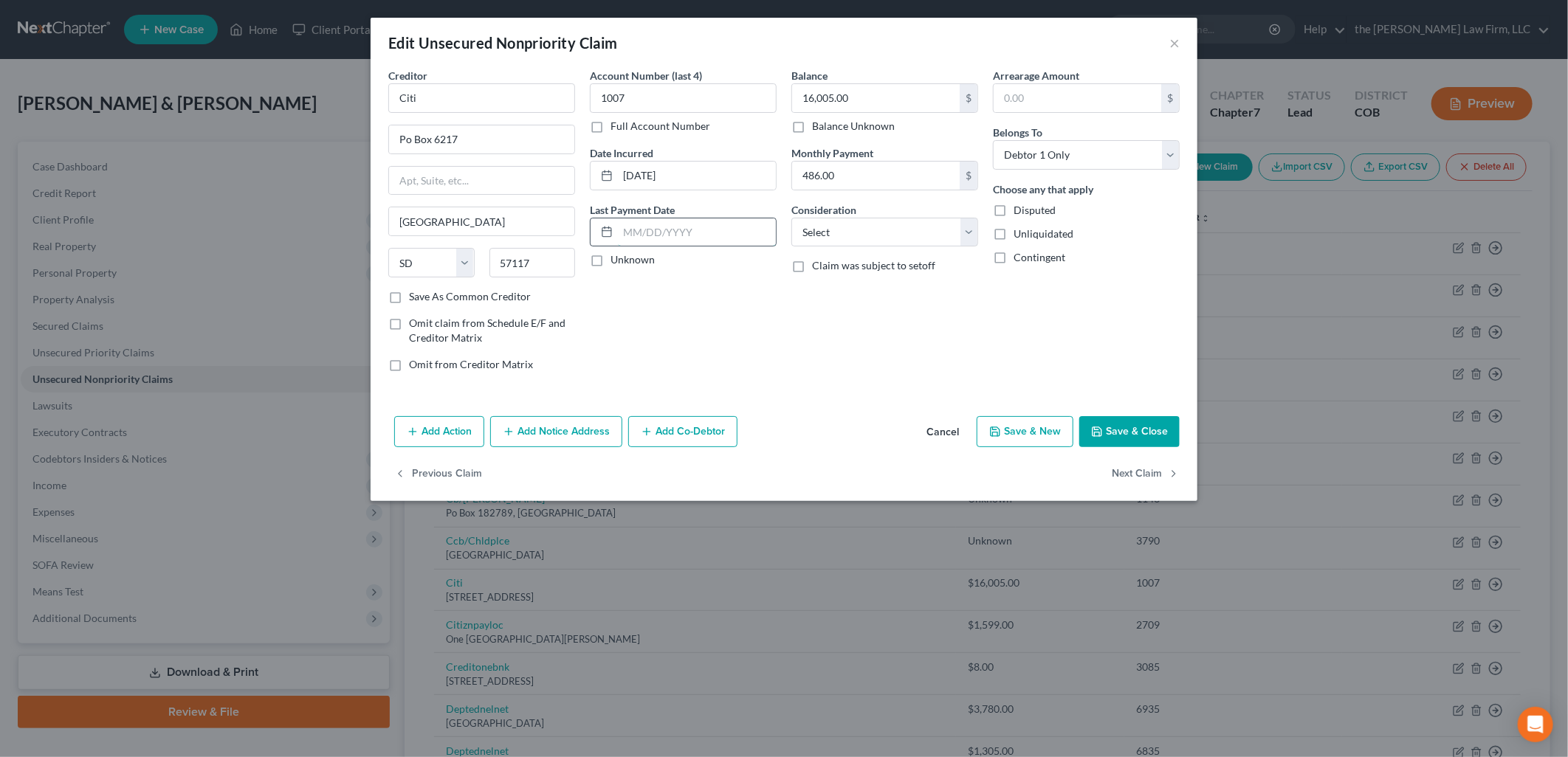
click at [702, 227] on input "text" at bounding box center [697, 232] width 158 height 28
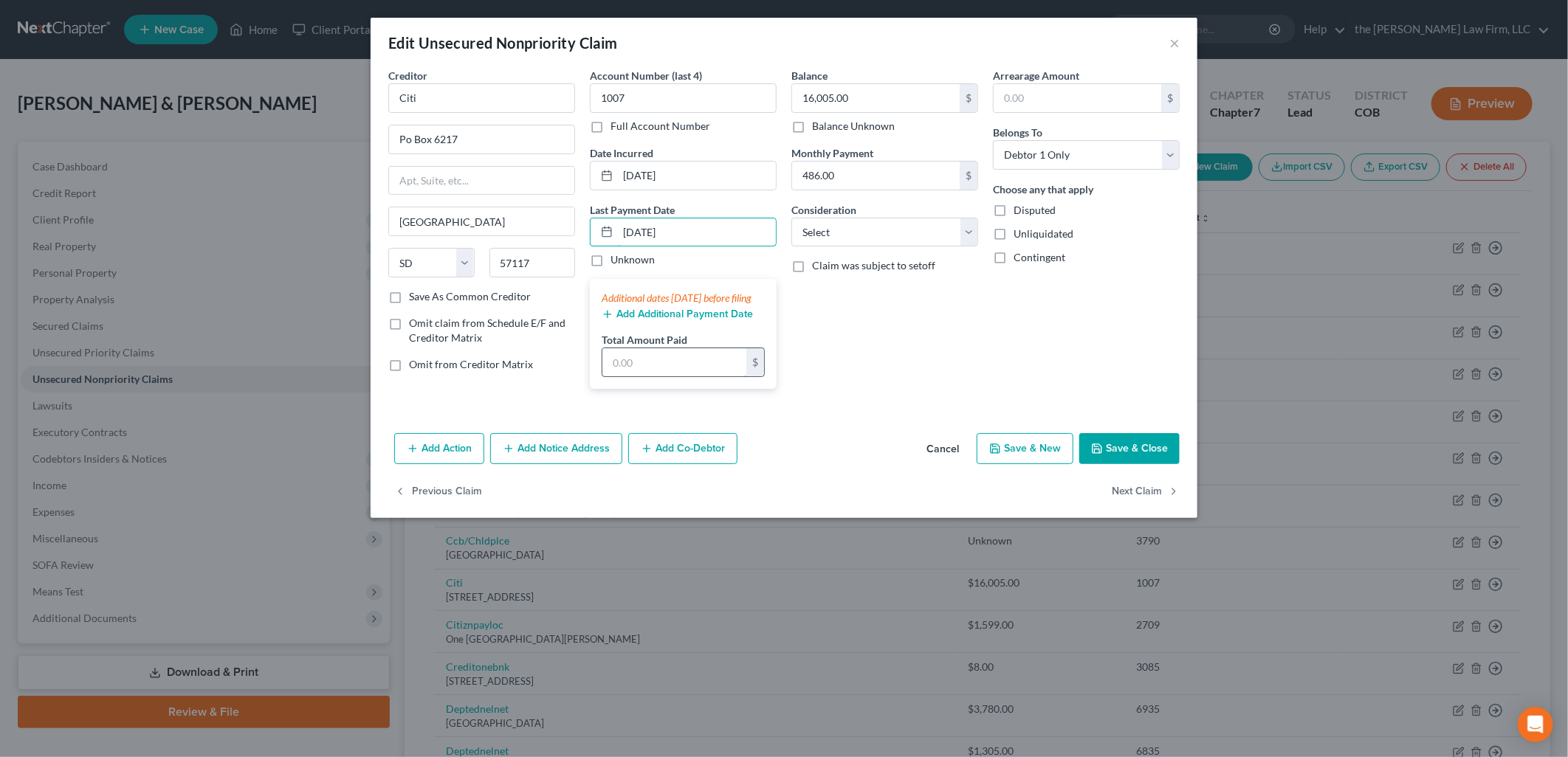
type input "9/1/2025"
click at [691, 376] on input "text" at bounding box center [674, 362] width 144 height 28
click at [734, 320] on button "Add Additional Payment Date" at bounding box center [677, 315] width 151 height 12
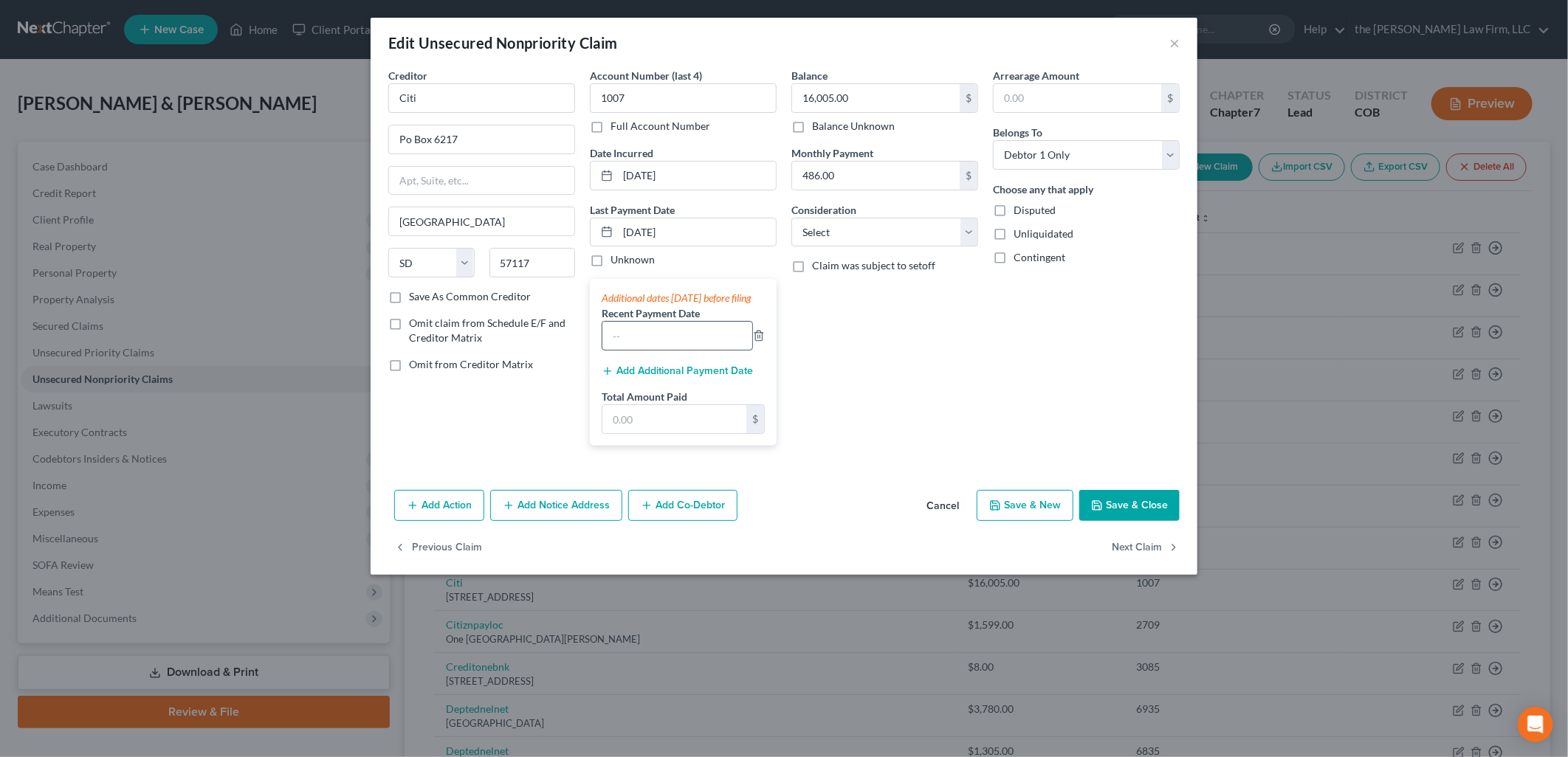
click at [660, 350] on input "text" at bounding box center [677, 336] width 150 height 28
type input "7/30/2025"
click at [644, 376] on div "Additional dates within 90 days before filing Recent Payment Date 7/30/2025 Add…" at bounding box center [683, 363] width 187 height 167
click at [643, 377] on button "Add Additional Payment Date" at bounding box center [677, 371] width 151 height 12
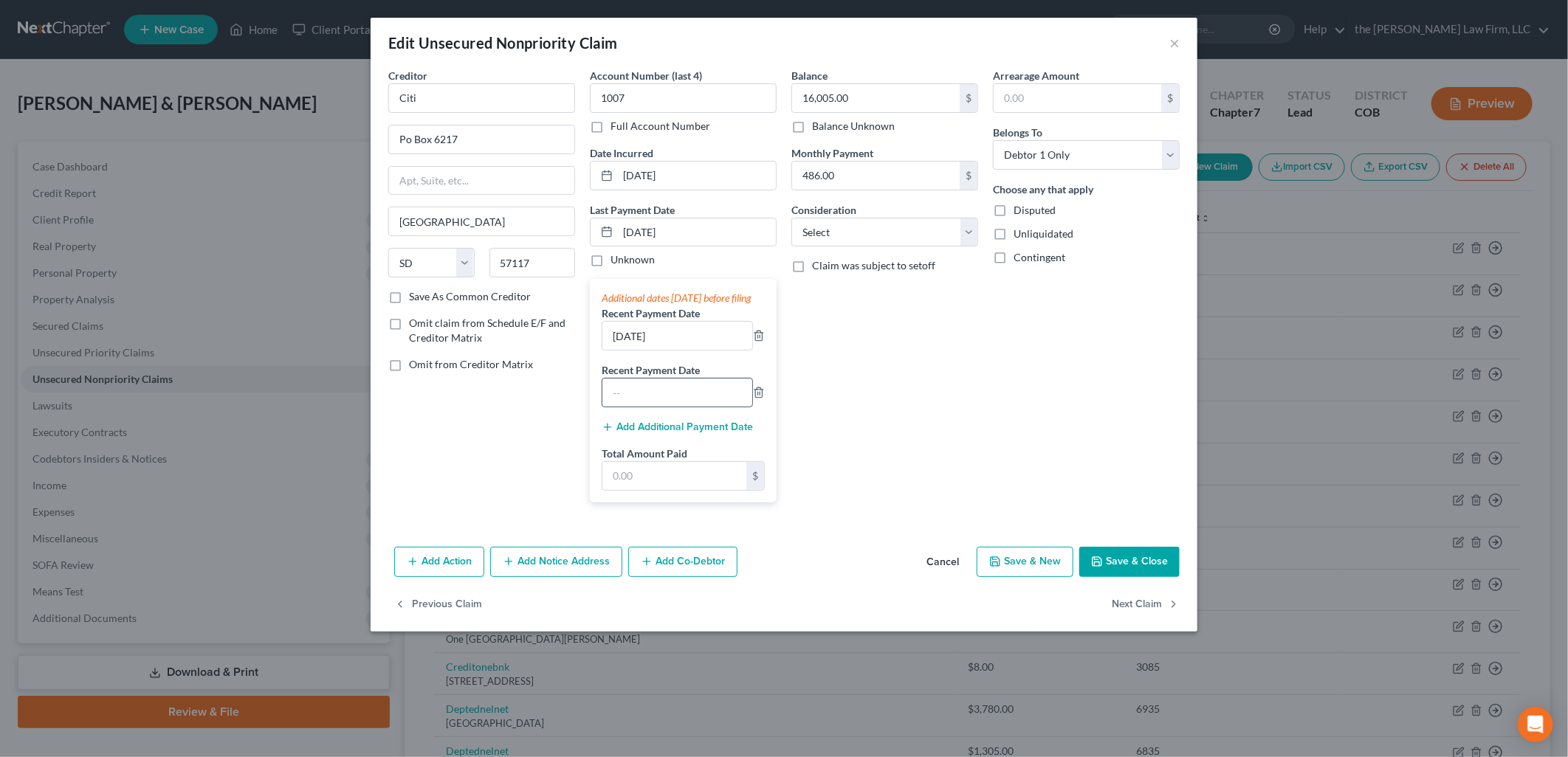
click at [632, 397] on input "text" at bounding box center [677, 392] width 150 height 28
type input "6/25/2025"
click at [903, 484] on div "Balance 16,005.00 $ Balance Unknown Balance Undetermined 16,005.00 $ Balance Un…" at bounding box center [885, 291] width 202 height 447
click at [640, 484] on input "text" at bounding box center [674, 475] width 144 height 28
type input "1,468.89"
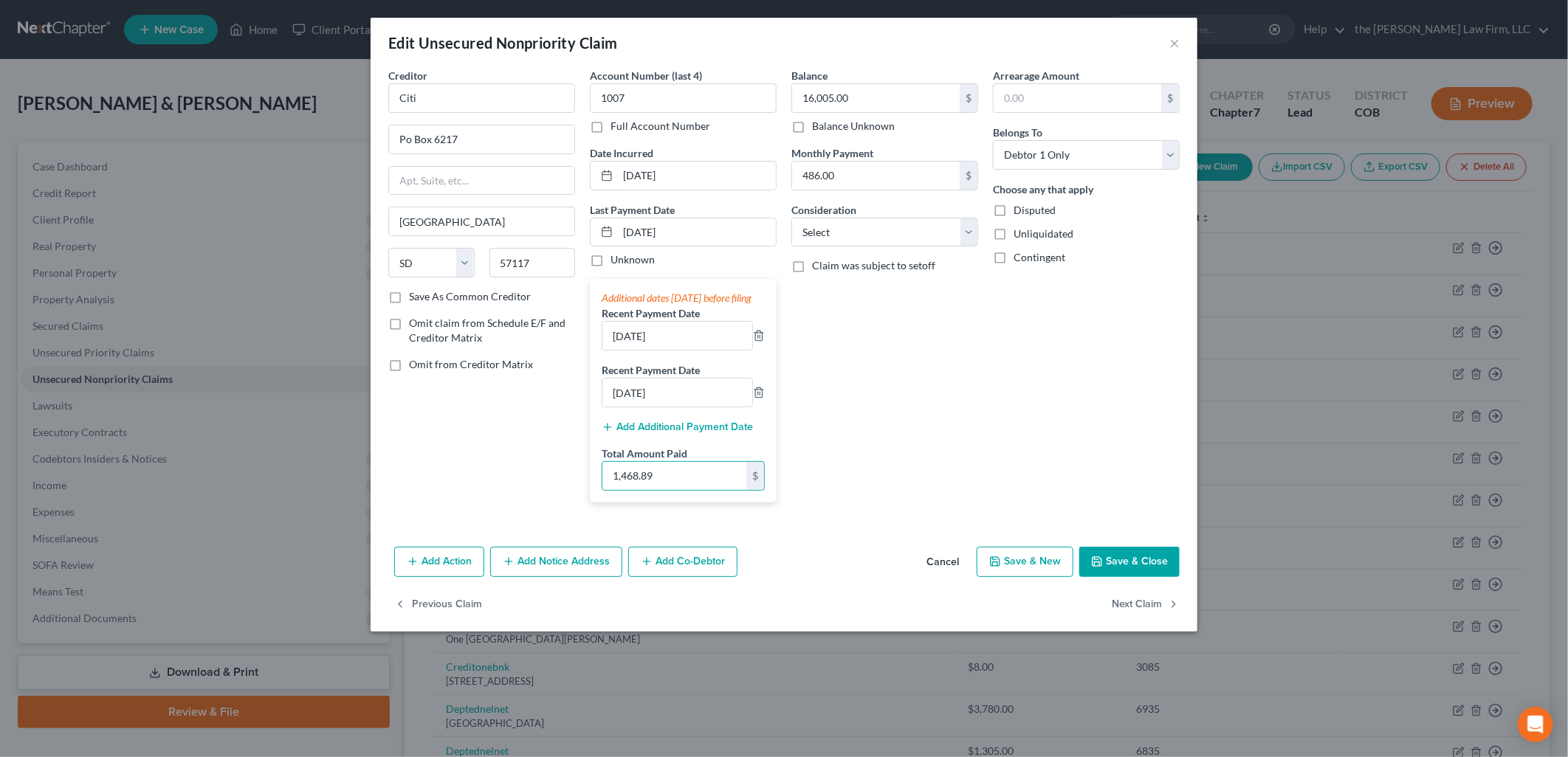
click at [884, 365] on div "Balance 16,005.00 $ Balance Unknown Balance Undetermined 16,005.00 $ Balance Un…" at bounding box center [885, 291] width 202 height 447
click at [1145, 578] on button "Save & Close" at bounding box center [1129, 562] width 100 height 31
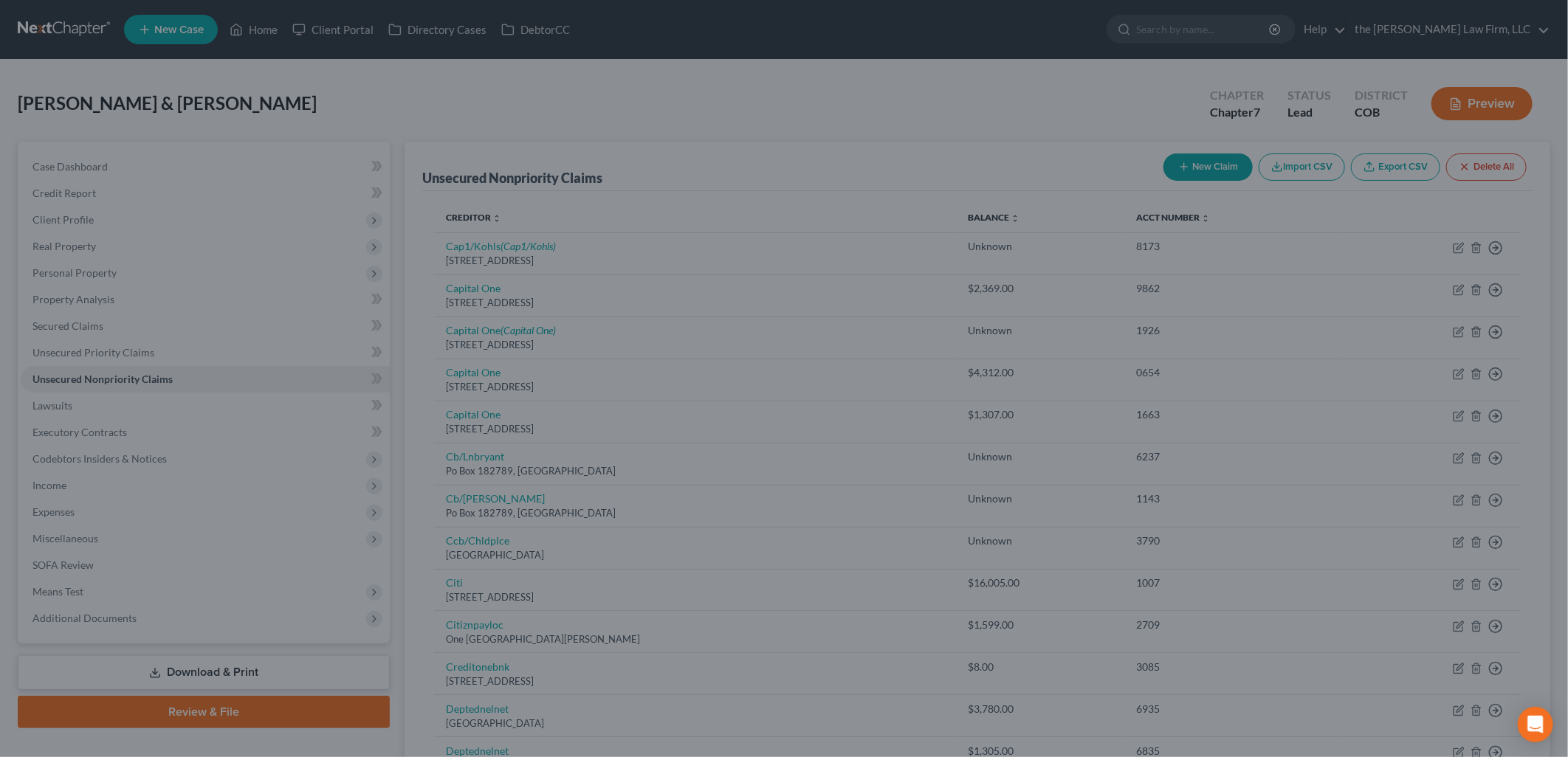
type input "0"
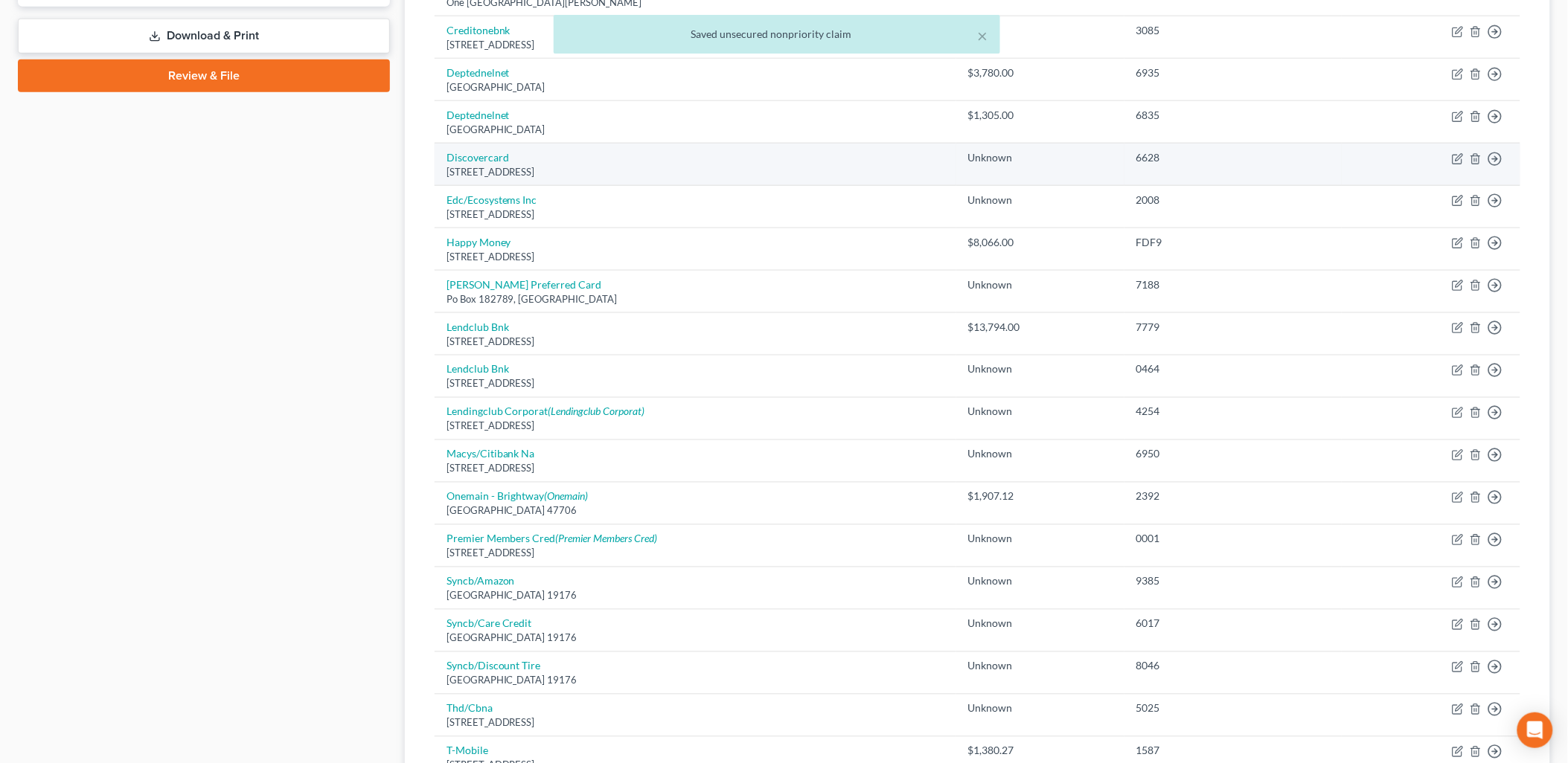
scroll to position [660, 0]
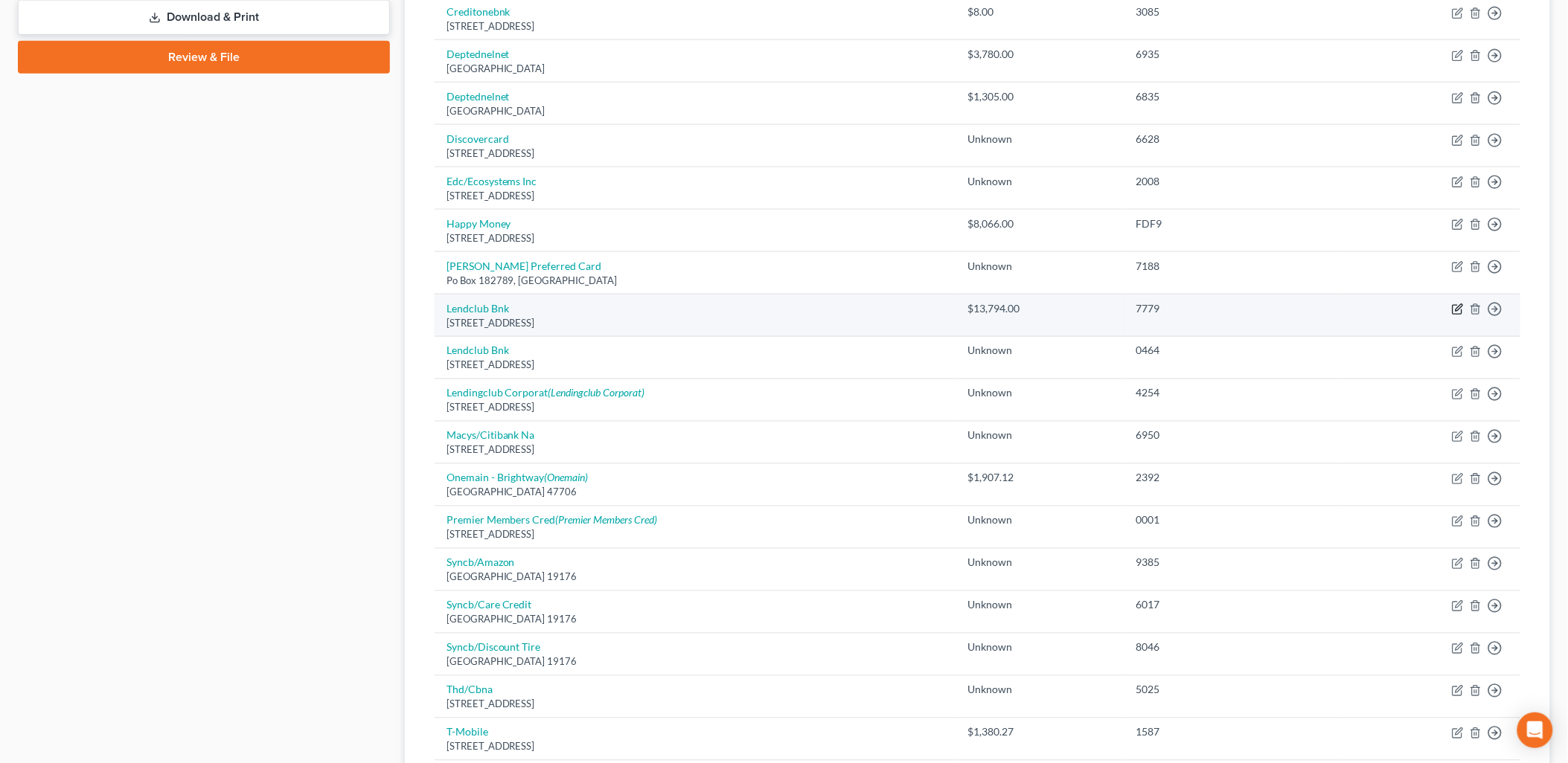
click at [1456, 313] on icon "button" at bounding box center [1458, 309] width 12 height 12
select select "4"
select select "2"
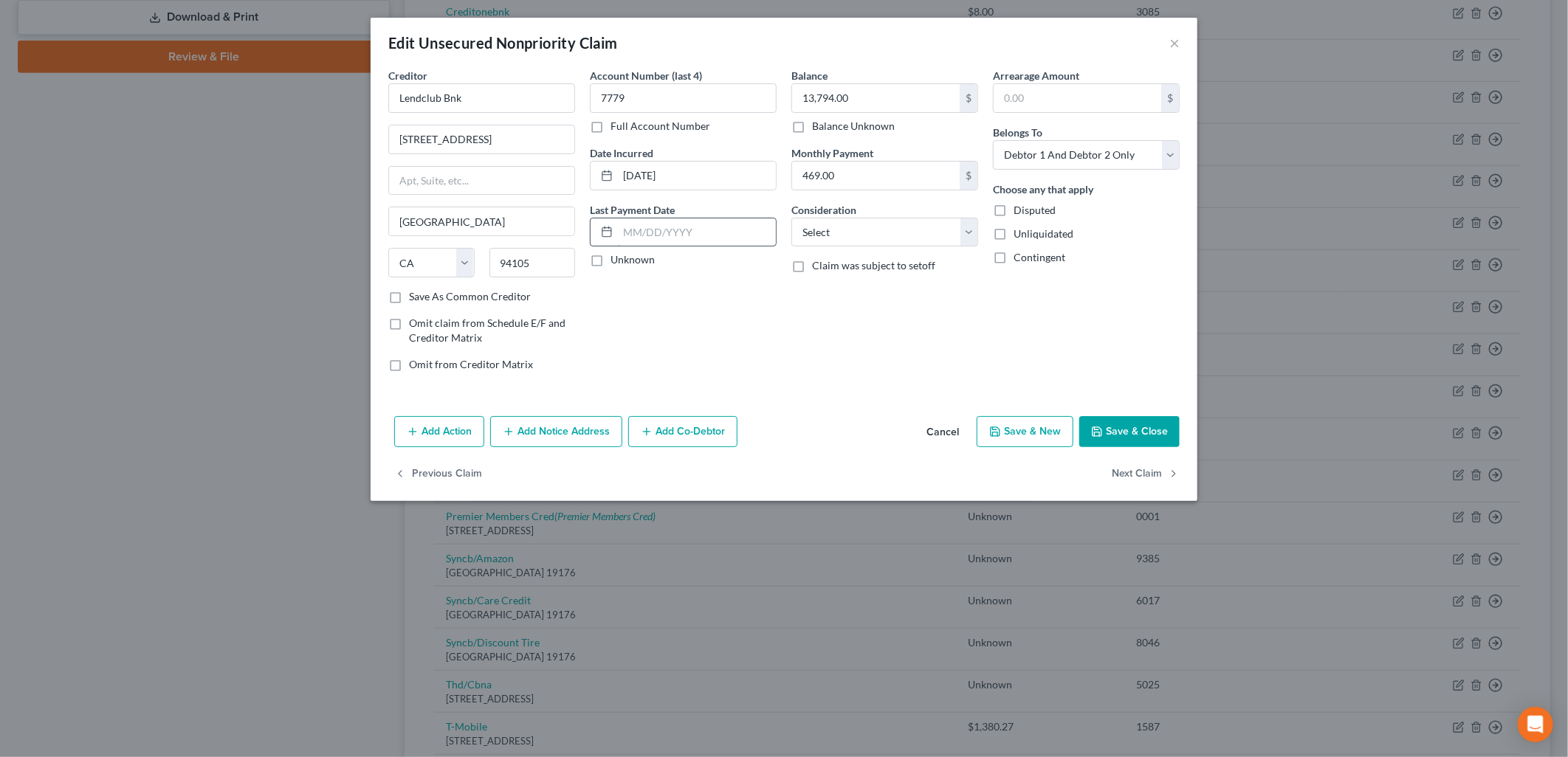
click at [726, 223] on input "text" at bounding box center [697, 232] width 158 height 28
drag, startPoint x: 726, startPoint y: 223, endPoint x: 437, endPoint y: 284, distance: 295.4
click at [437, 284] on div "Creditor * Lendclub Bnk 595 Market St San Francisco State AL AK AR AZ CA CO CT …" at bounding box center [784, 226] width 806 height 316
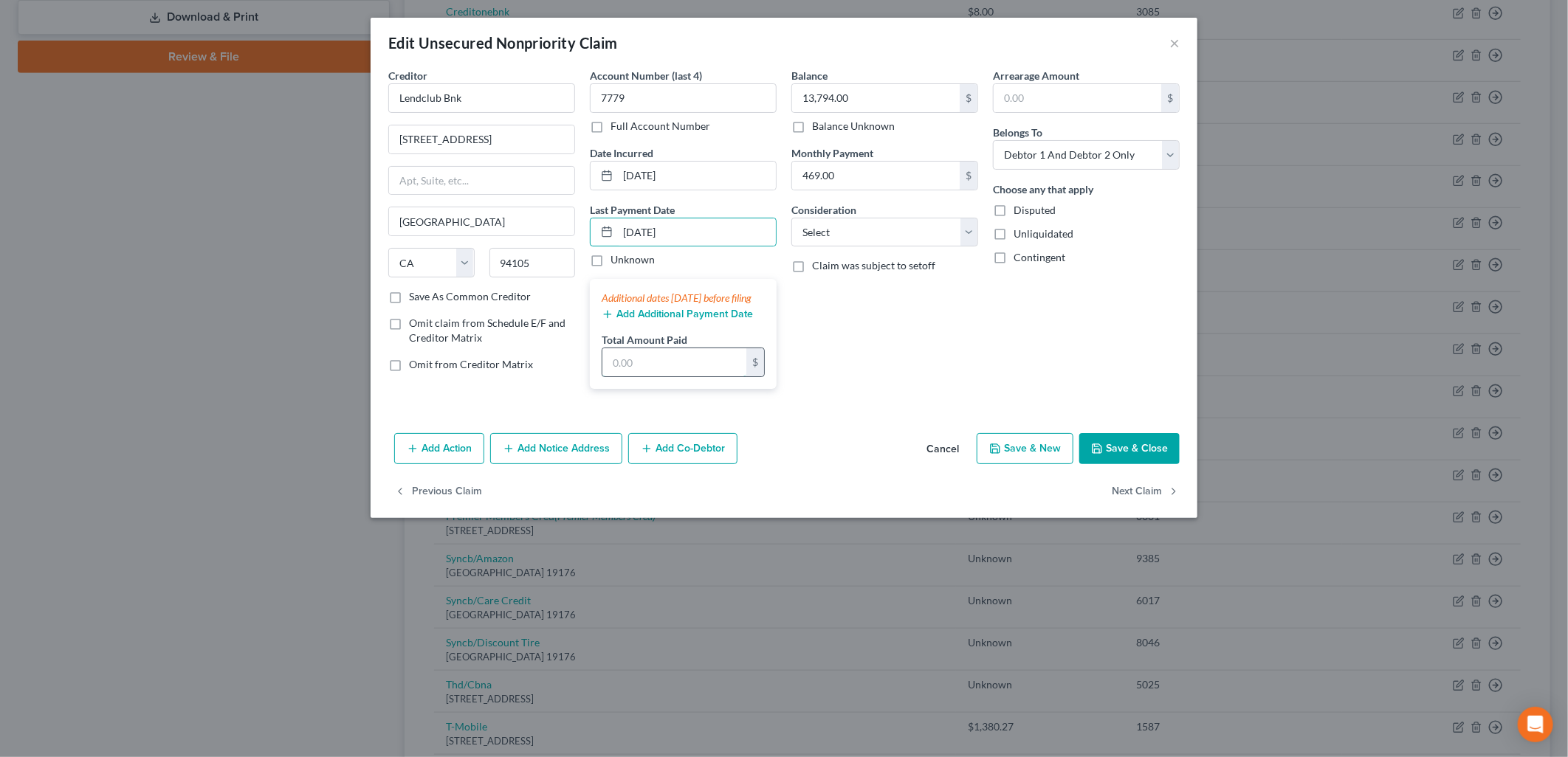
click at [677, 376] on input "text" at bounding box center [674, 362] width 144 height 28
click at [629, 230] on input "8/25/2025" at bounding box center [697, 232] width 158 height 28
click at [1263, 80] on div "Edit Unsecured Nonpriority Claim × Creditor * Lendclub Bnk 595 Market St San Fr…" at bounding box center [784, 378] width 1568 height 757
drag, startPoint x: 689, startPoint y: 237, endPoint x: 615, endPoint y: 236, distance: 74.0
click at [615, 236] on div "6/25/2025" at bounding box center [683, 232] width 187 height 29
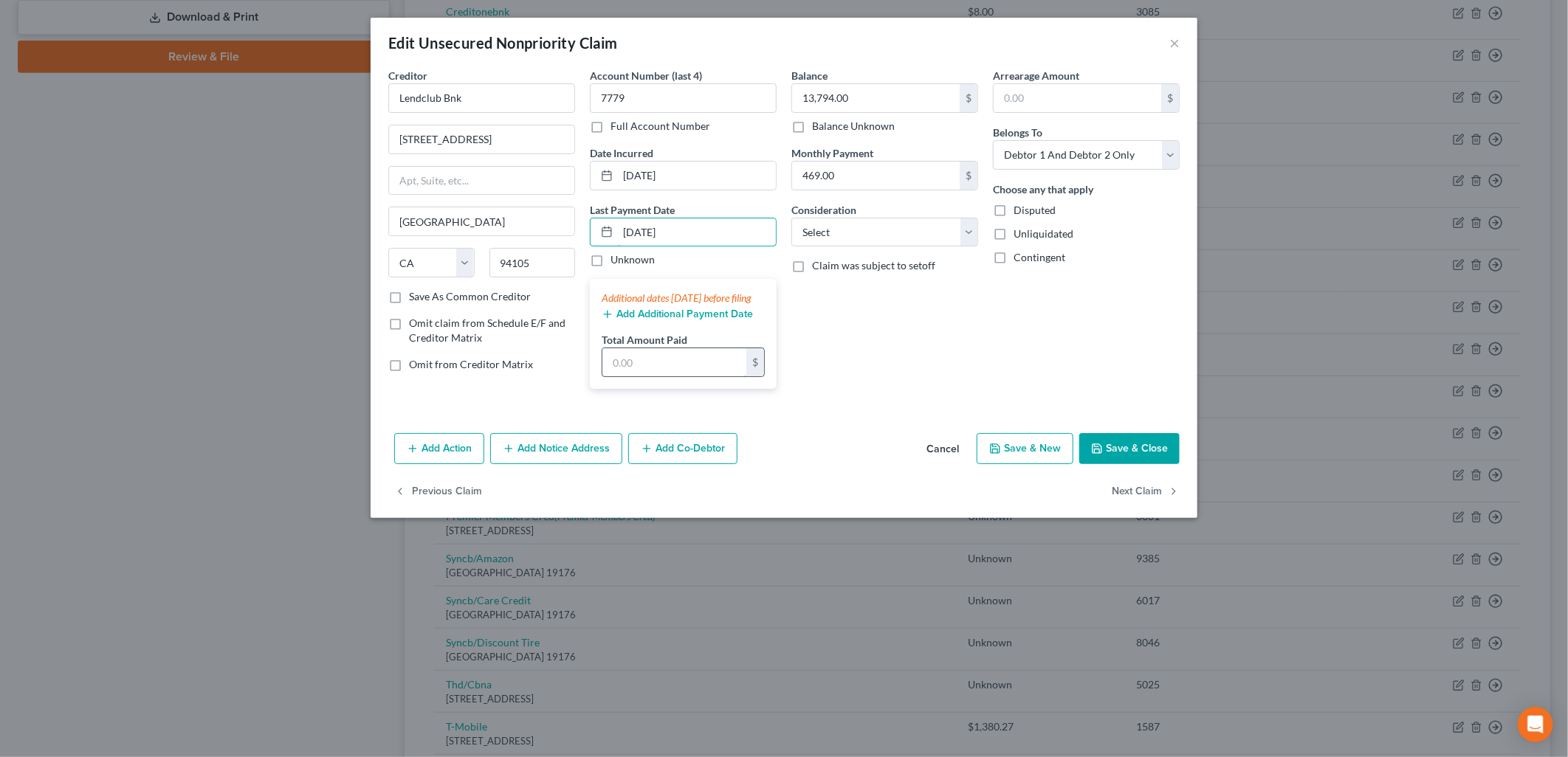
type input "8/25/2025"
click at [648, 373] on input "text" at bounding box center [674, 362] width 144 height 28
type input "1,409.16"
click at [1120, 464] on button "Save & Close" at bounding box center [1129, 448] width 100 height 31
type input "0"
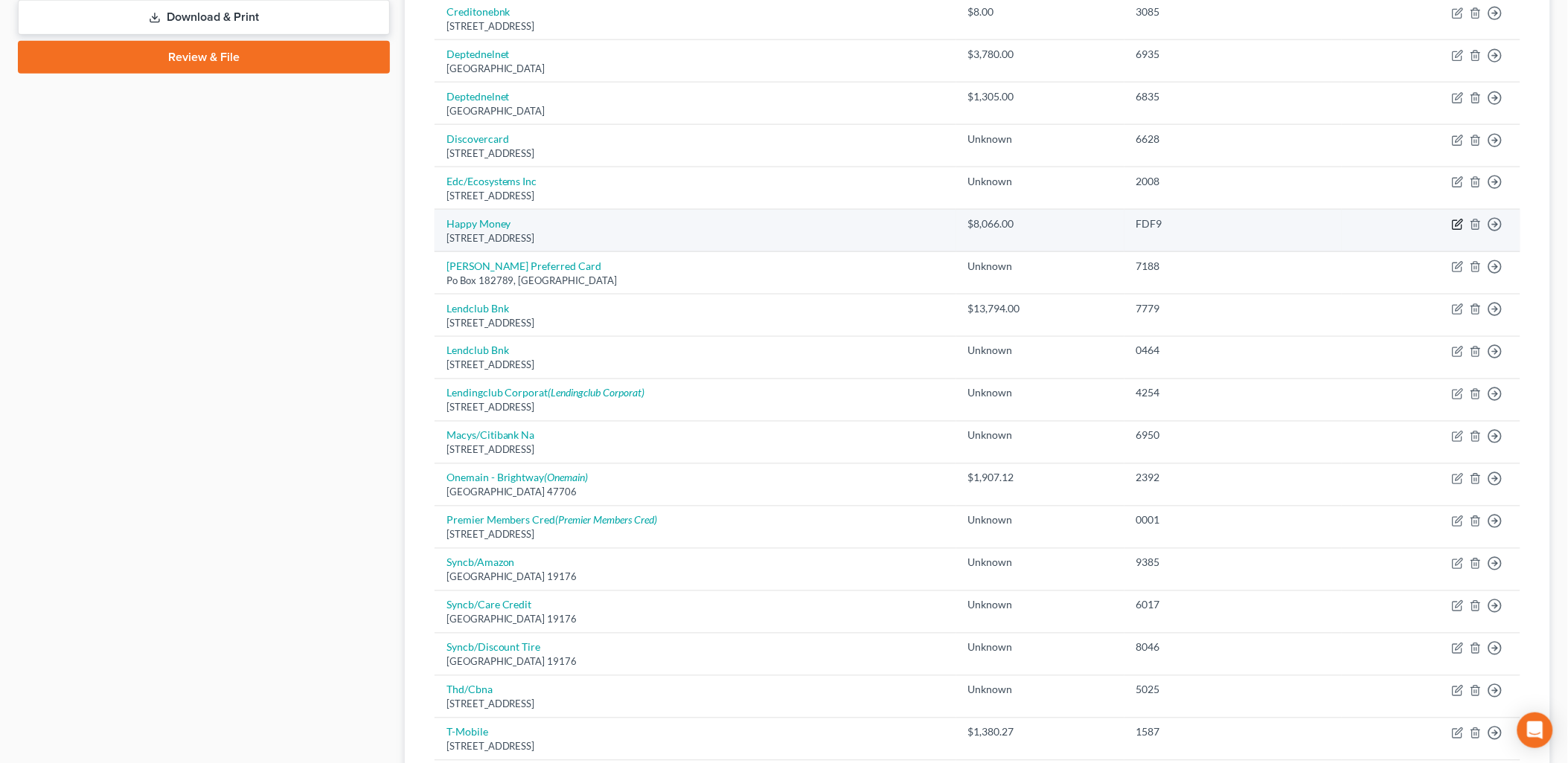
click at [1459, 220] on icon "button" at bounding box center [1458, 225] width 12 height 12
select select "4"
select select "0"
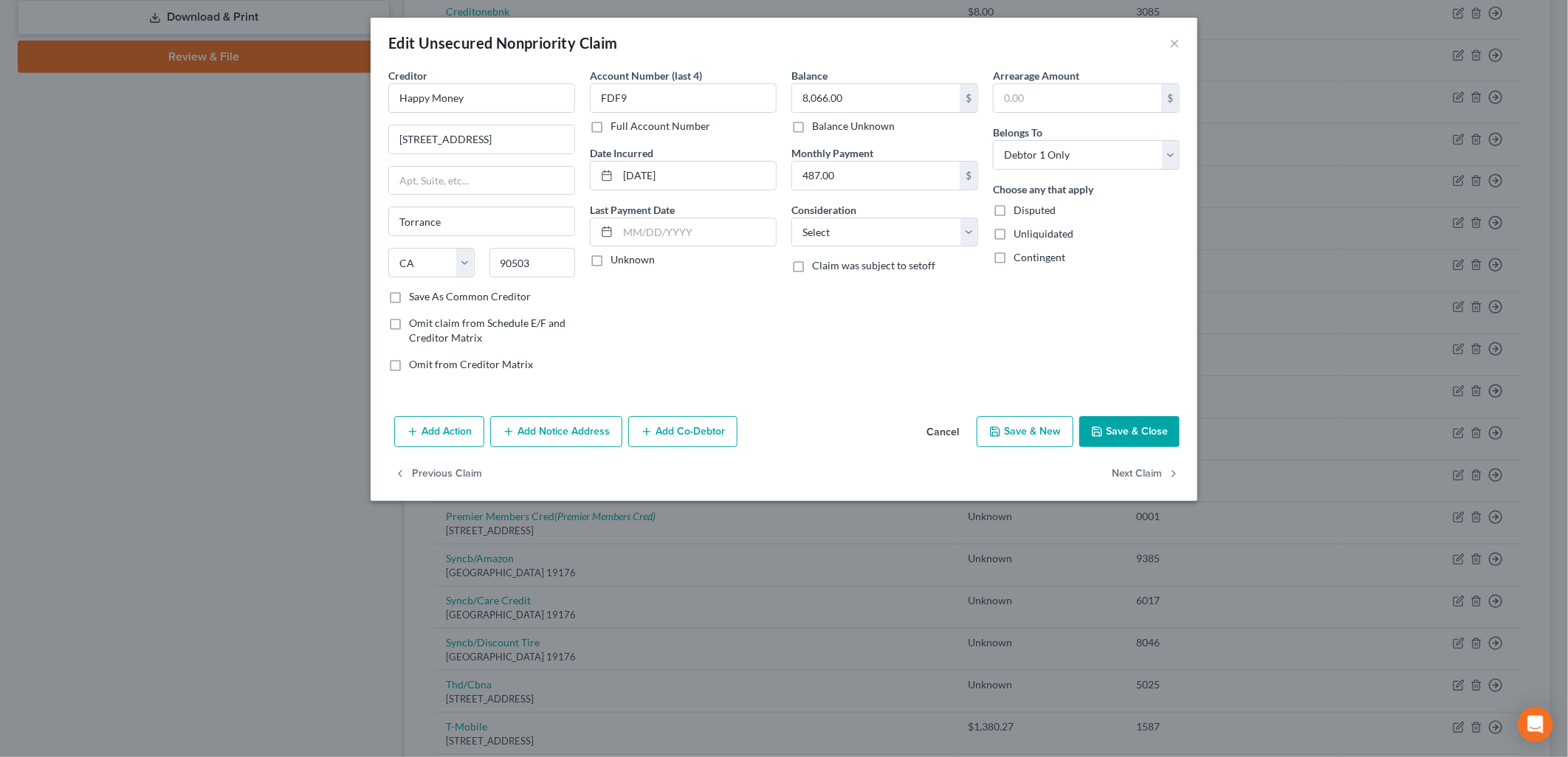
click at [713, 214] on div "Last Payment Date Unknown" at bounding box center [683, 235] width 187 height 66
click at [740, 237] on input "text" at bounding box center [697, 232] width 158 height 28
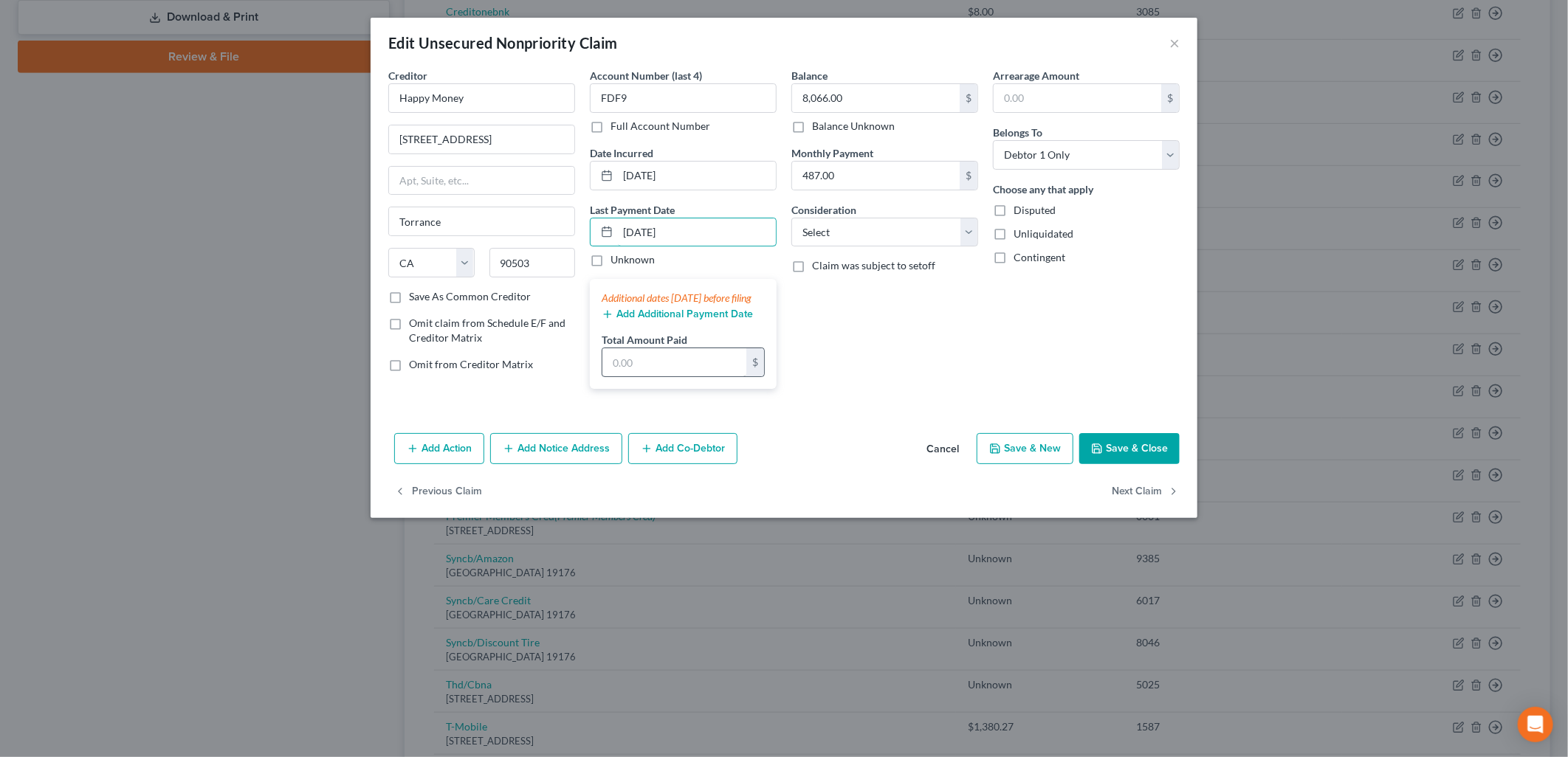
type input "7/21/2025"
click at [647, 374] on input "text" at bounding box center [674, 362] width 144 height 28
type input "975.10"
click at [898, 294] on div "Balance 8,066.00 $ Balance Unknown Balance Undetermined 8,066.00 $ Balance Unkn…" at bounding box center [885, 235] width 202 height 333
click at [1147, 452] on button "Save & Close" at bounding box center [1129, 448] width 100 height 31
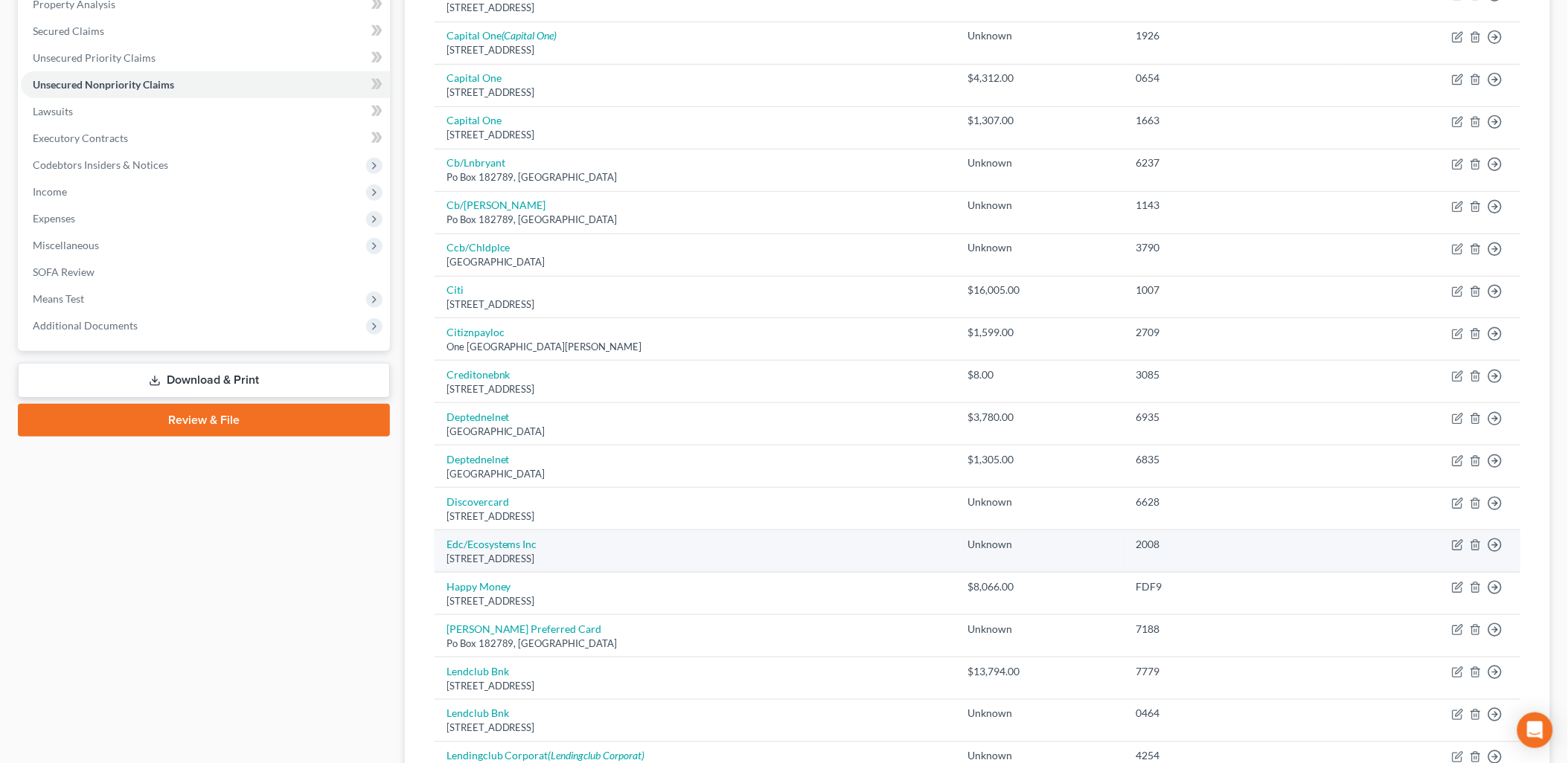
scroll to position [0, 0]
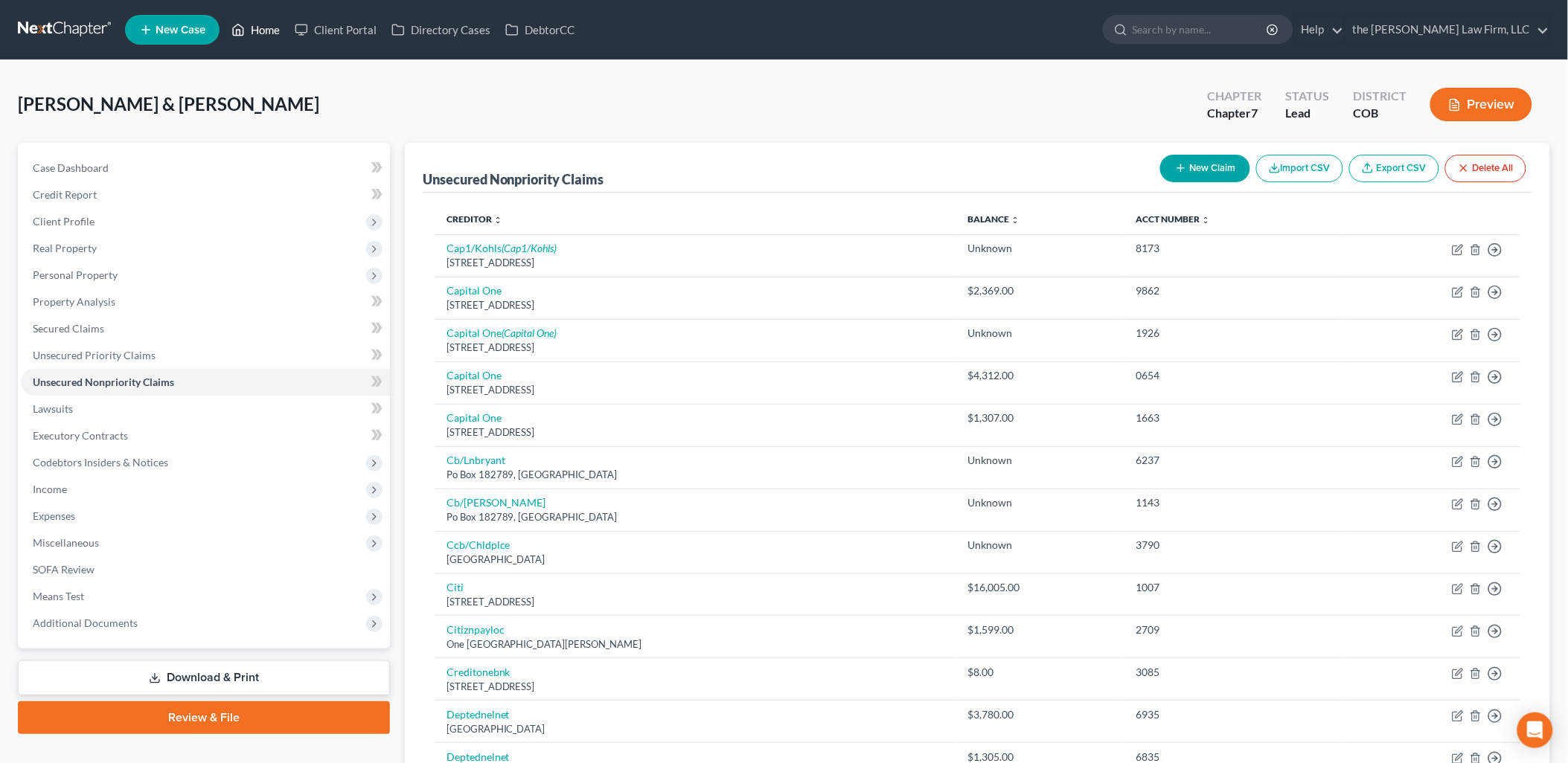
click at [240, 22] on icon at bounding box center [238, 30] width 14 height 18
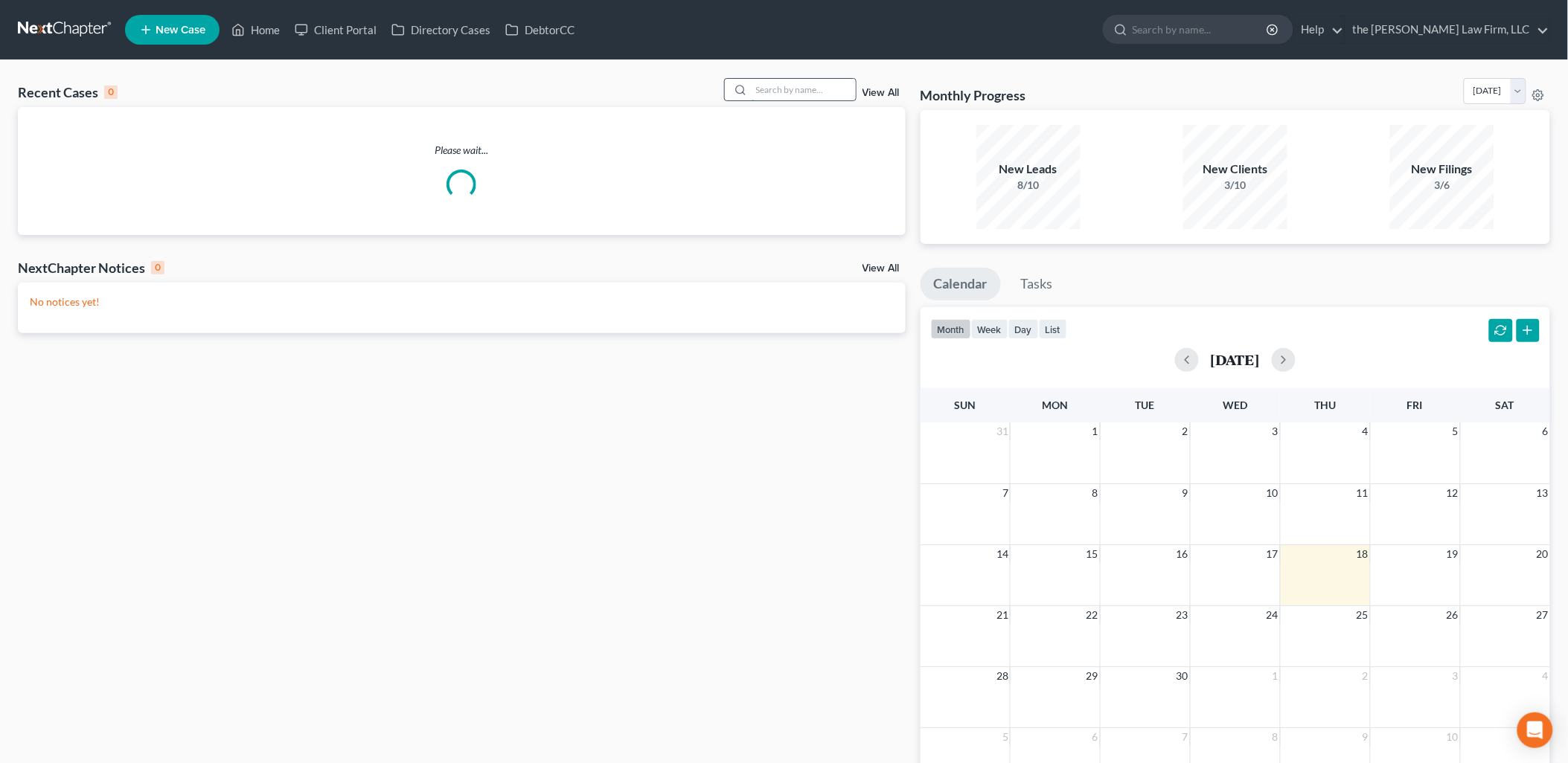
click at [804, 97] on input "search" at bounding box center [803, 89] width 104 height 21
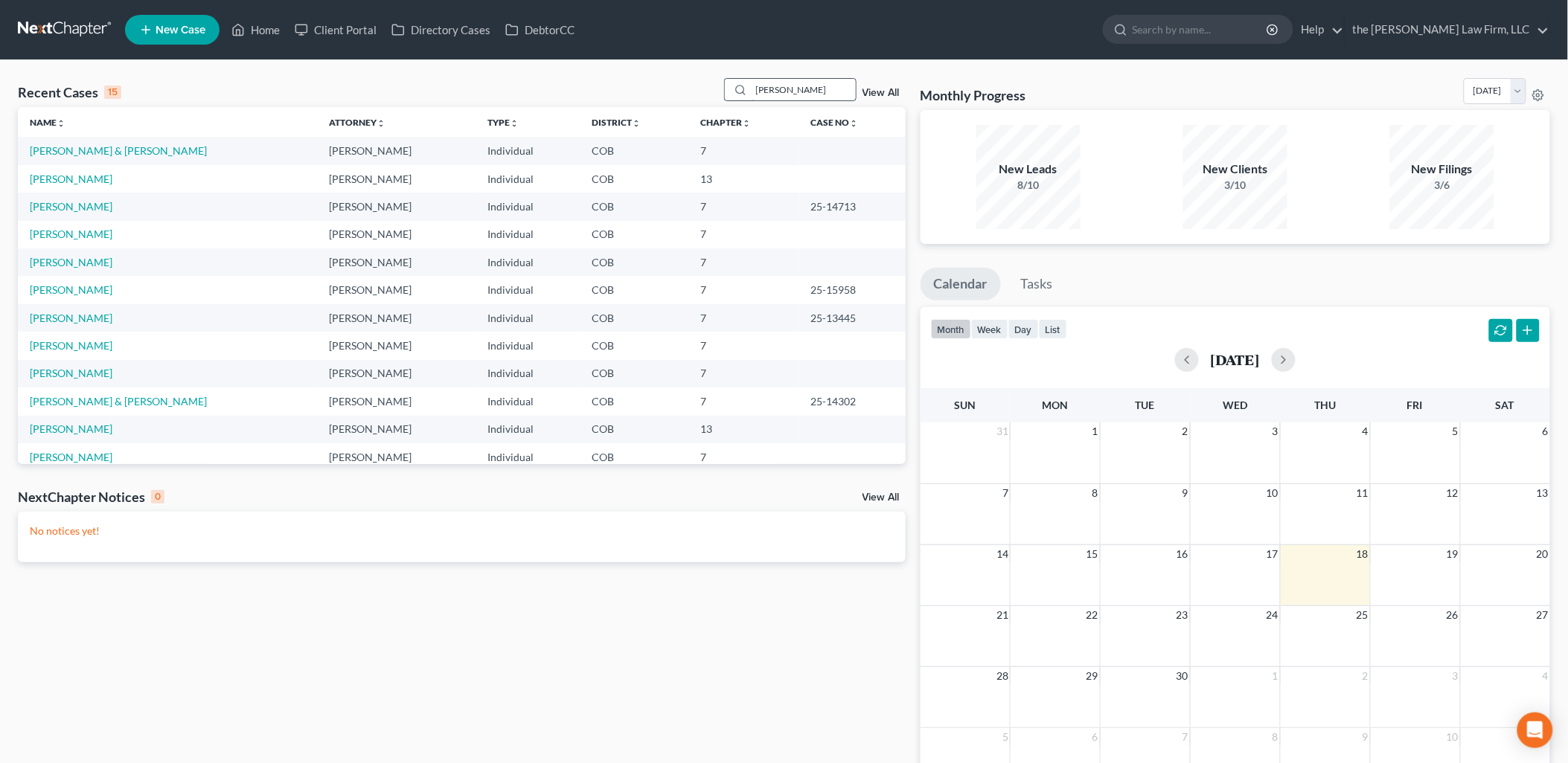
type input "Garcia"
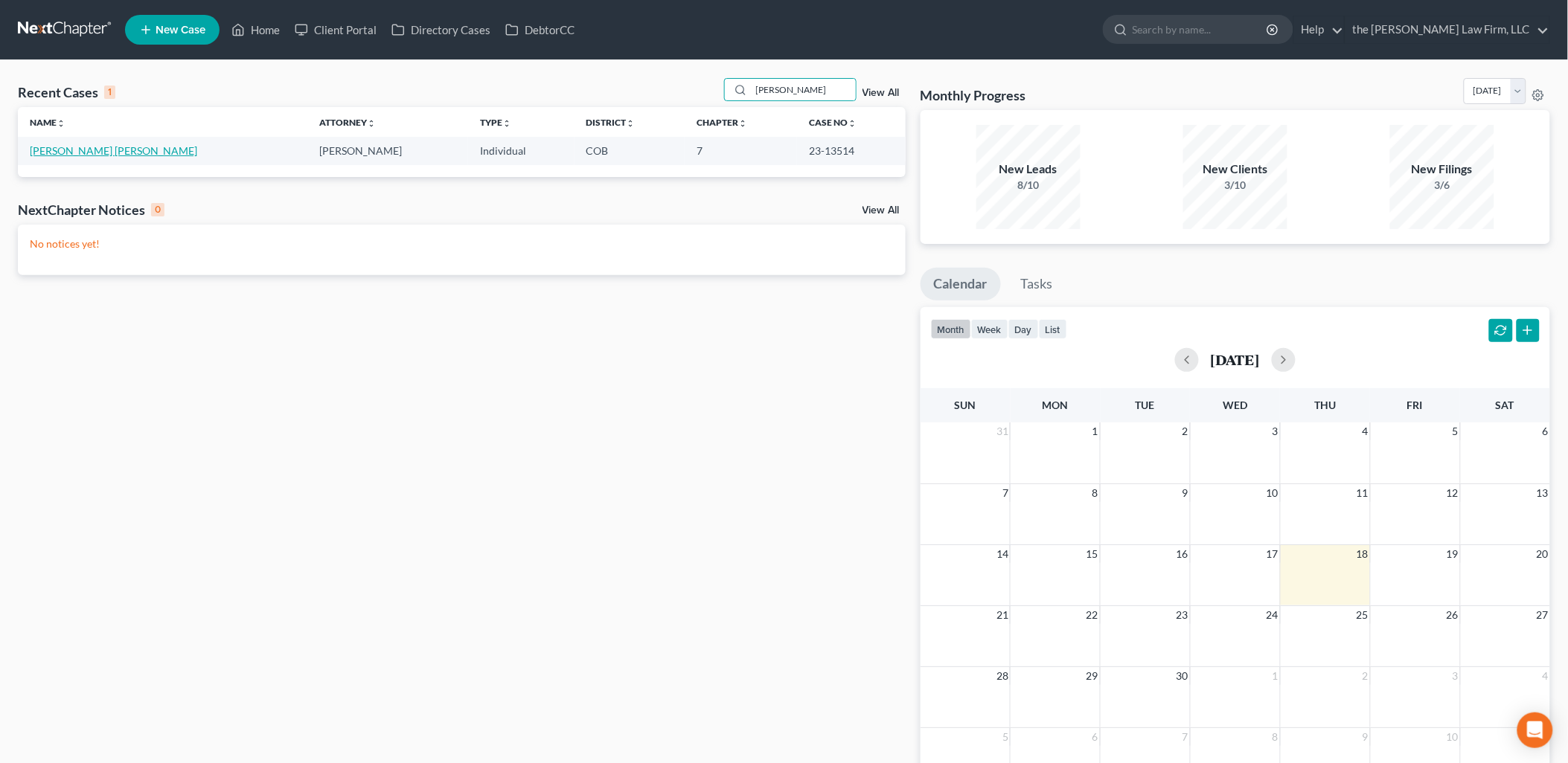
click at [120, 154] on link "Garcia Osorio, Oscar" at bounding box center [113, 150] width 167 height 13
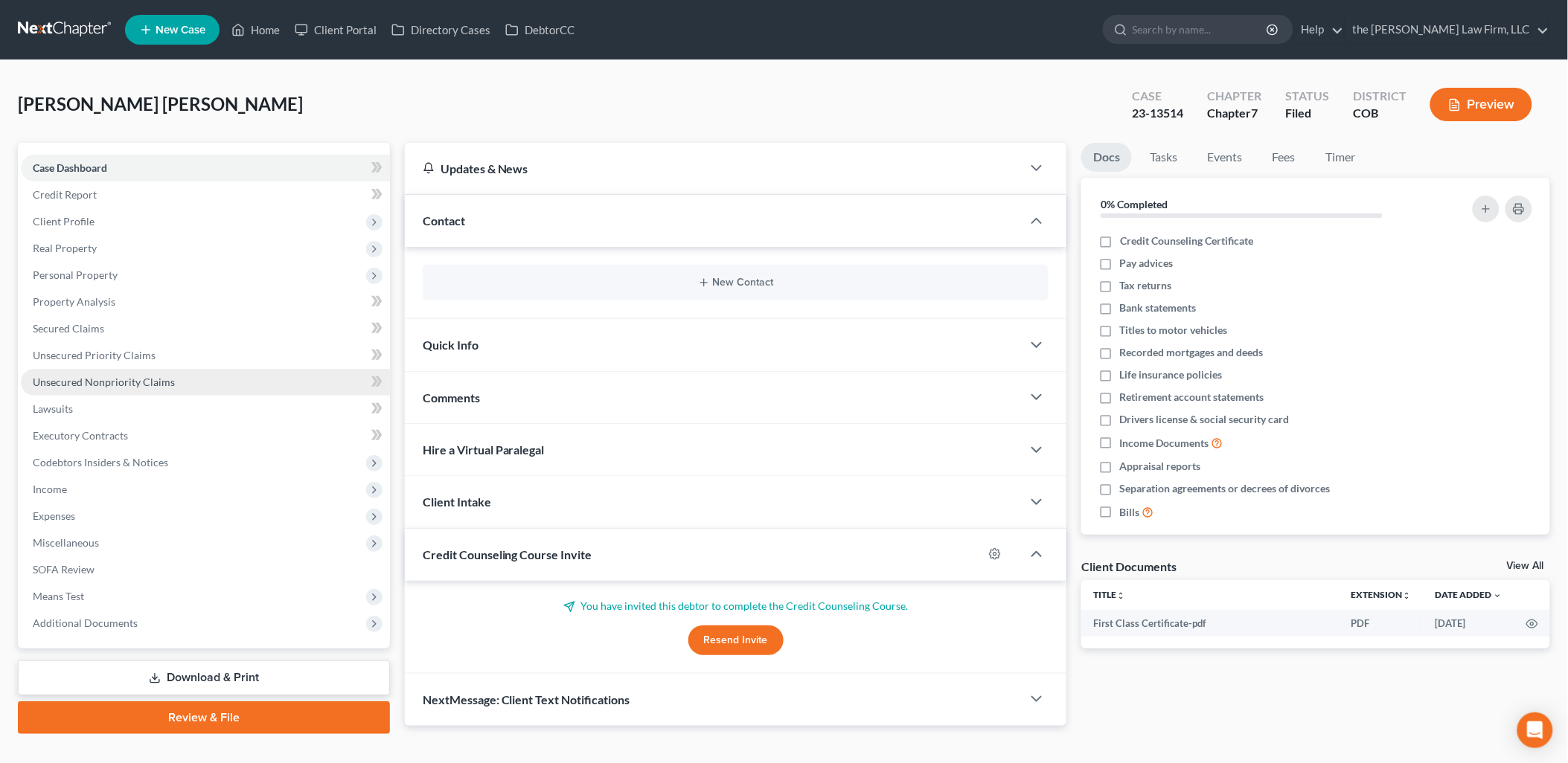
click at [83, 379] on span "Unsecured Nonpriority Claims" at bounding box center [104, 382] width 142 height 13
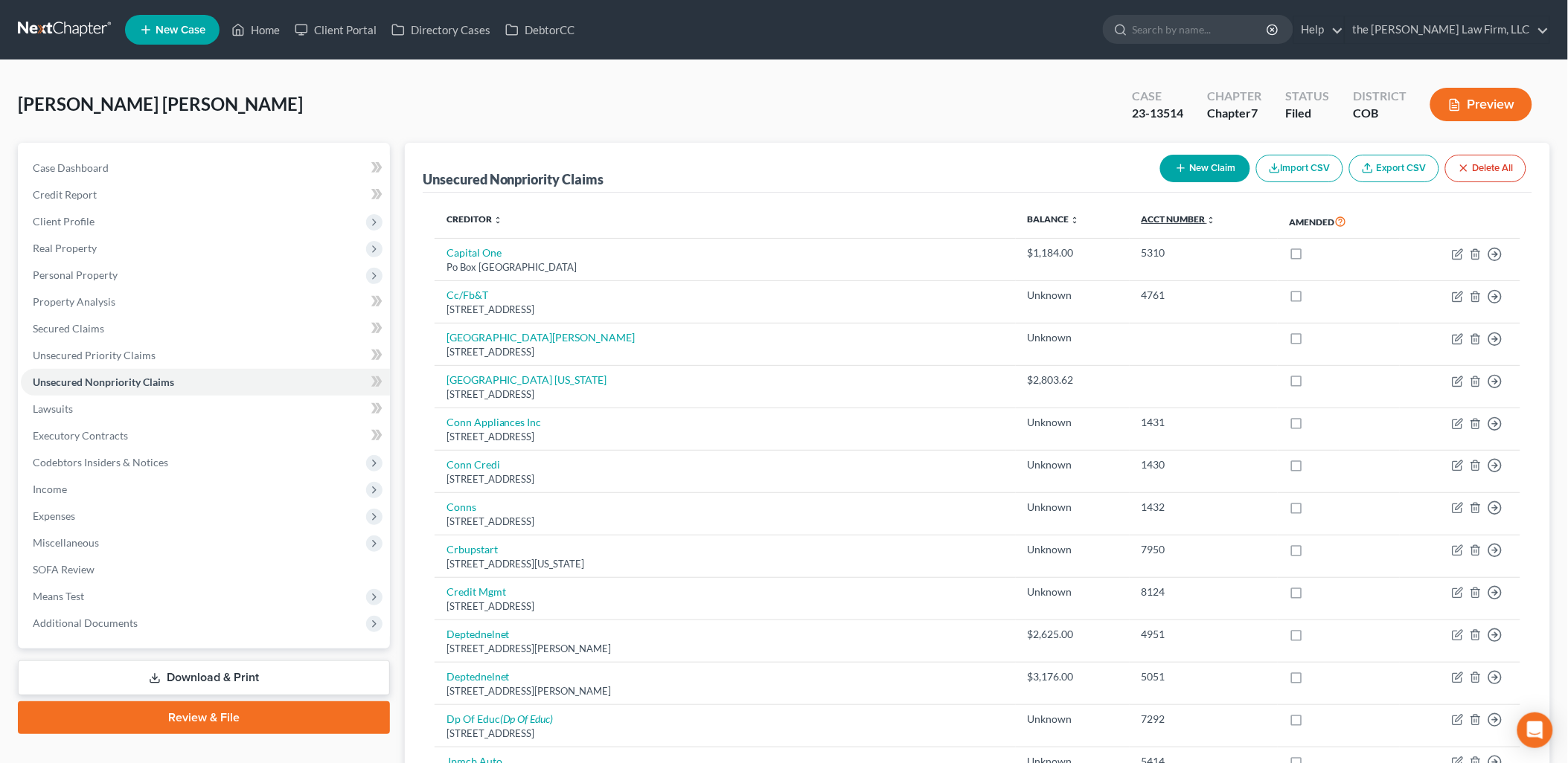
click at [1169, 220] on link "Acct Number expand_more expand_less unfold_more" at bounding box center [1179, 219] width 75 height 11
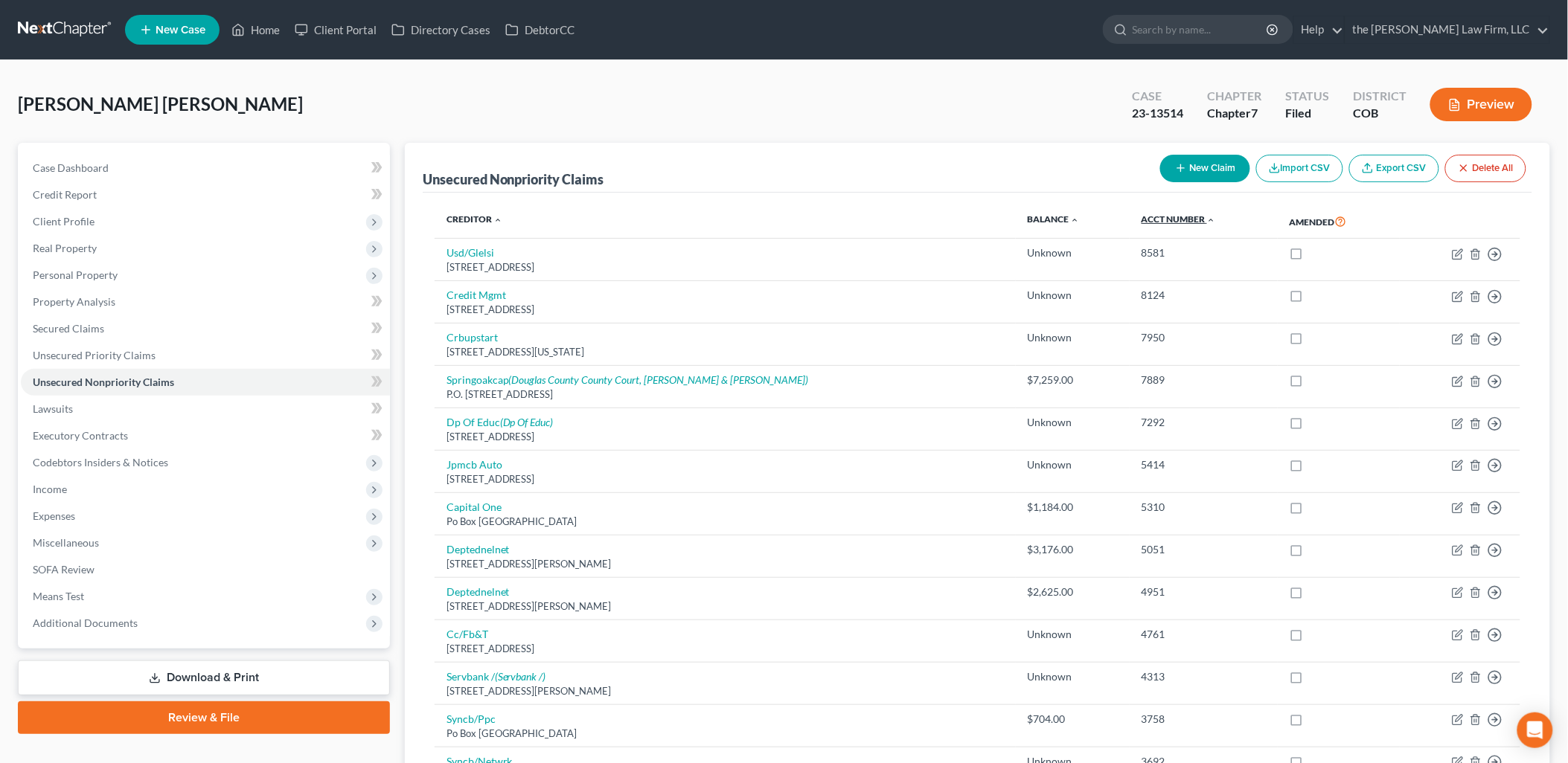
click at [1169, 220] on link "Acct Number expand_more expand_less unfold_more" at bounding box center [1179, 219] width 75 height 11
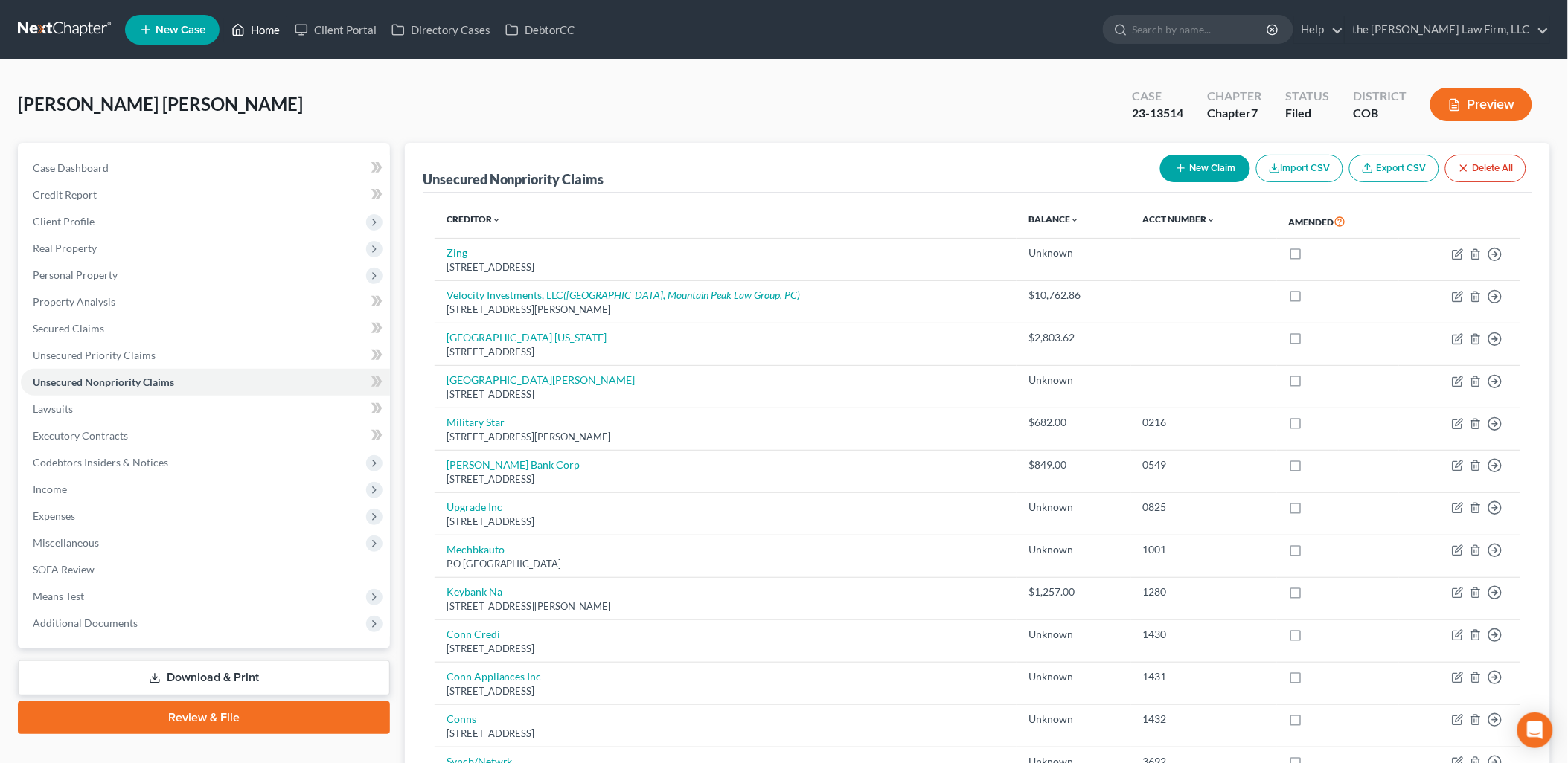
click at [260, 20] on link "Home" at bounding box center [255, 30] width 64 height 27
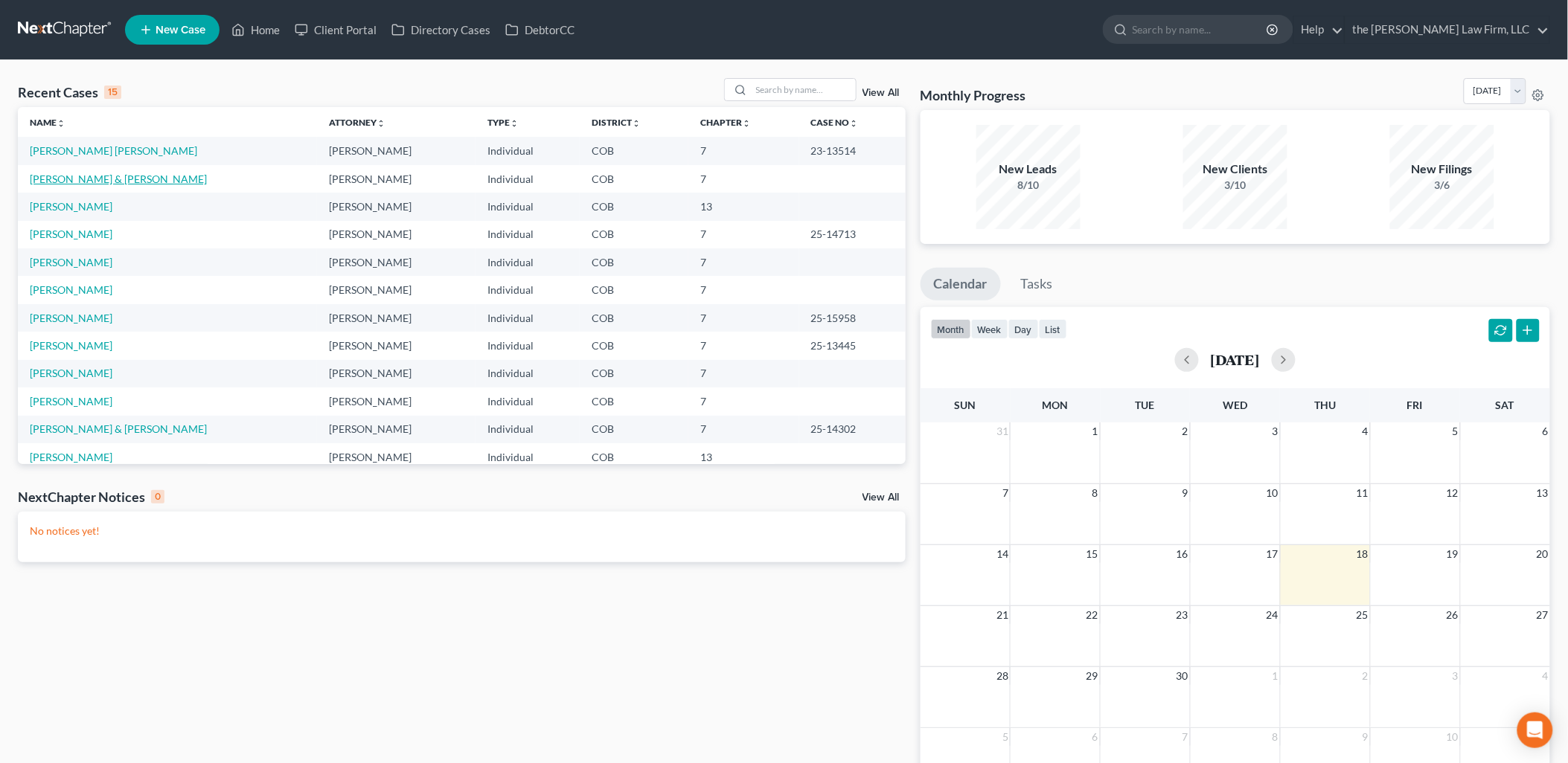
click at [100, 175] on link "Reed, Amanda & John" at bounding box center [118, 179] width 177 height 13
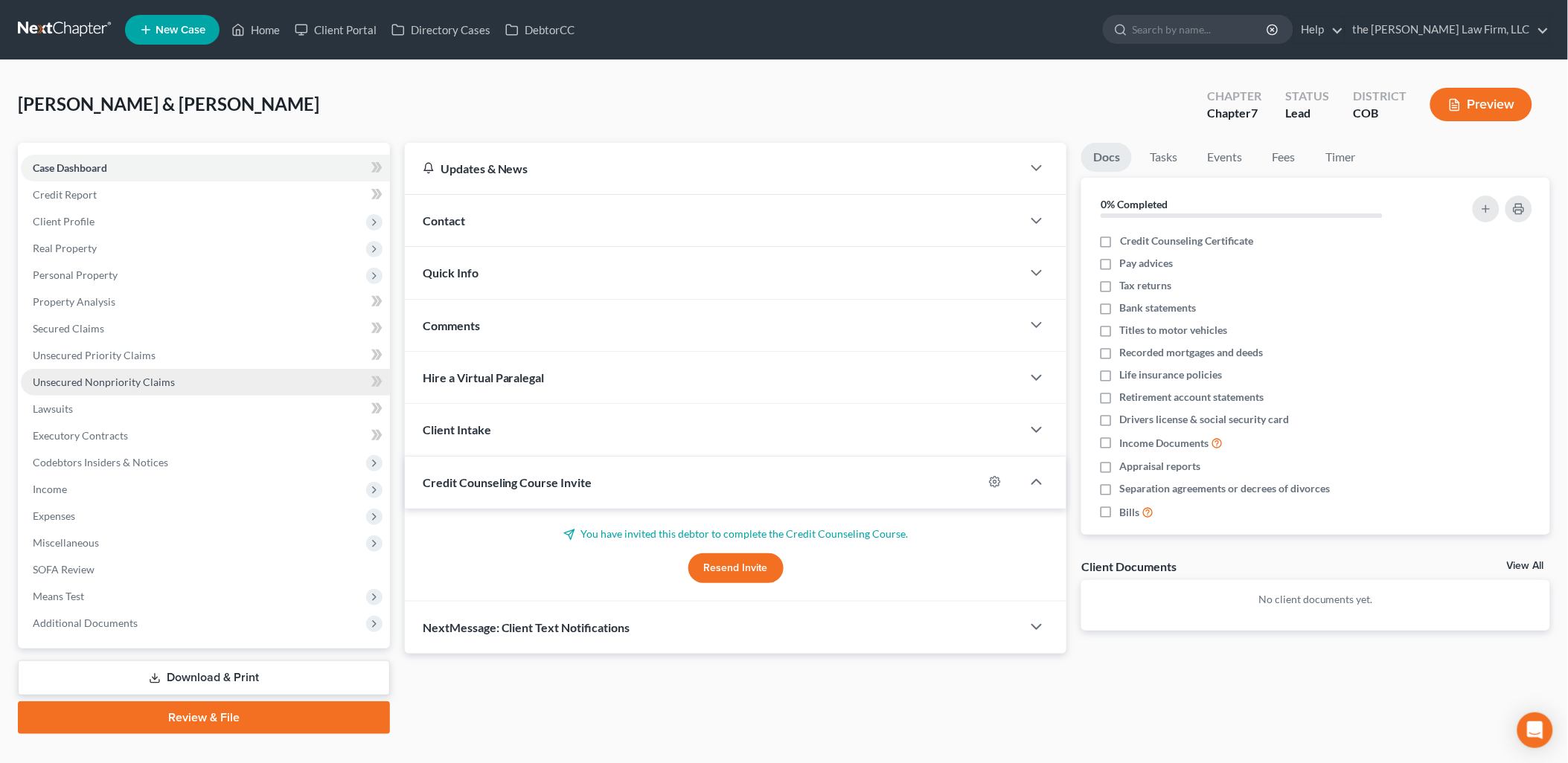
click at [137, 376] on span "Unsecured Nonpriority Claims" at bounding box center [104, 382] width 142 height 13
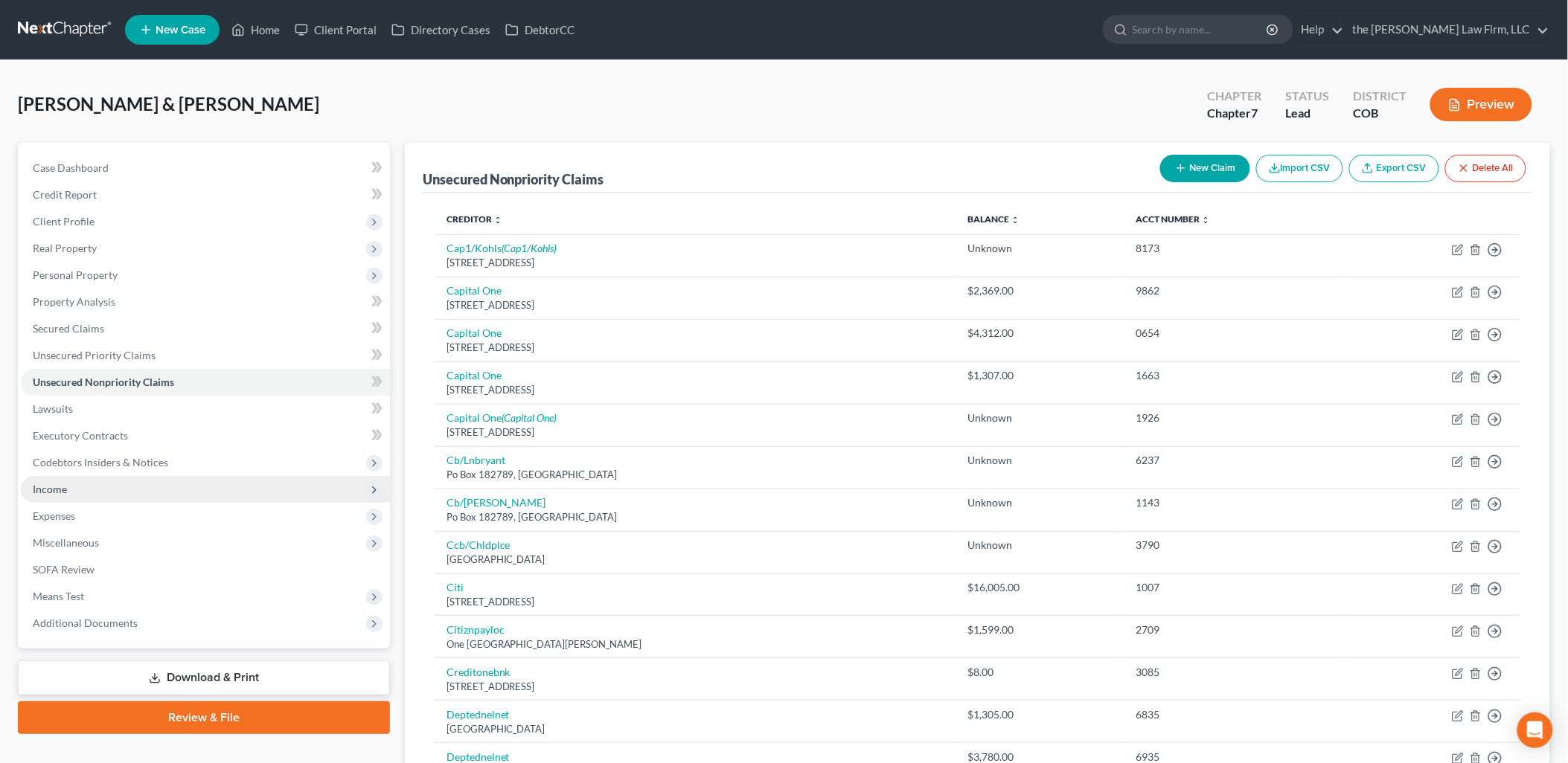
click at [70, 481] on span "Income" at bounding box center [205, 490] width 369 height 27
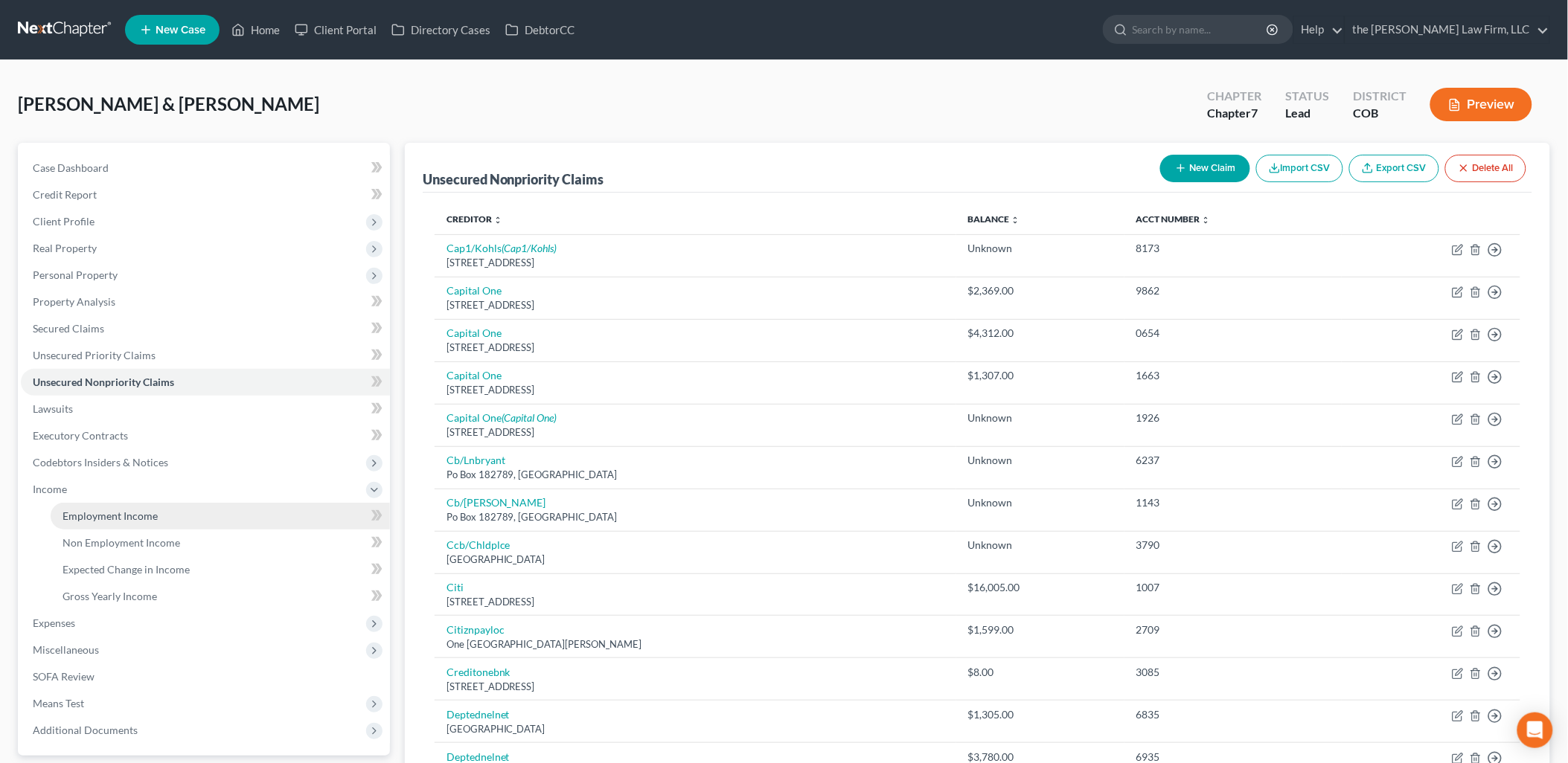
click at [95, 517] on span "Employment Income" at bounding box center [110, 515] width 95 height 13
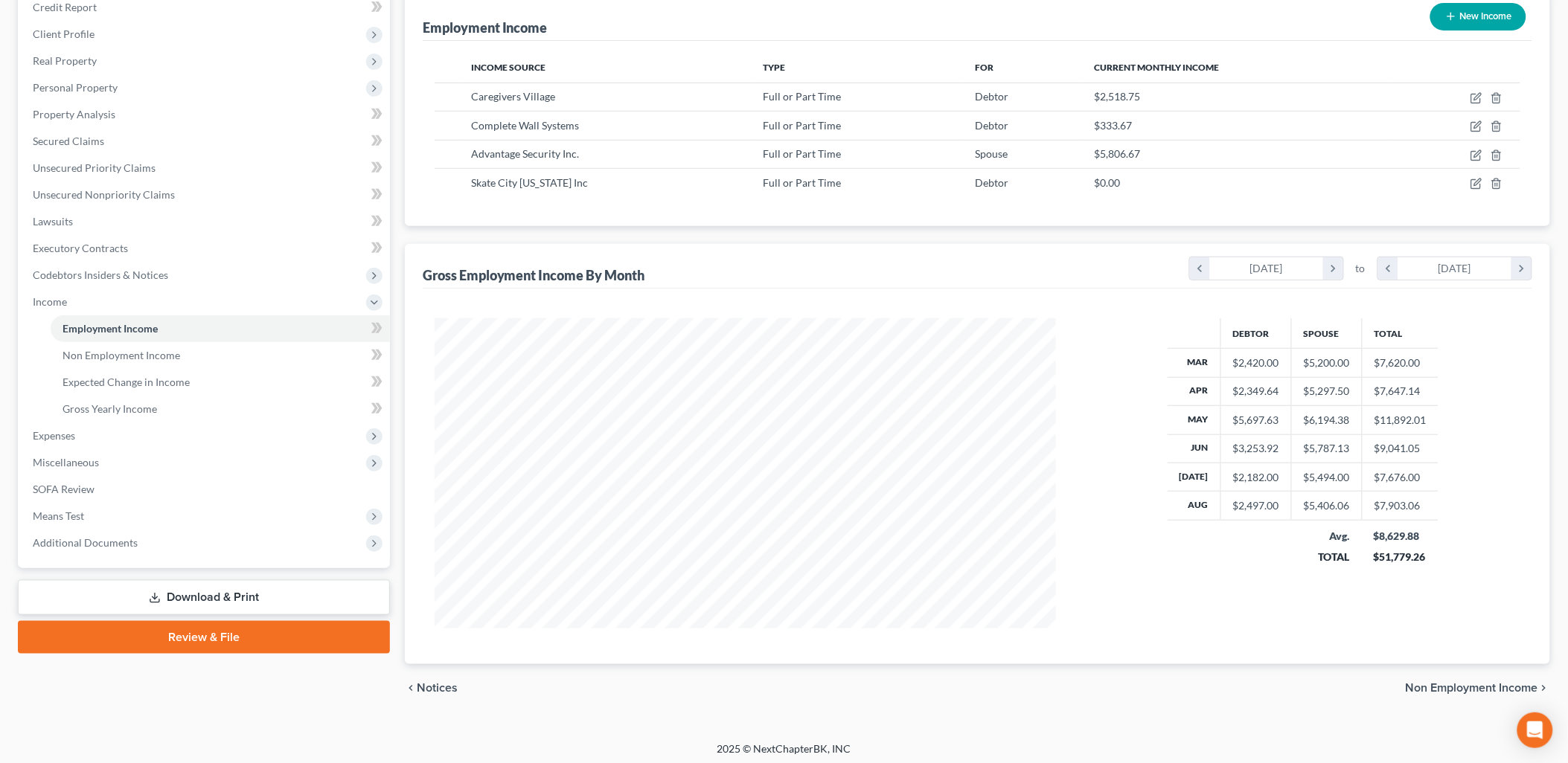
scroll to position [192, 0]
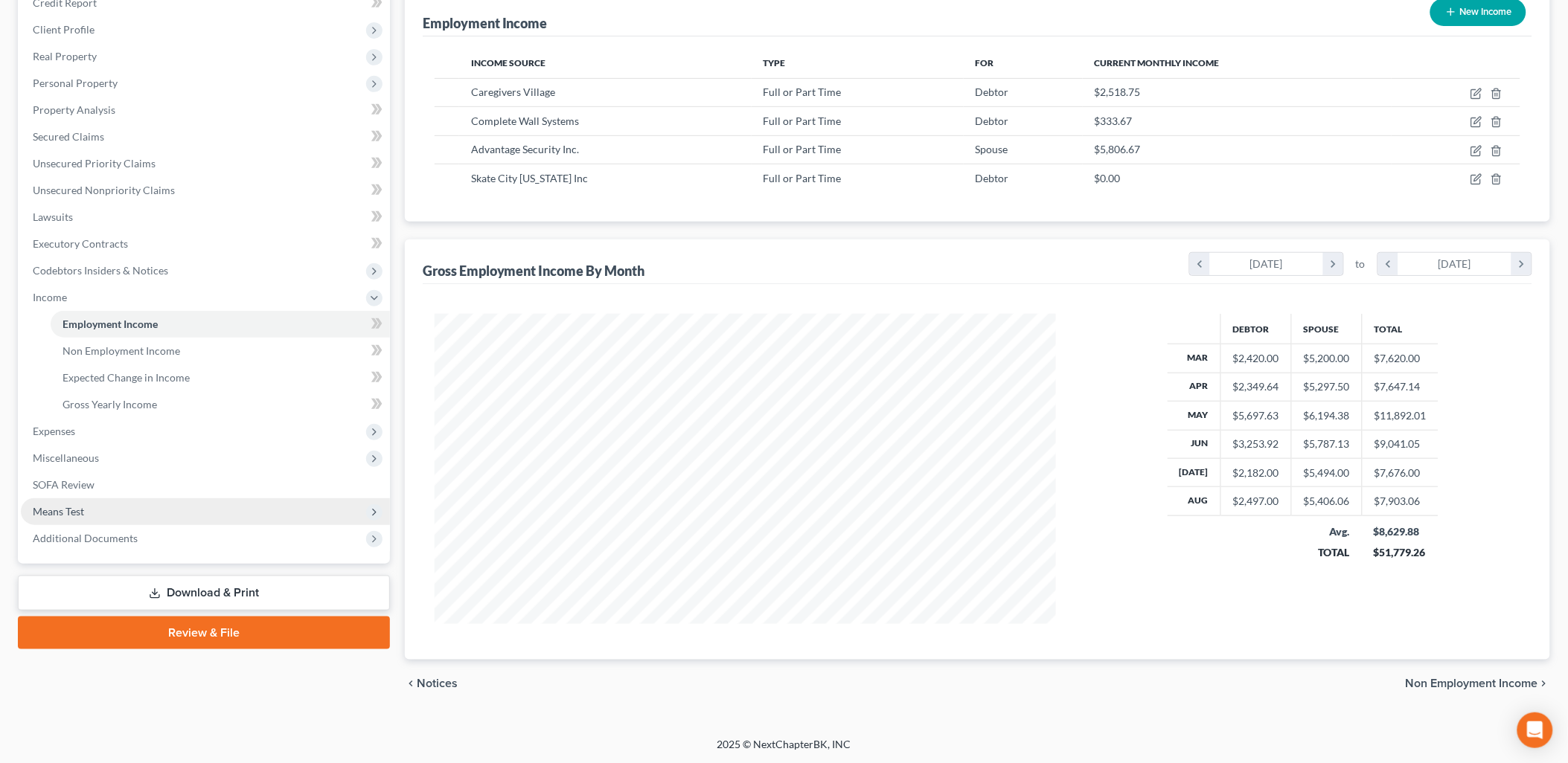
click at [77, 509] on span "Means Test" at bounding box center [59, 511] width 52 height 13
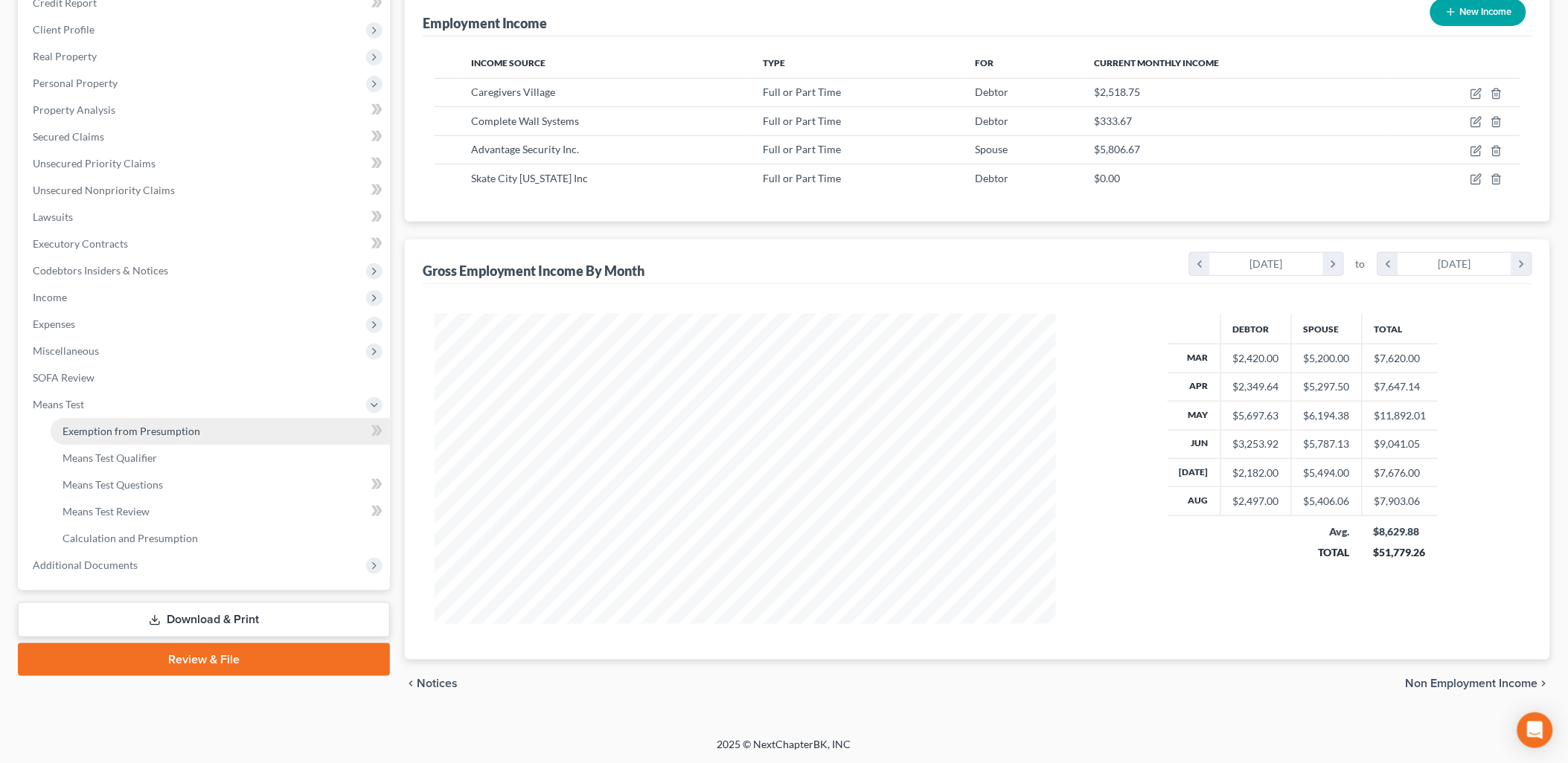
click at [165, 432] on span "Exemption from Presumption" at bounding box center [131, 431] width 137 height 13
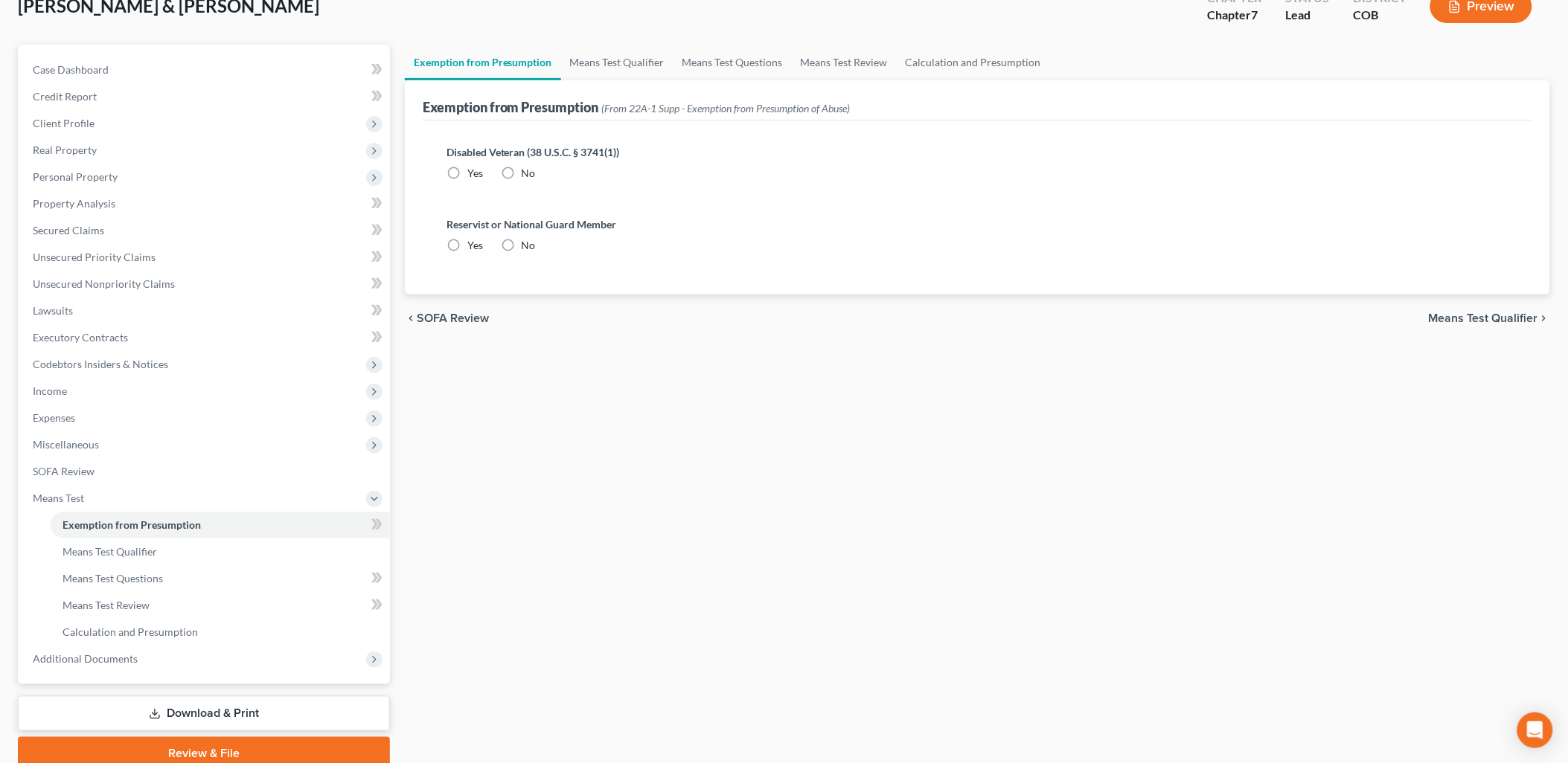
scroll to position [2, 0]
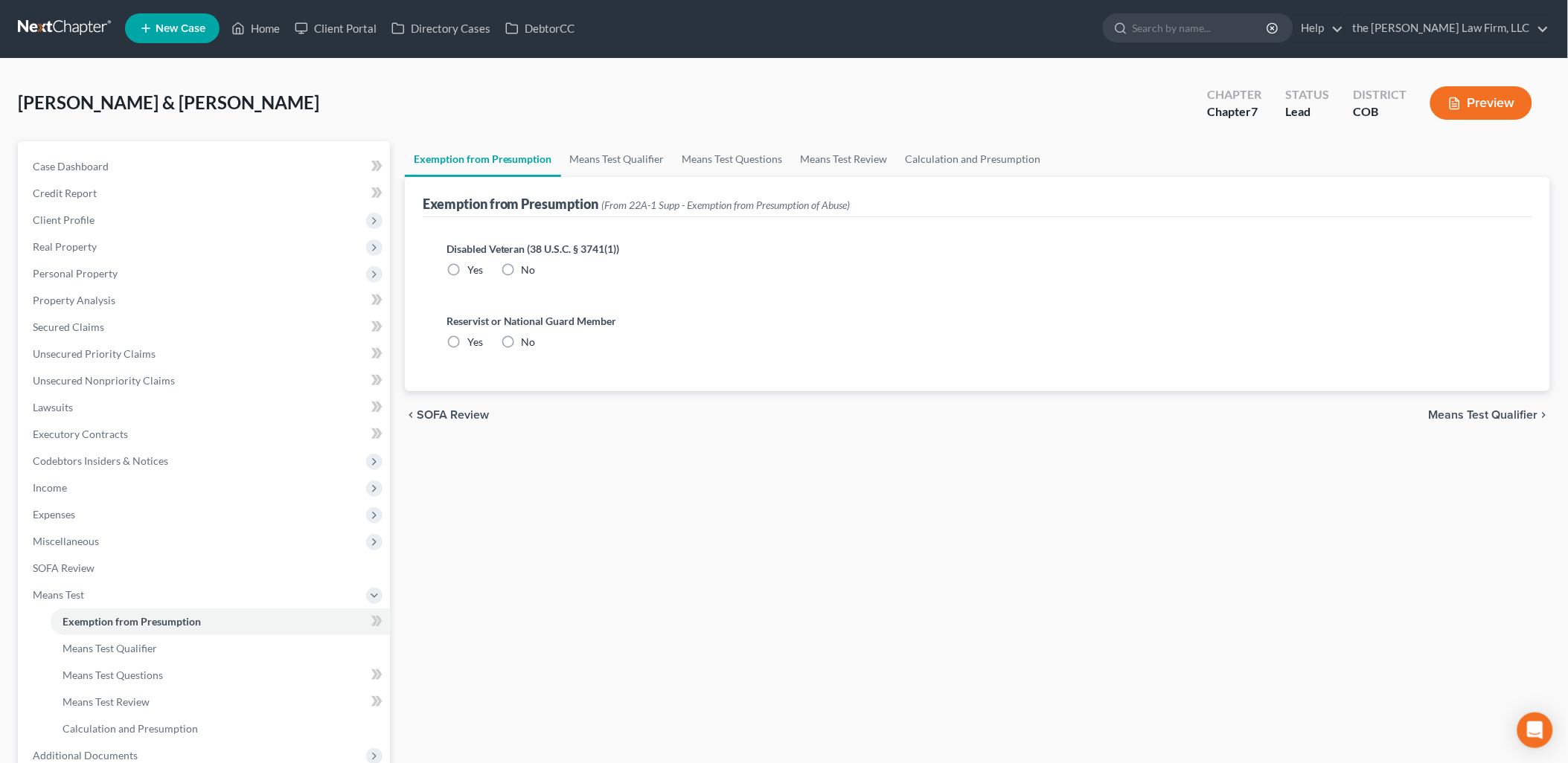
radio input "true"
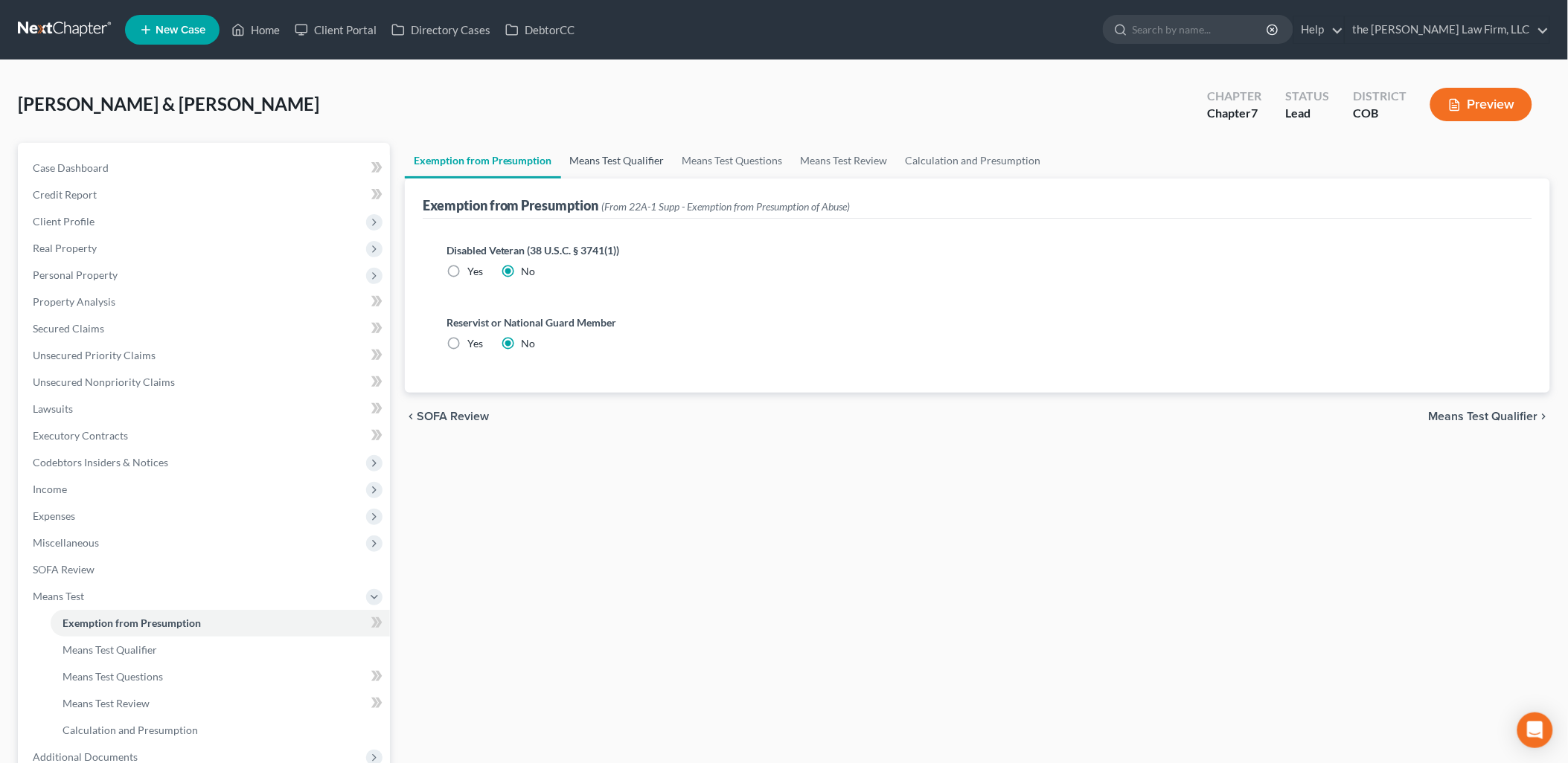
click at [601, 153] on link "Means Test Qualifier" at bounding box center [617, 160] width 112 height 36
